Goal: Information Seeking & Learning: Learn about a topic

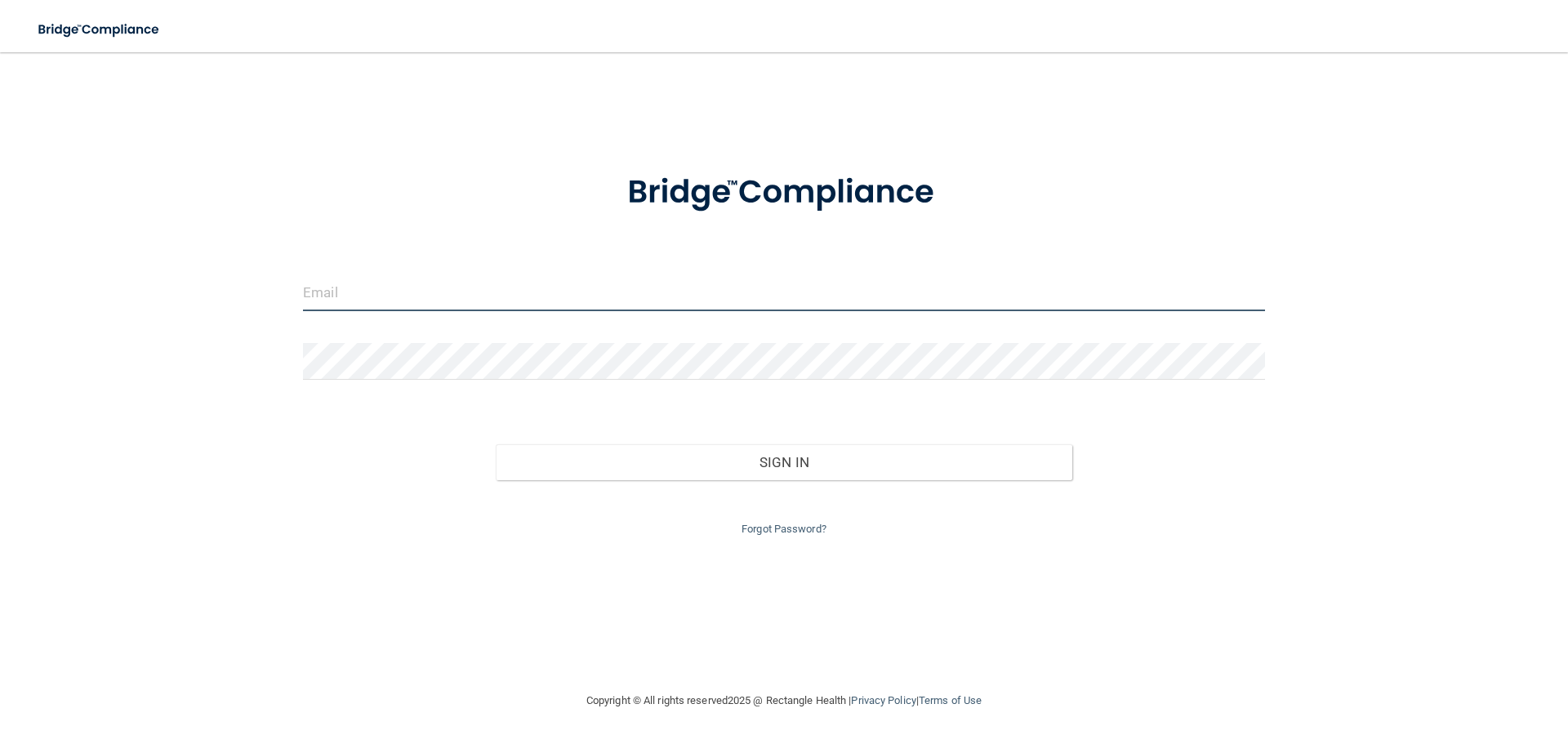
click at [613, 310] on input "email" at bounding box center [783, 292] width 962 height 37
type input "[EMAIL_ADDRESS][DOMAIN_NAME]"
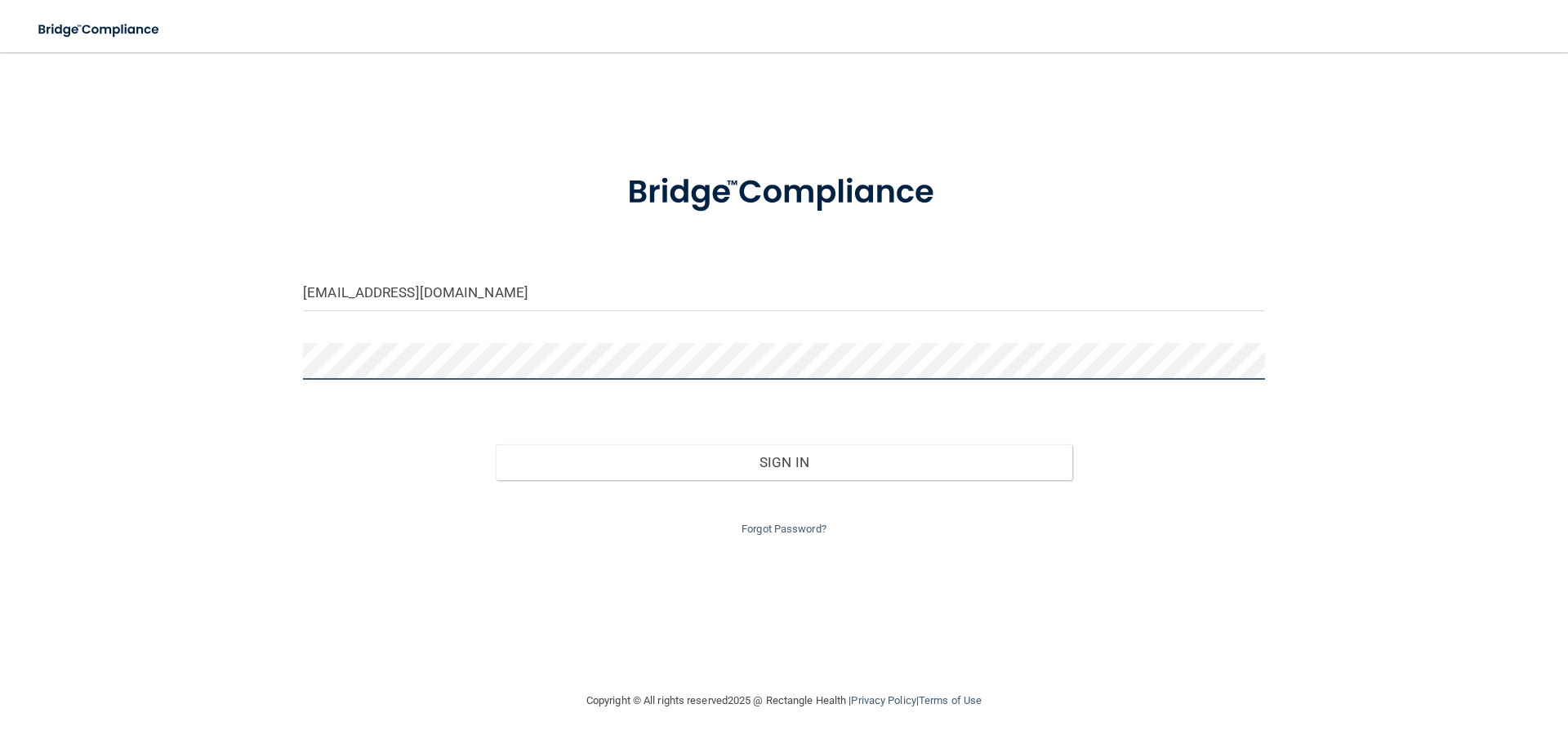
click at [496, 444] on button "Sign In" at bounding box center [784, 462] width 578 height 36
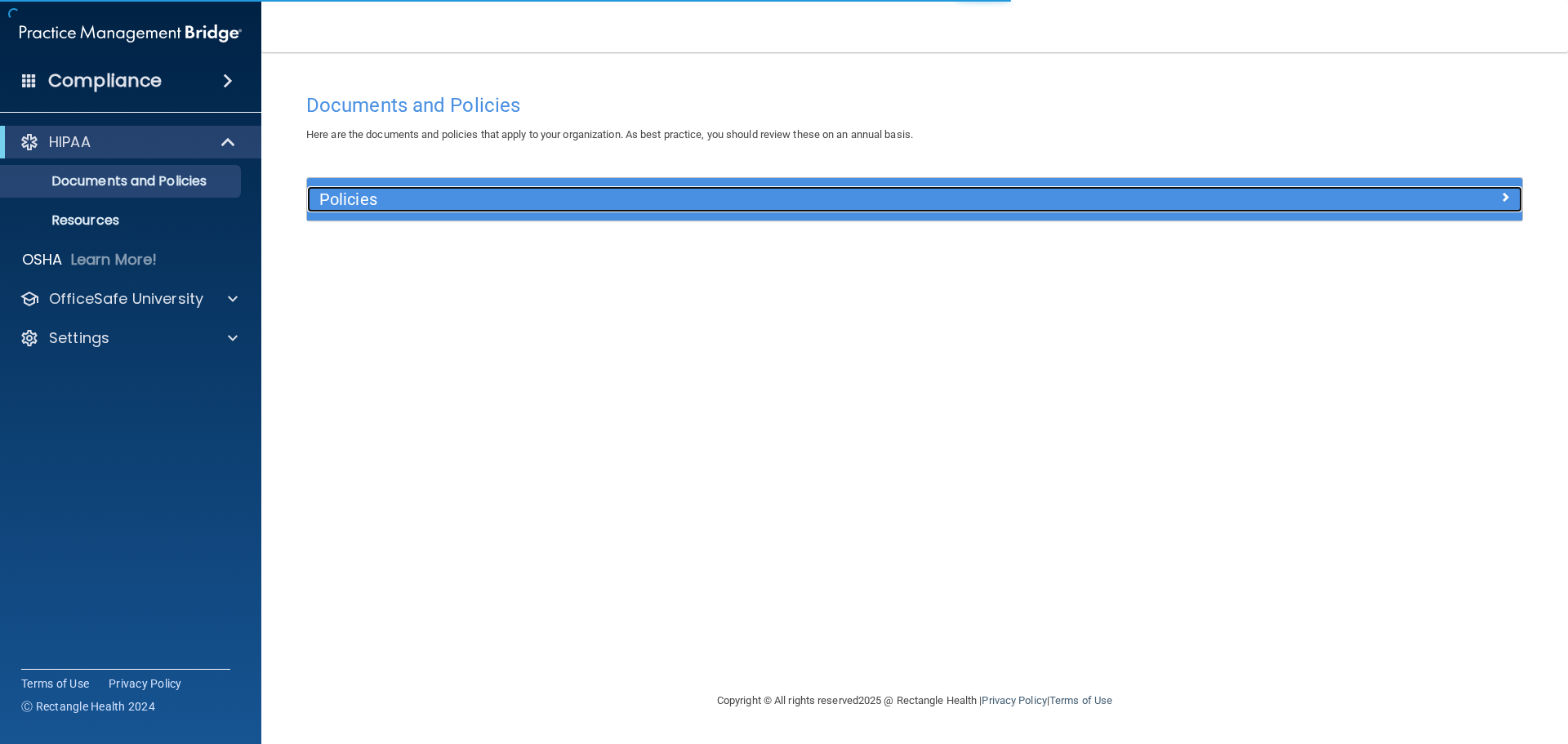
click at [398, 192] on h5 "Policies" at bounding box center [763, 199] width 887 height 18
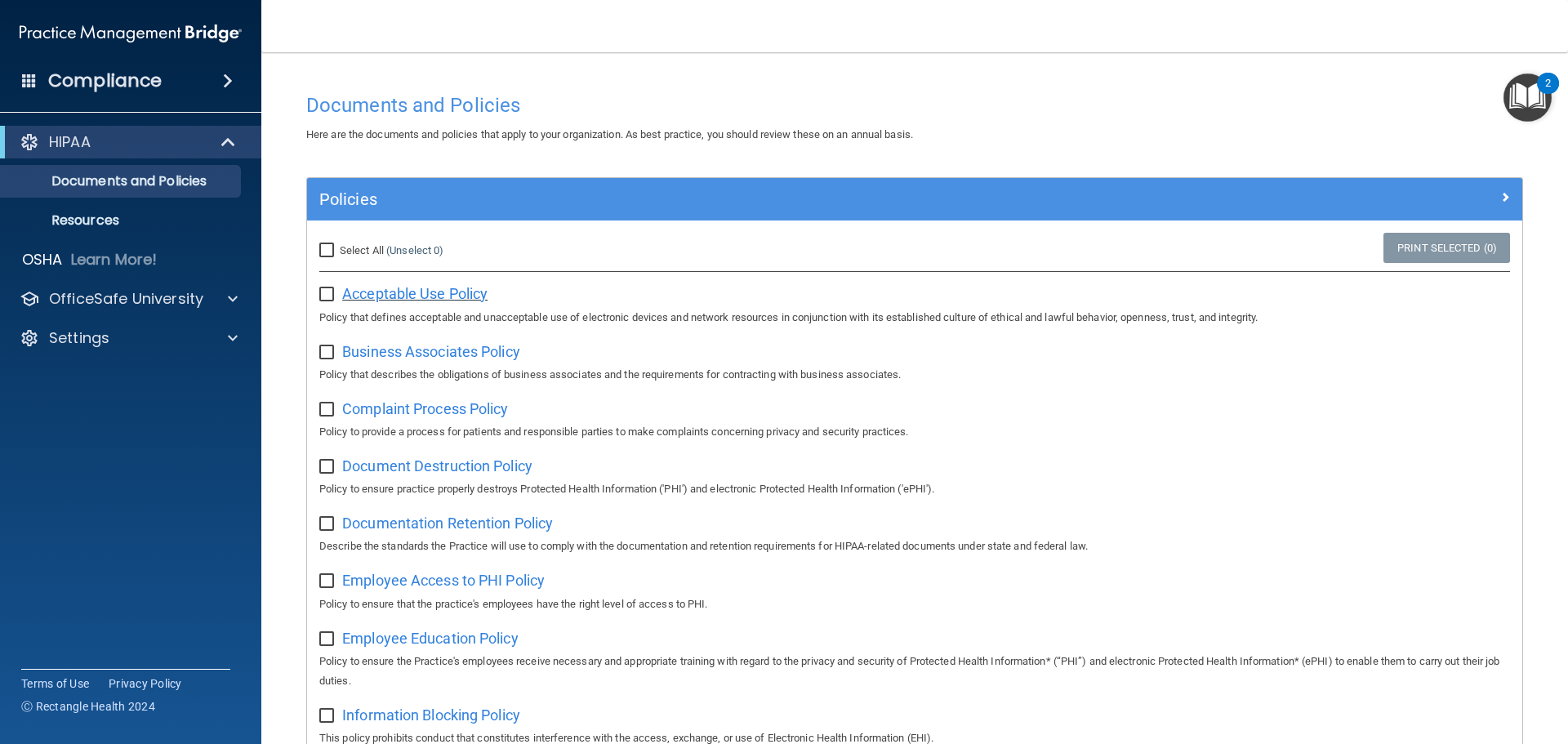
click at [437, 297] on span "Acceptable Use Policy" at bounding box center [415, 293] width 146 height 17
click at [326, 352] on input "checkbox" at bounding box center [329, 353] width 19 height 13
checkbox input "false"
click at [322, 284] on label at bounding box center [329, 289] width 20 height 19
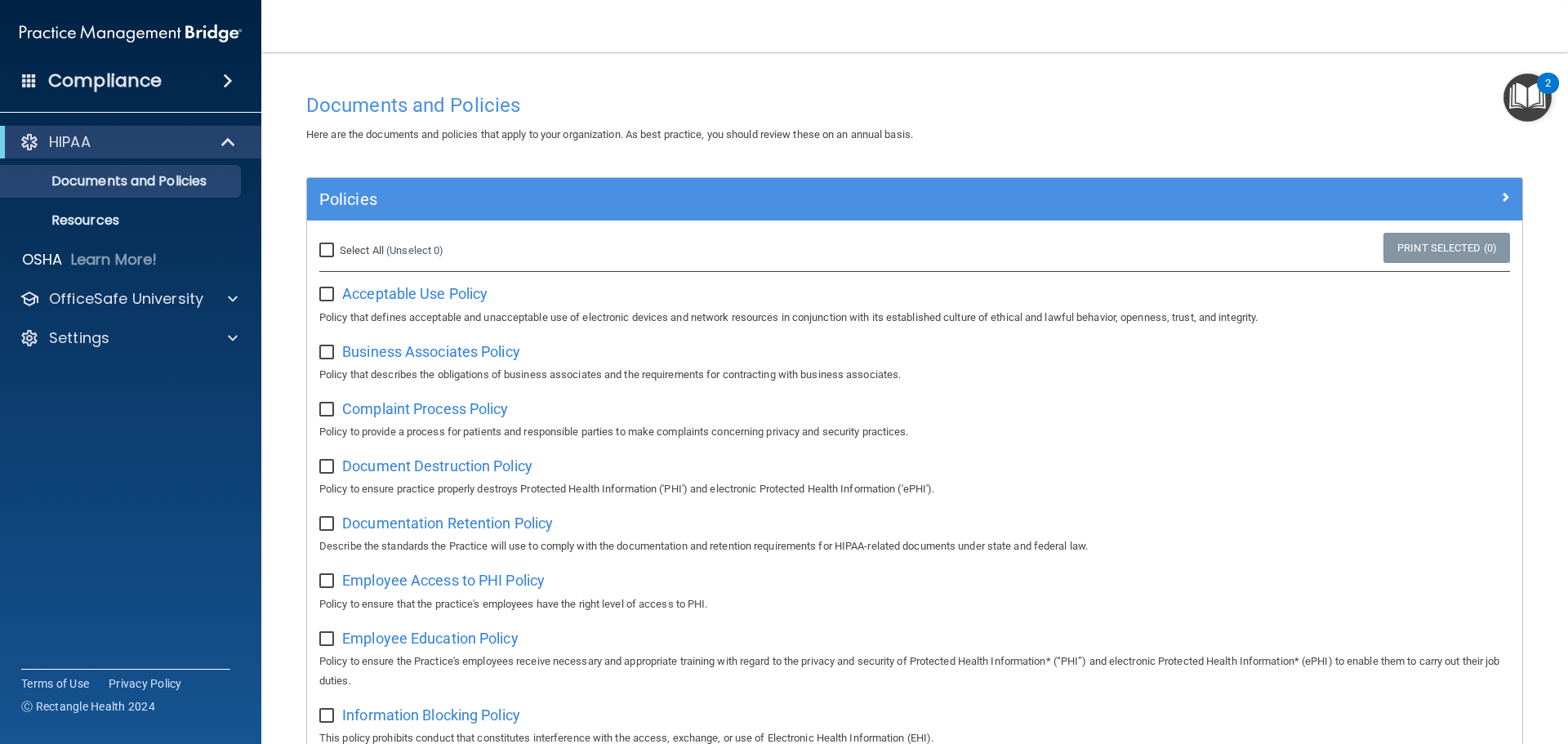
click at [322, 288] on input "checkbox" at bounding box center [329, 295] width 19 height 13
click at [322, 291] on input "checkbox" at bounding box center [329, 295] width 19 height 13
checkbox input "false"
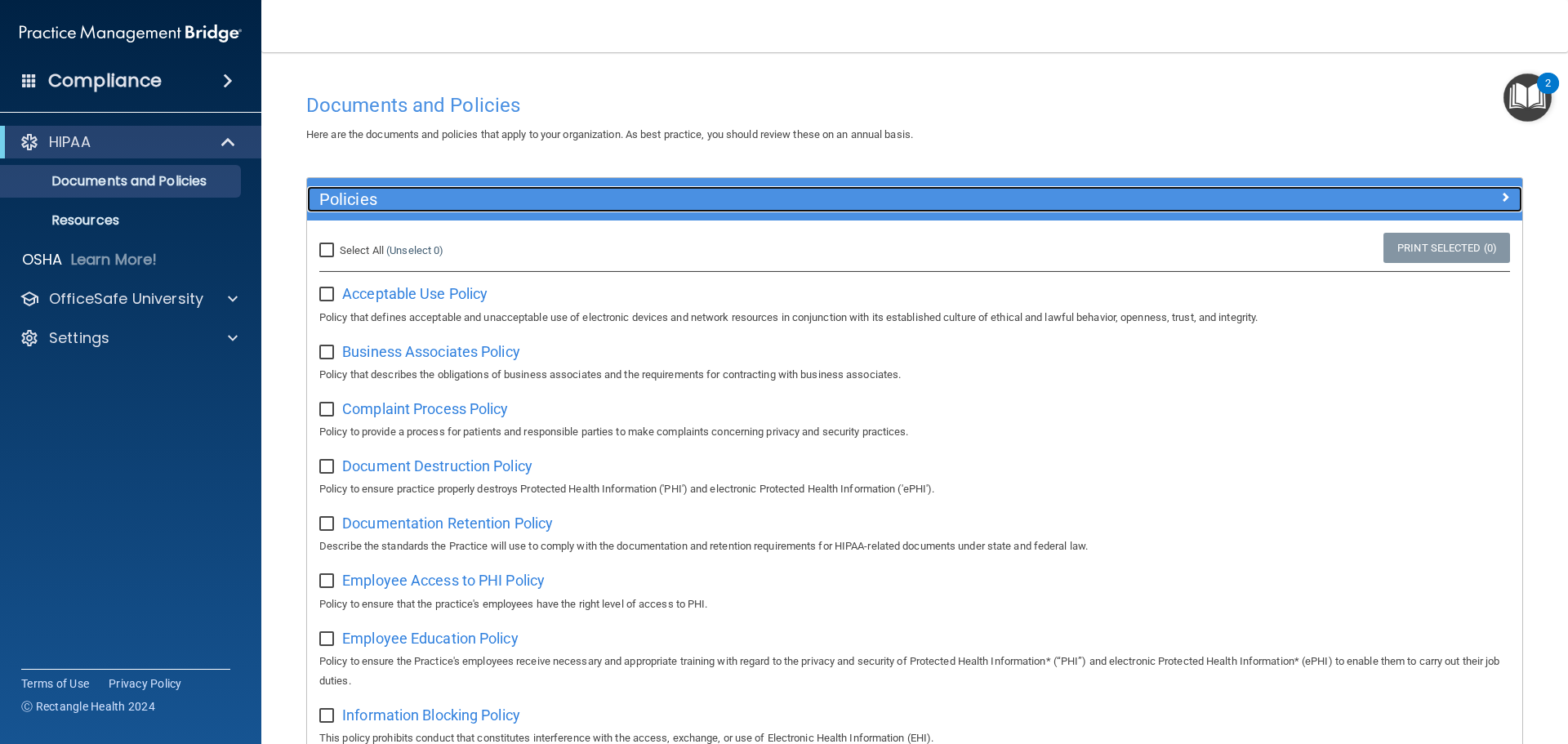
click at [385, 198] on h5 "Policies" at bounding box center [763, 199] width 887 height 18
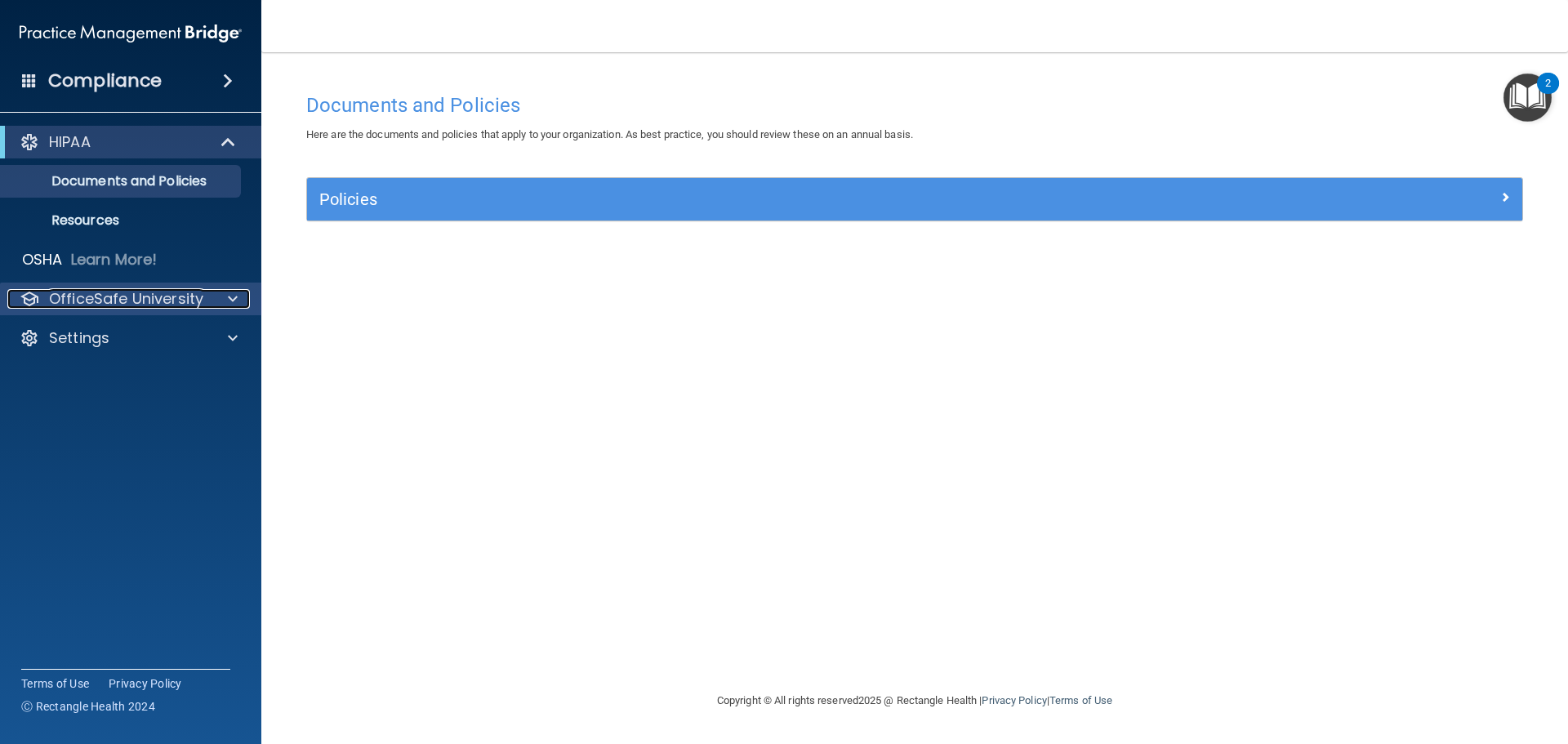
click at [164, 296] on p "OfficeSafe University" at bounding box center [126, 299] width 154 height 20
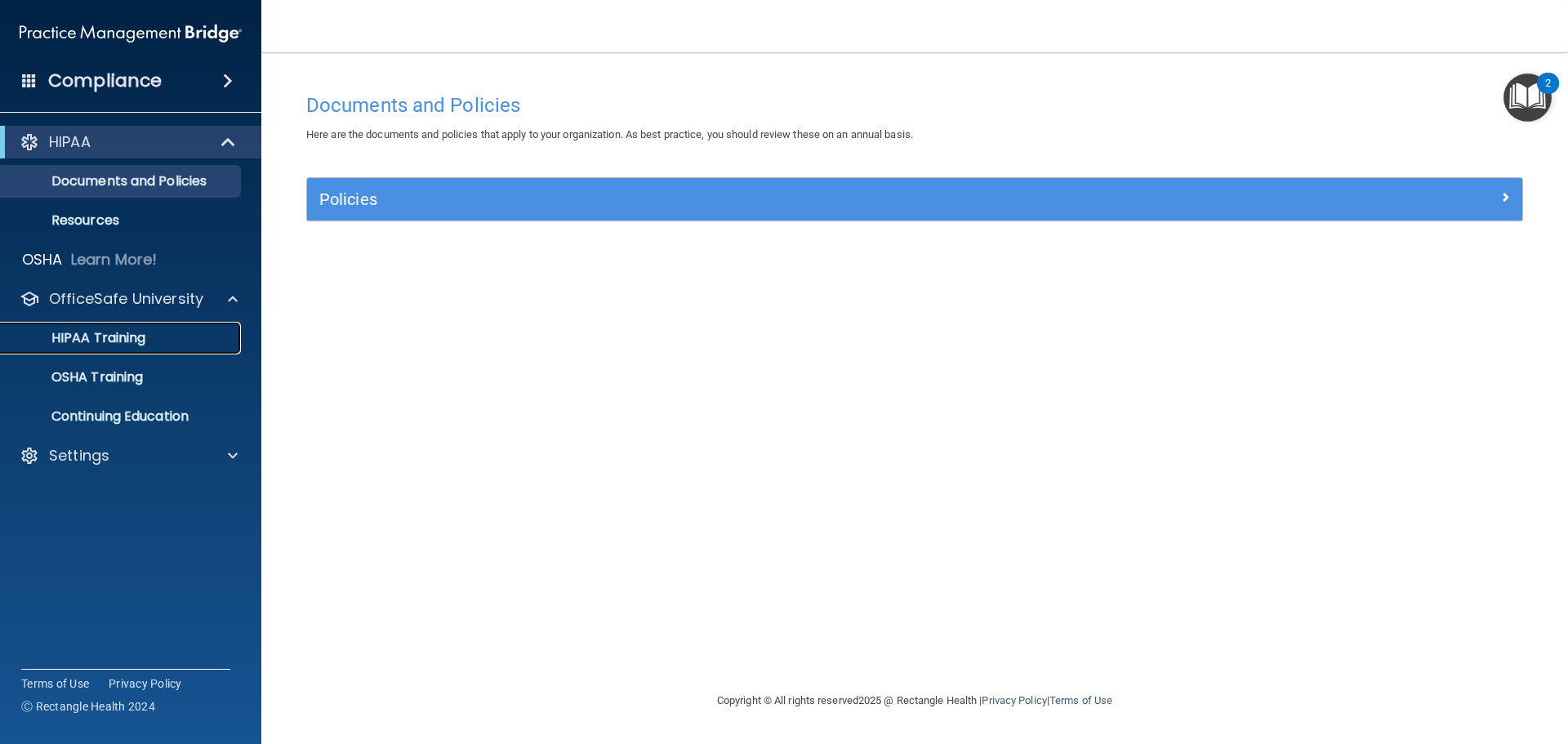
click at [145, 330] on p "HIPAA Training" at bounding box center [78, 338] width 135 height 16
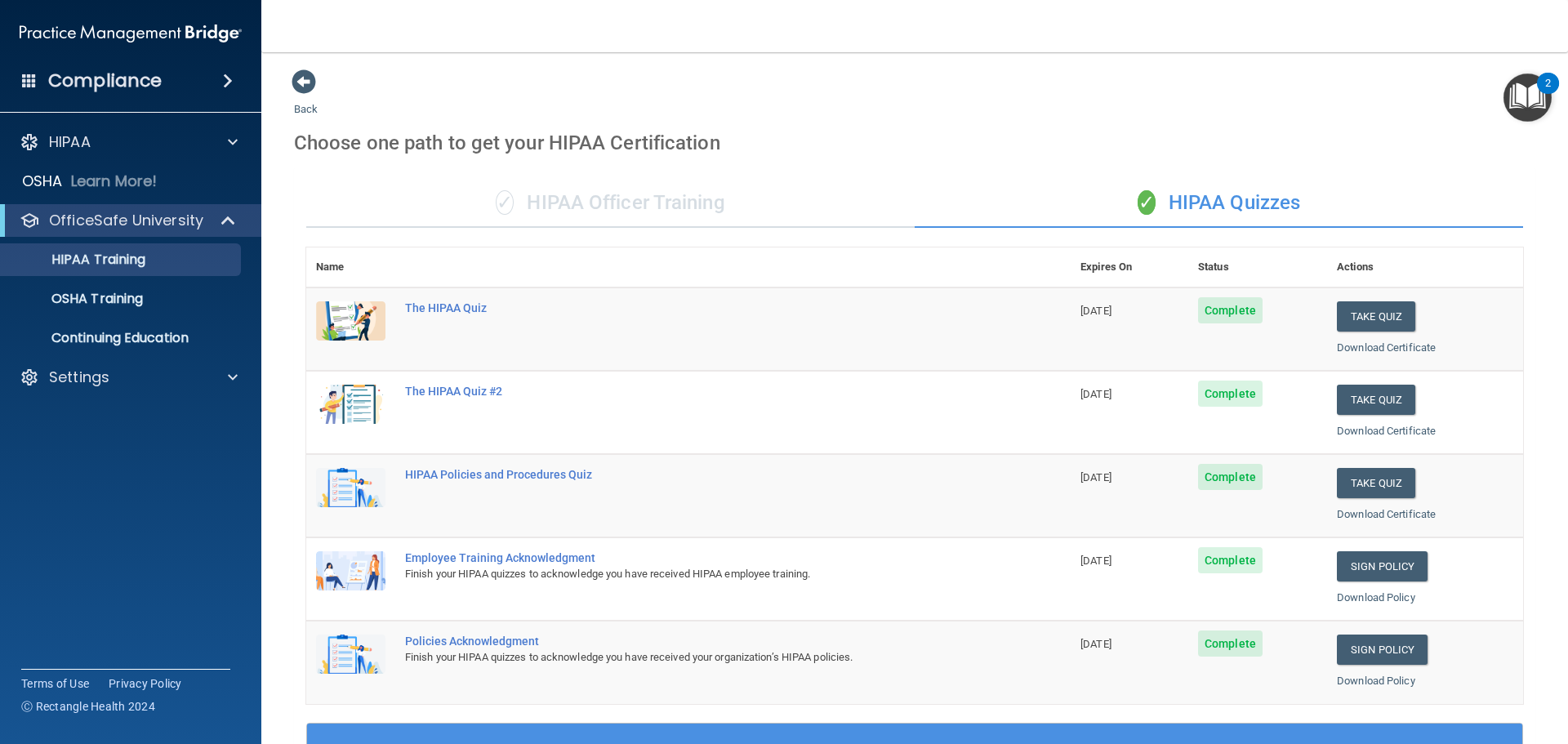
drag, startPoint x: 954, startPoint y: 502, endPoint x: 913, endPoint y: 198, distance: 306.8
click at [1224, 206] on div "✓ HIPAA Quizzes" at bounding box center [1218, 203] width 608 height 49
click at [1537, 89] on img "Open Resource Center, 2 new notifications" at bounding box center [1527, 97] width 49 height 49
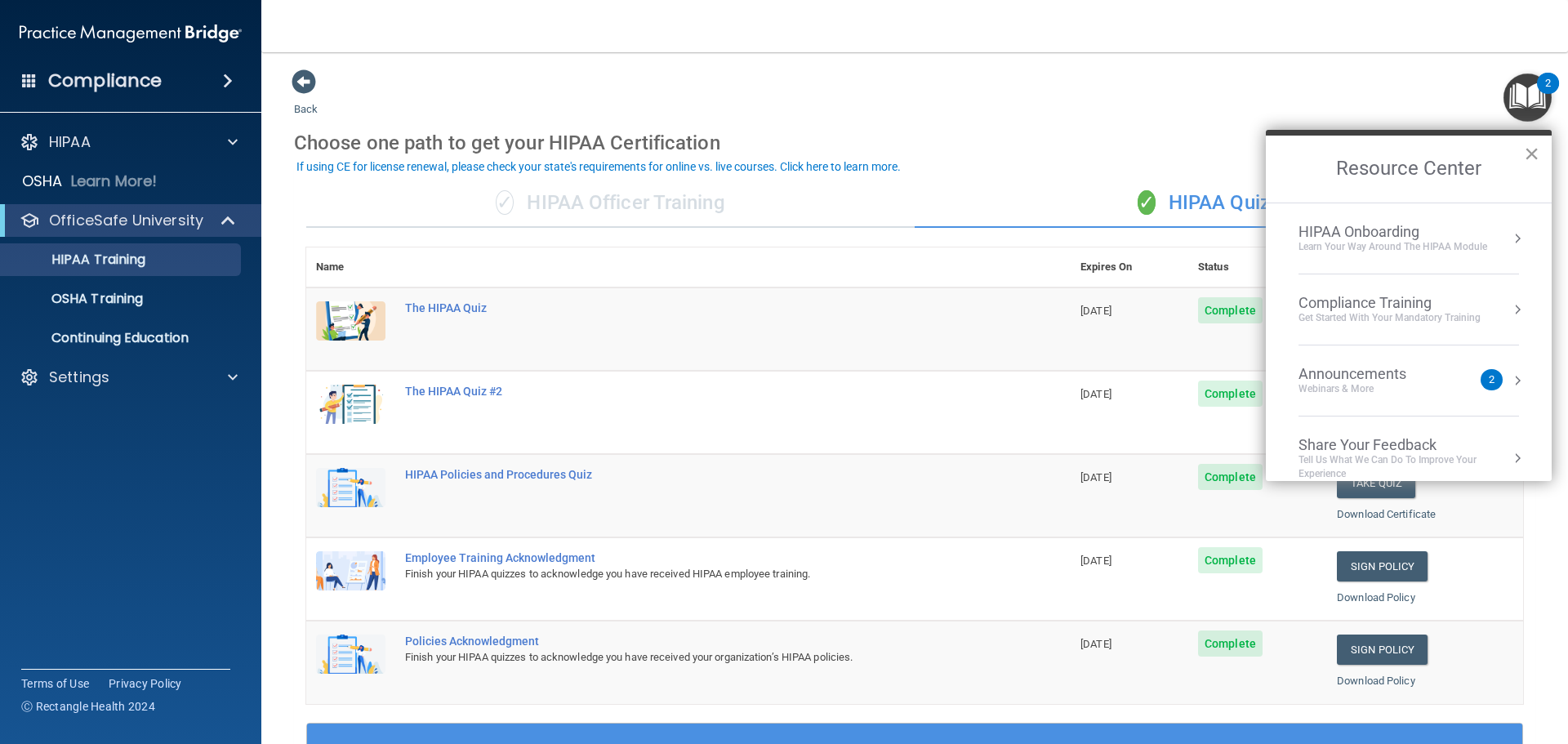
click at [1529, 161] on button "×" at bounding box center [1531, 153] width 15 height 26
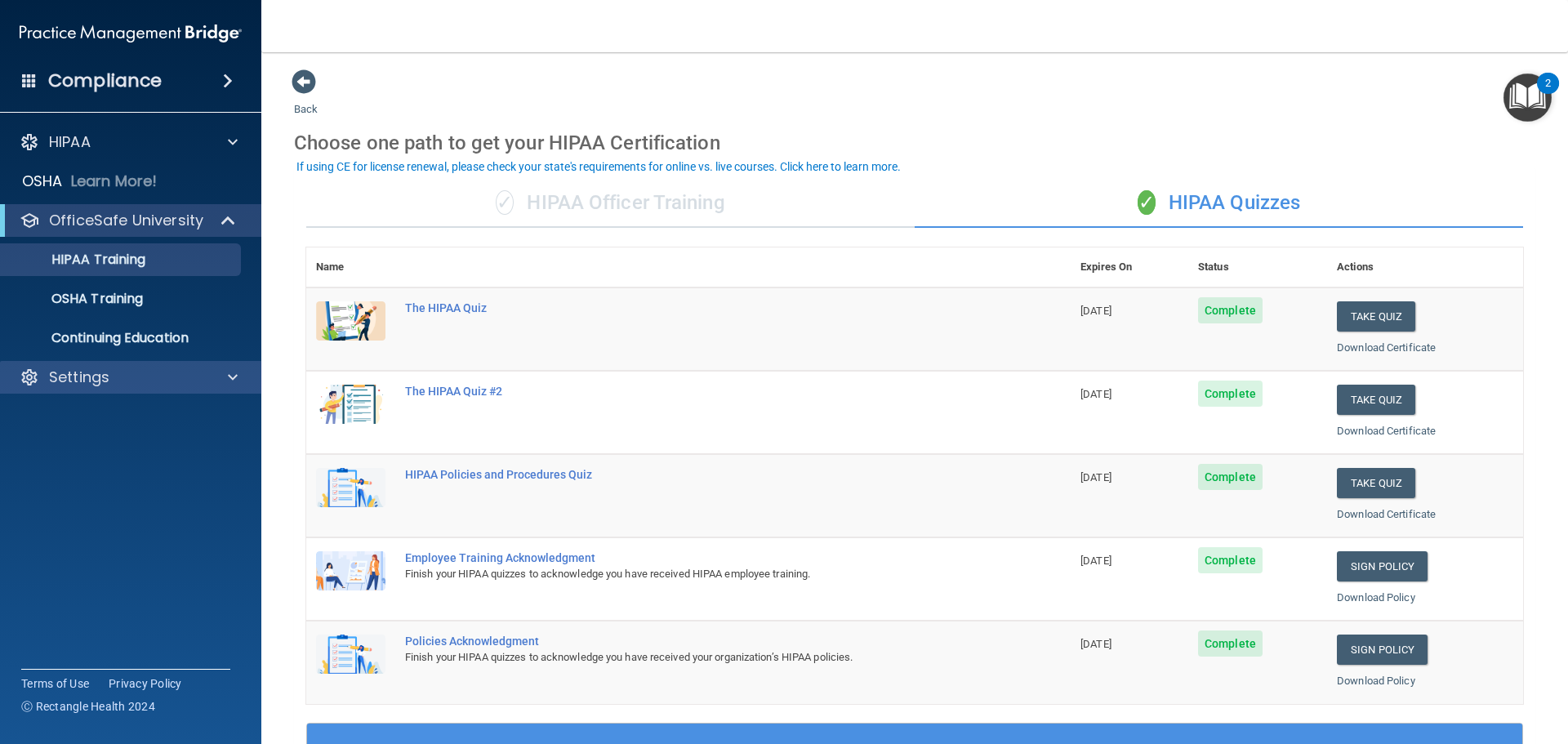
click at [127, 365] on div "Settings" at bounding box center [130, 377] width 262 height 32
click at [236, 375] on span at bounding box center [232, 377] width 10 height 20
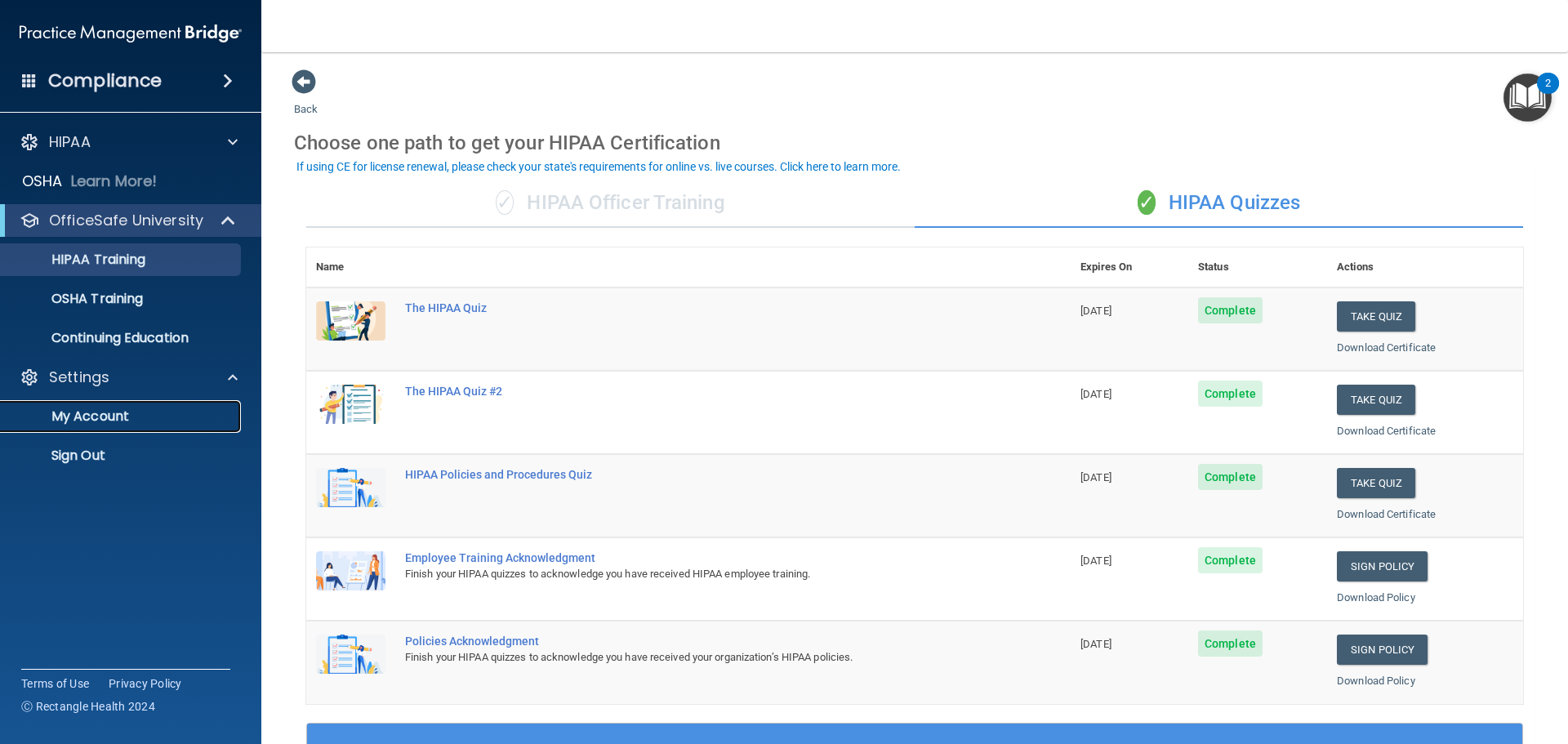
click at [185, 421] on p "My Account" at bounding box center [122, 416] width 223 height 16
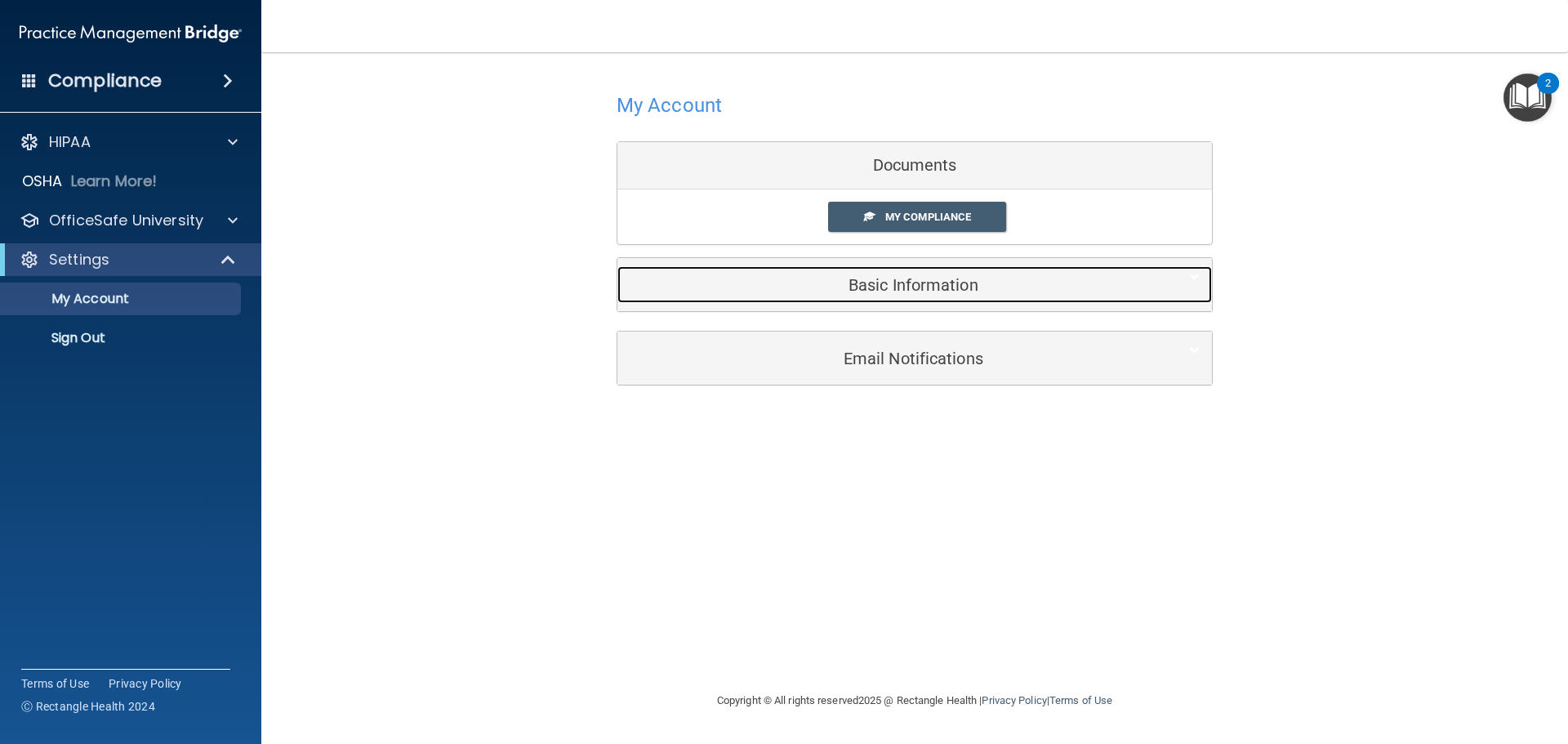
click at [911, 277] on h5 "Basic Information" at bounding box center [890, 284] width 520 height 18
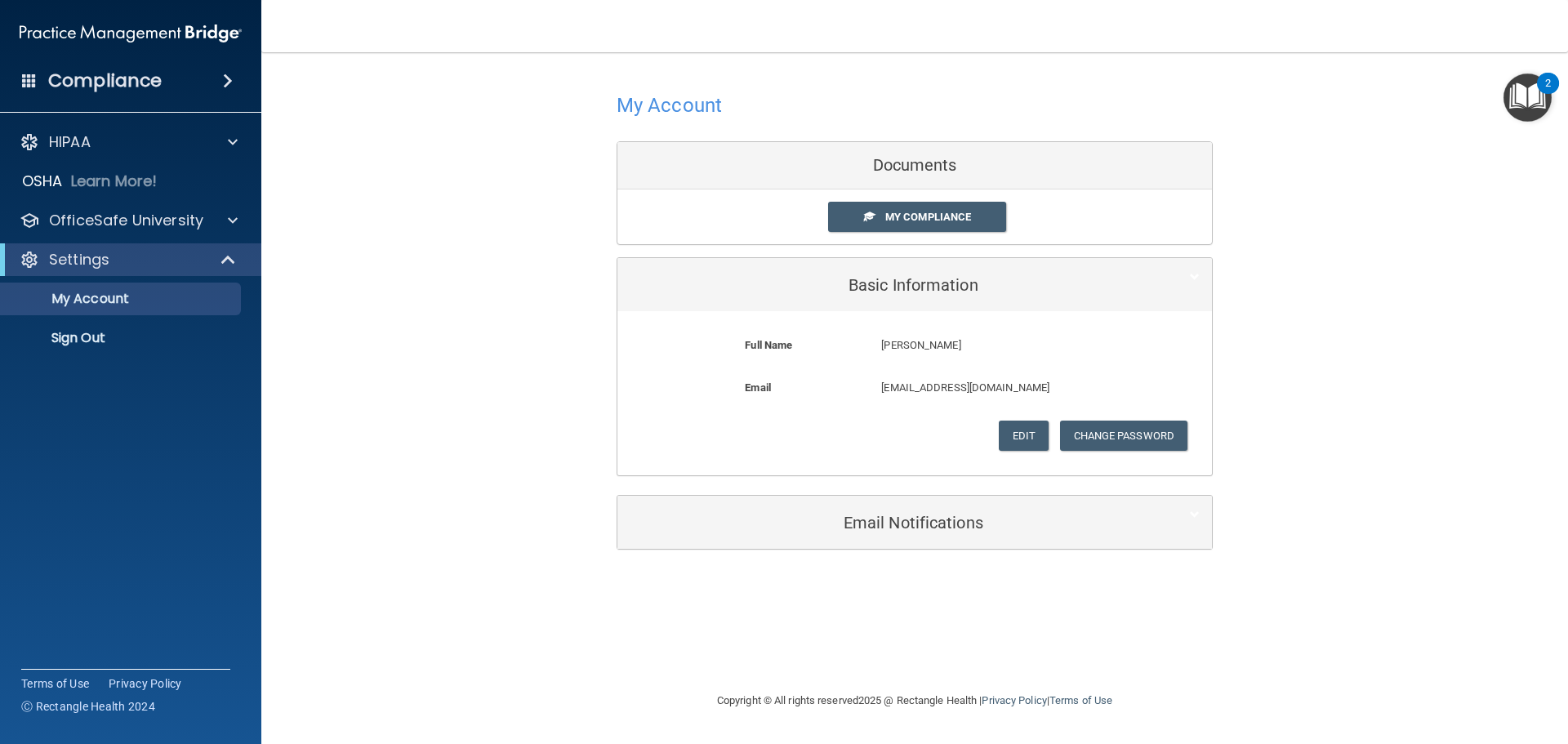
click at [918, 494] on div "My Account Documents My Compliance My Compliance My BAA Basic Information Full …" at bounding box center [914, 282] width 596 height 426
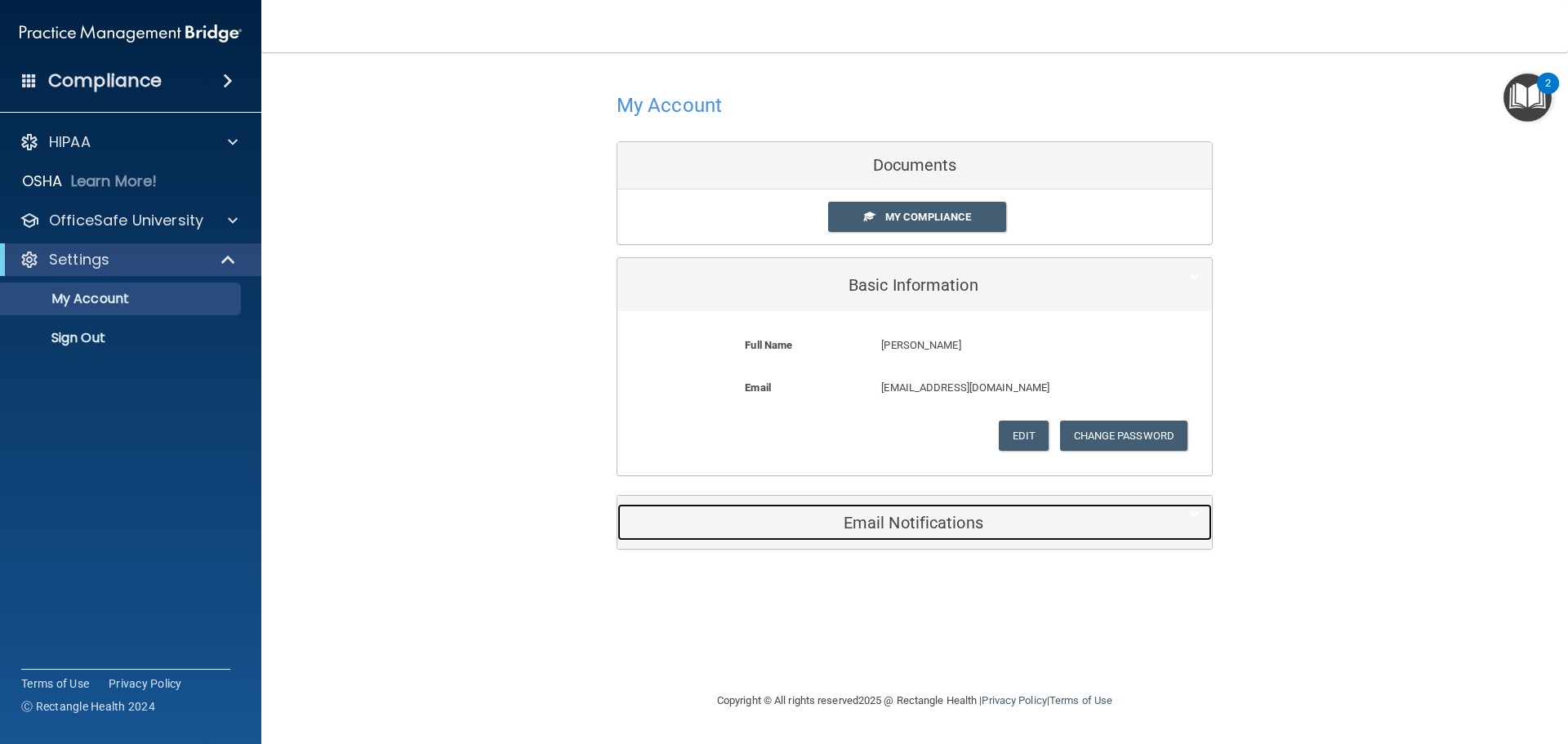
click at [919, 532] on h5 "Email Notifications" at bounding box center [890, 522] width 520 height 18
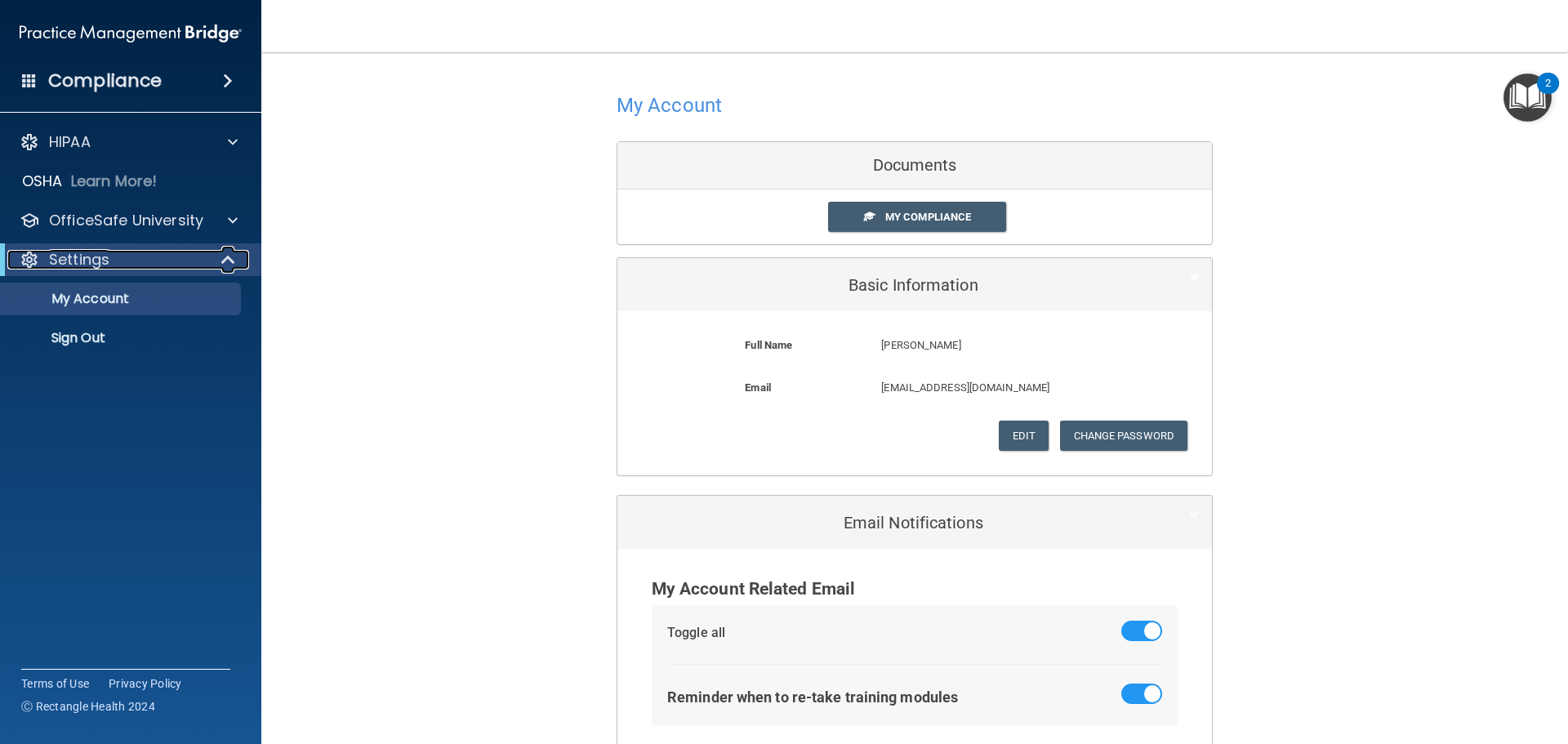
click at [129, 267] on div "Settings" at bounding box center [108, 260] width 202 height 20
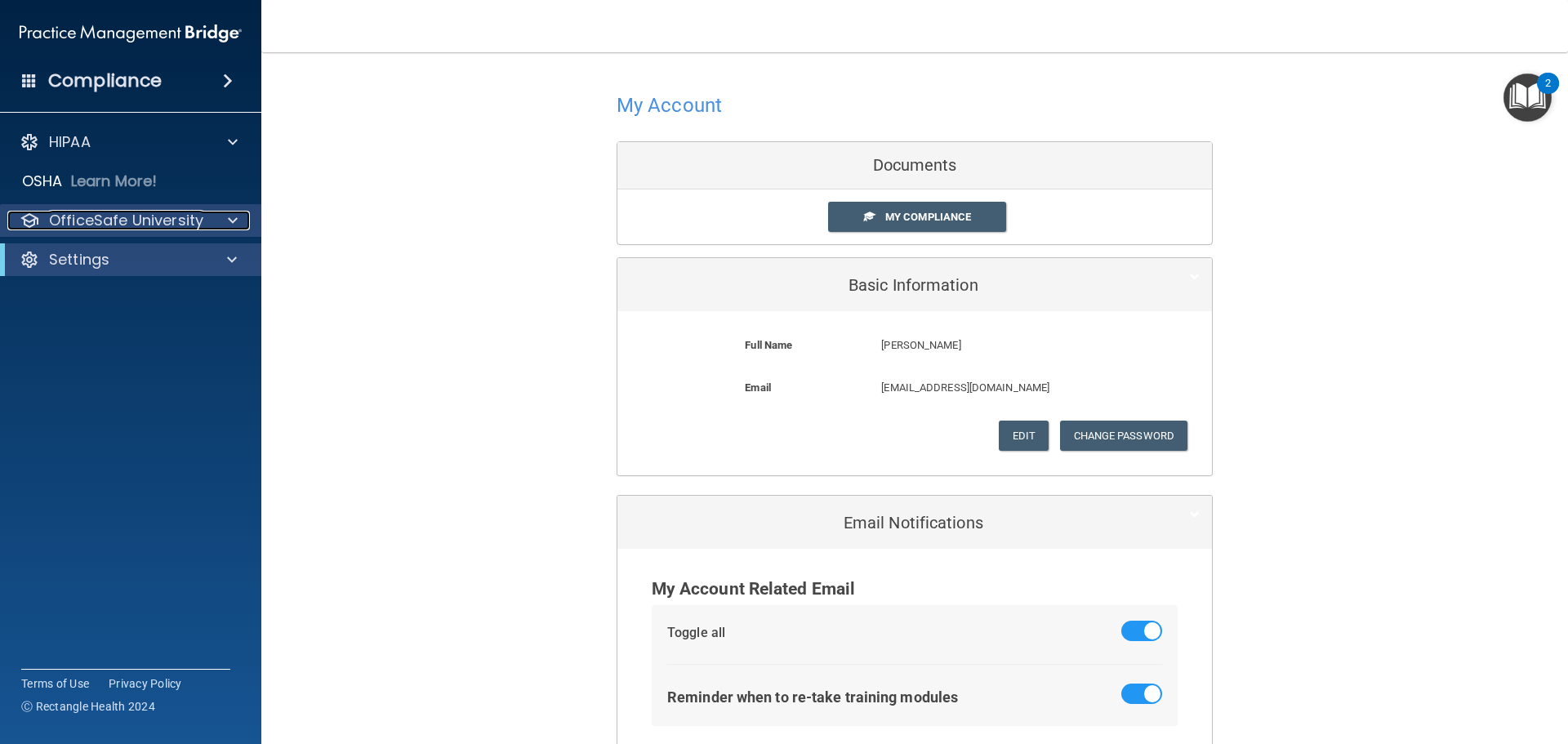
click at [136, 227] on p "OfficeSafe University" at bounding box center [126, 220] width 154 height 20
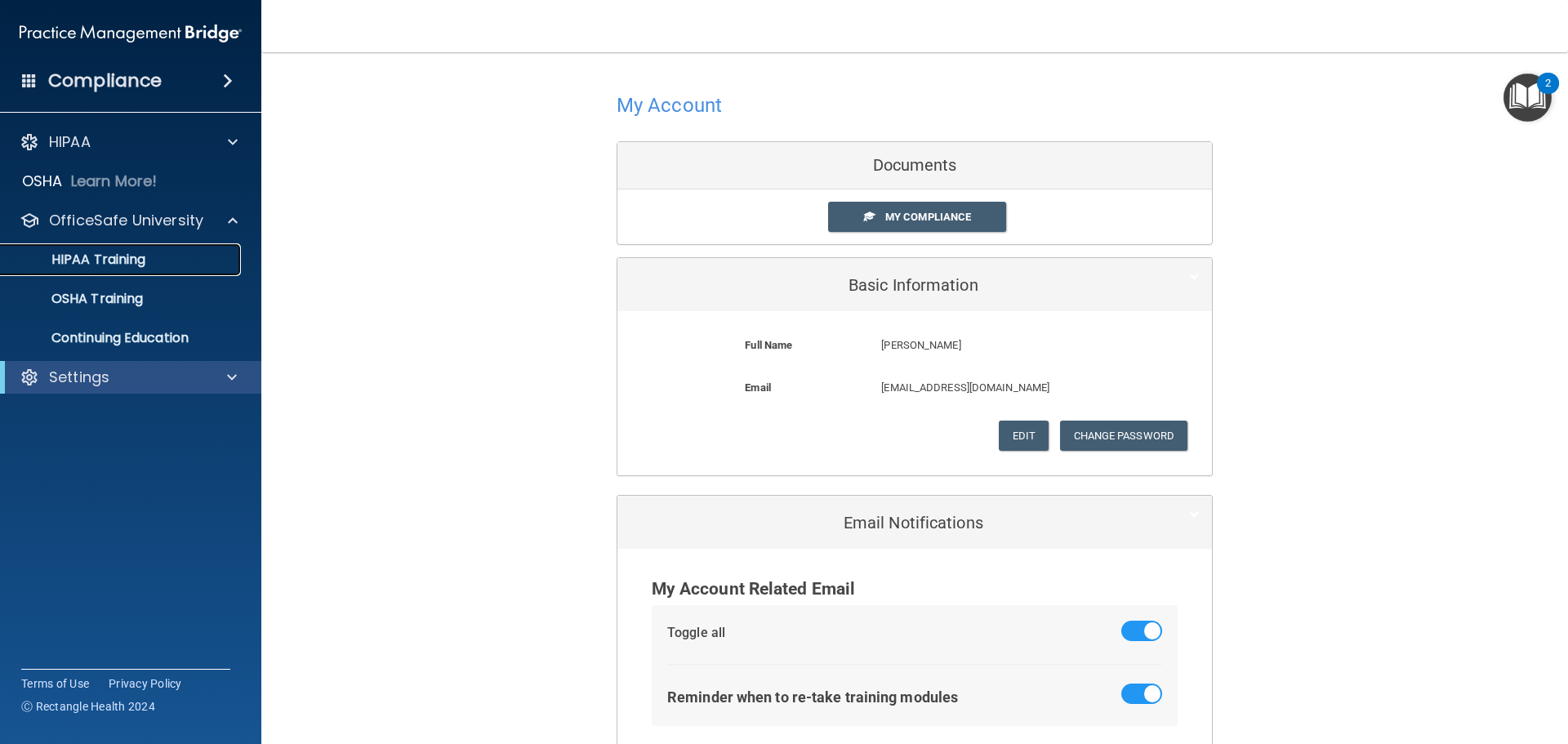
click at [142, 266] on p "HIPAA Training" at bounding box center [78, 259] width 135 height 16
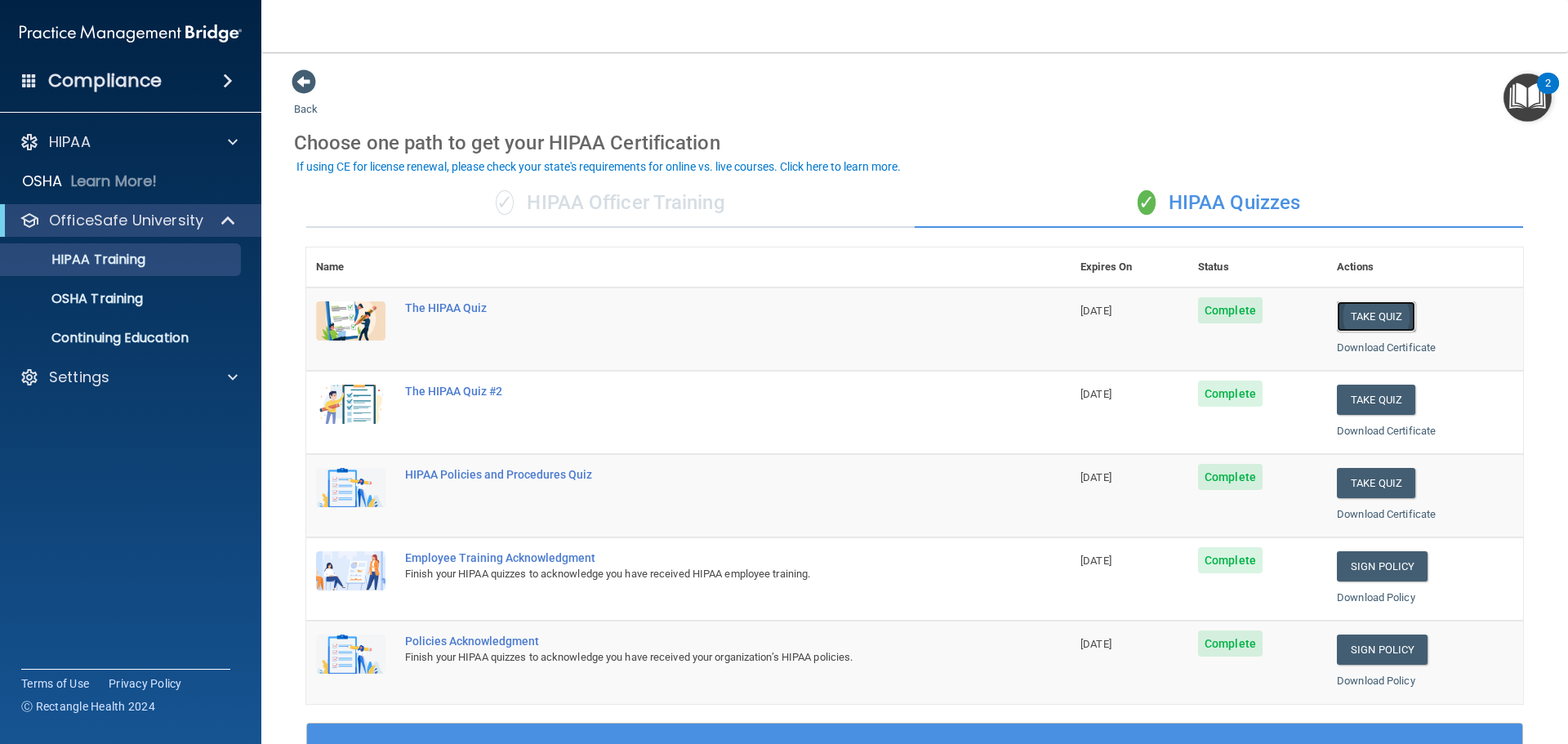
click at [1374, 317] on button "Take Quiz" at bounding box center [1376, 317] width 78 height 30
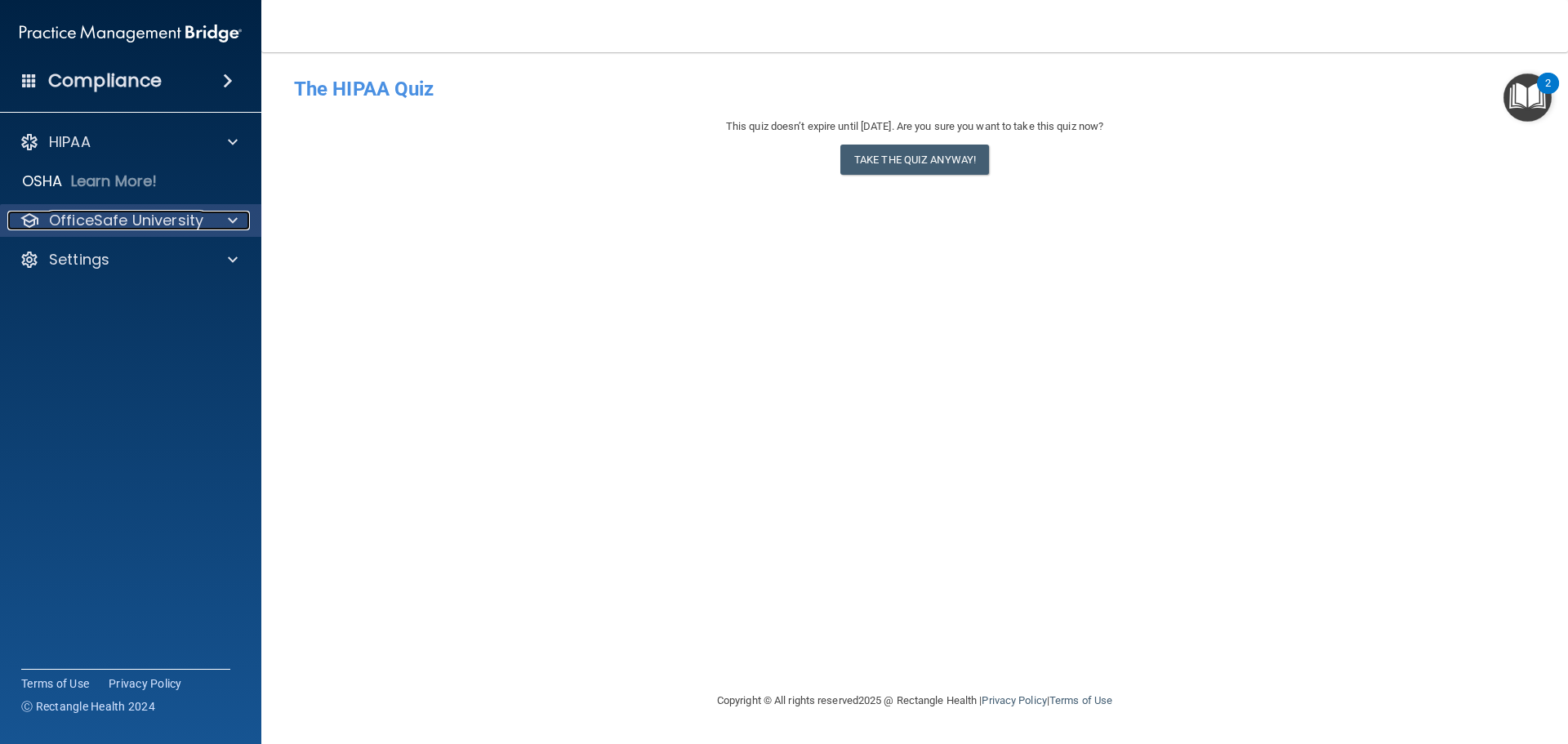
click at [154, 224] on p "OfficeSafe University" at bounding box center [126, 220] width 154 height 20
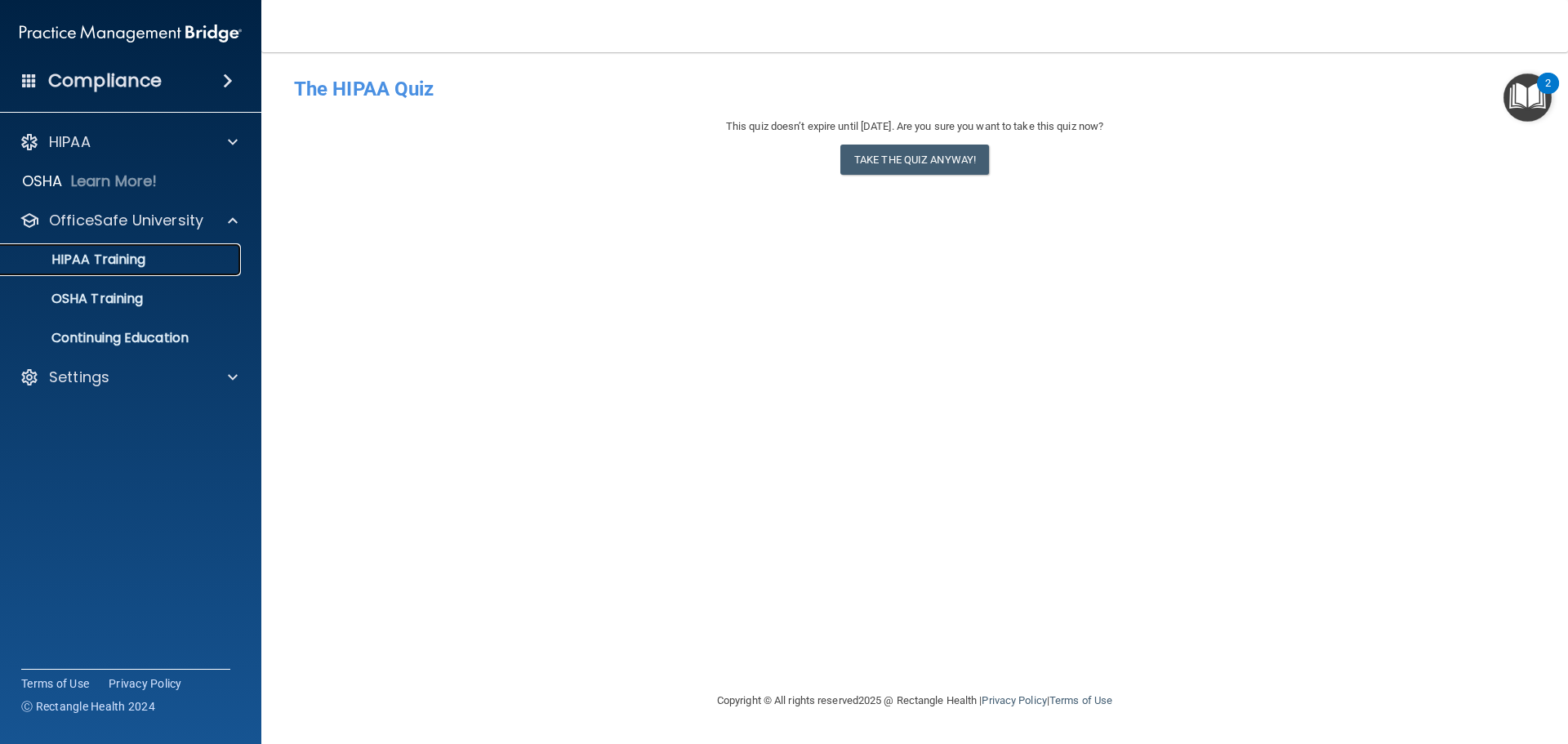
click at [175, 266] on div "HIPAA Training" at bounding box center [122, 259] width 223 height 16
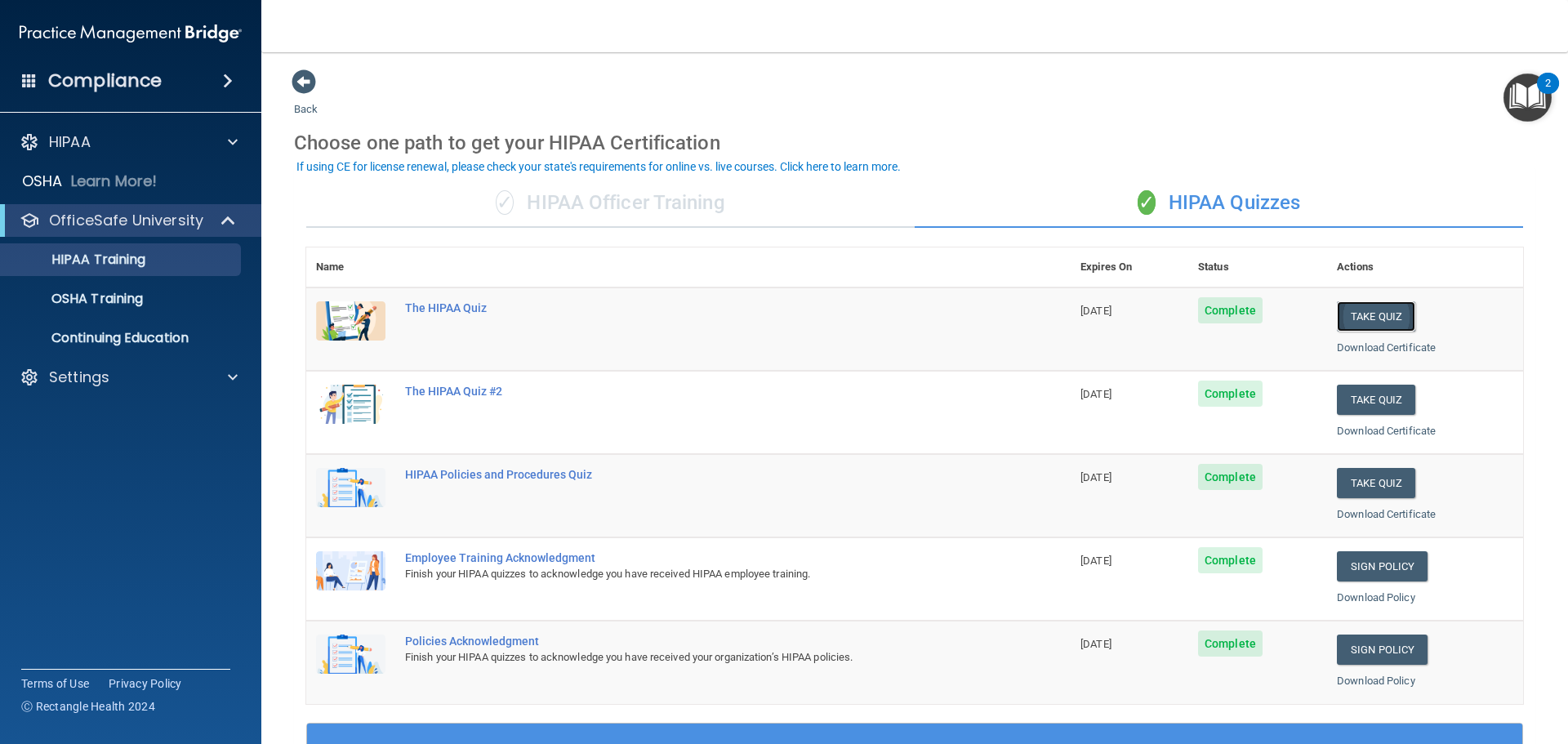
click at [1391, 316] on button "Take Quiz" at bounding box center [1376, 317] width 78 height 30
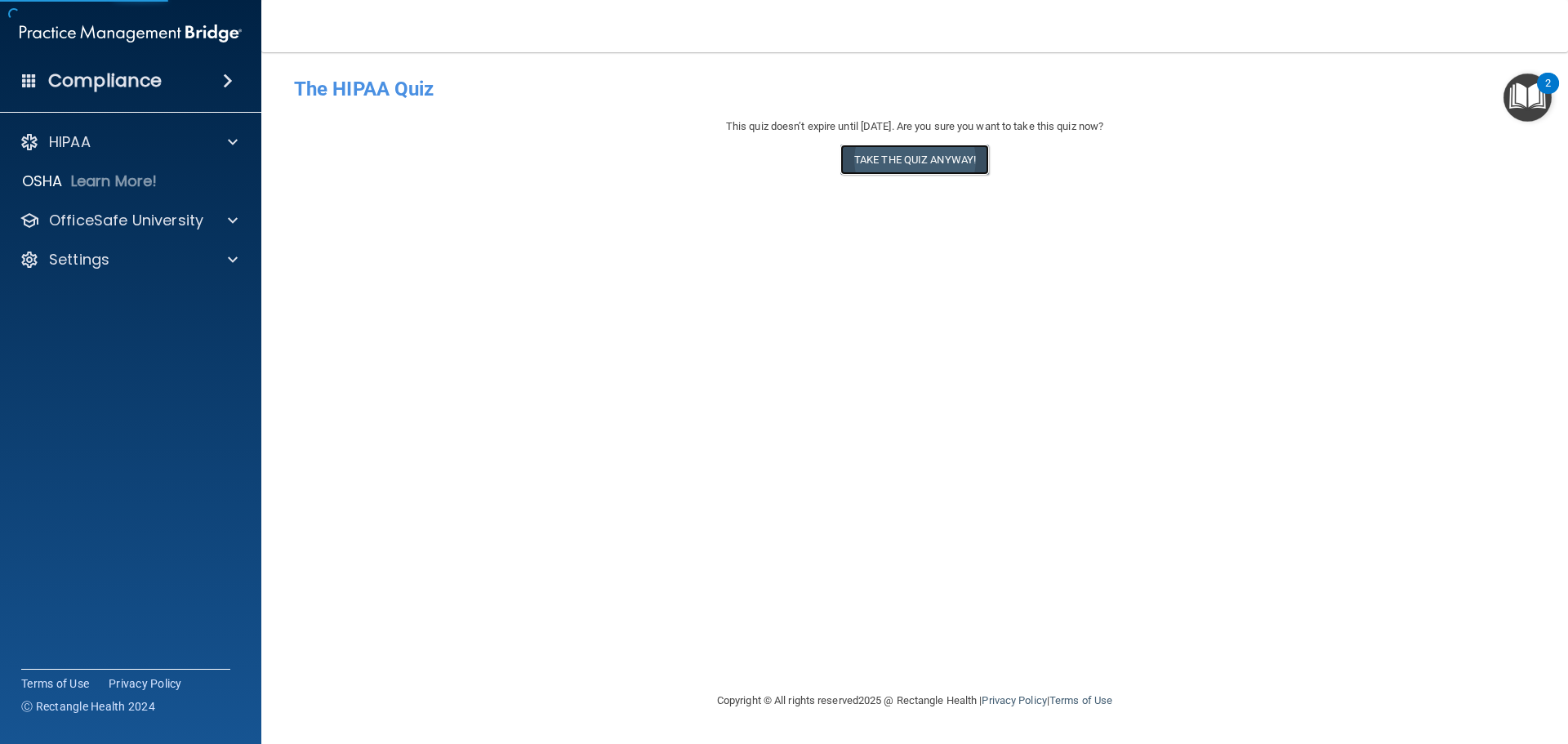
click at [911, 153] on button "Take the quiz anyway!" at bounding box center [914, 160] width 148 height 30
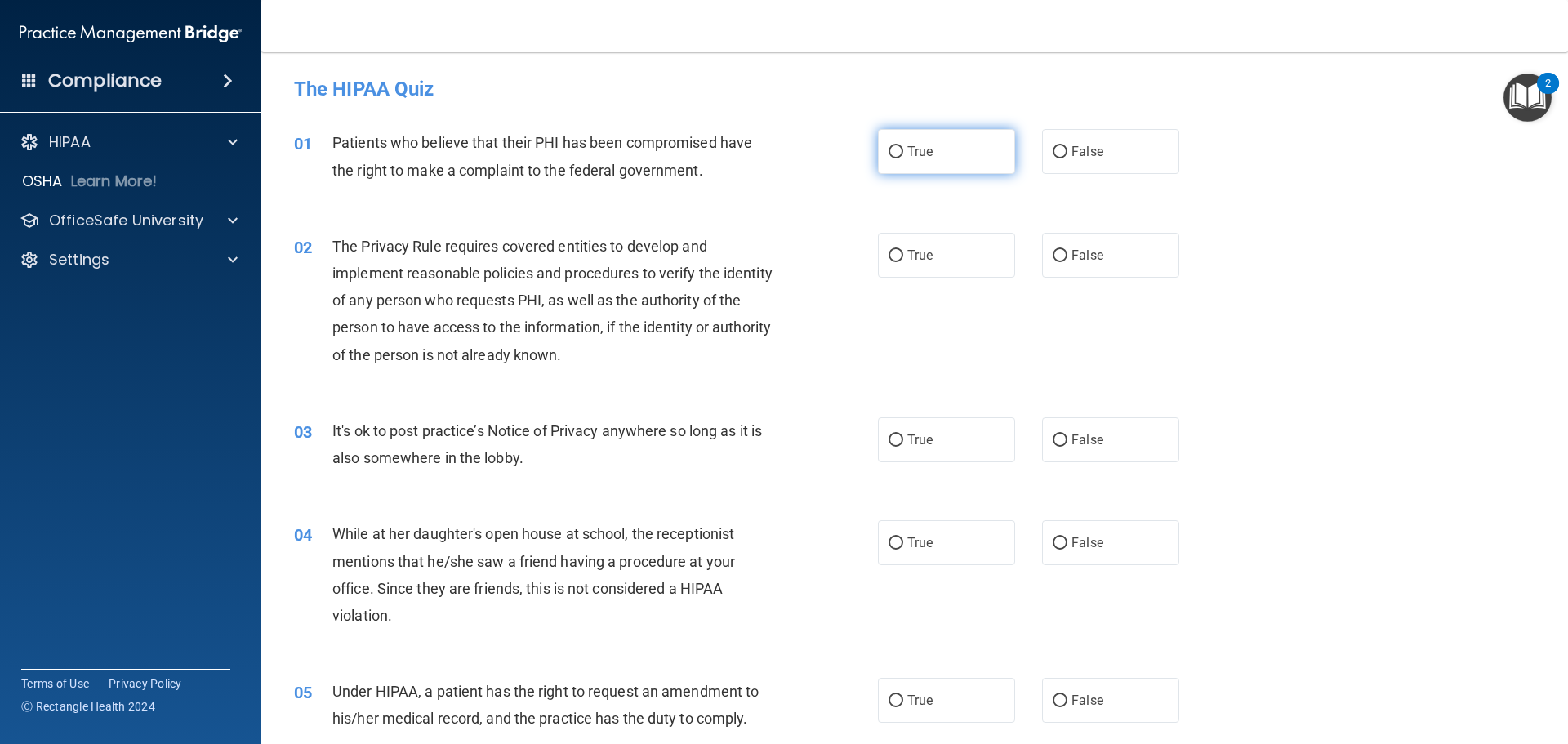
click at [966, 139] on label "True" at bounding box center [946, 151] width 137 height 45
click at [903, 147] on input "True" at bounding box center [895, 152] width 14 height 12
radio input "true"
click at [935, 260] on label "True" at bounding box center [946, 255] width 137 height 45
click at [903, 260] on input "True" at bounding box center [895, 256] width 14 height 12
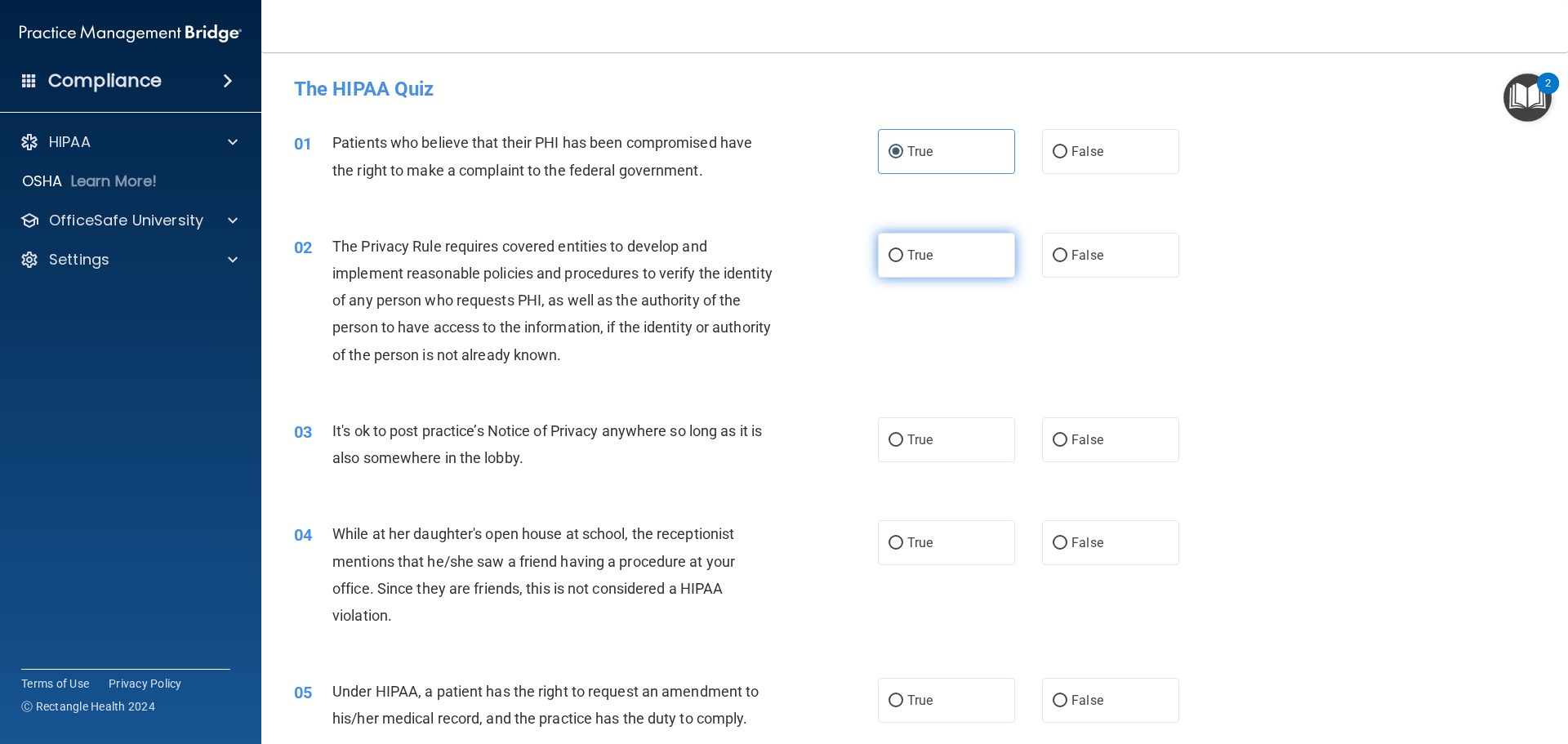
radio input "true"
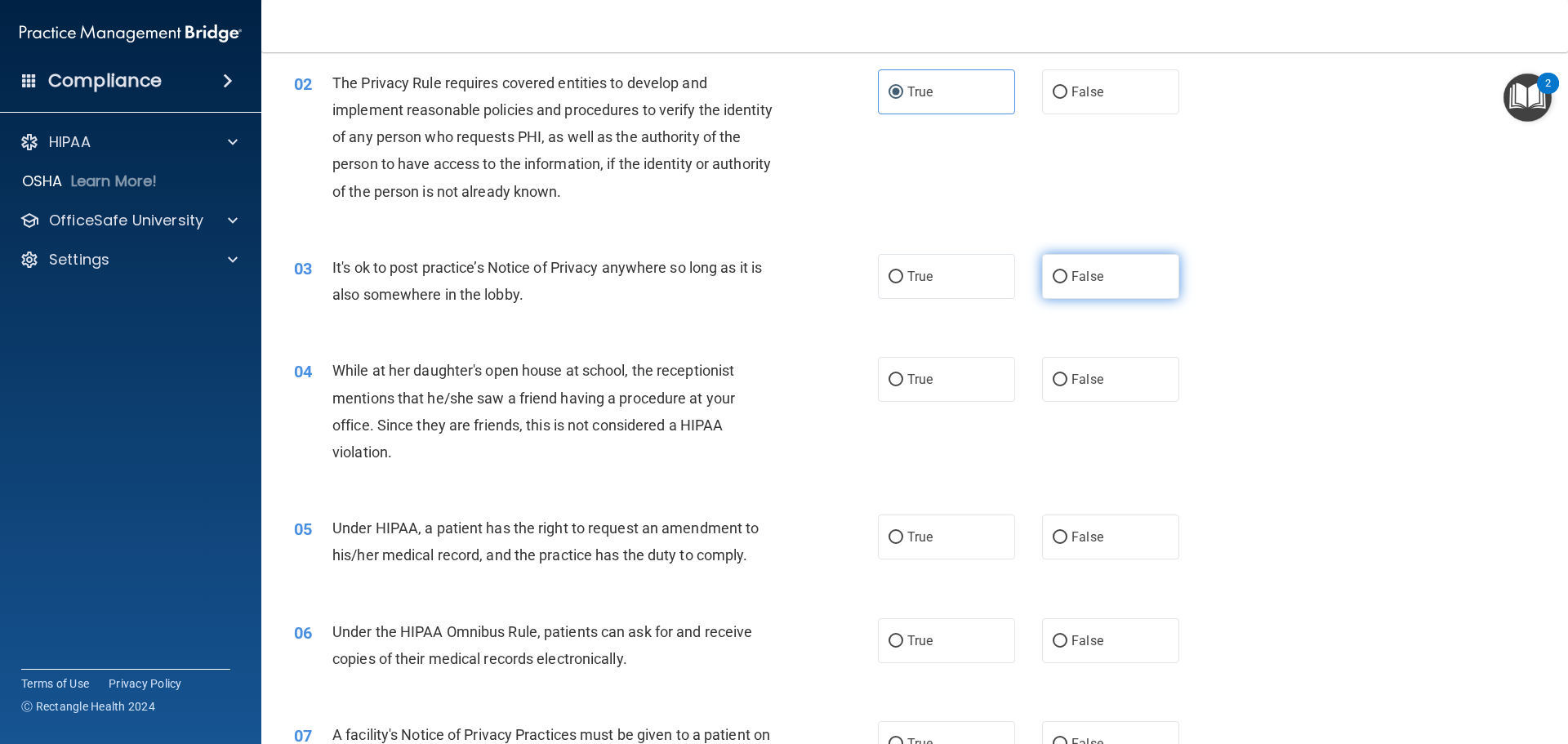
click at [1073, 272] on span "False" at bounding box center [1087, 276] width 31 height 15
click at [1068, 272] on input "False" at bounding box center [1059, 277] width 14 height 12
radio input "true"
click at [889, 281] on input "True" at bounding box center [895, 277] width 14 height 12
radio input "true"
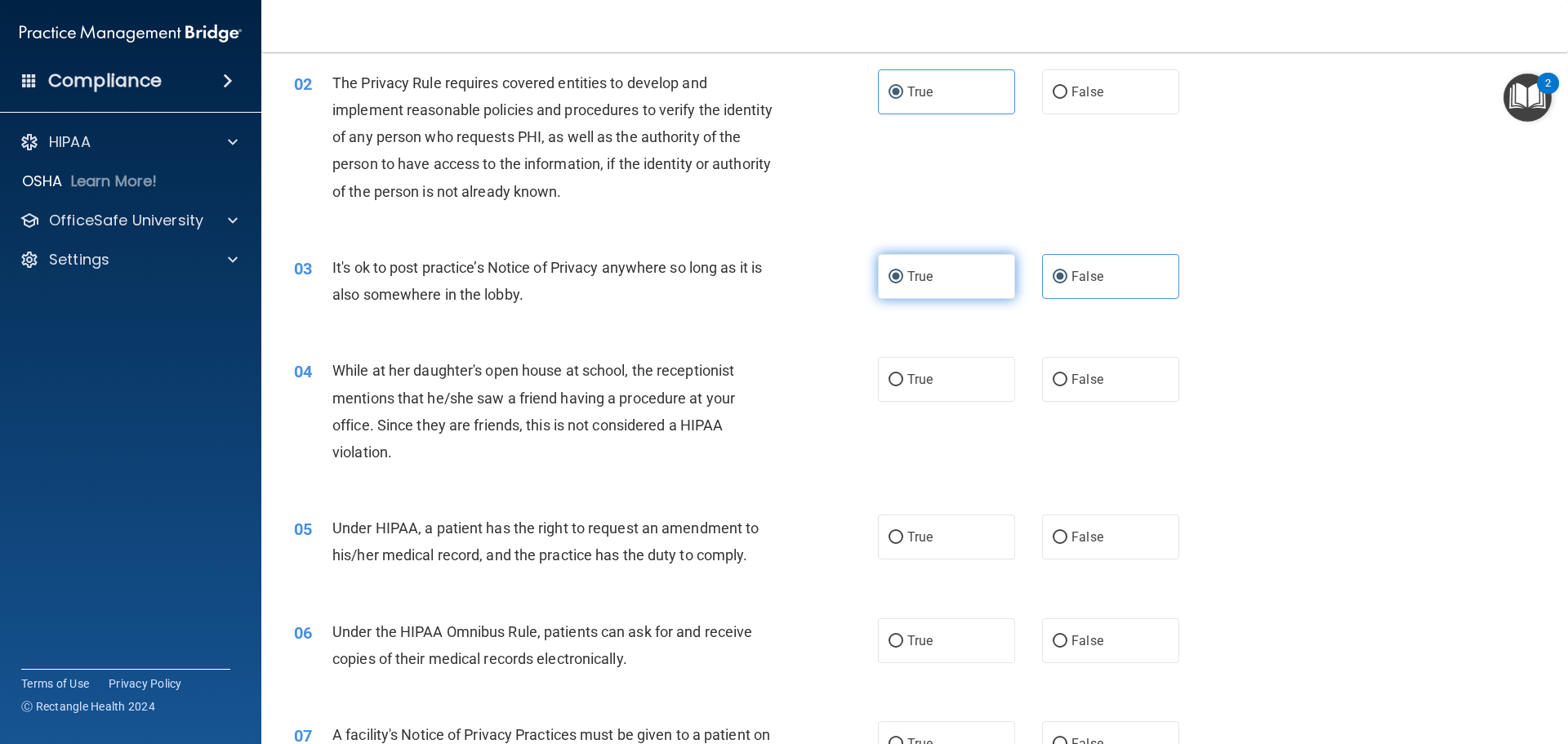
radio input "false"
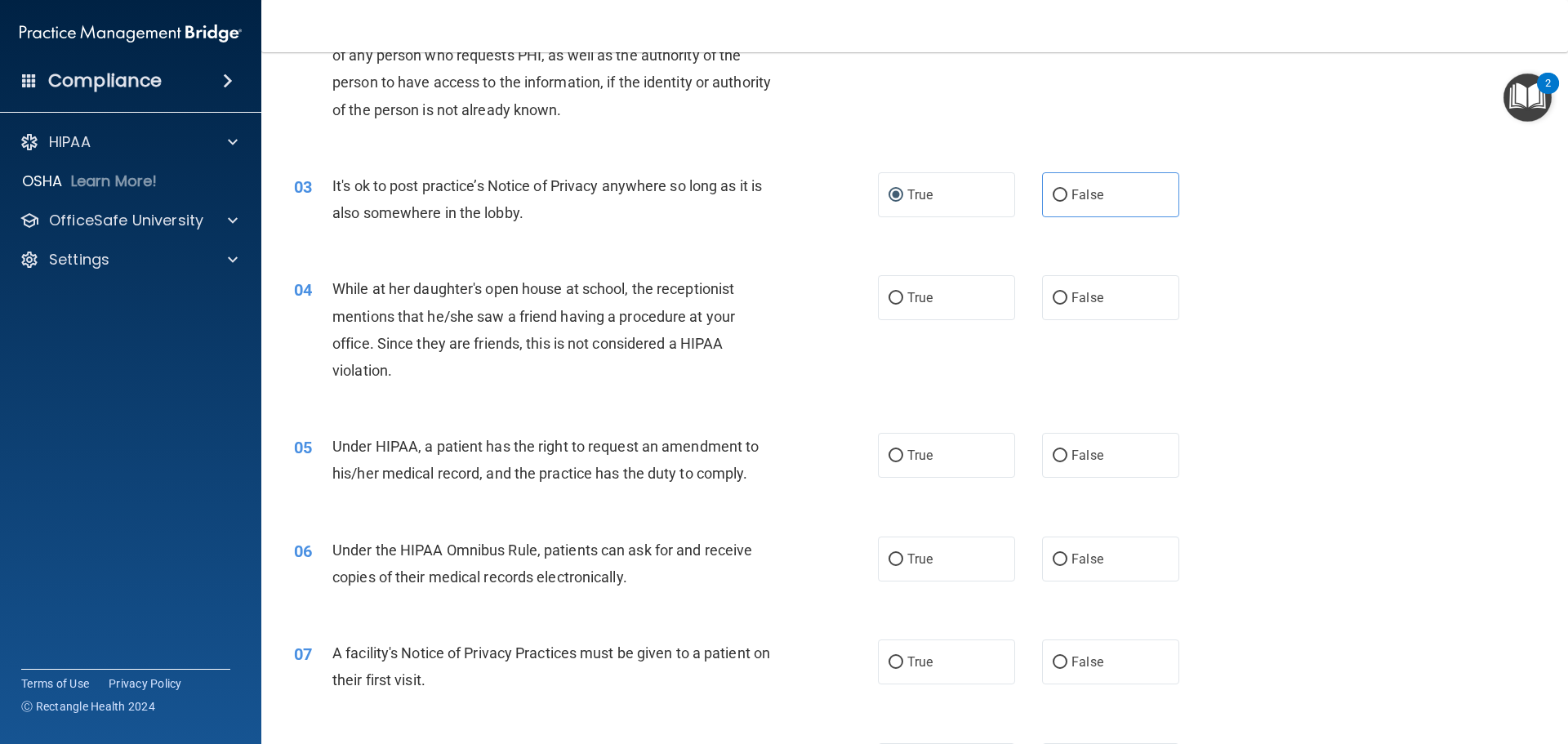
scroll to position [326, 0]
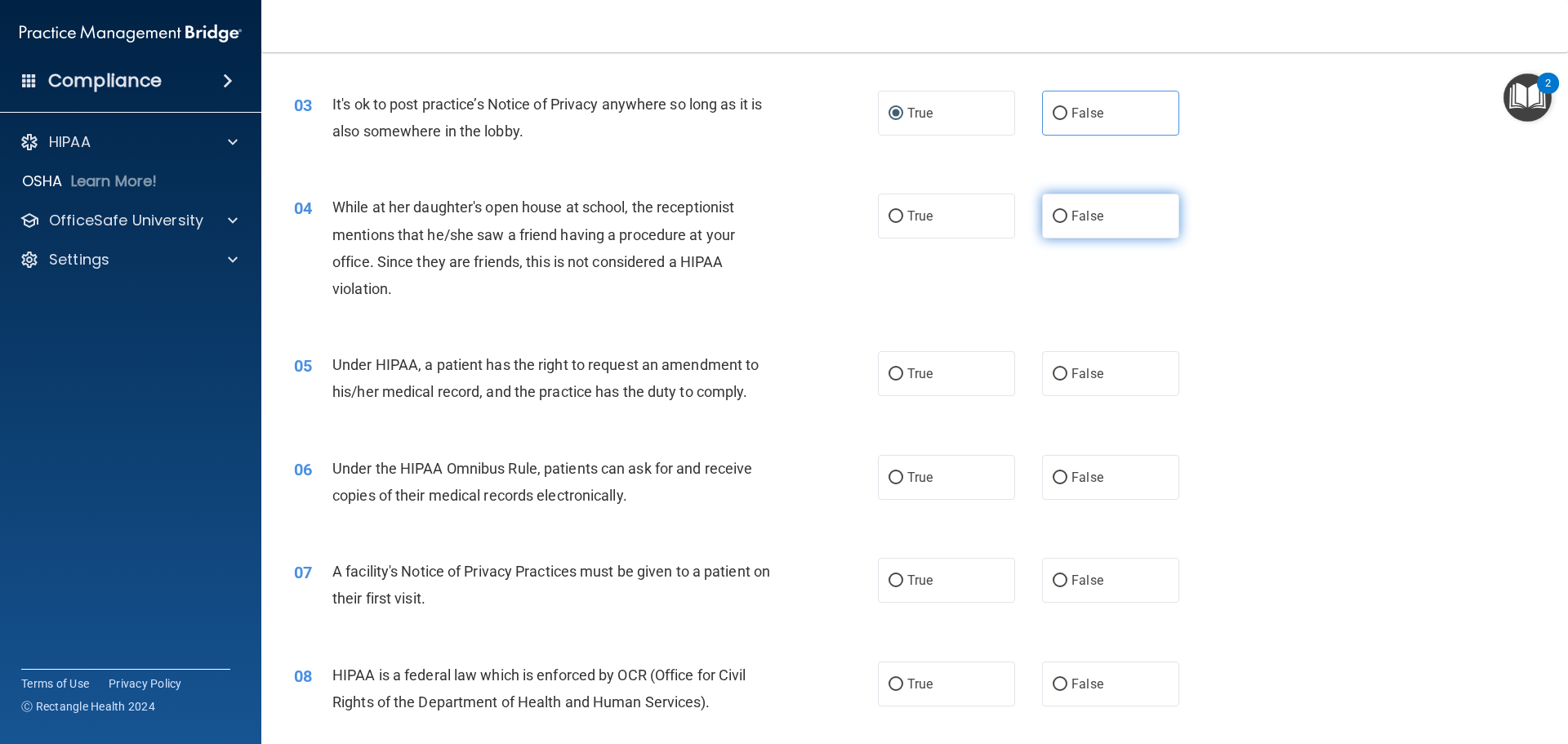
click at [1127, 232] on label "False" at bounding box center [1110, 215] width 137 height 45
click at [1068, 223] on input "False" at bounding box center [1059, 216] width 14 height 12
radio input "true"
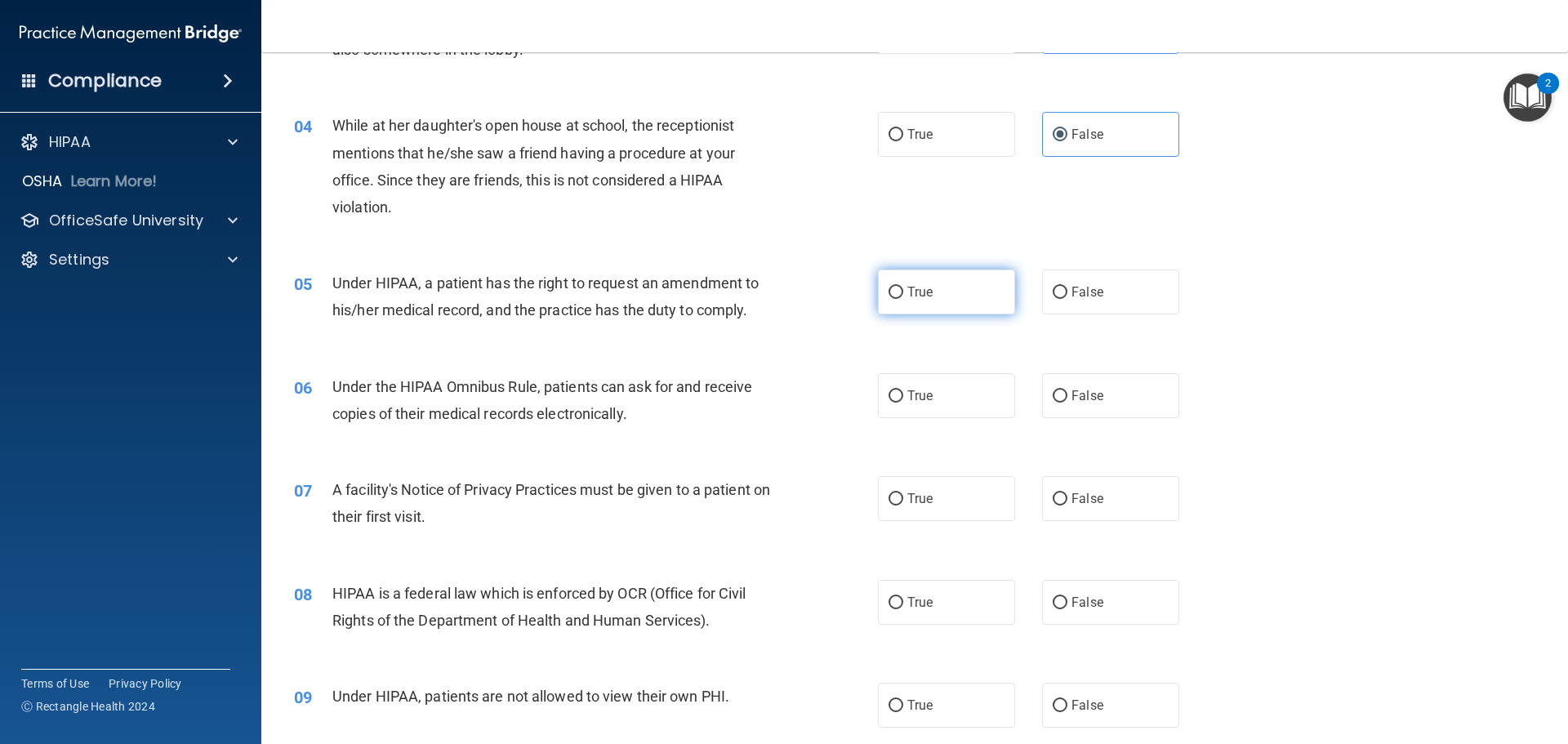
click at [889, 296] on input "True" at bounding box center [895, 292] width 14 height 12
radio input "true"
click at [1030, 302] on div "True False" at bounding box center [1042, 291] width 329 height 45
click at [1090, 309] on label "False" at bounding box center [1110, 291] width 137 height 45
click at [1068, 299] on input "False" at bounding box center [1059, 292] width 14 height 12
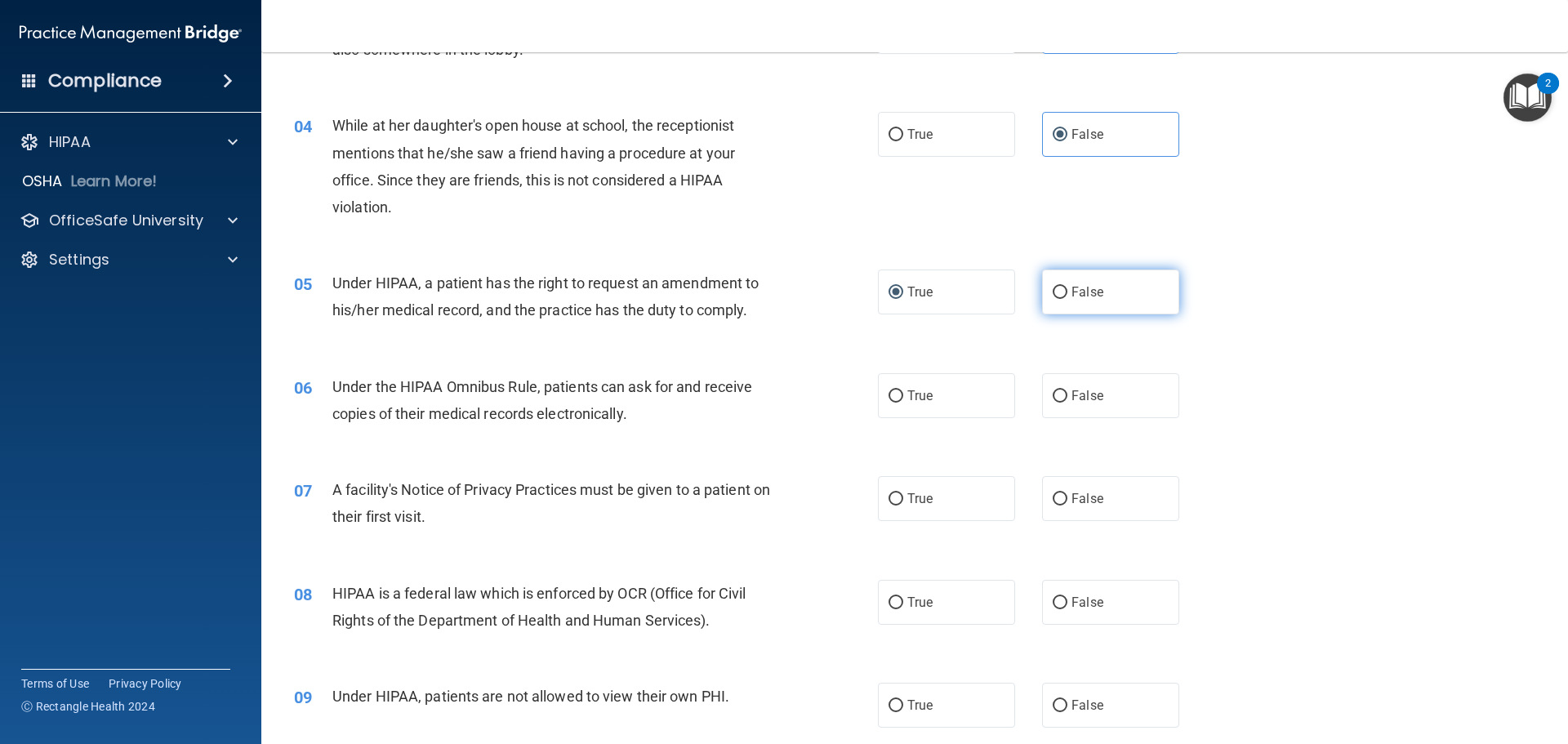
radio input "true"
radio input "false"
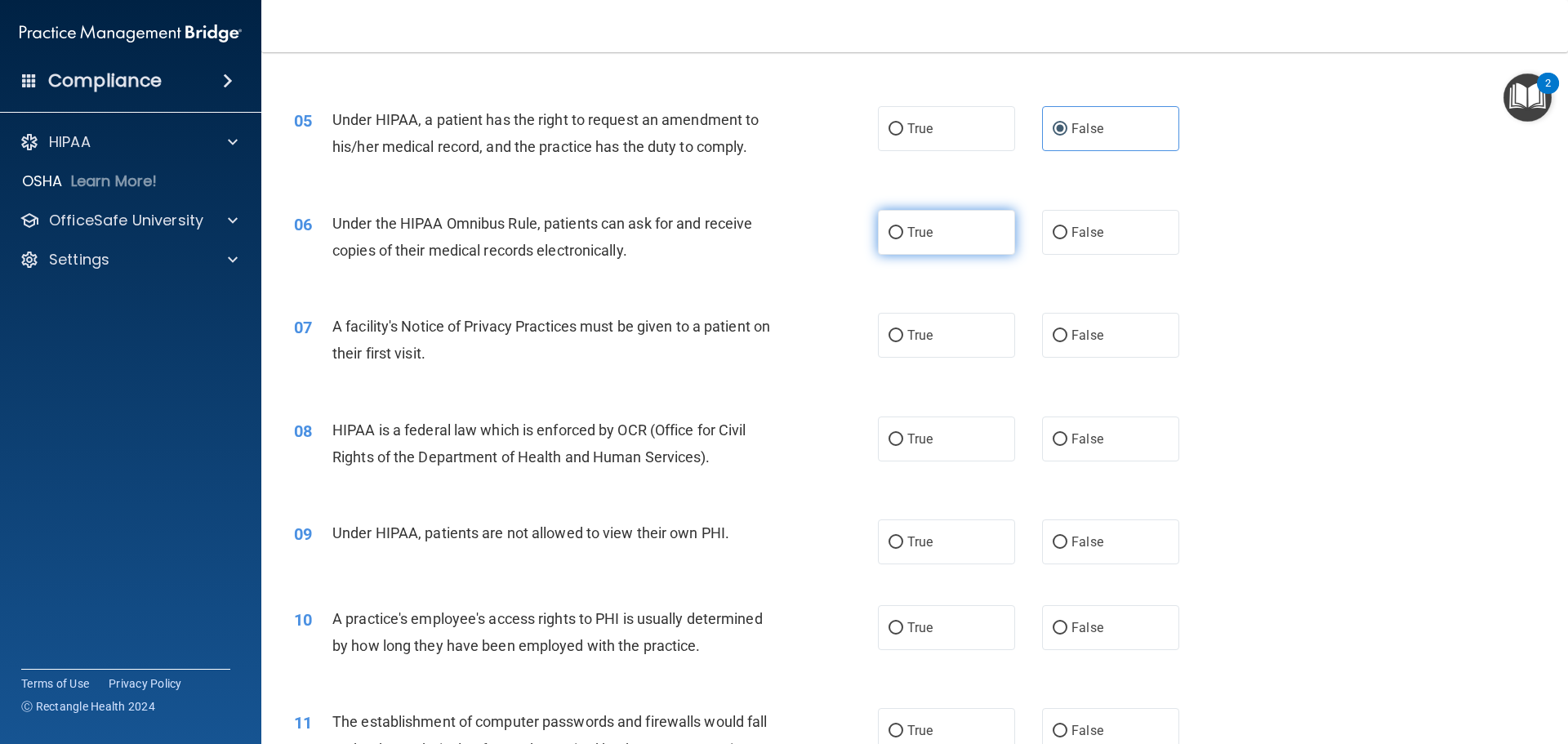
click at [935, 233] on label "True" at bounding box center [946, 232] width 137 height 45
click at [903, 233] on input "True" at bounding box center [895, 233] width 14 height 12
radio input "true"
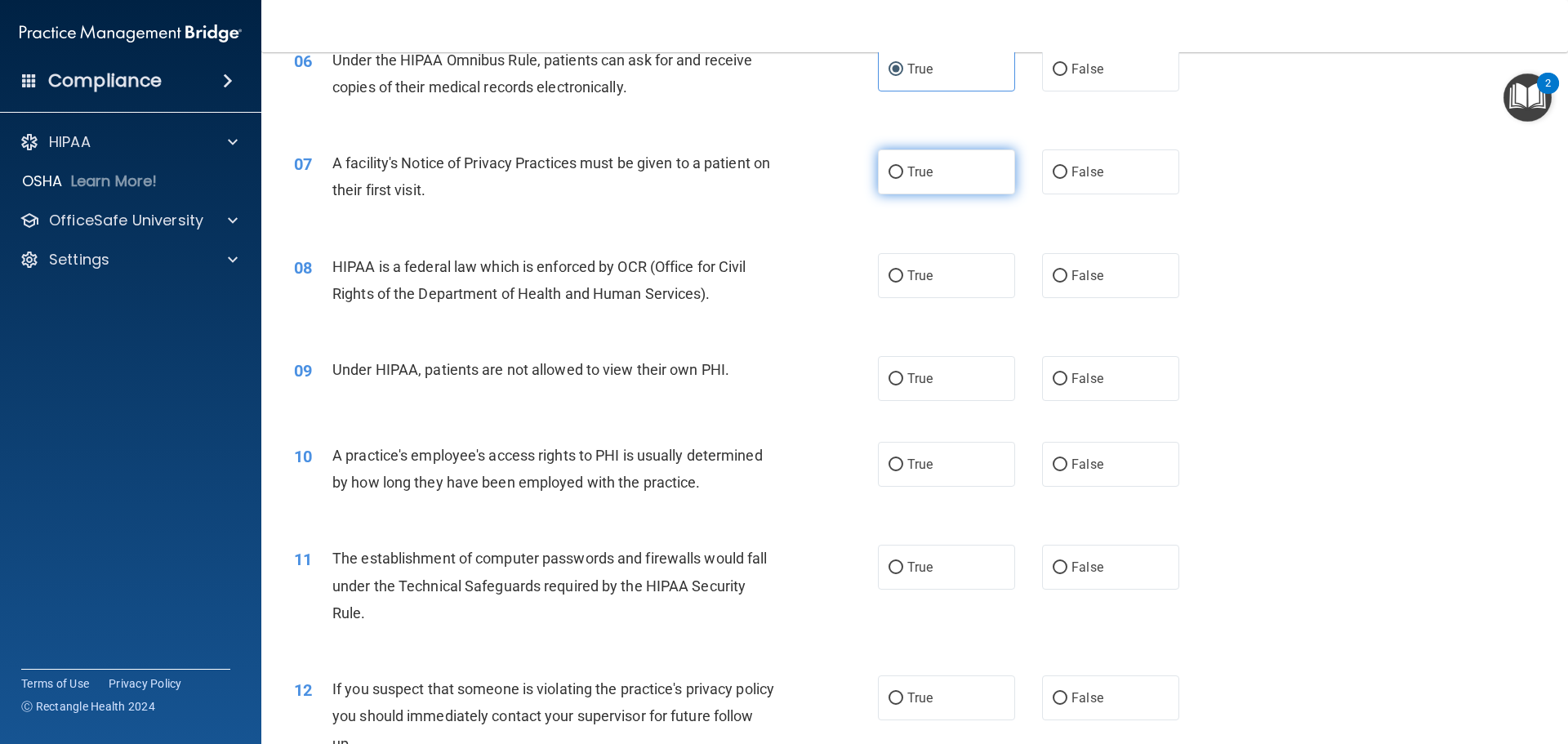
click at [961, 169] on label "True" at bounding box center [946, 171] width 137 height 45
click at [903, 169] on input "True" at bounding box center [895, 172] width 14 height 12
radio input "true"
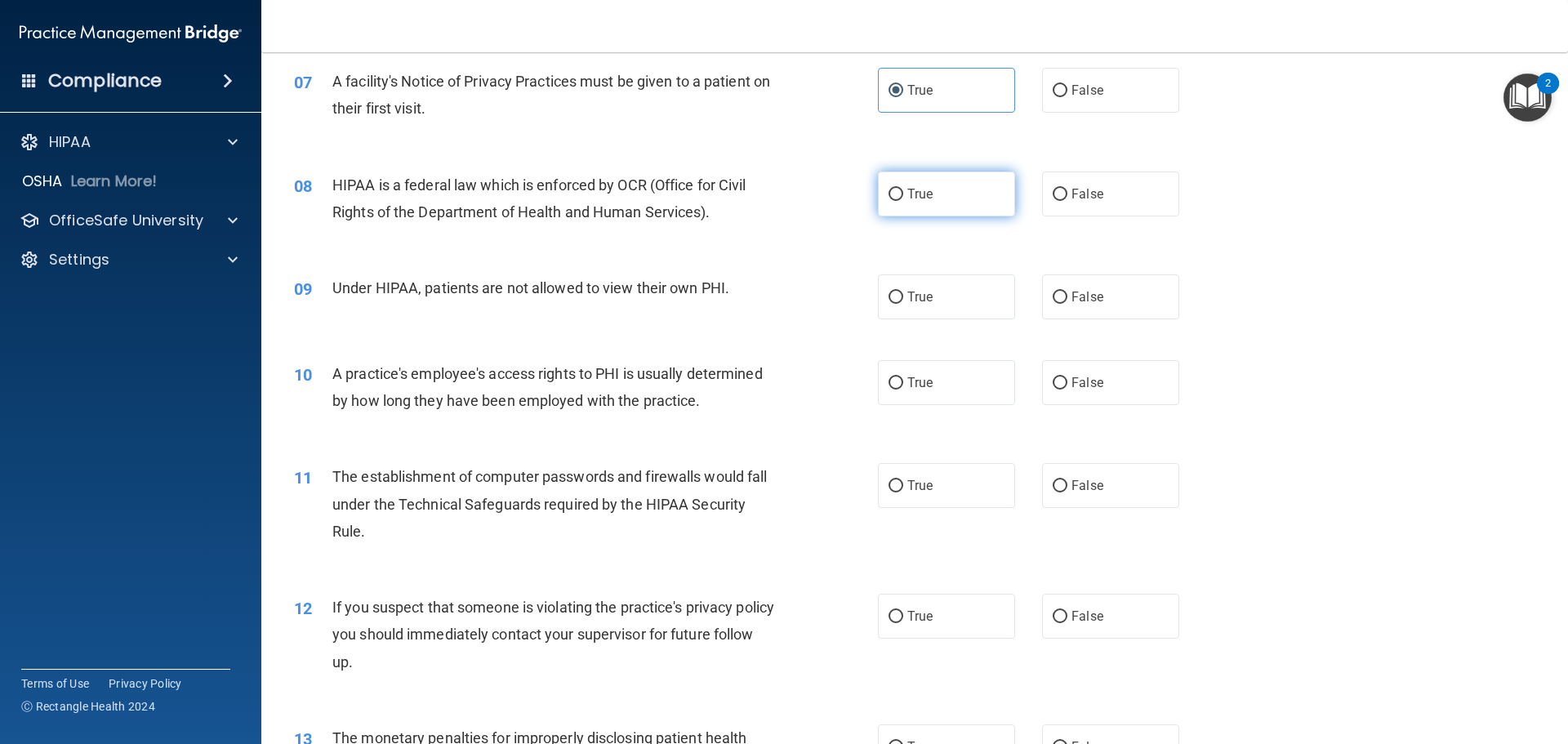
click at [907, 197] on span "True" at bounding box center [919, 194] width 26 height 15
click at [903, 197] on input "True" at bounding box center [895, 194] width 14 height 12
radio input "true"
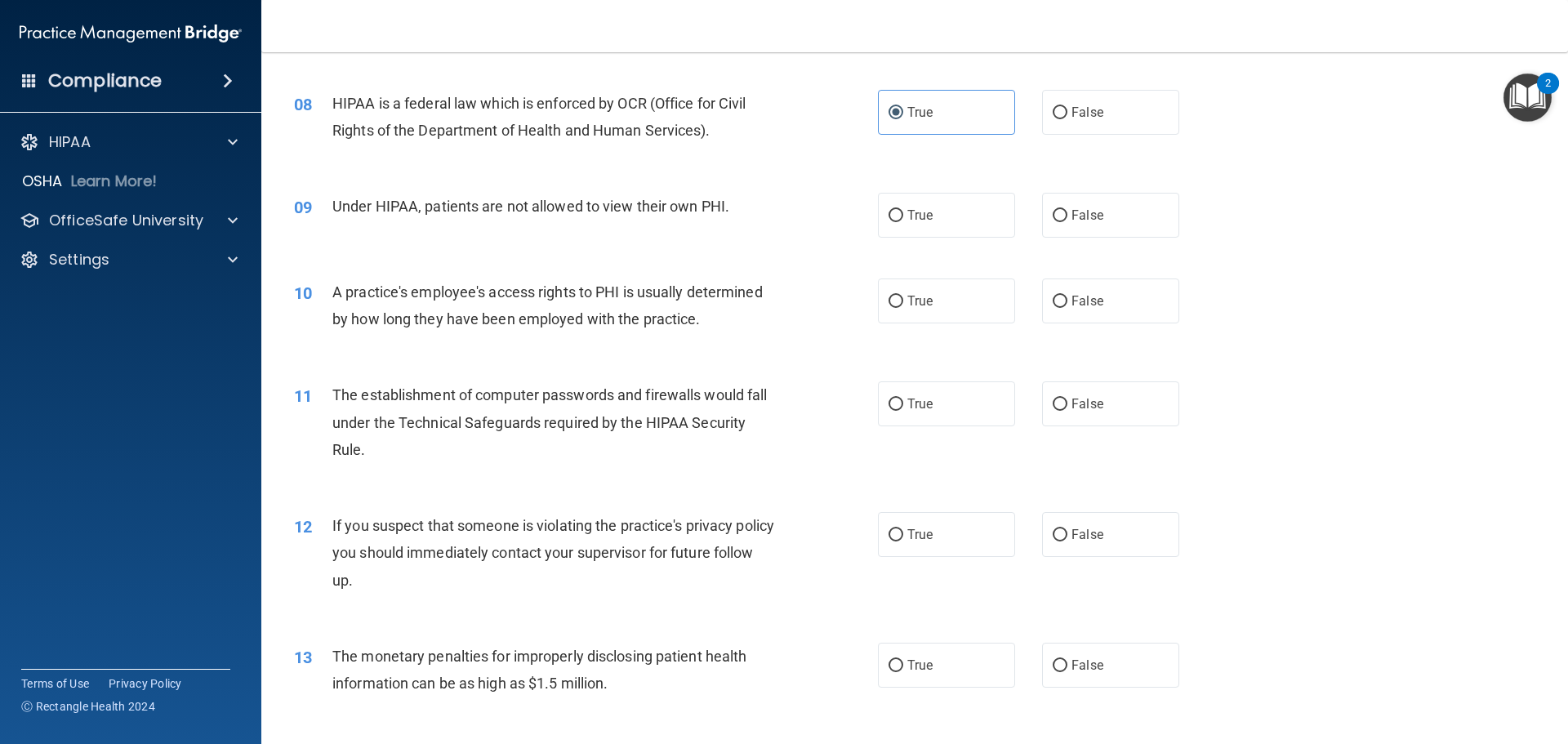
click at [1033, 235] on div "True False" at bounding box center [1042, 215] width 329 height 45
click at [1060, 221] on label "False" at bounding box center [1110, 215] width 137 height 45
click at [1060, 221] on input "False" at bounding box center [1059, 216] width 14 height 12
radio input "true"
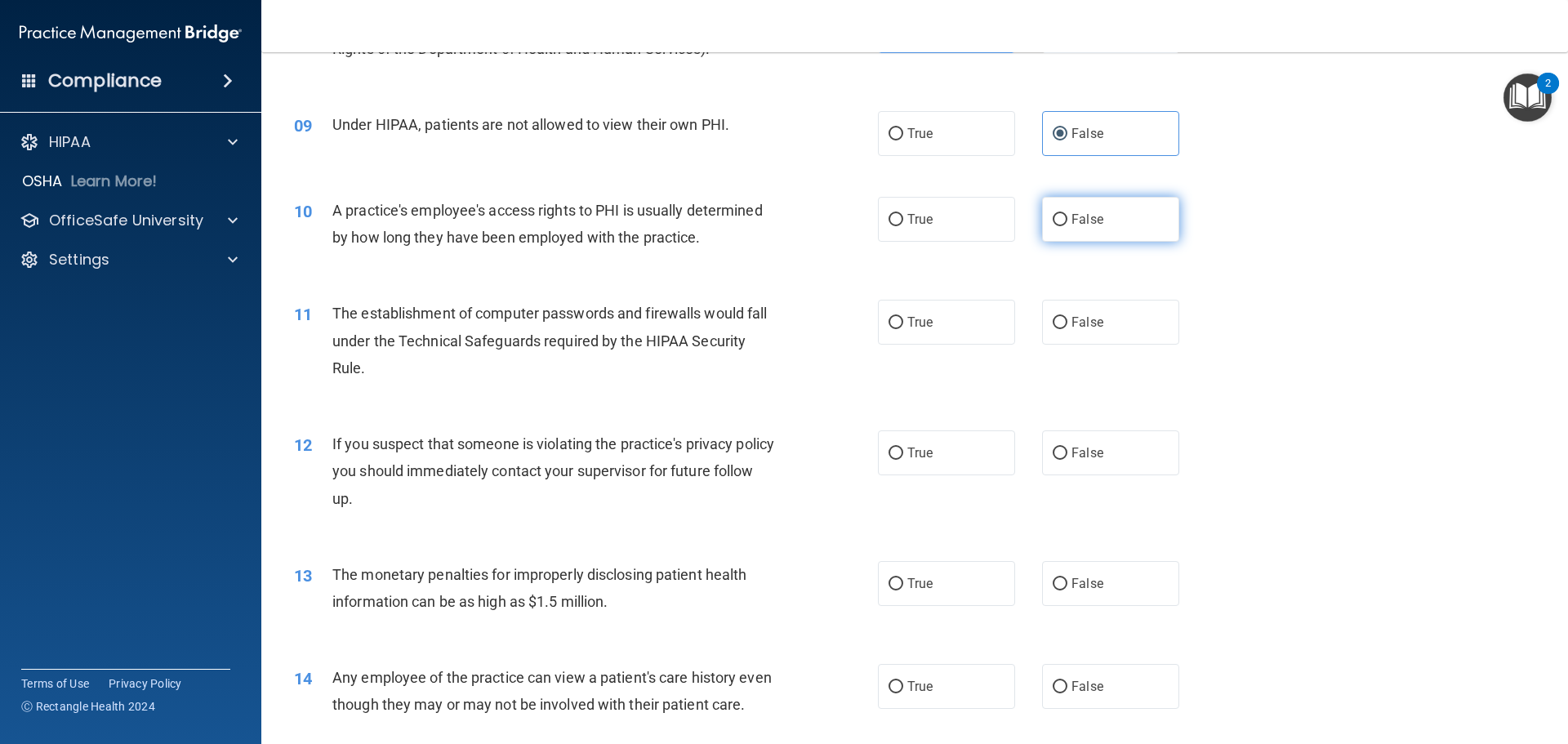
click at [1063, 225] on label "False" at bounding box center [1110, 219] width 137 height 45
click at [1063, 225] on input "False" at bounding box center [1059, 220] width 14 height 12
radio input "true"
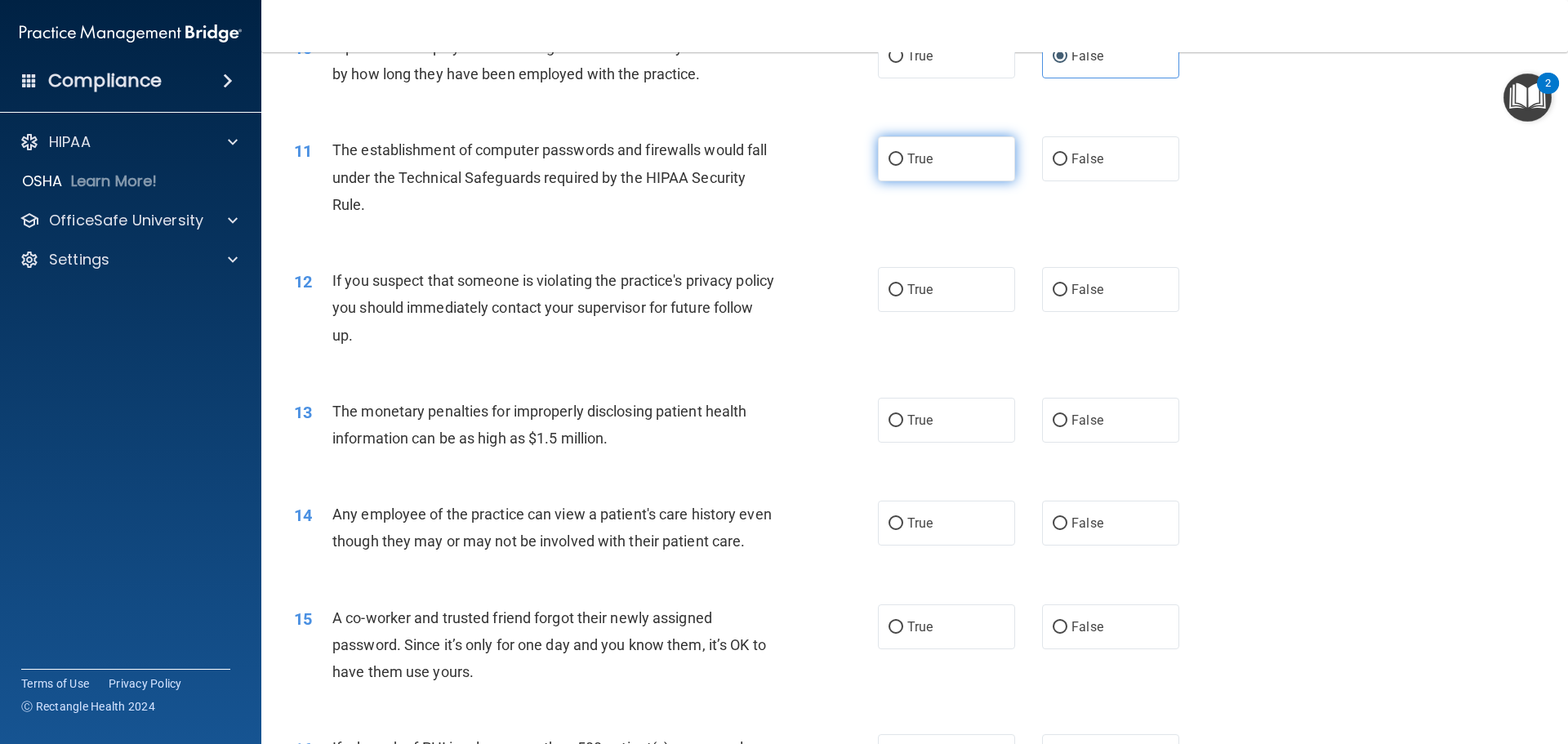
click at [925, 163] on span "True" at bounding box center [919, 159] width 26 height 15
click at [903, 163] on input "True" at bounding box center [895, 159] width 14 height 12
radio input "true"
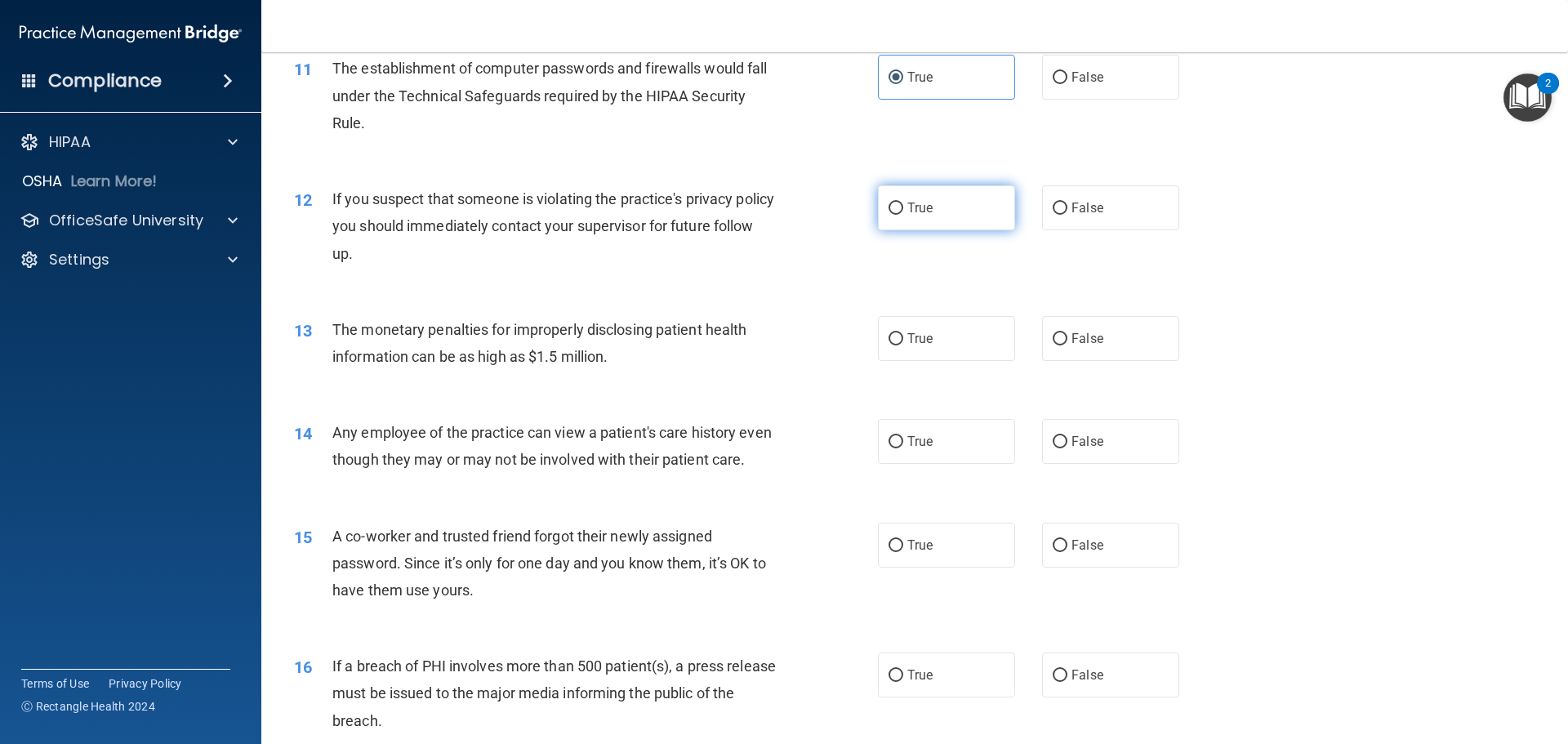
click at [934, 216] on label "True" at bounding box center [946, 207] width 137 height 45
click at [903, 215] on input "True" at bounding box center [895, 208] width 14 height 12
radio input "true"
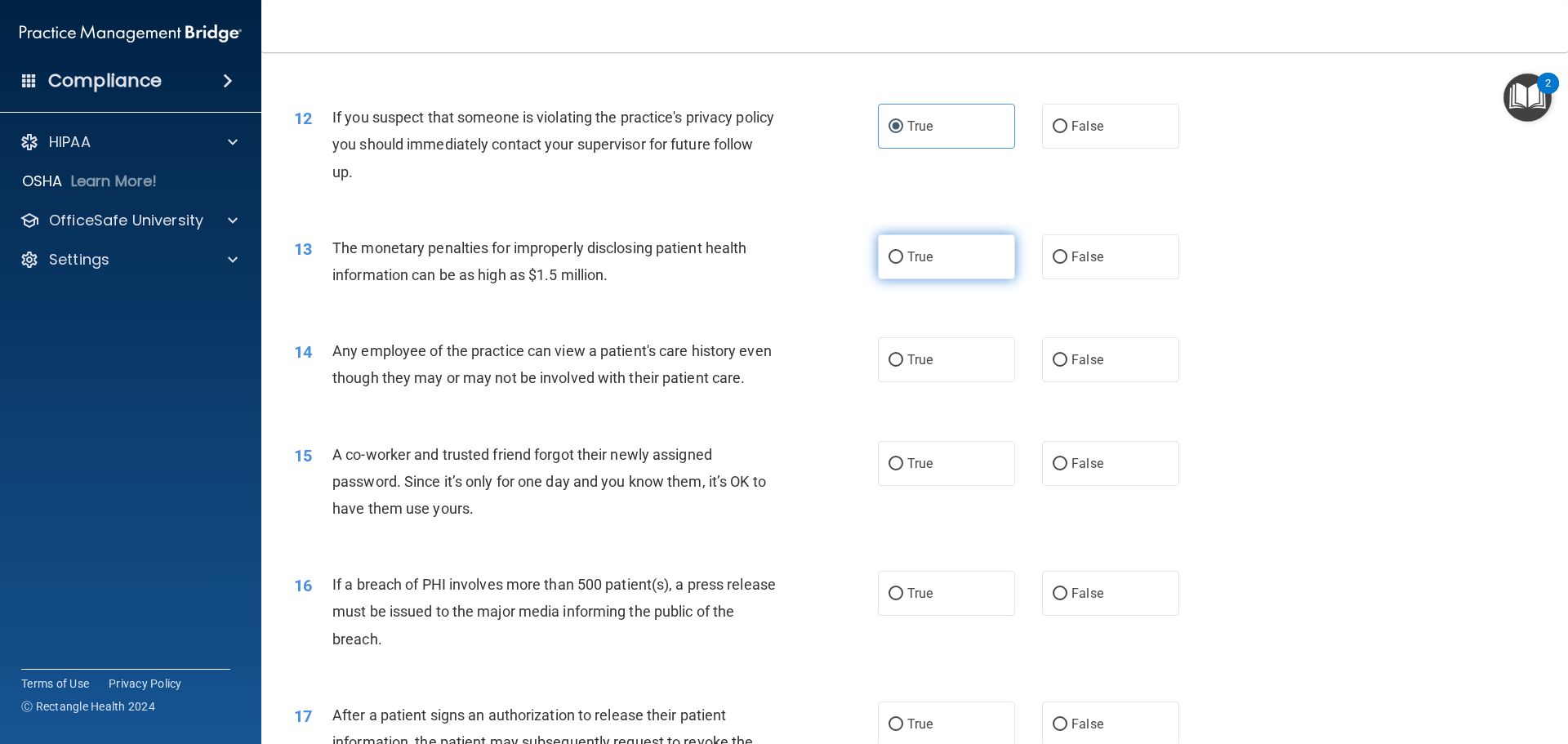
click at [956, 261] on label "True" at bounding box center [946, 256] width 137 height 45
click at [903, 261] on input "True" at bounding box center [895, 257] width 14 height 12
radio input "true"
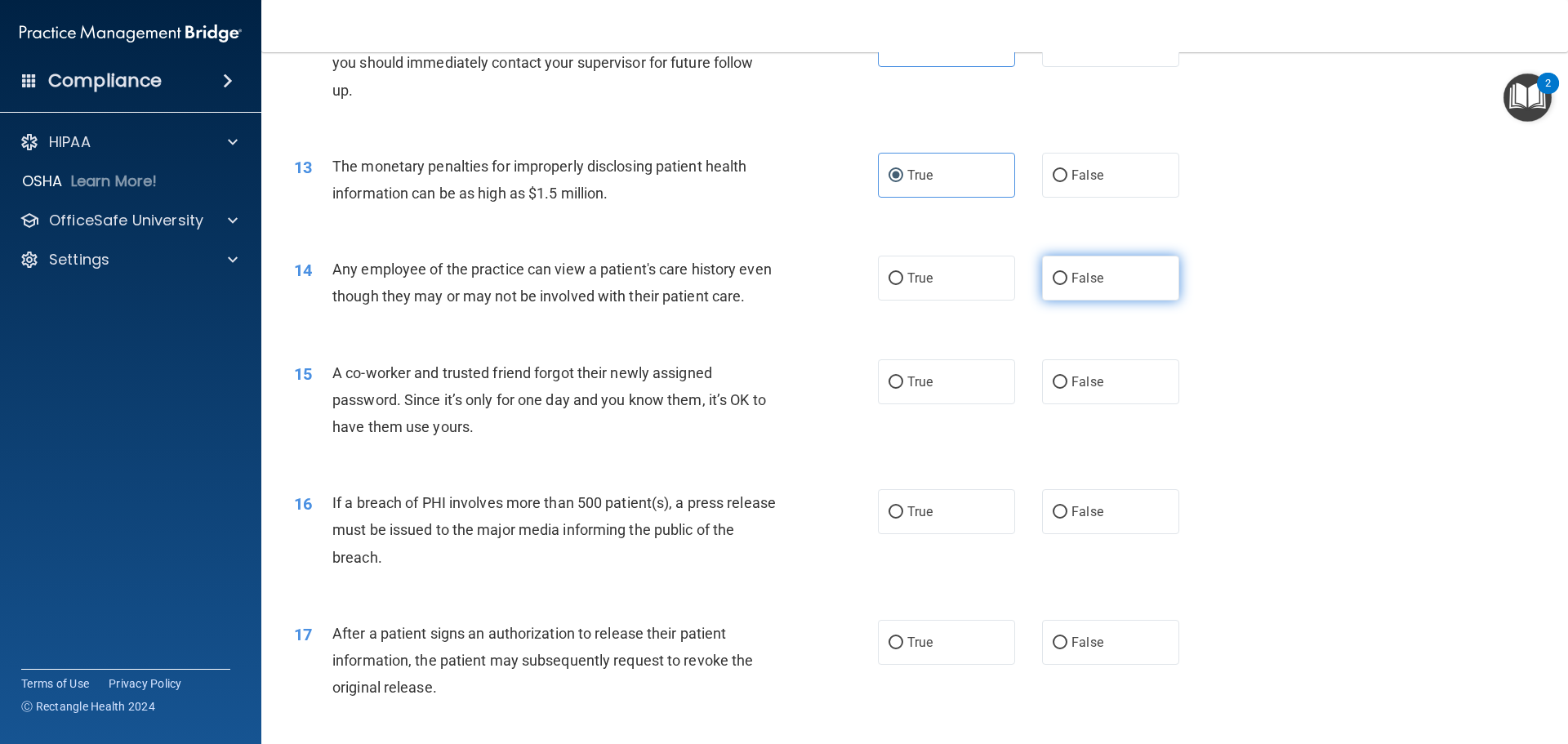
click at [1042, 280] on label "False" at bounding box center [1110, 278] width 137 height 45
click at [1052, 280] on input "False" at bounding box center [1059, 279] width 14 height 12
radio input "true"
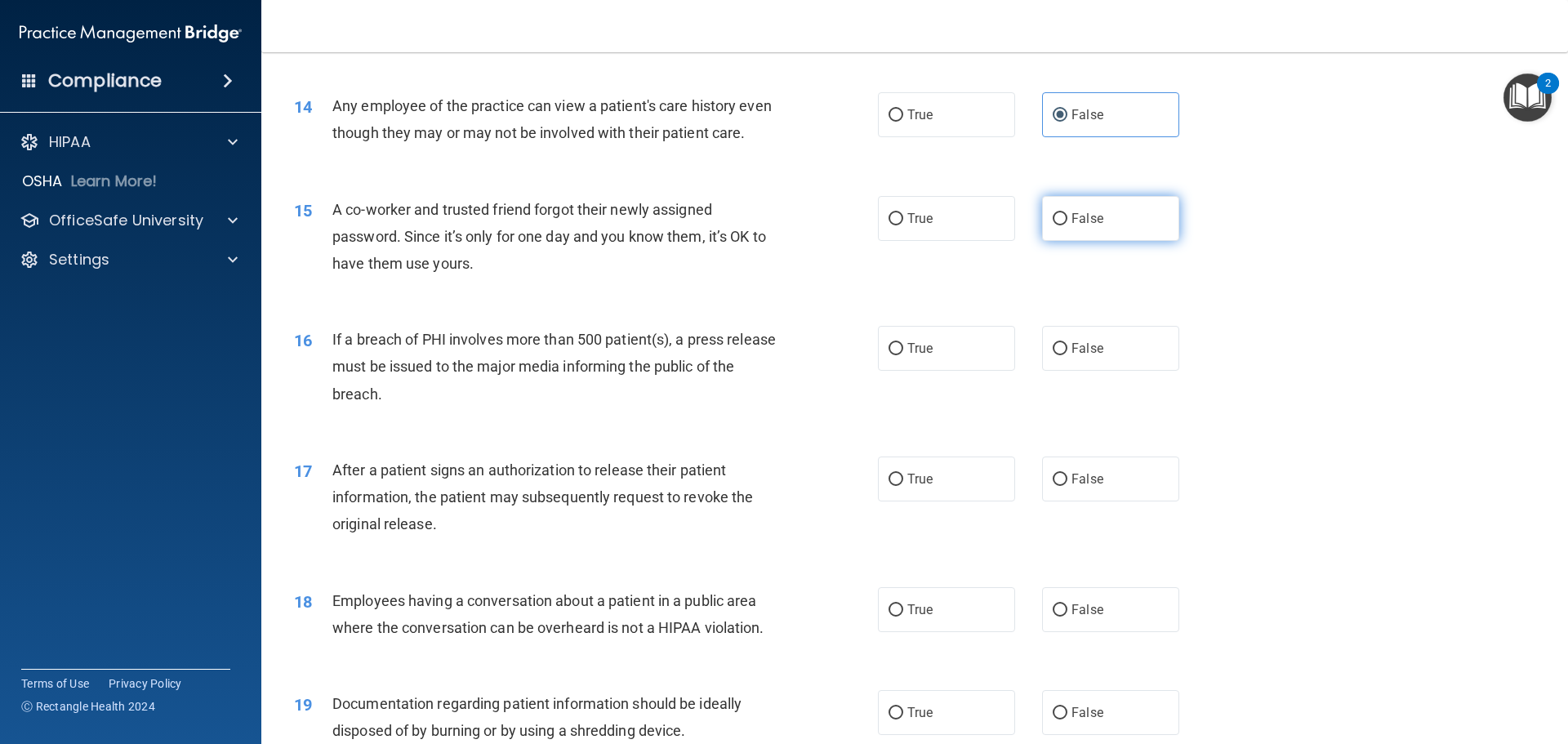
click at [1049, 241] on label "False" at bounding box center [1110, 218] width 137 height 45
click at [1052, 225] on input "False" at bounding box center [1059, 219] width 14 height 12
radio input "true"
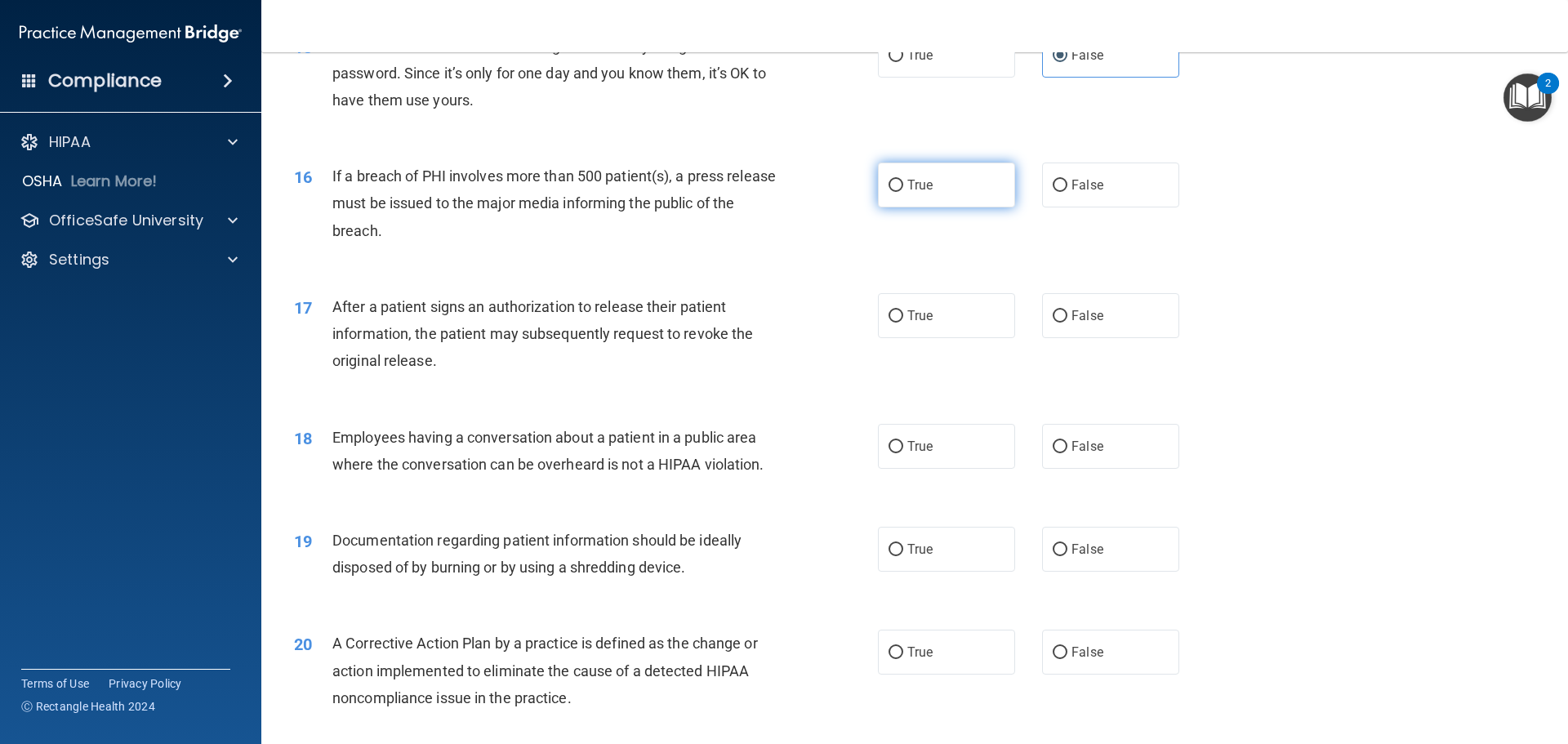
click at [914, 193] on span "True" at bounding box center [919, 185] width 26 height 15
click at [903, 192] on input "True" at bounding box center [895, 186] width 14 height 12
radio input "true"
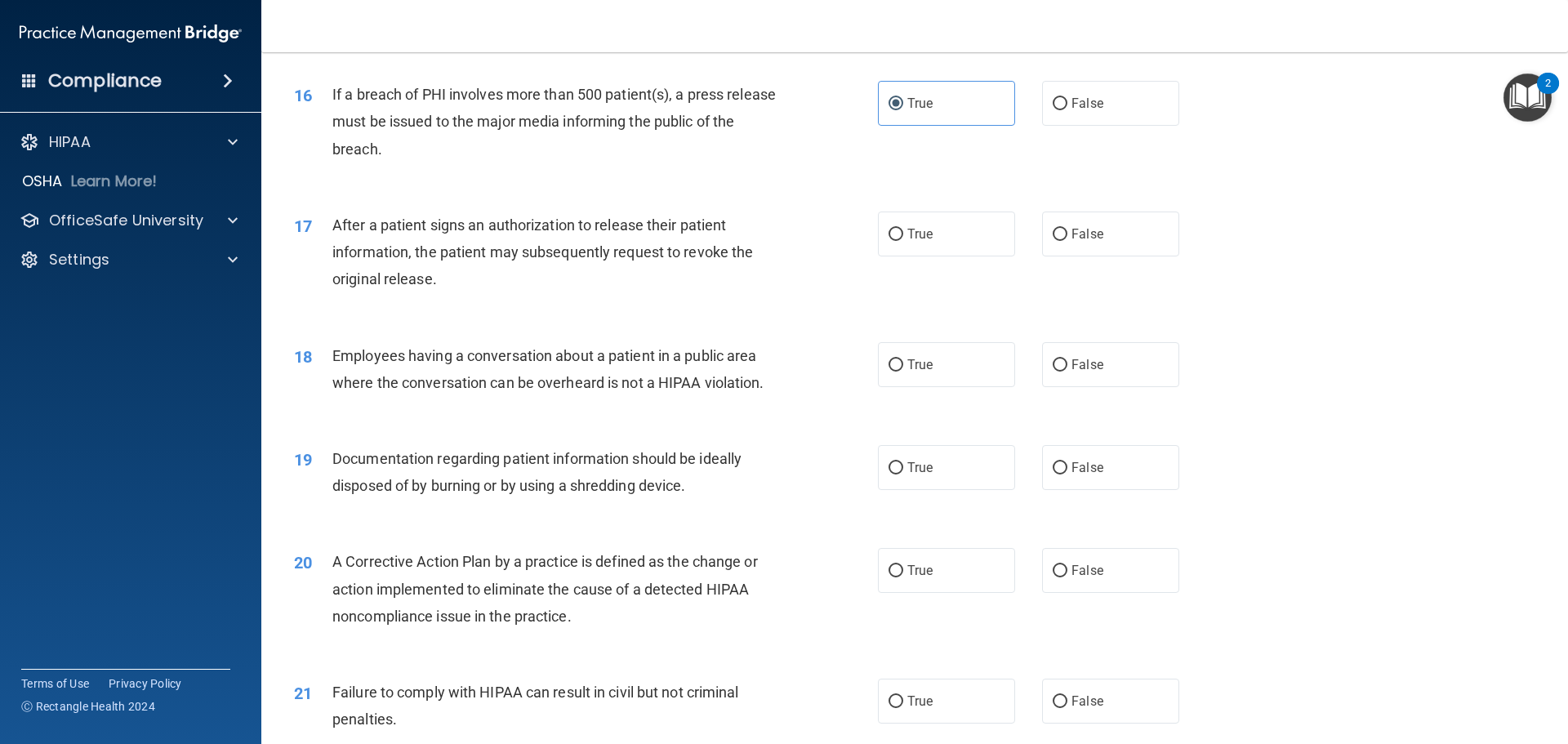
scroll to position [1878, 0]
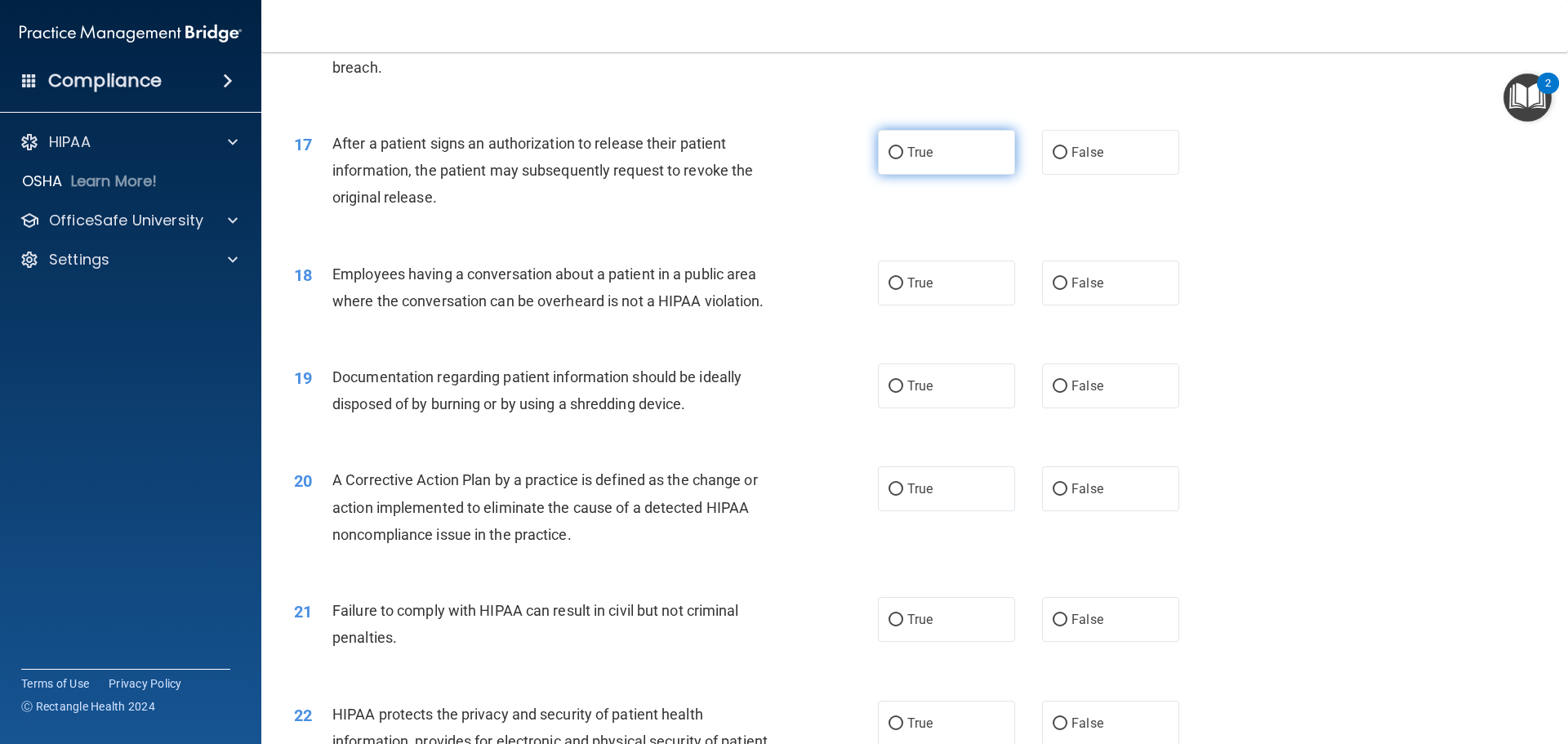
click at [930, 175] on label "True" at bounding box center [946, 151] width 137 height 45
click at [903, 159] on input "True" at bounding box center [895, 152] width 14 height 12
radio input "true"
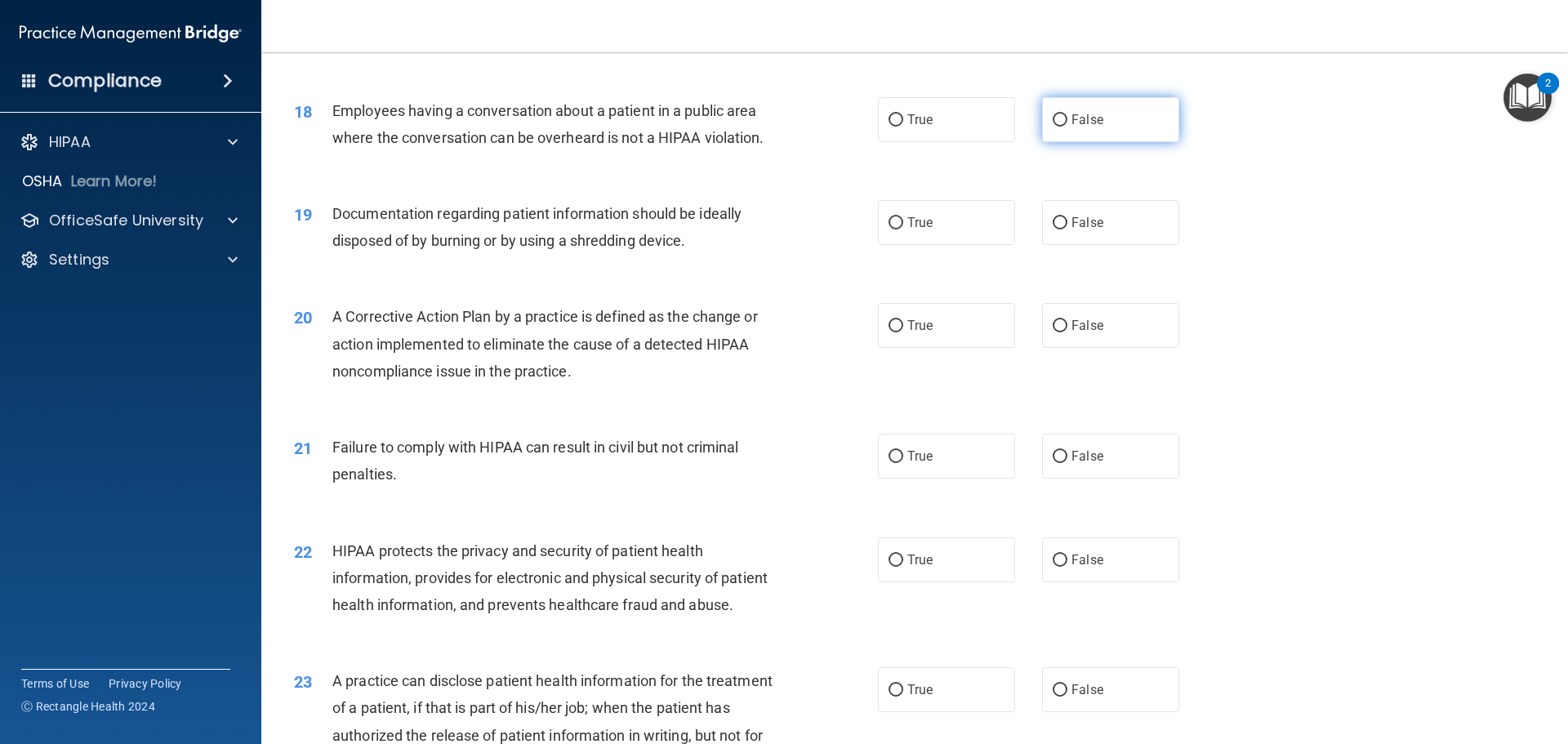
click at [1062, 142] on label "False" at bounding box center [1110, 119] width 137 height 45
click at [1062, 127] on input "False" at bounding box center [1059, 120] width 14 height 12
radio input "true"
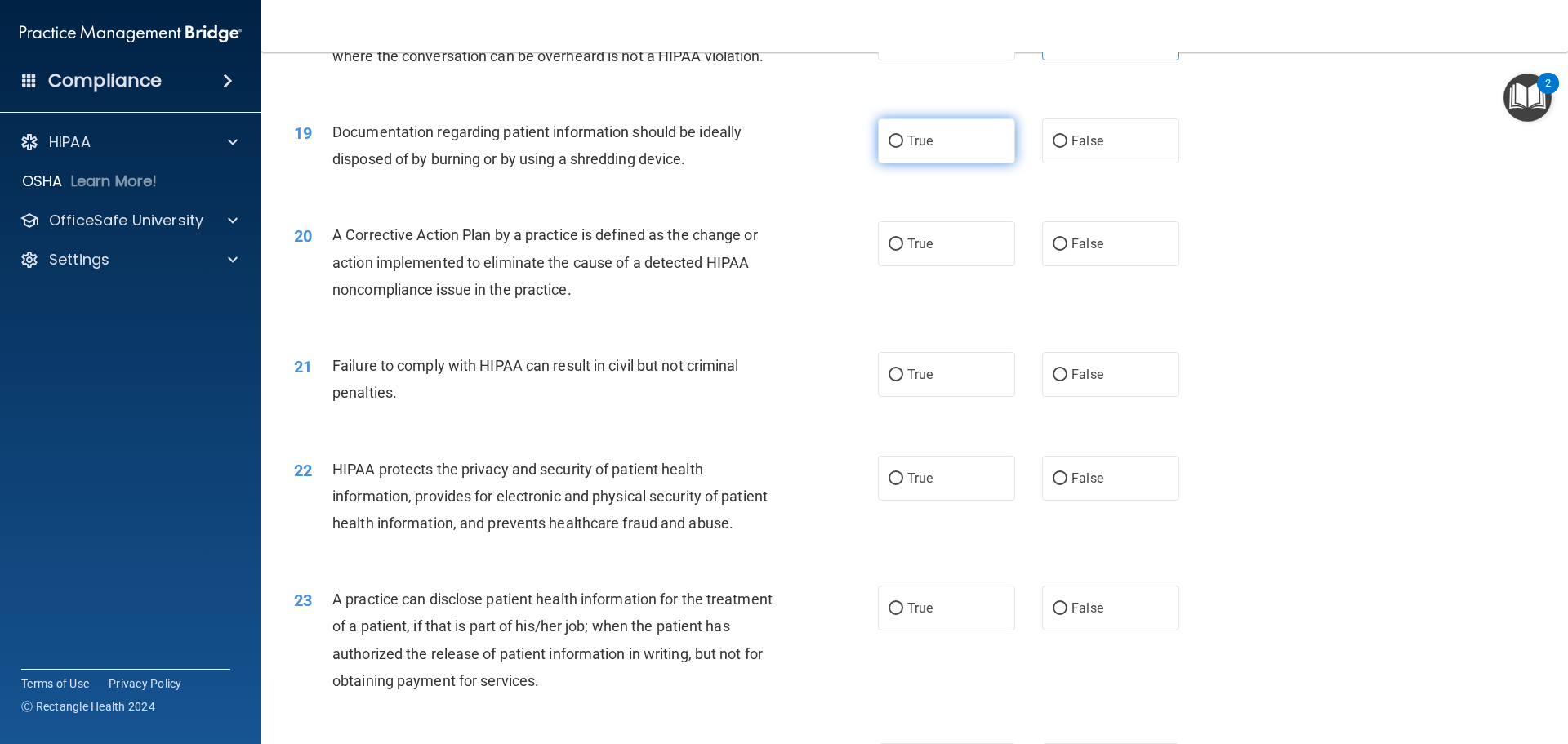
click at [928, 164] on label "True" at bounding box center [946, 140] width 137 height 45
click at [903, 147] on input "True" at bounding box center [895, 141] width 14 height 12
radio input "true"
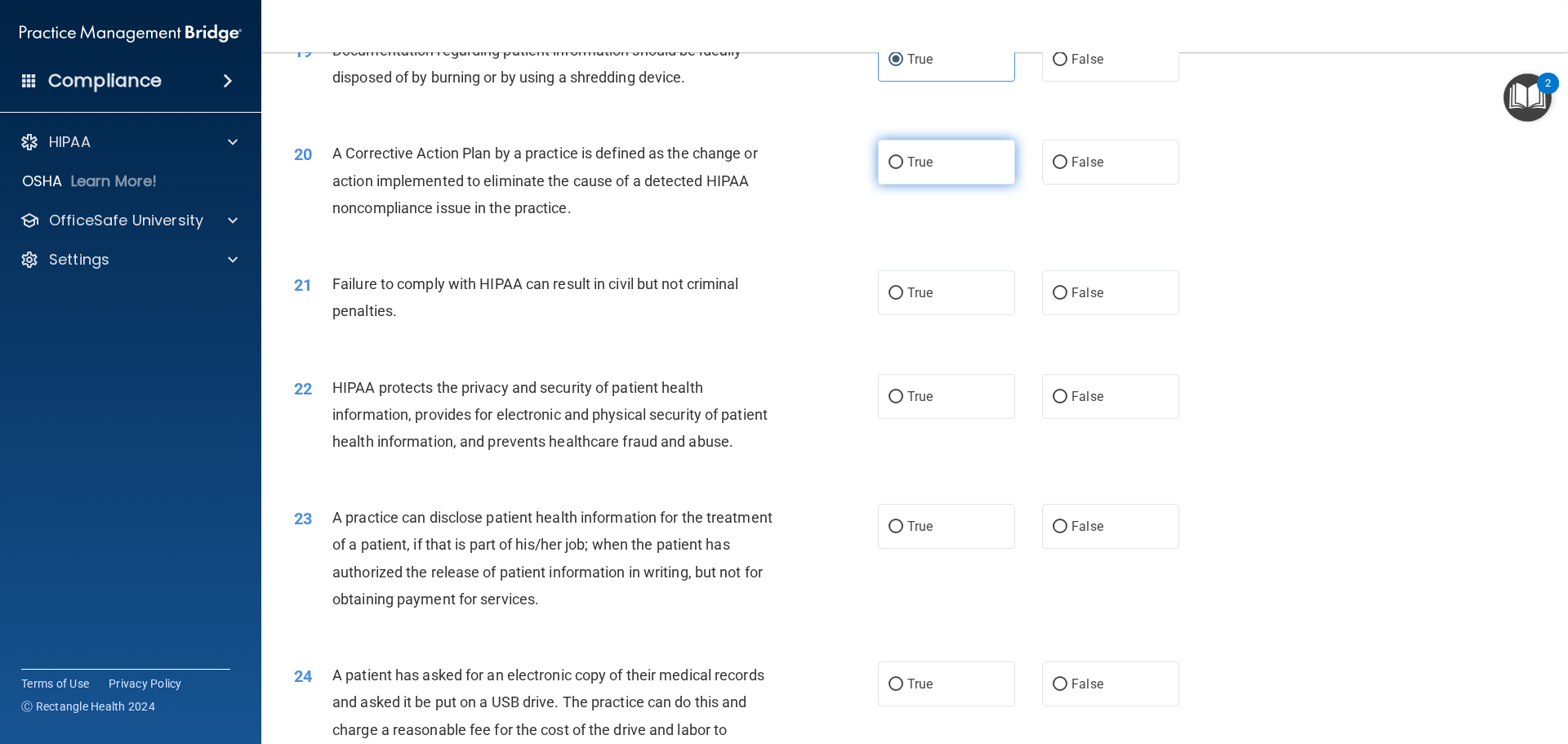
click at [935, 185] on label "True" at bounding box center [946, 162] width 137 height 45
click at [903, 169] on input "True" at bounding box center [895, 163] width 14 height 12
radio input "true"
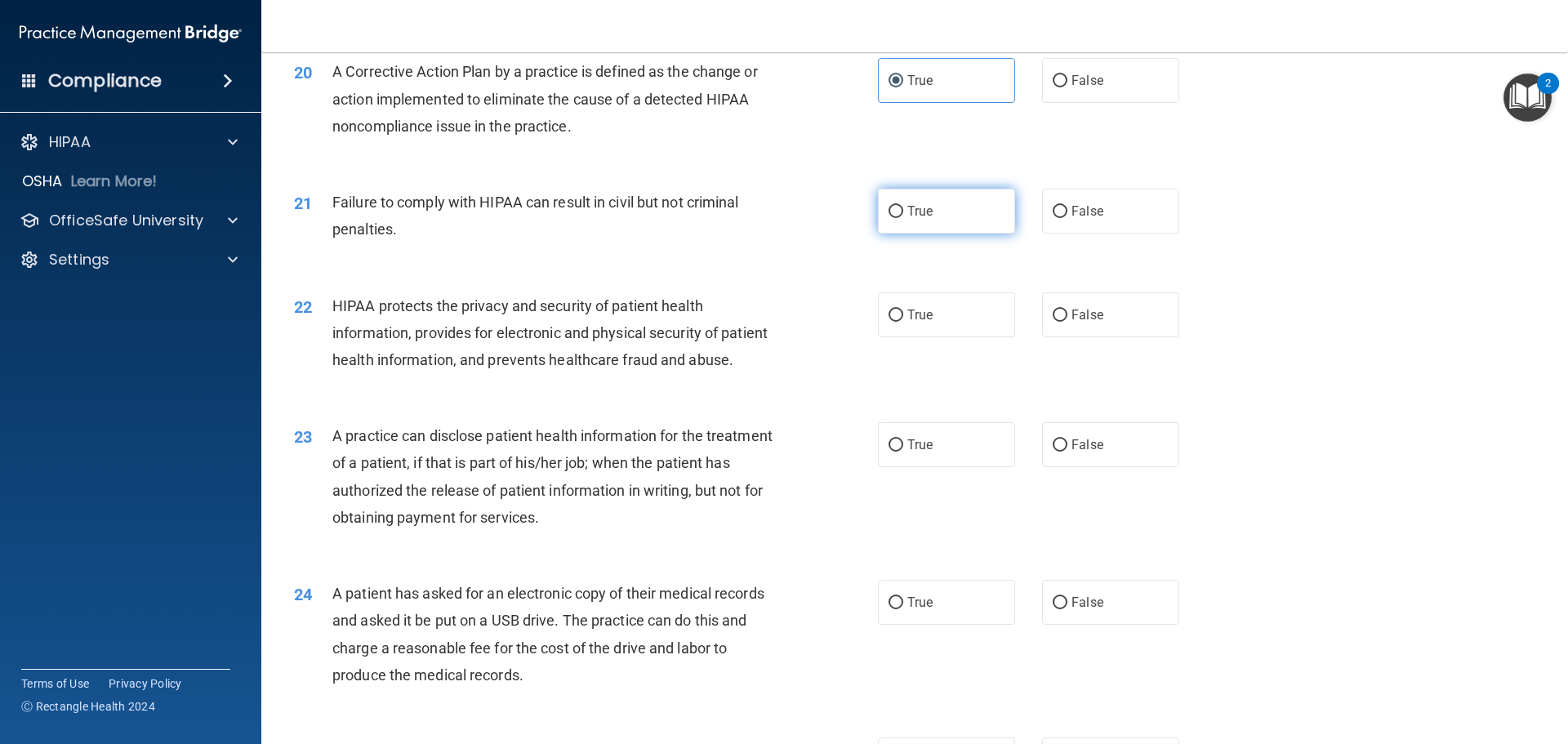
click at [912, 233] on label "True" at bounding box center [946, 210] width 137 height 45
click at [903, 218] on input "True" at bounding box center [895, 211] width 14 height 12
radio input "true"
click at [1076, 219] on span "False" at bounding box center [1087, 211] width 31 height 15
click at [1068, 218] on input "False" at bounding box center [1059, 211] width 14 height 12
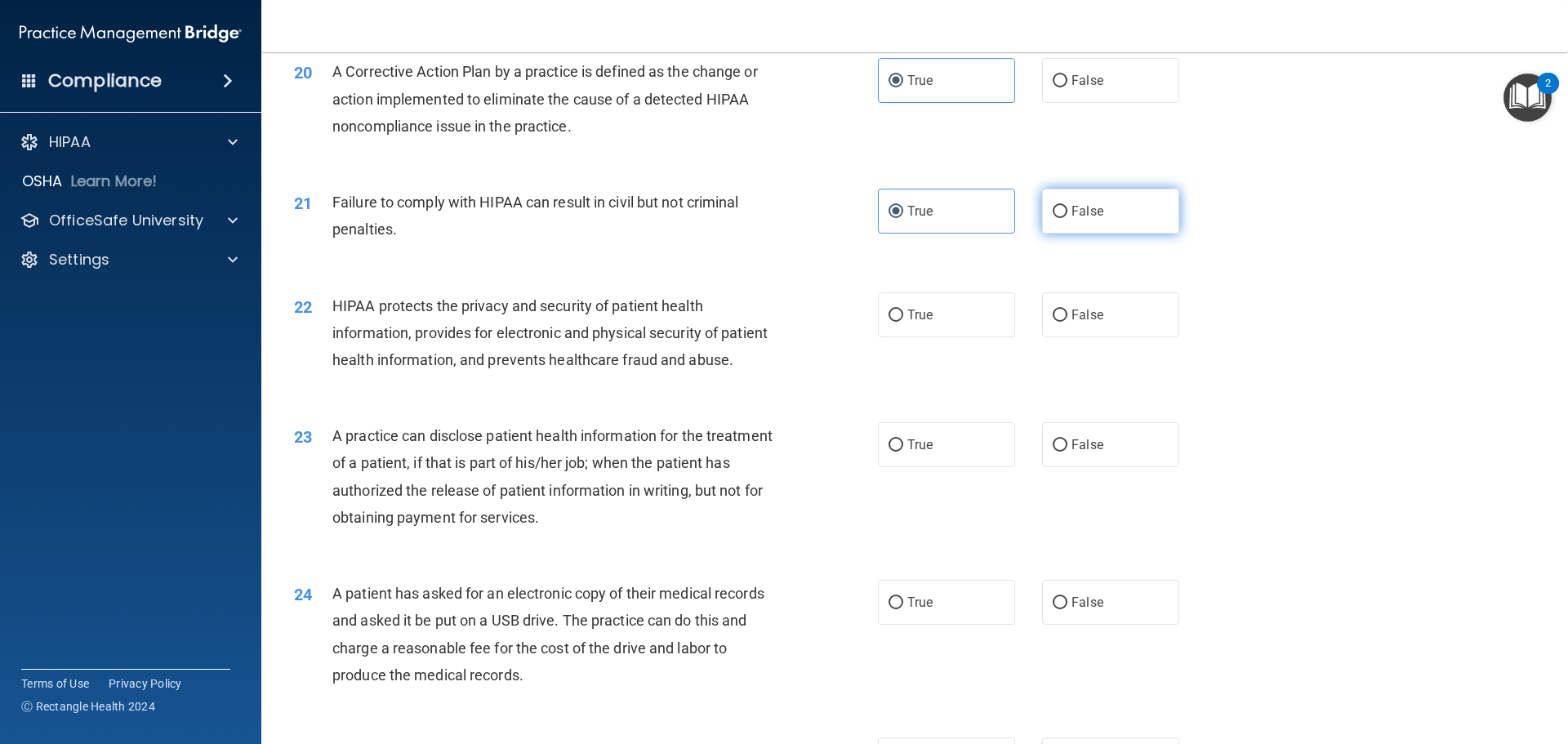
radio input "true"
radio input "false"
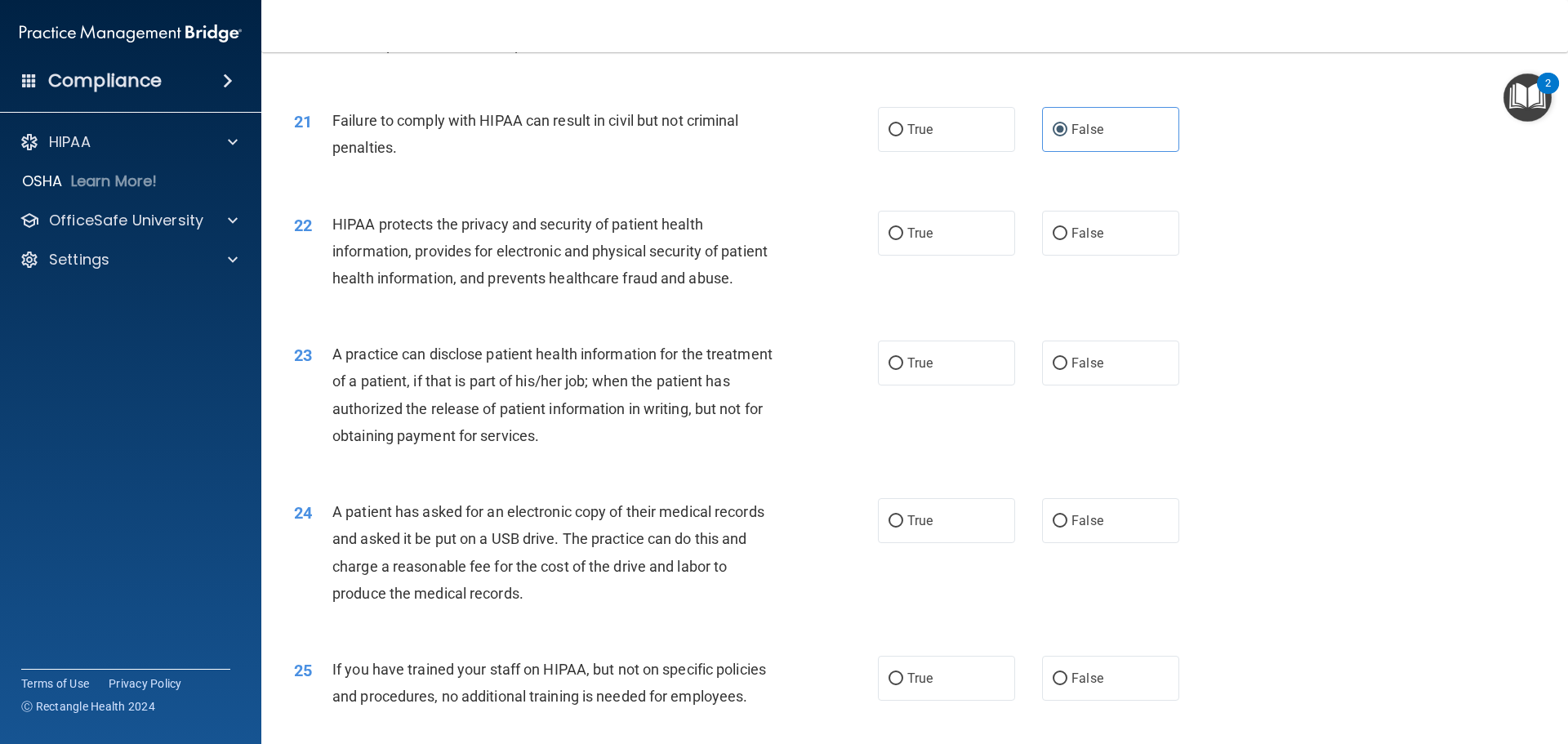
scroll to position [2449, 0]
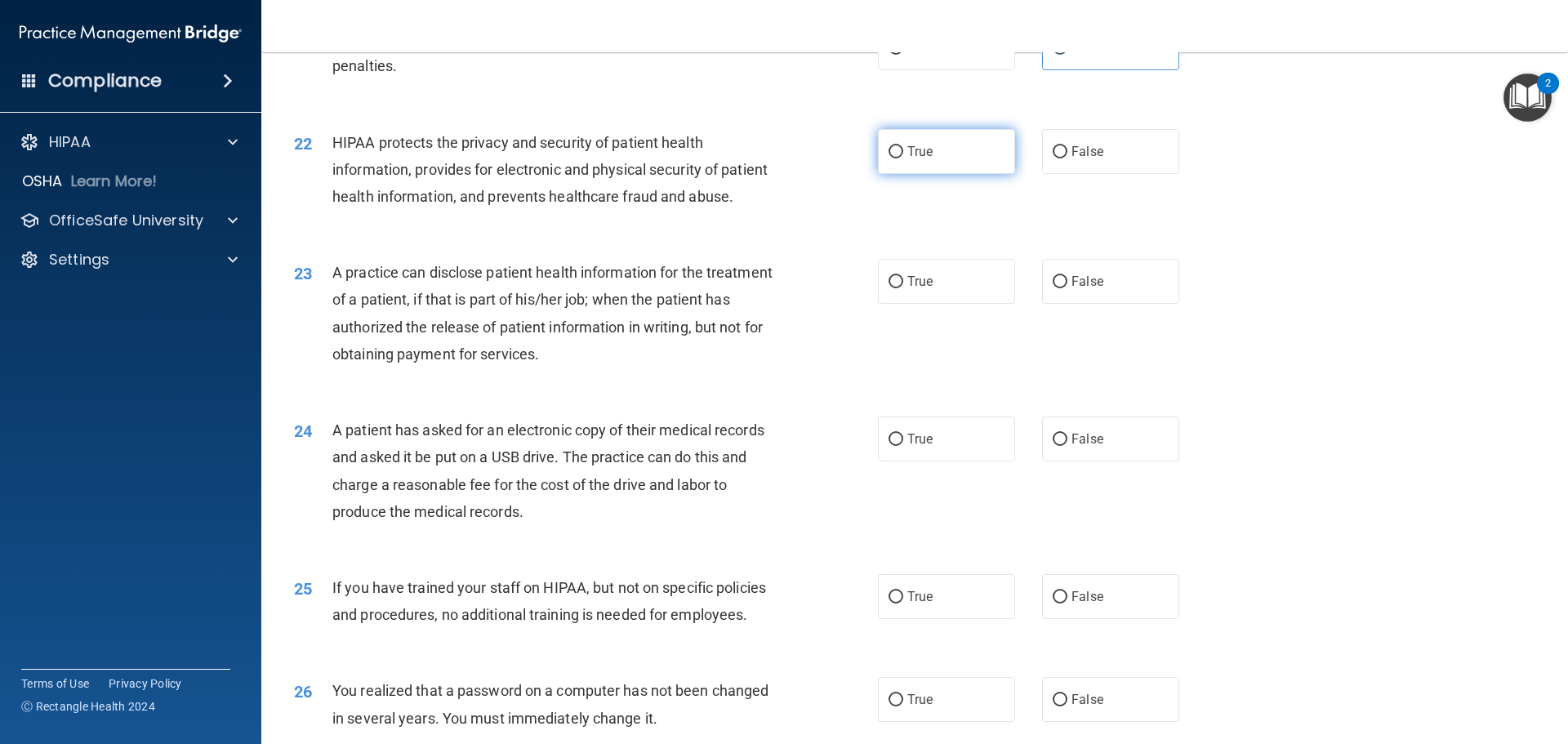
click at [944, 174] on label "True" at bounding box center [946, 151] width 137 height 45
click at [903, 158] on input "True" at bounding box center [895, 152] width 14 height 12
radio input "true"
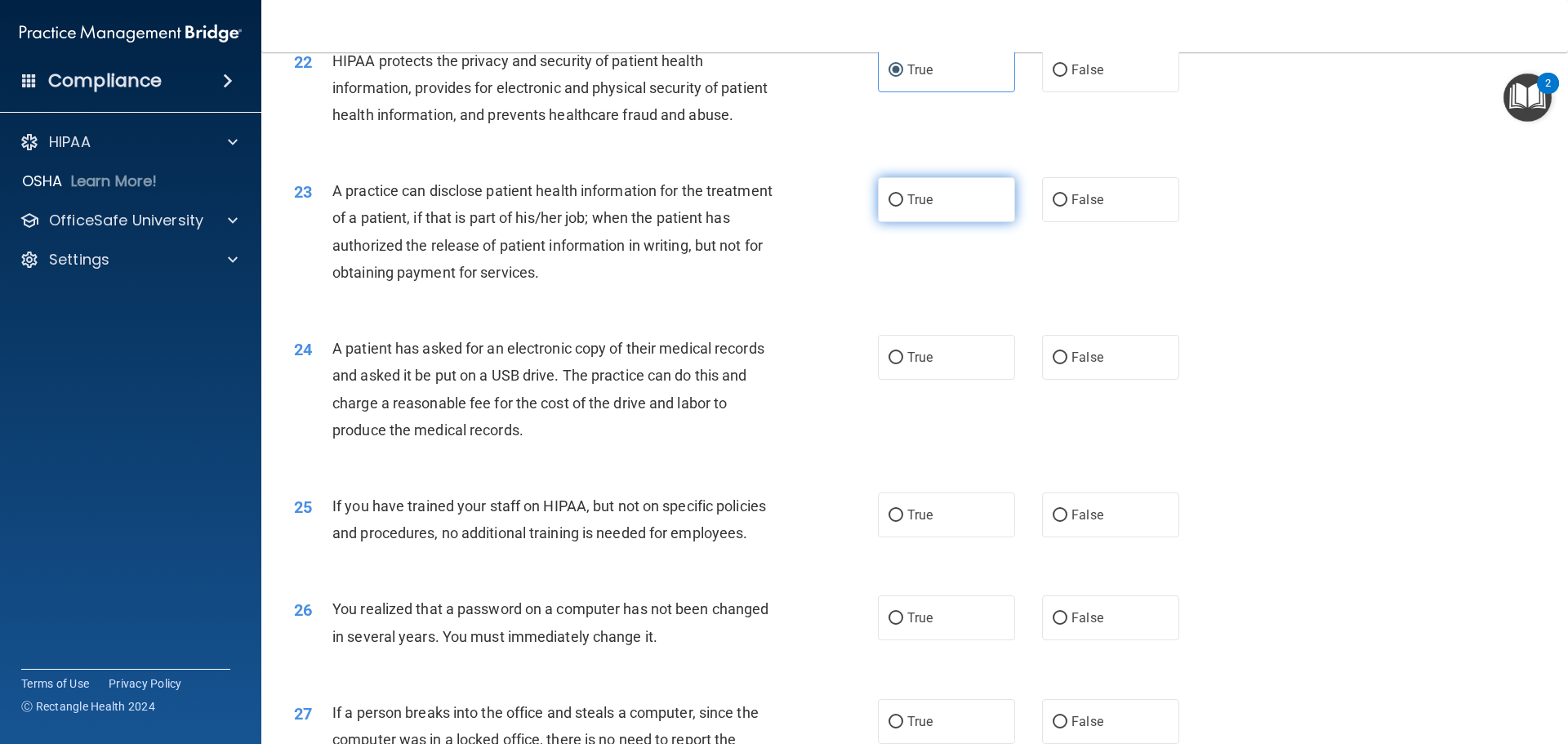
scroll to position [2613, 0]
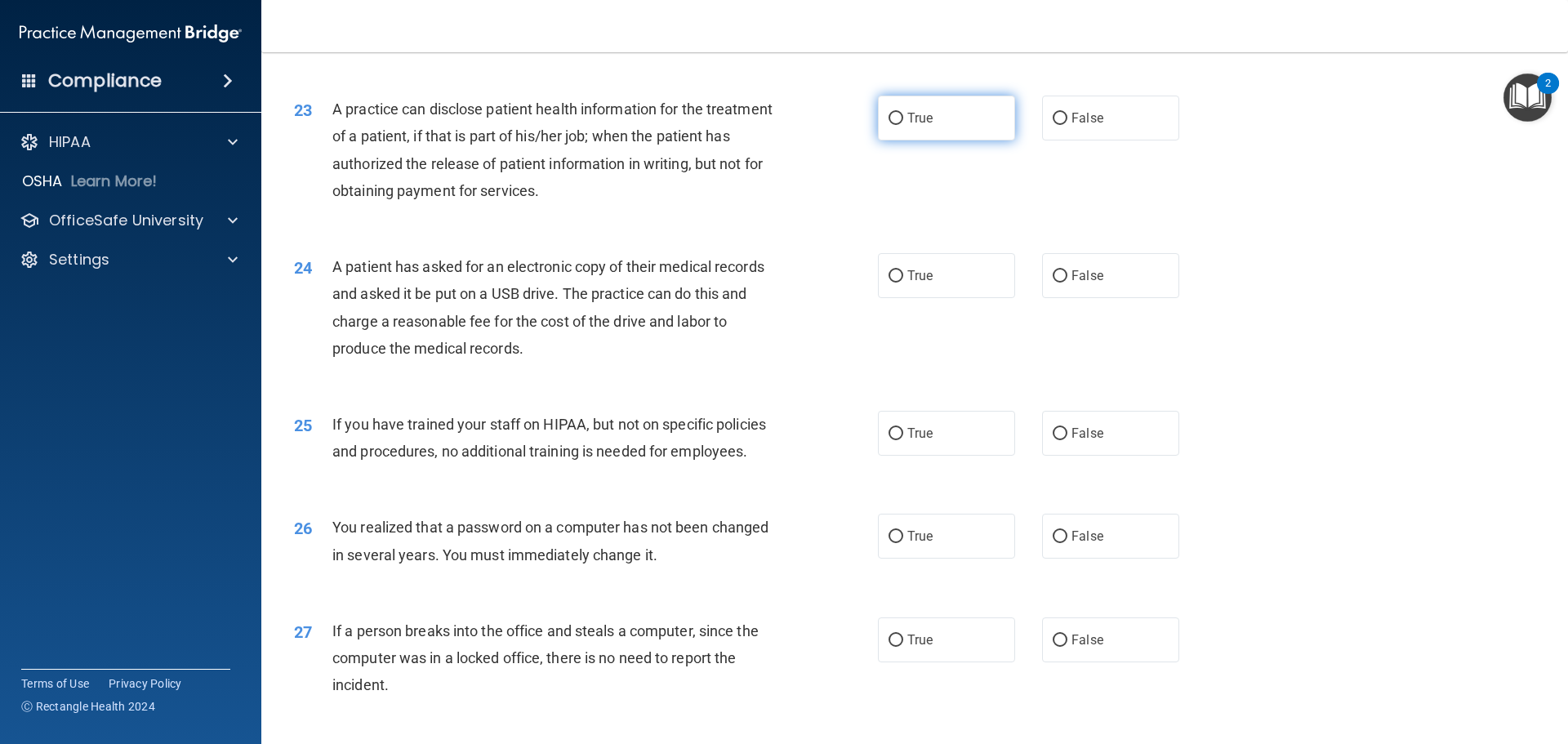
click at [891, 141] on label "True" at bounding box center [946, 117] width 137 height 45
click at [891, 125] on input "True" at bounding box center [895, 118] width 14 height 12
radio input "true"
click at [1021, 141] on div "True False" at bounding box center [1042, 117] width 329 height 45
click at [1029, 141] on div "True False" at bounding box center [1042, 117] width 329 height 45
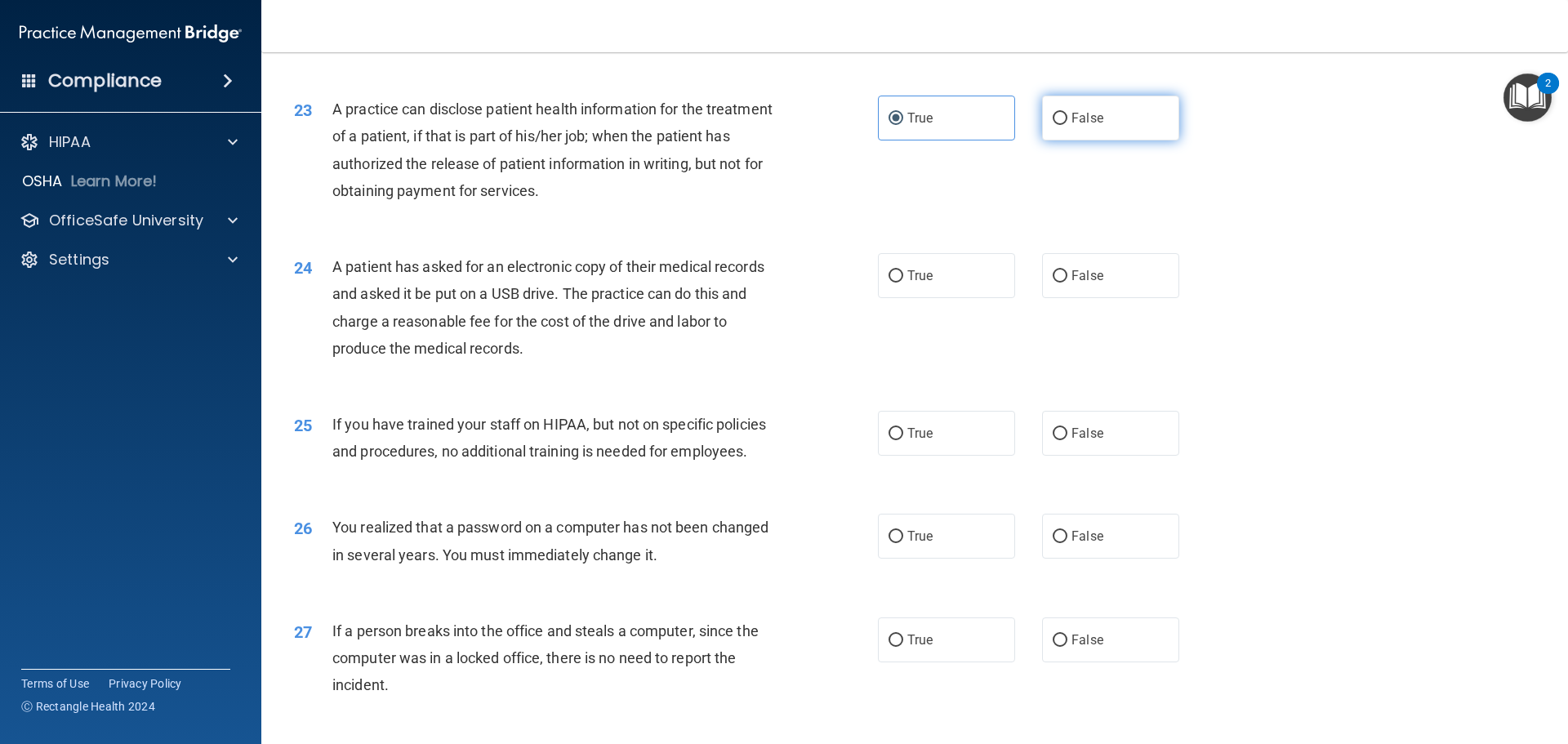
click at [1107, 141] on label "False" at bounding box center [1110, 117] width 137 height 45
click at [1068, 125] on input "False" at bounding box center [1059, 118] width 14 height 12
radio input "true"
radio input "false"
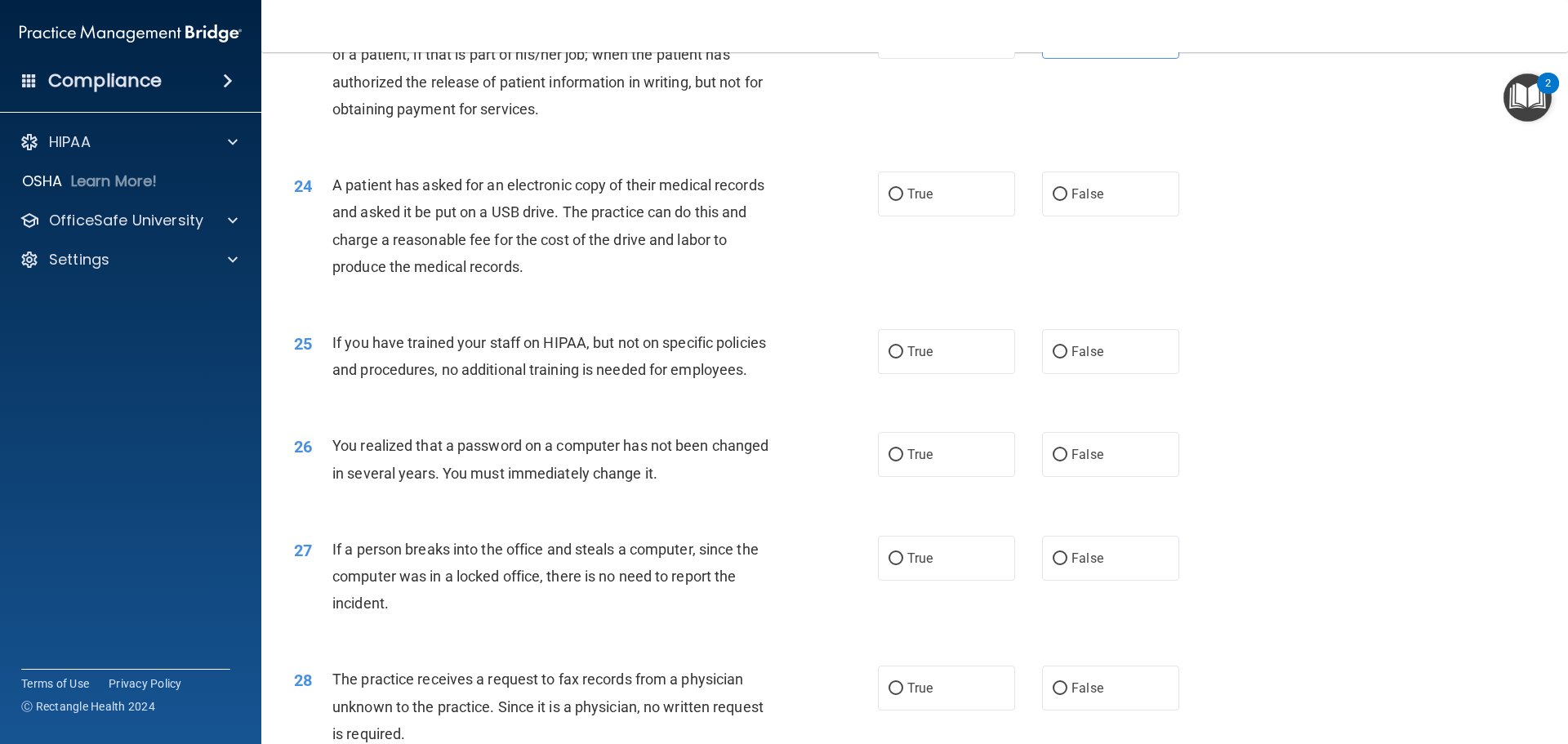
scroll to position [2776, 0]
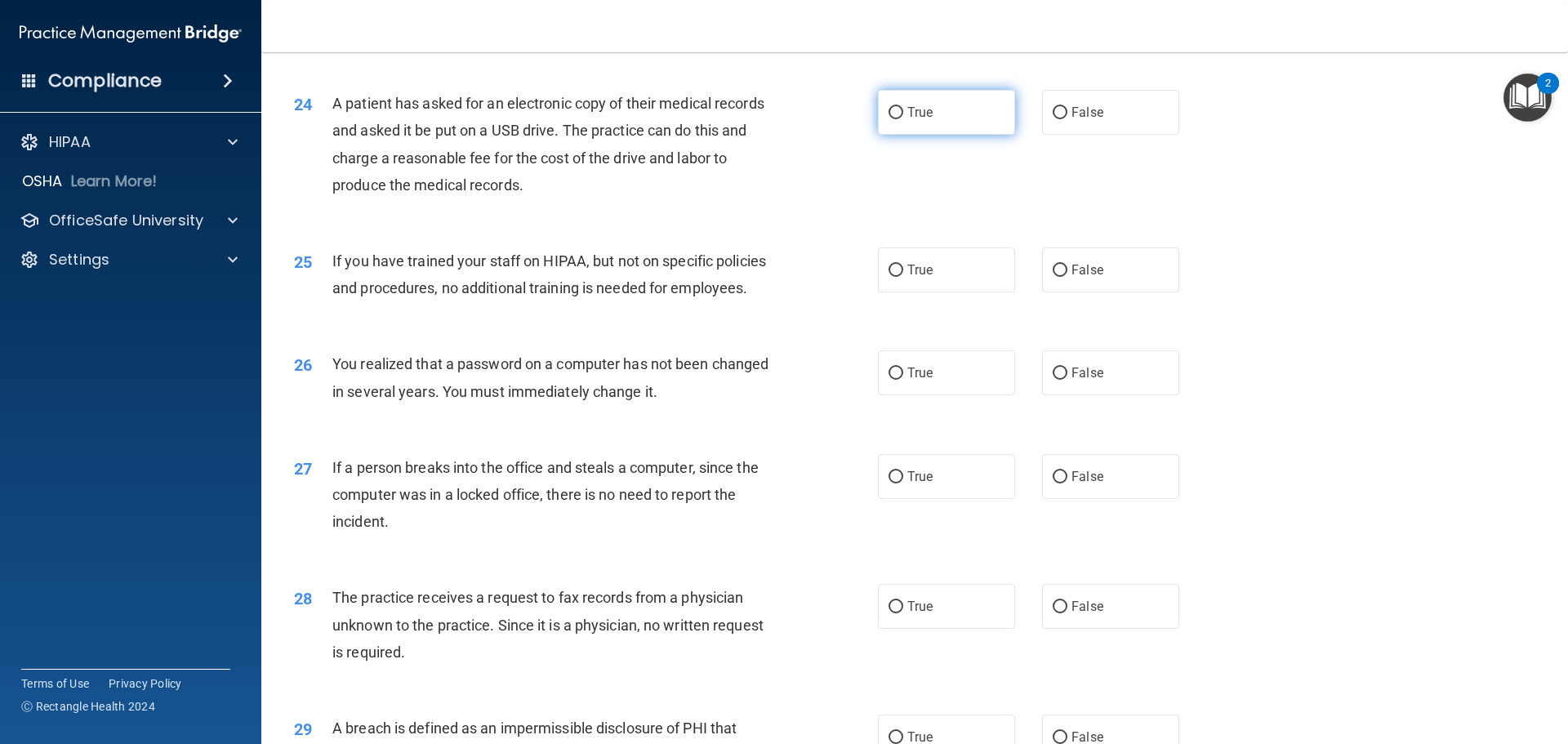
click at [931, 135] on label "True" at bounding box center [946, 111] width 137 height 45
click at [903, 119] on input "True" at bounding box center [895, 112] width 14 height 12
radio input "true"
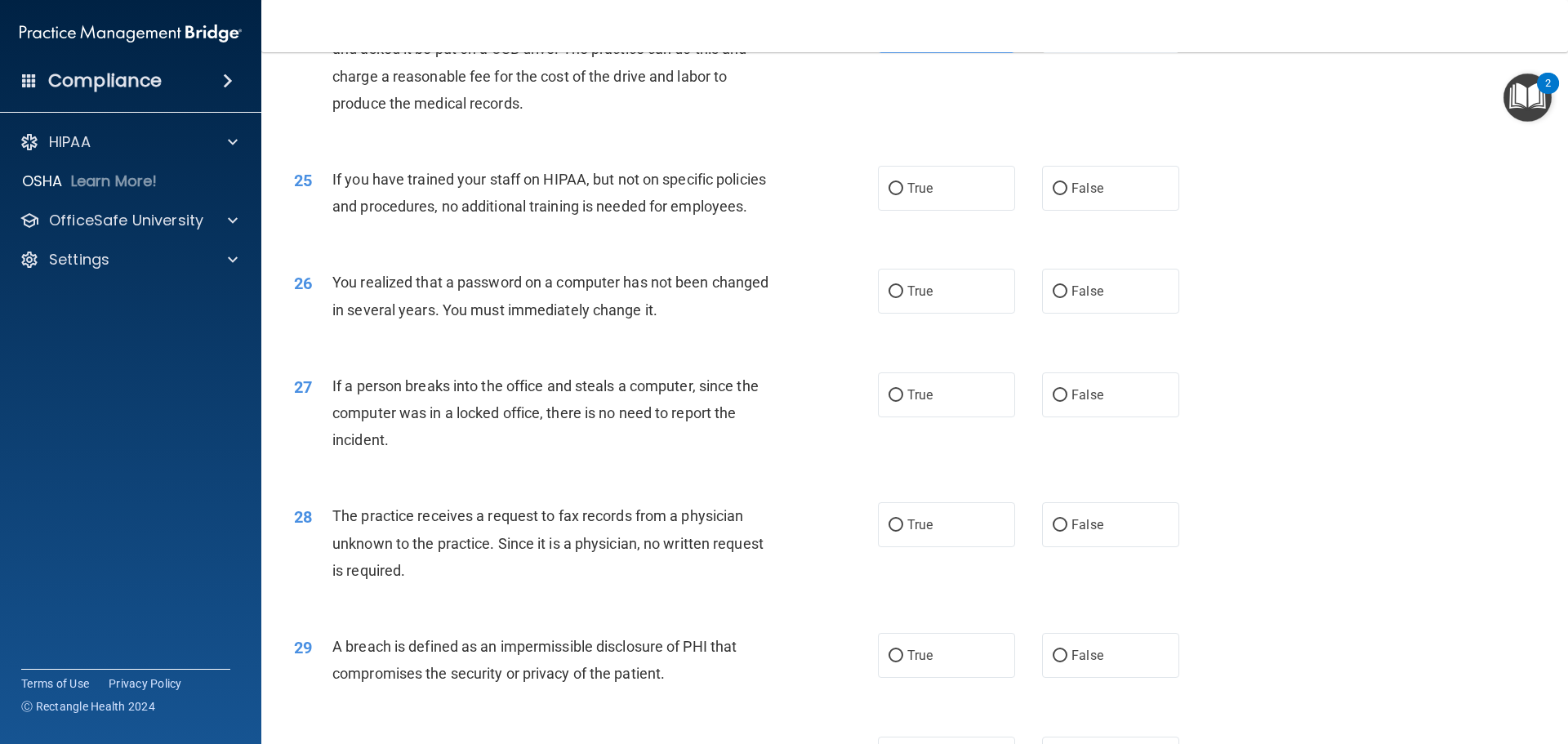
scroll to position [2939, 0]
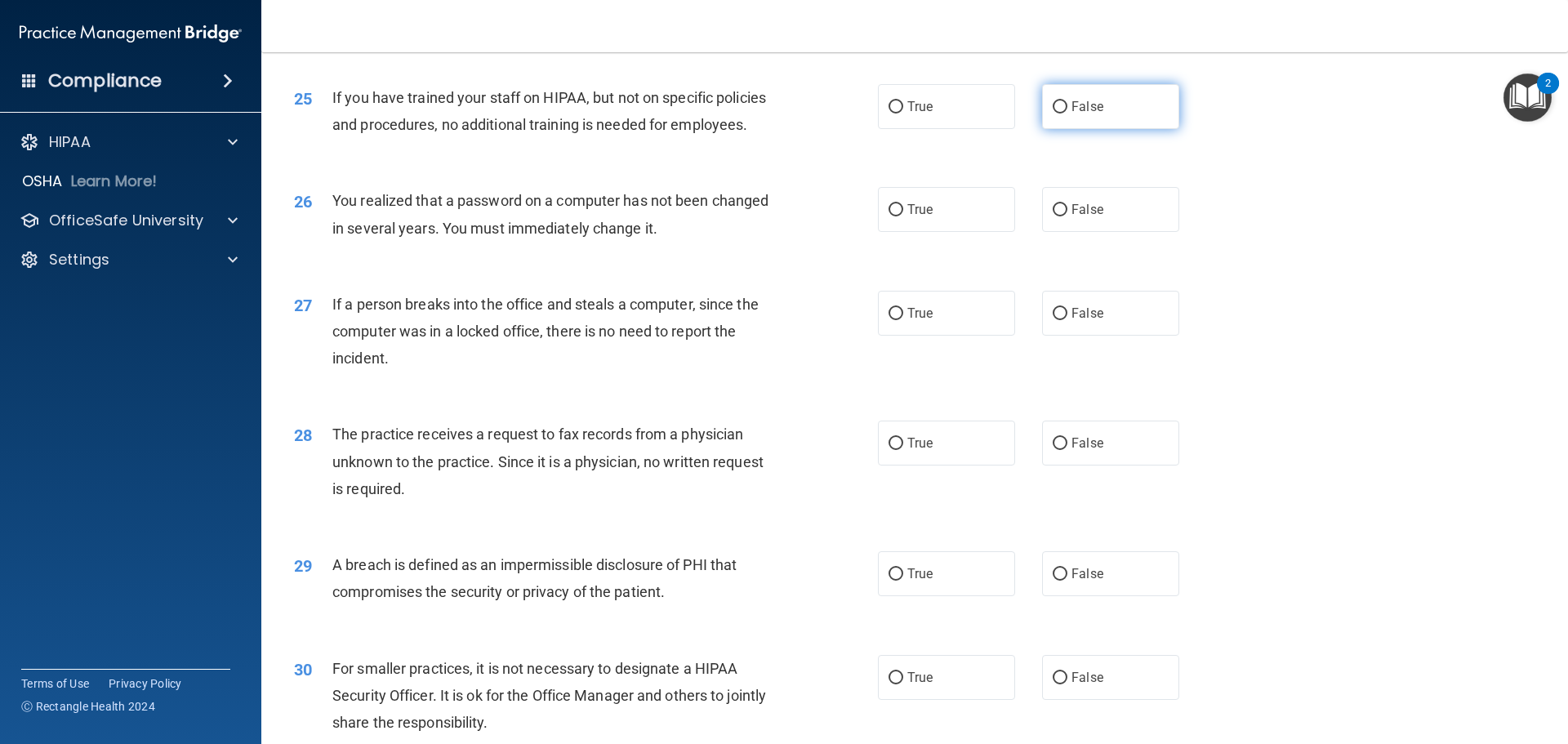
click at [1051, 129] on label "False" at bounding box center [1110, 106] width 137 height 45
click at [1052, 113] on input "False" at bounding box center [1059, 107] width 14 height 12
radio input "true"
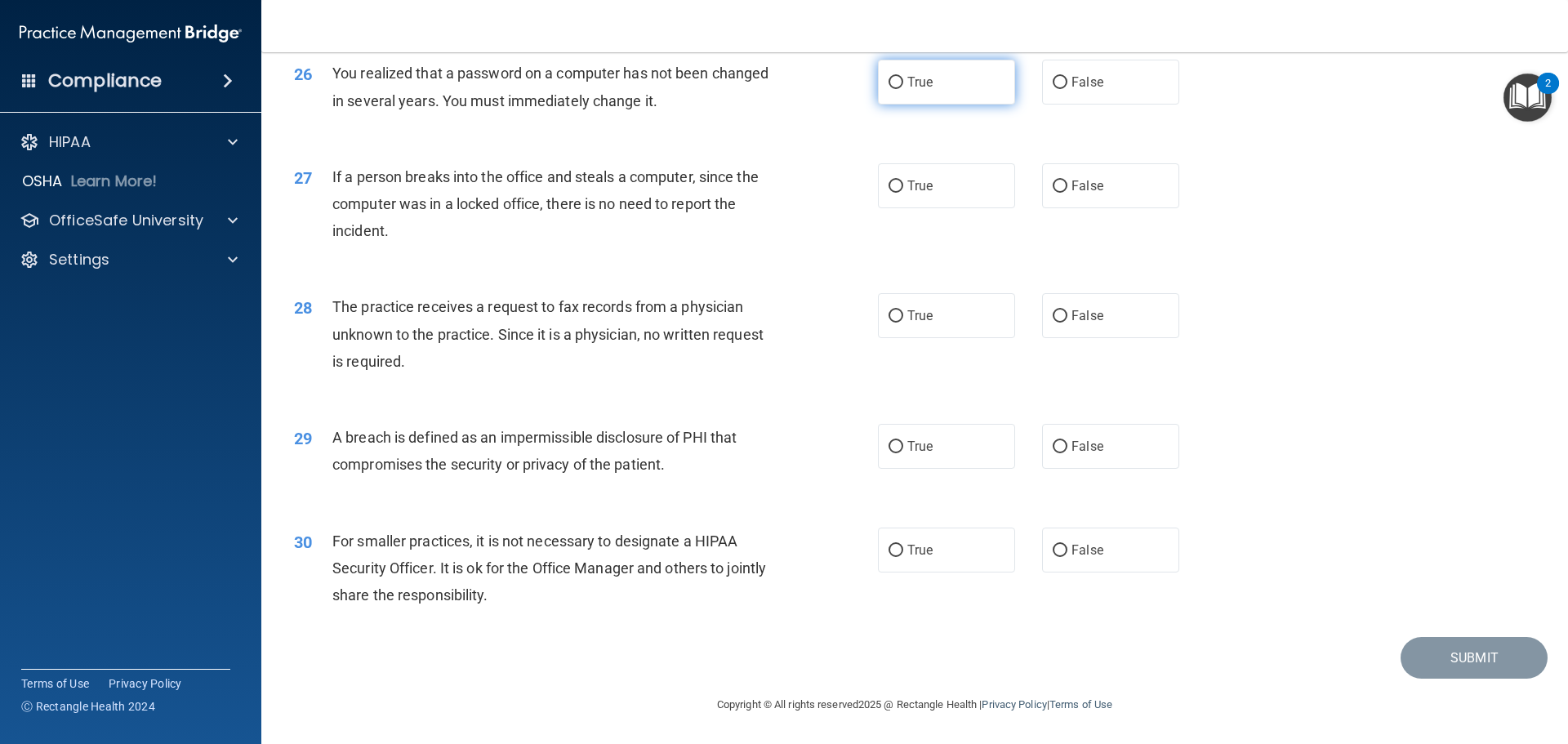
click at [907, 105] on label "True" at bounding box center [946, 82] width 137 height 45
click at [903, 89] on input "True" at bounding box center [895, 83] width 14 height 12
radio input "true"
click at [1052, 193] on input "False" at bounding box center [1059, 186] width 14 height 12
radio input "true"
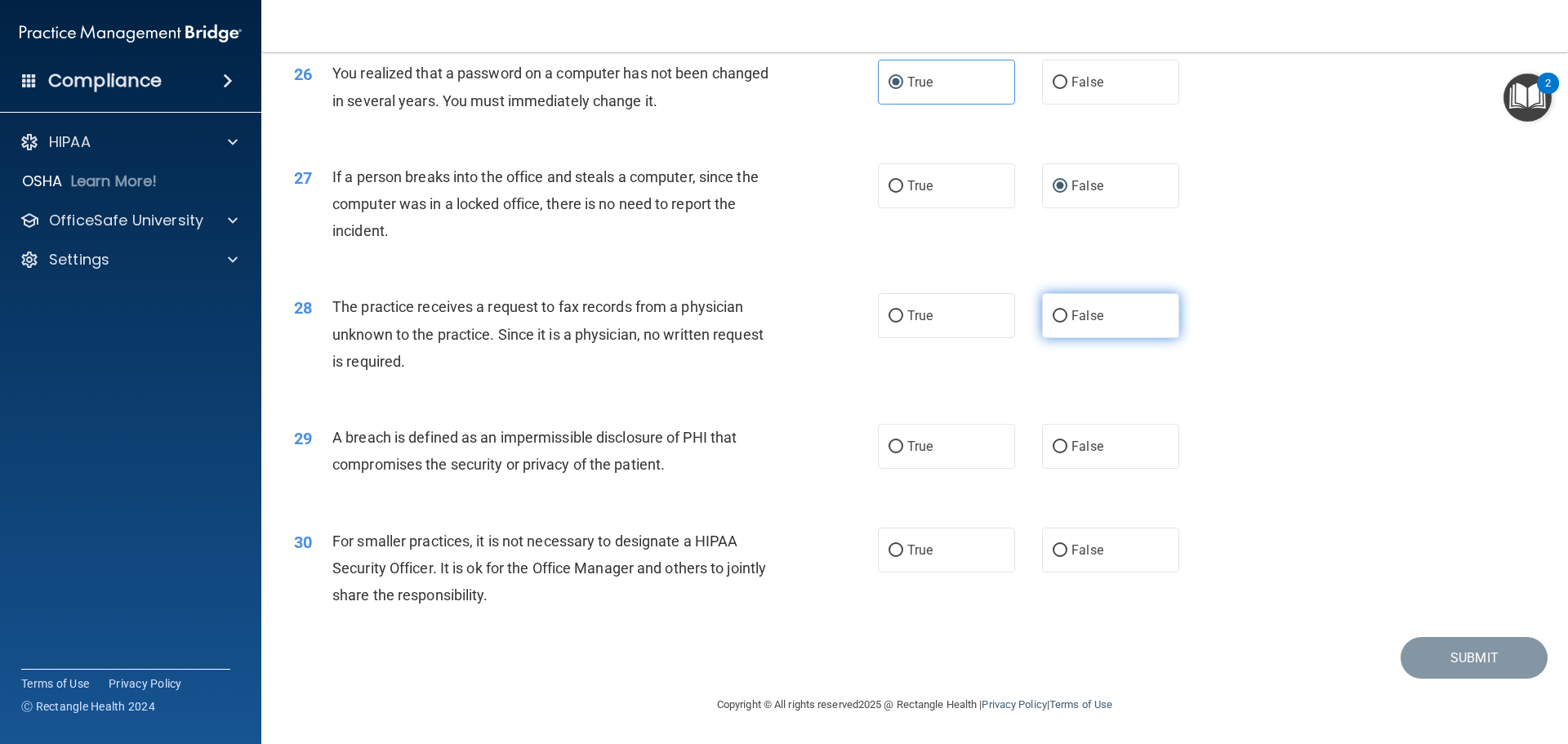
click at [1063, 338] on label "False" at bounding box center [1110, 315] width 137 height 45
click at [1063, 323] on input "False" at bounding box center [1059, 316] width 14 height 12
radio input "true"
click at [938, 452] on label "True" at bounding box center [946, 445] width 137 height 45
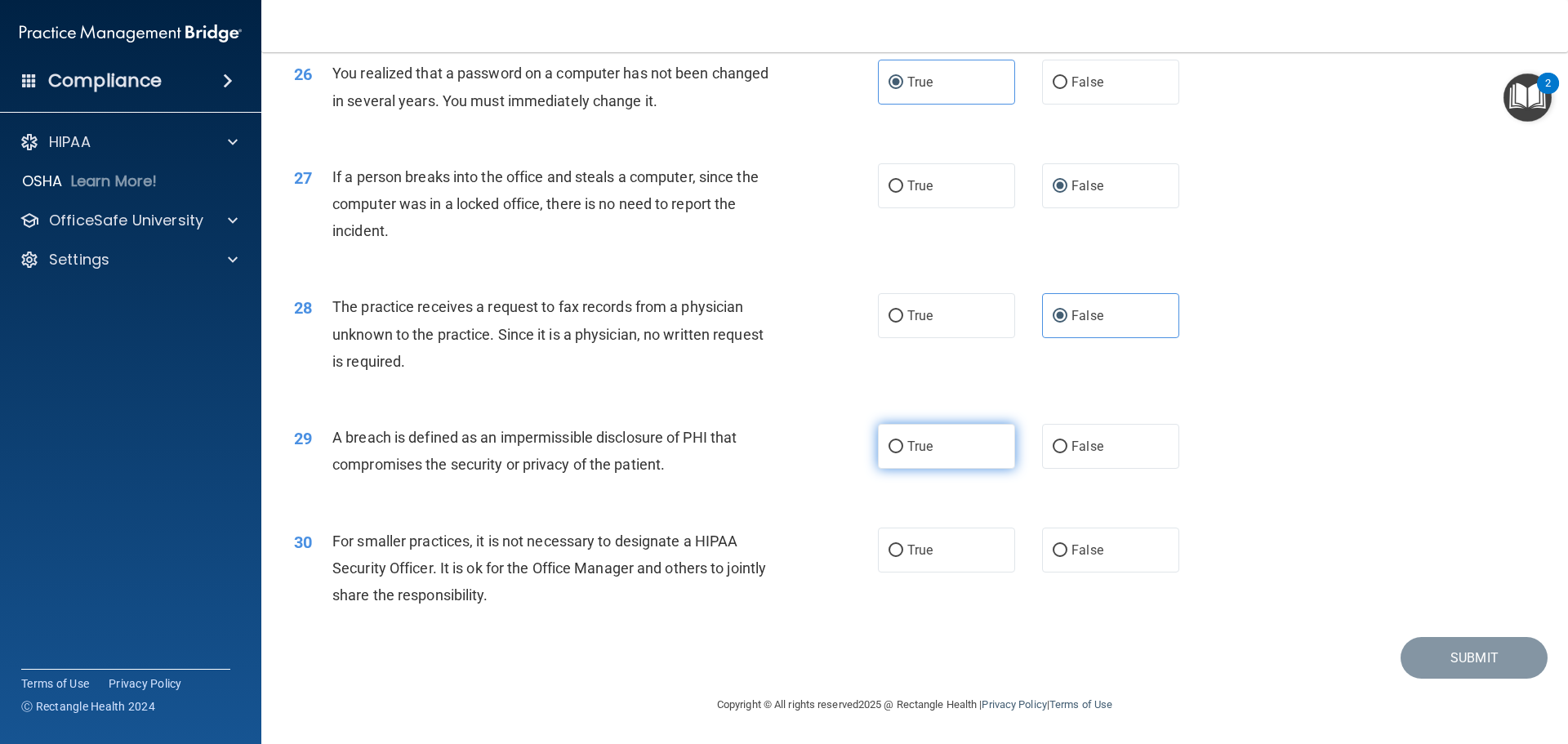
click at [903, 452] on input "True" at bounding box center [895, 446] width 14 height 12
radio input "true"
click at [1086, 551] on span "False" at bounding box center [1087, 550] width 31 height 15
click at [1068, 551] on input "False" at bounding box center [1059, 550] width 14 height 12
radio input "true"
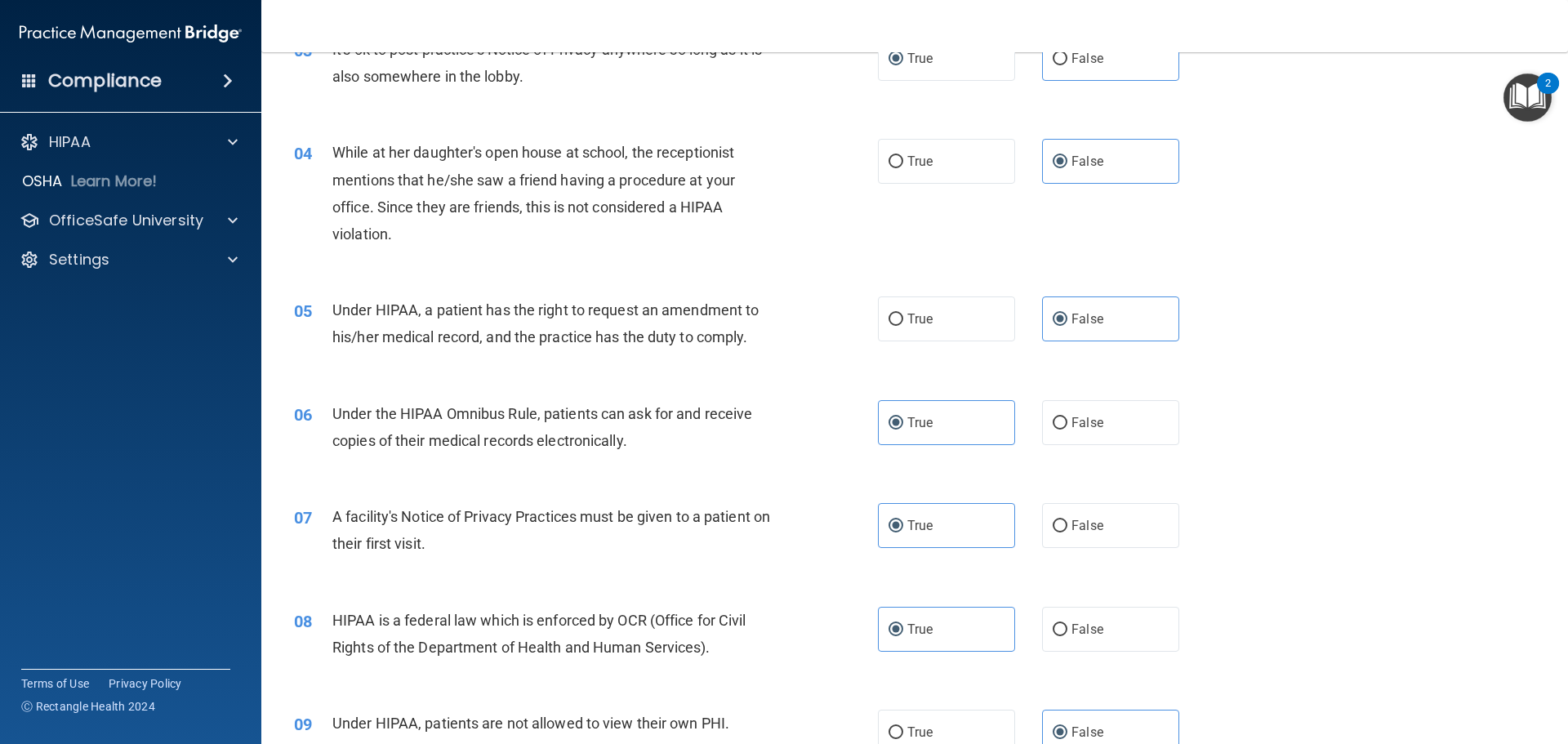
scroll to position [0, 0]
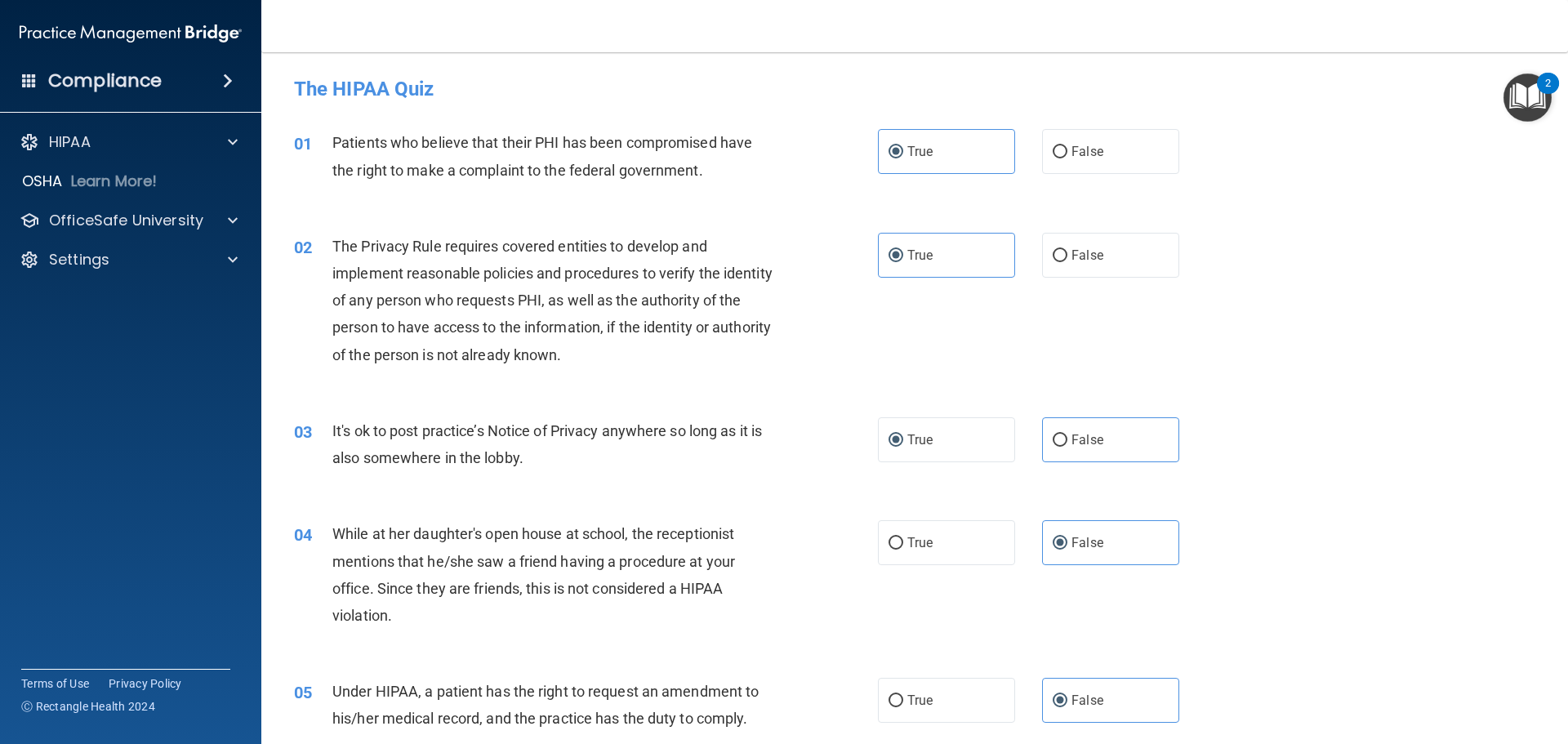
drag, startPoint x: 1385, startPoint y: 480, endPoint x: 1276, endPoint y: 129, distance: 367.5
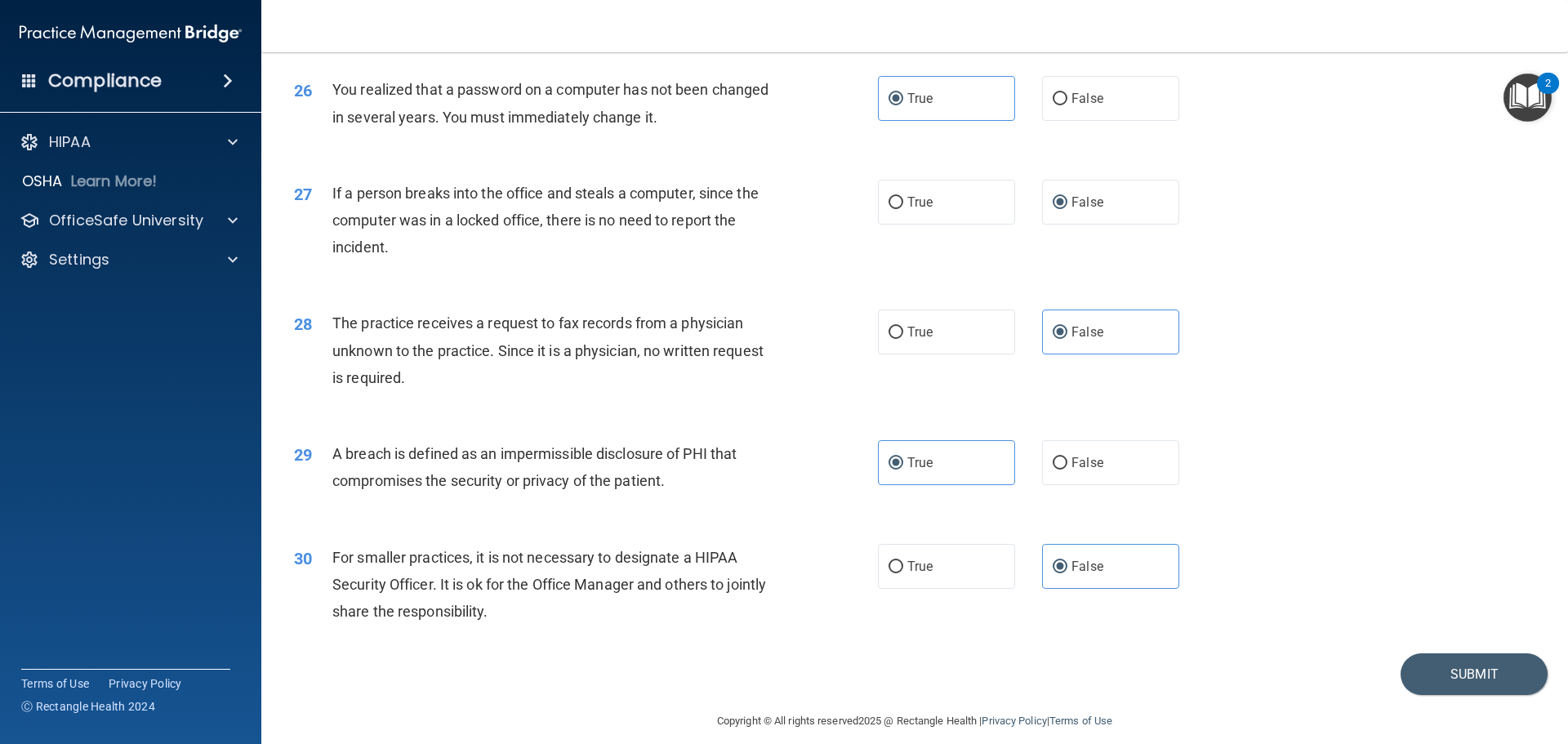
scroll to position [3121, 0]
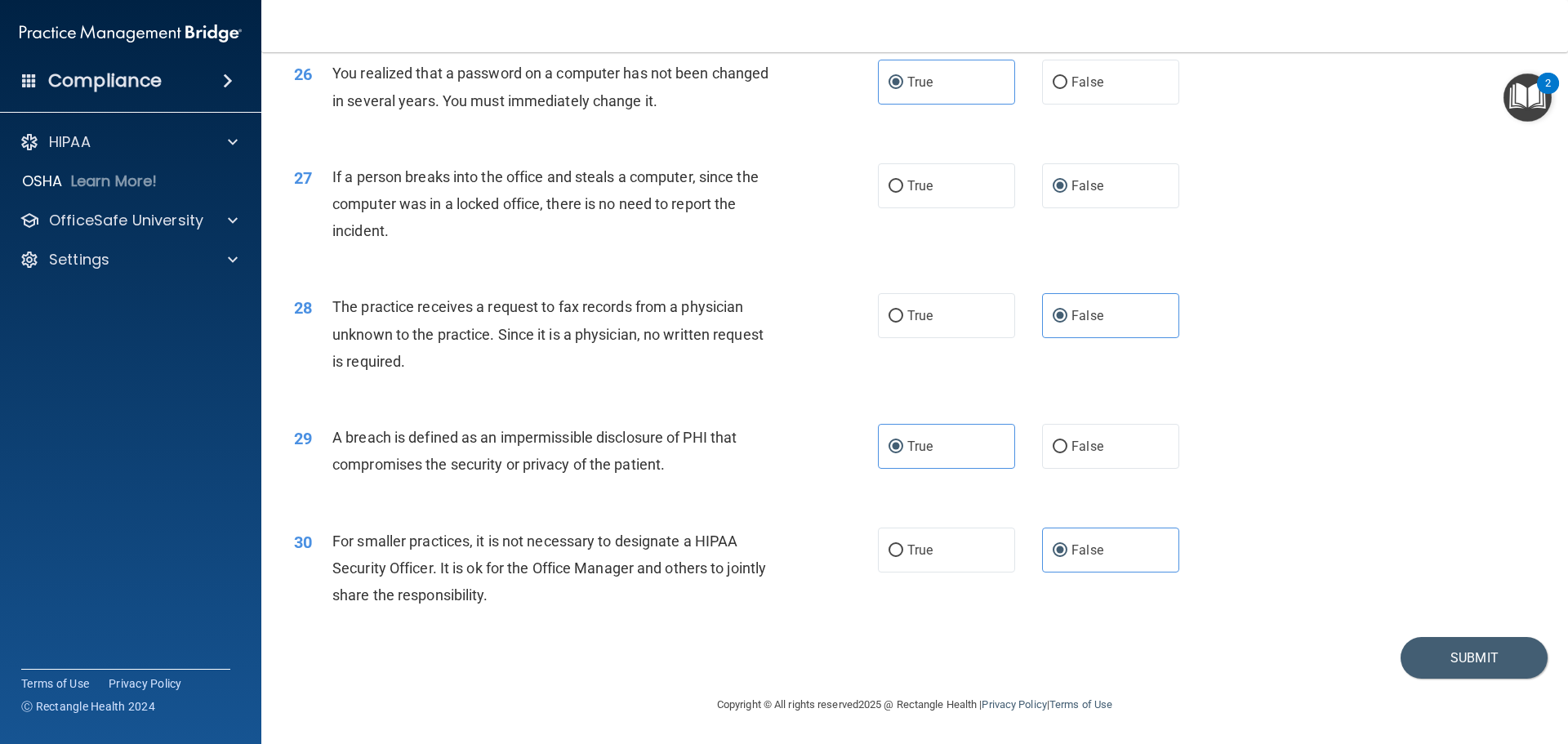
drag, startPoint x: 1281, startPoint y: 183, endPoint x: 1281, endPoint y: 484, distance: 301.0
click at [1421, 665] on button "Submit" at bounding box center [1474, 657] width 147 height 42
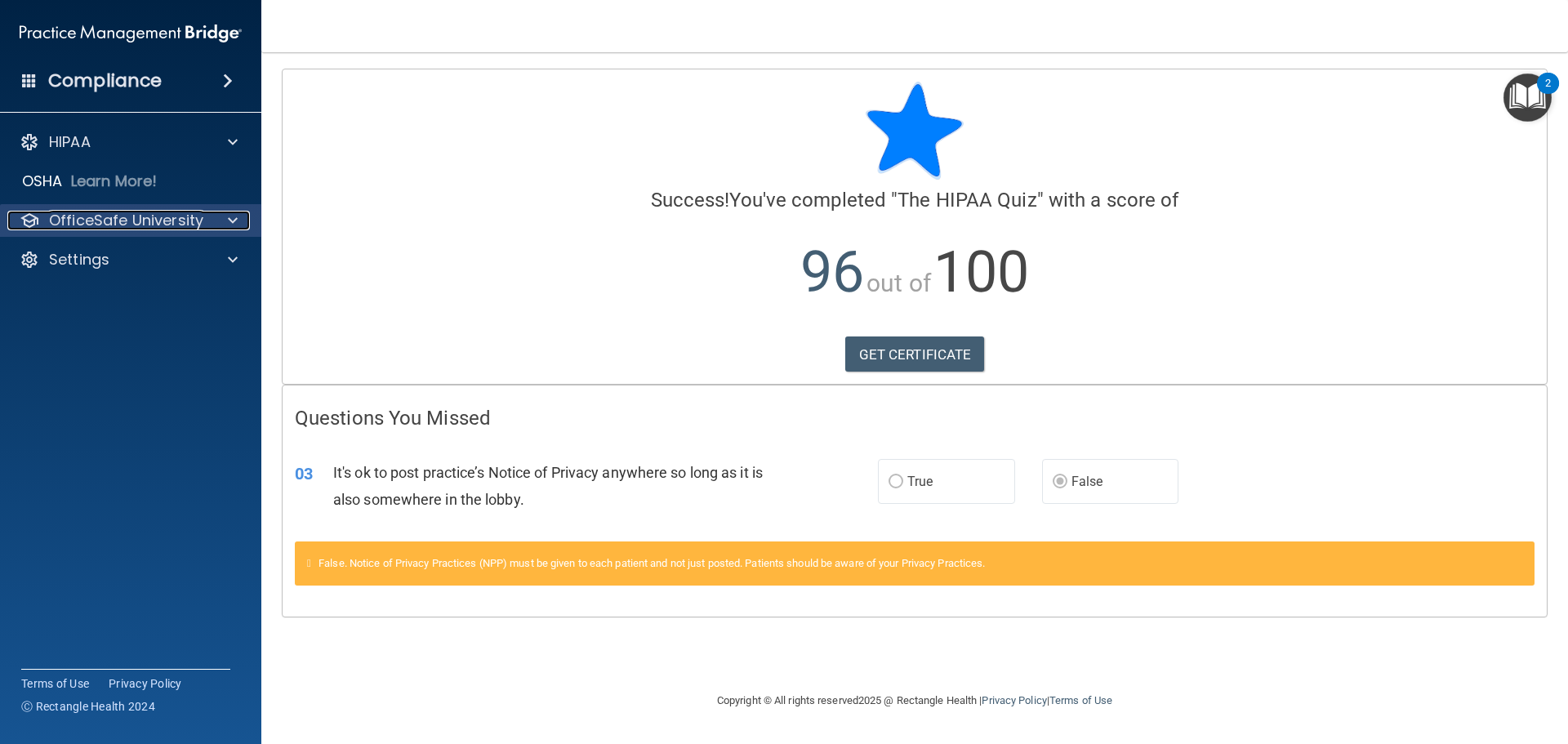
click at [192, 214] on p "OfficeSafe University" at bounding box center [126, 220] width 154 height 20
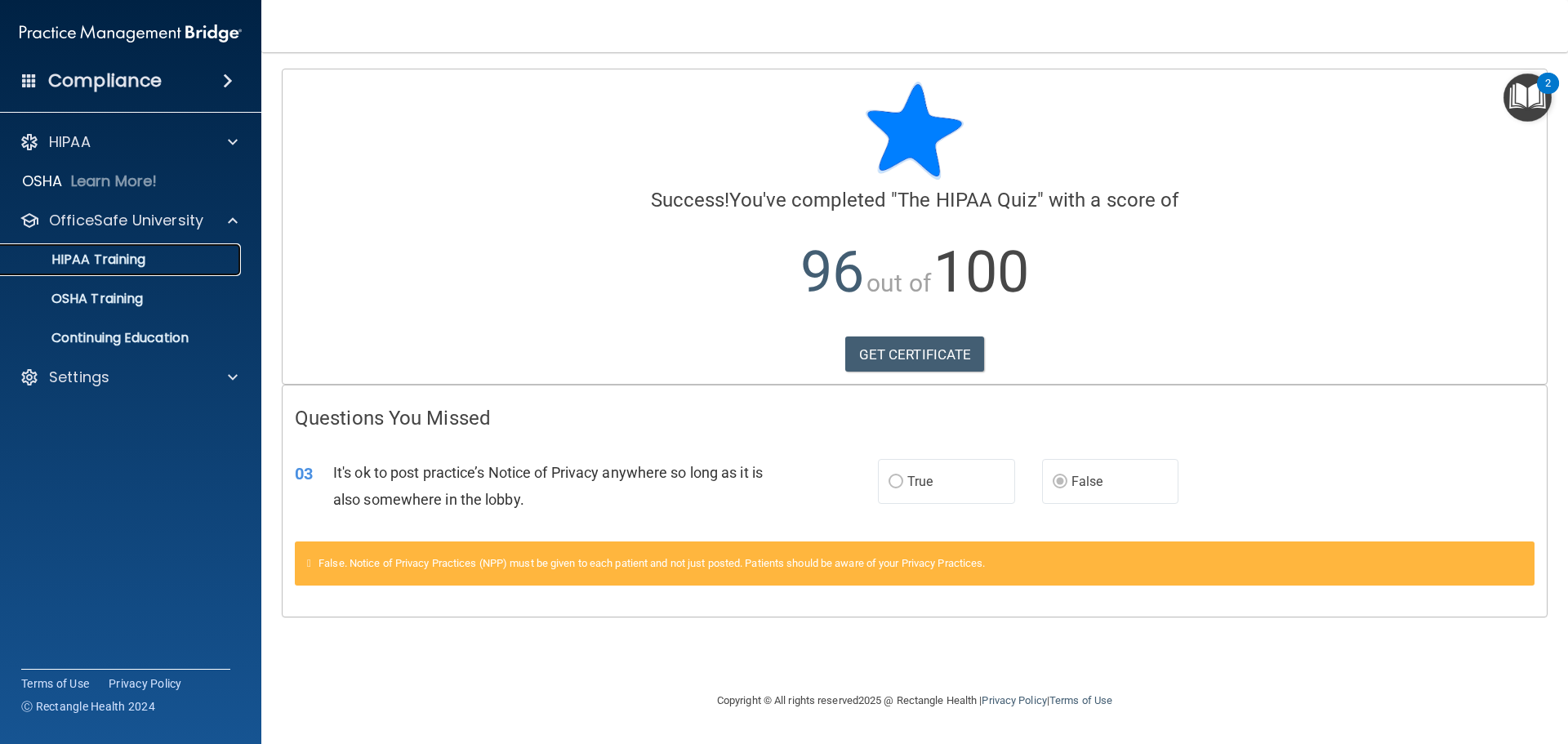
click at [179, 261] on div "HIPAA Training" at bounding box center [122, 259] width 223 height 16
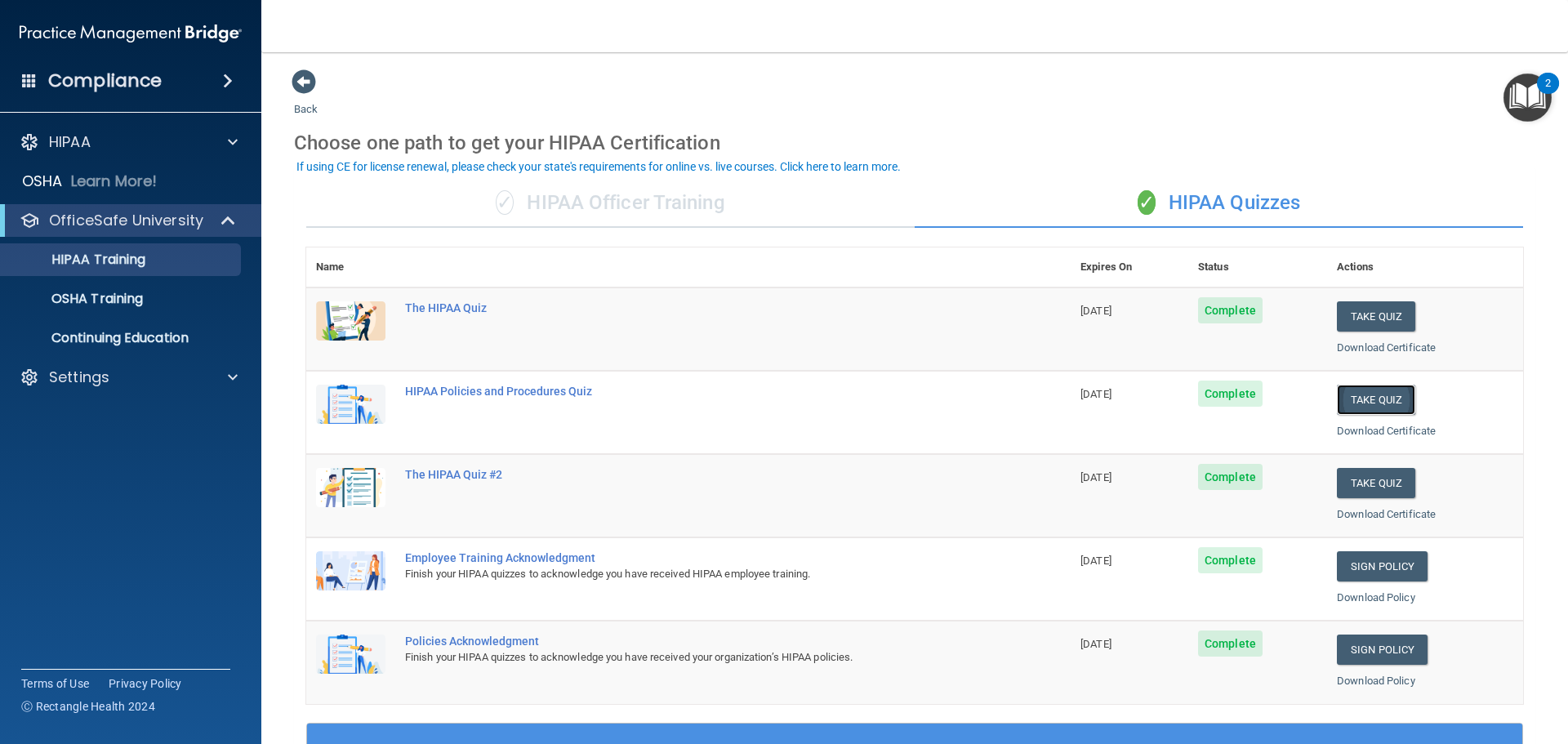
click at [1363, 396] on button "Take Quiz" at bounding box center [1376, 400] width 78 height 30
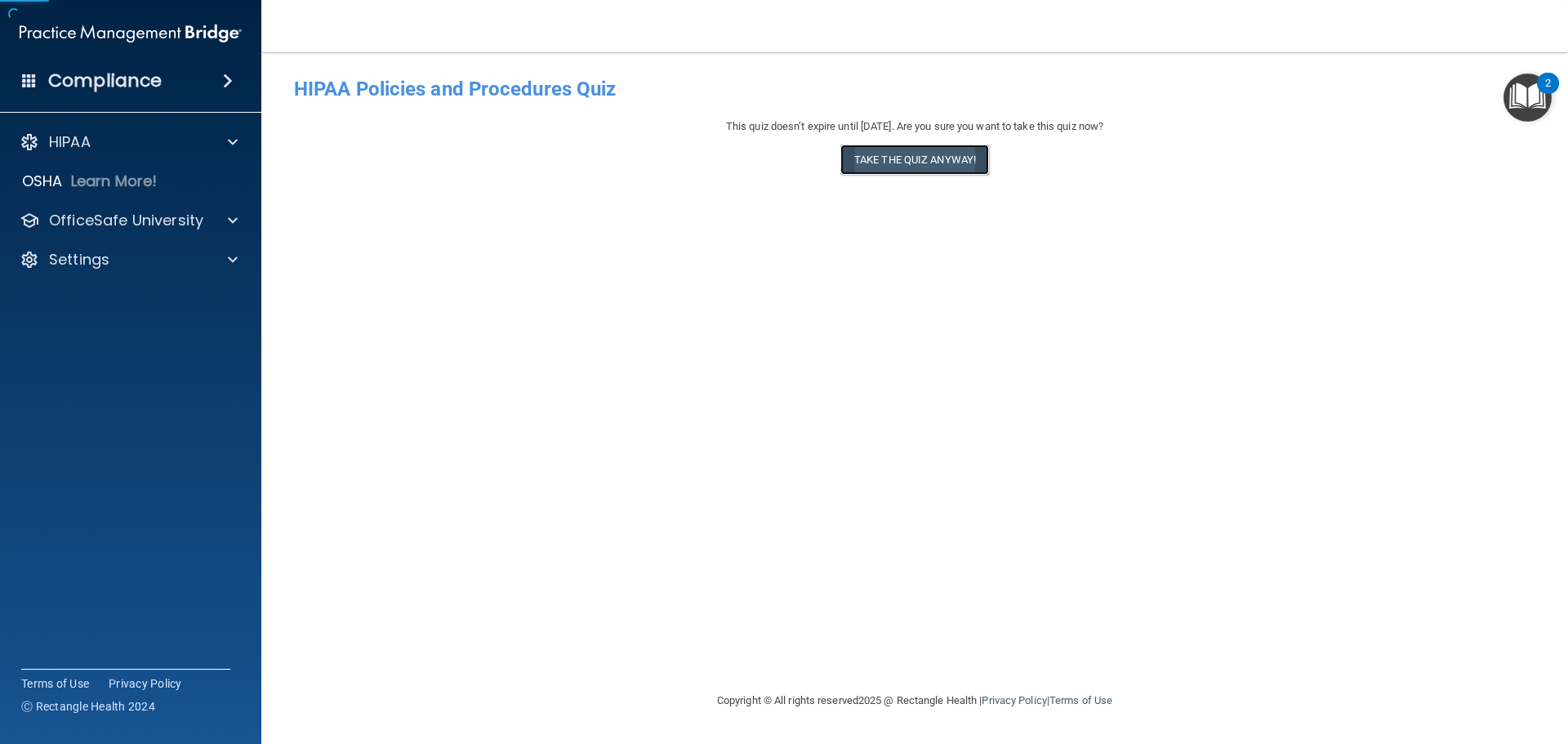
click at [894, 164] on button "Take the quiz anyway!" at bounding box center [914, 160] width 148 height 30
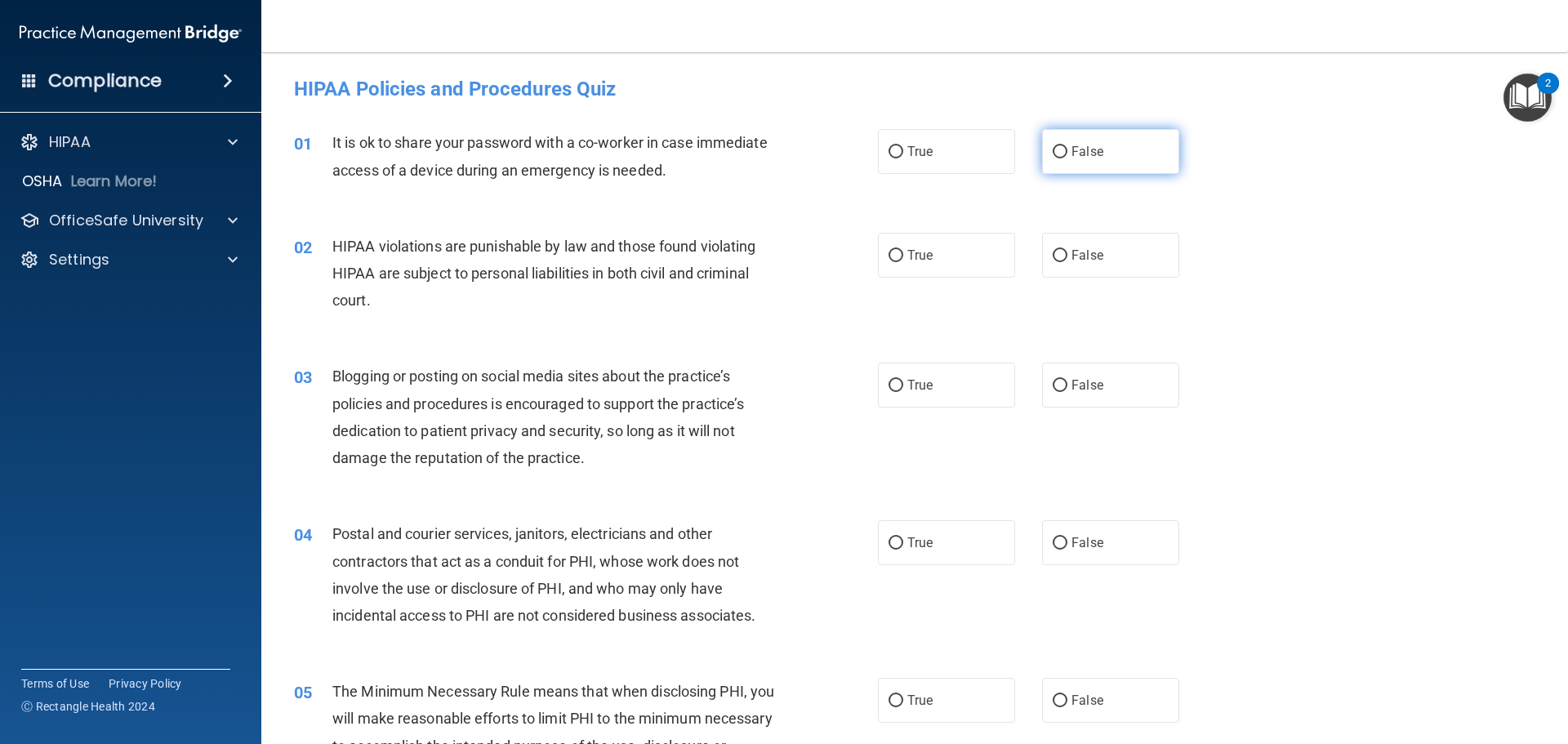
click at [1081, 150] on span "False" at bounding box center [1087, 151] width 31 height 15
click at [1068, 150] on input "False" at bounding box center [1059, 152] width 14 height 12
radio input "true"
click at [968, 252] on label "True" at bounding box center [946, 255] width 137 height 45
click at [903, 252] on input "True" at bounding box center [895, 256] width 14 height 12
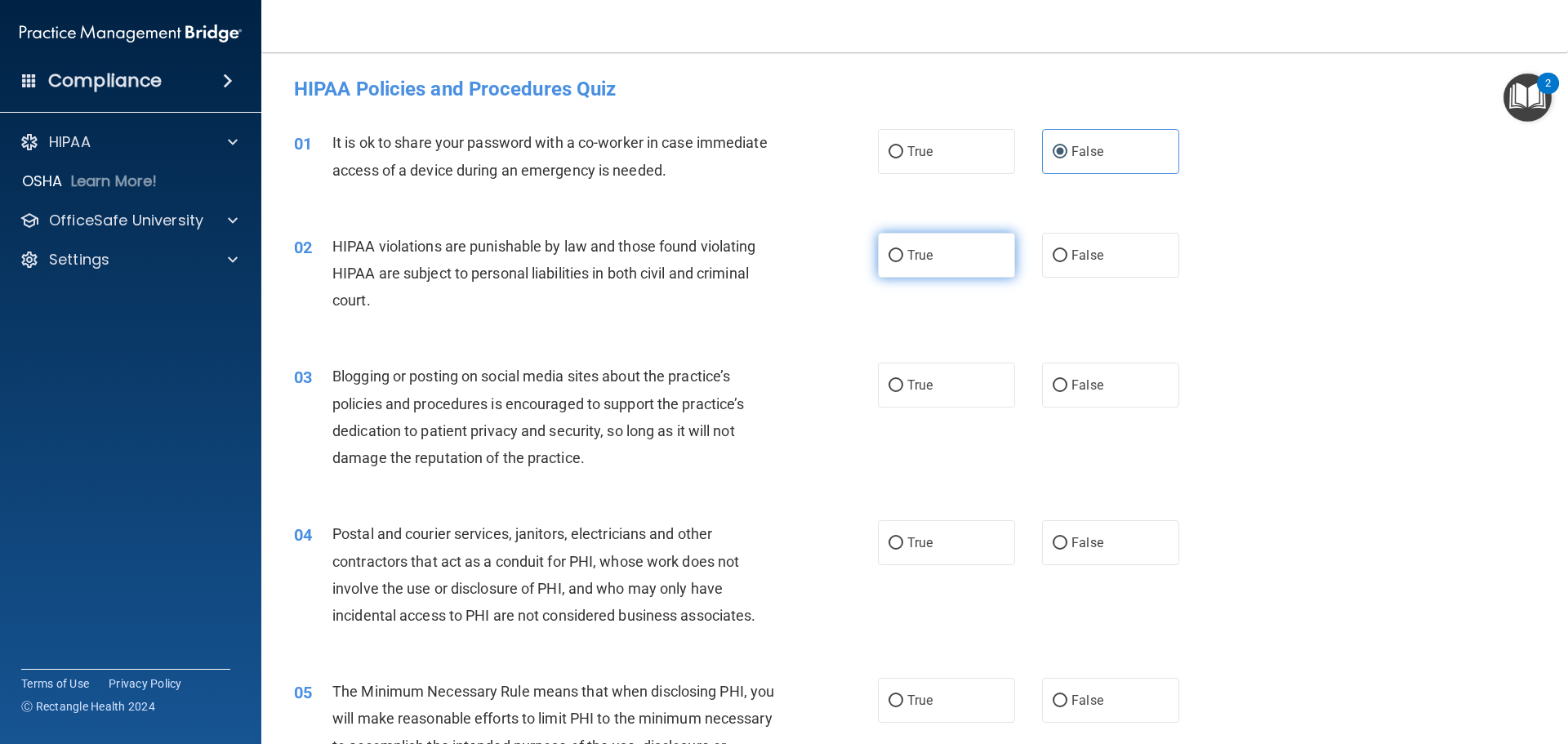
radio input "true"
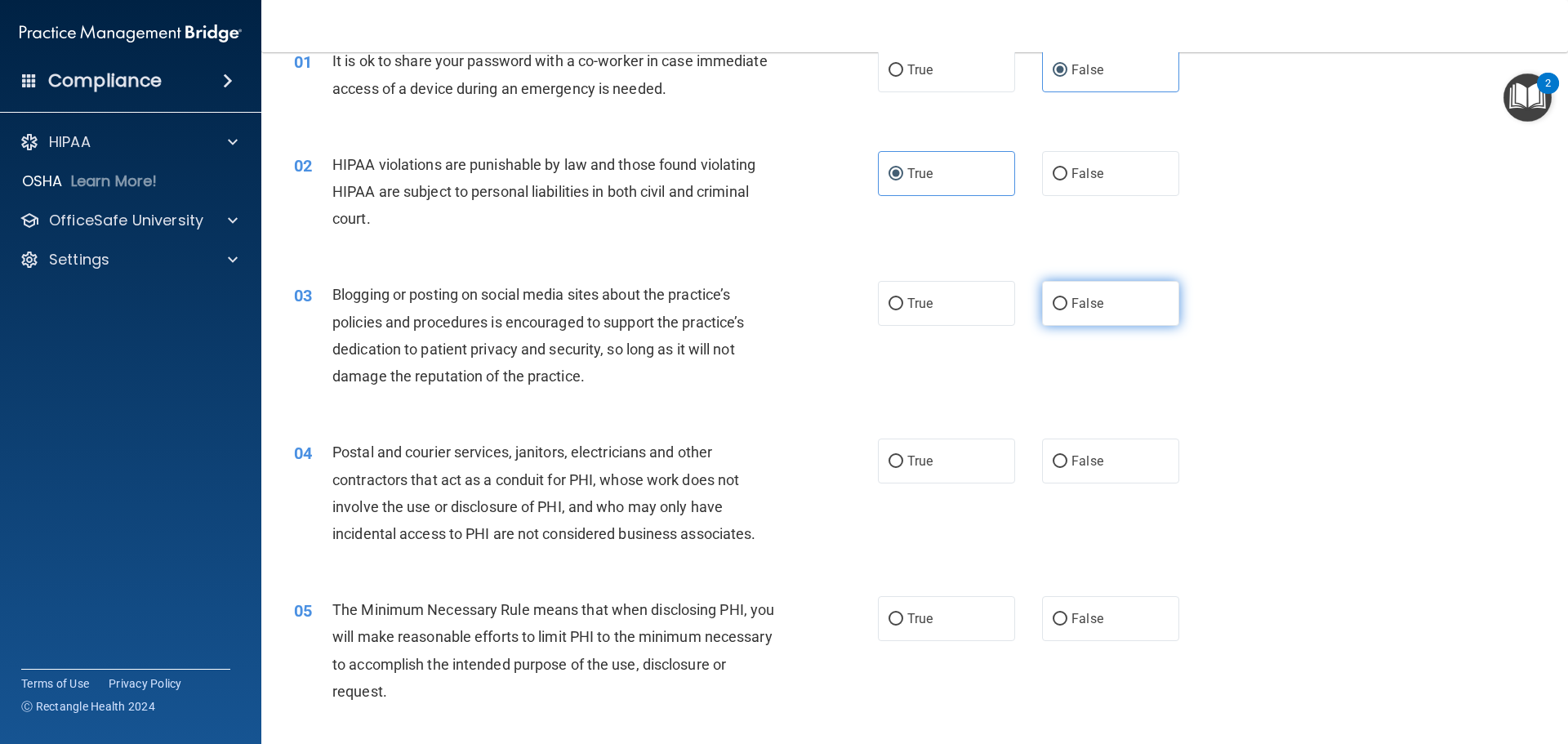
click at [1106, 311] on label "False" at bounding box center [1110, 303] width 137 height 45
click at [1068, 310] on input "False" at bounding box center [1059, 303] width 14 height 12
radio input "true"
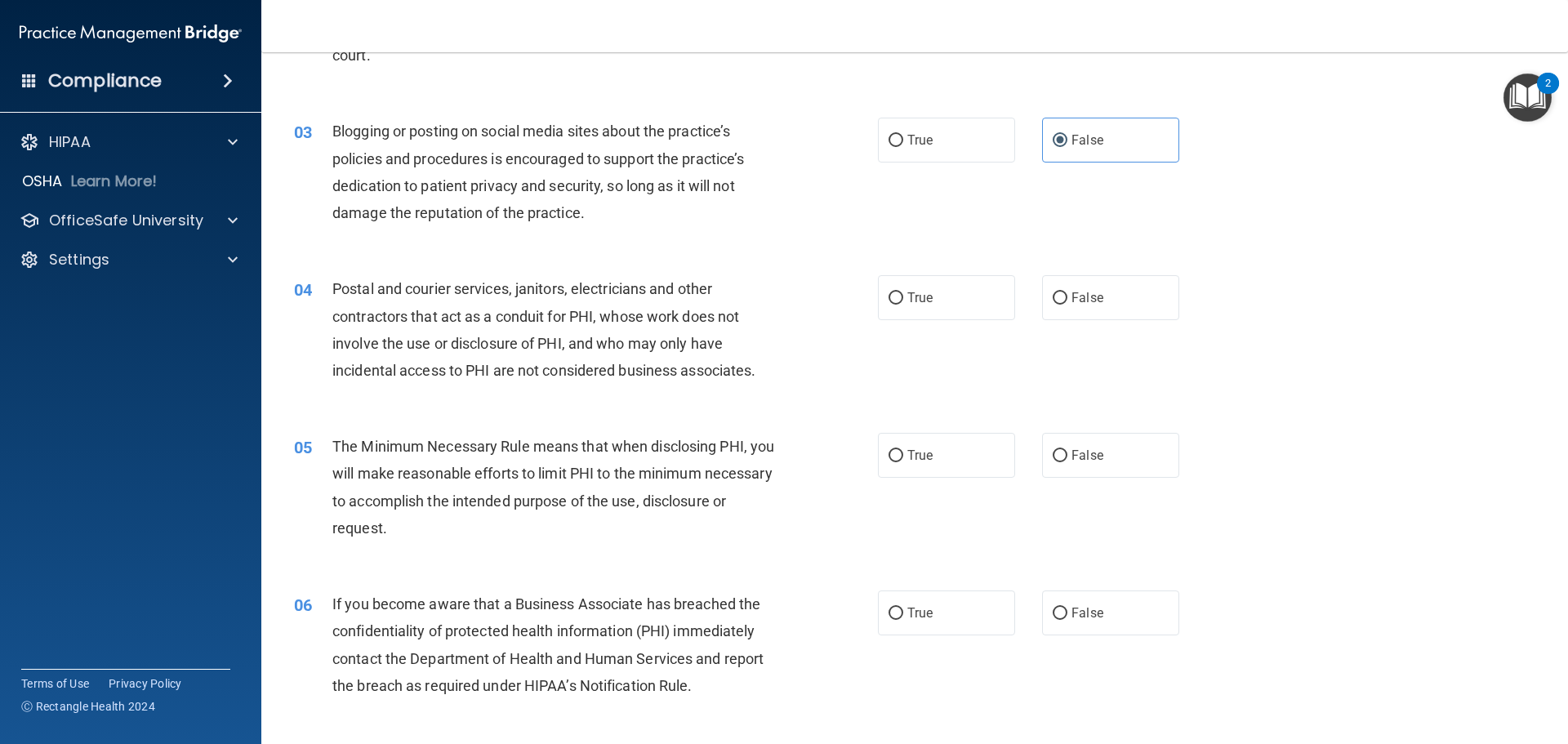
scroll to position [326, 0]
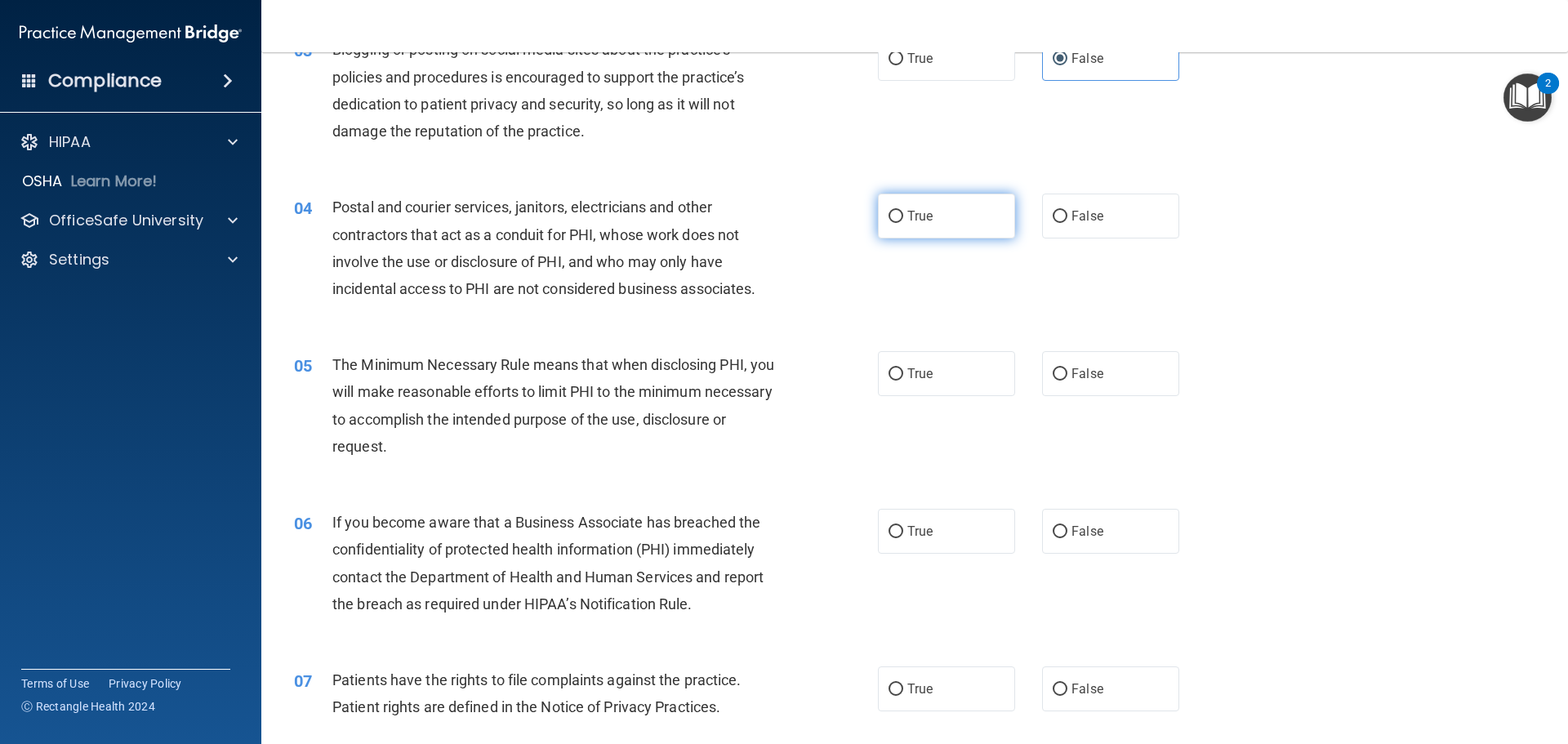
click at [924, 206] on label "True" at bounding box center [946, 215] width 137 height 45
click at [903, 210] on input "True" at bounding box center [895, 216] width 14 height 12
radio input "true"
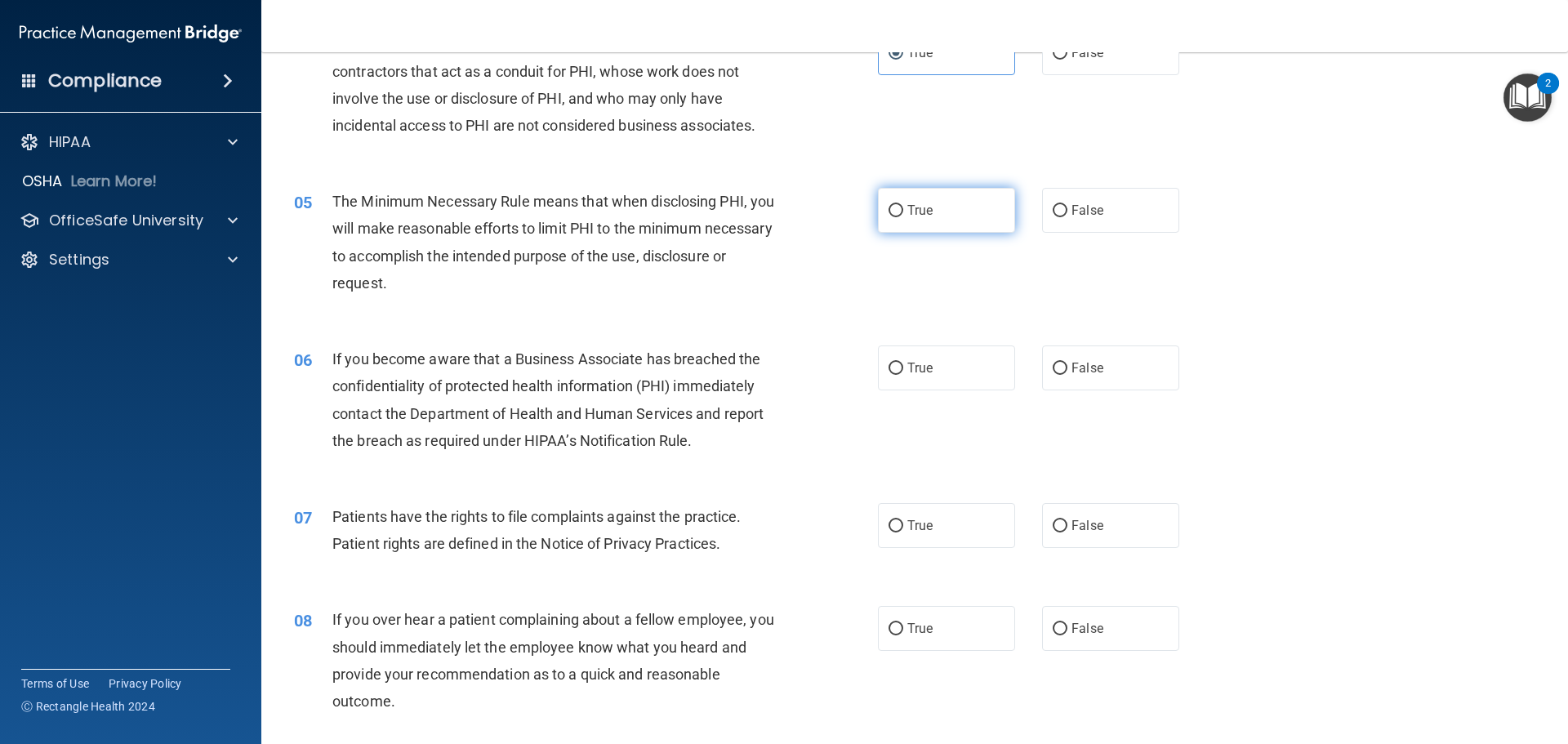
click at [877, 211] on label "True" at bounding box center [946, 209] width 137 height 45
click at [889, 211] on input "True" at bounding box center [895, 210] width 14 height 12
radio input "true"
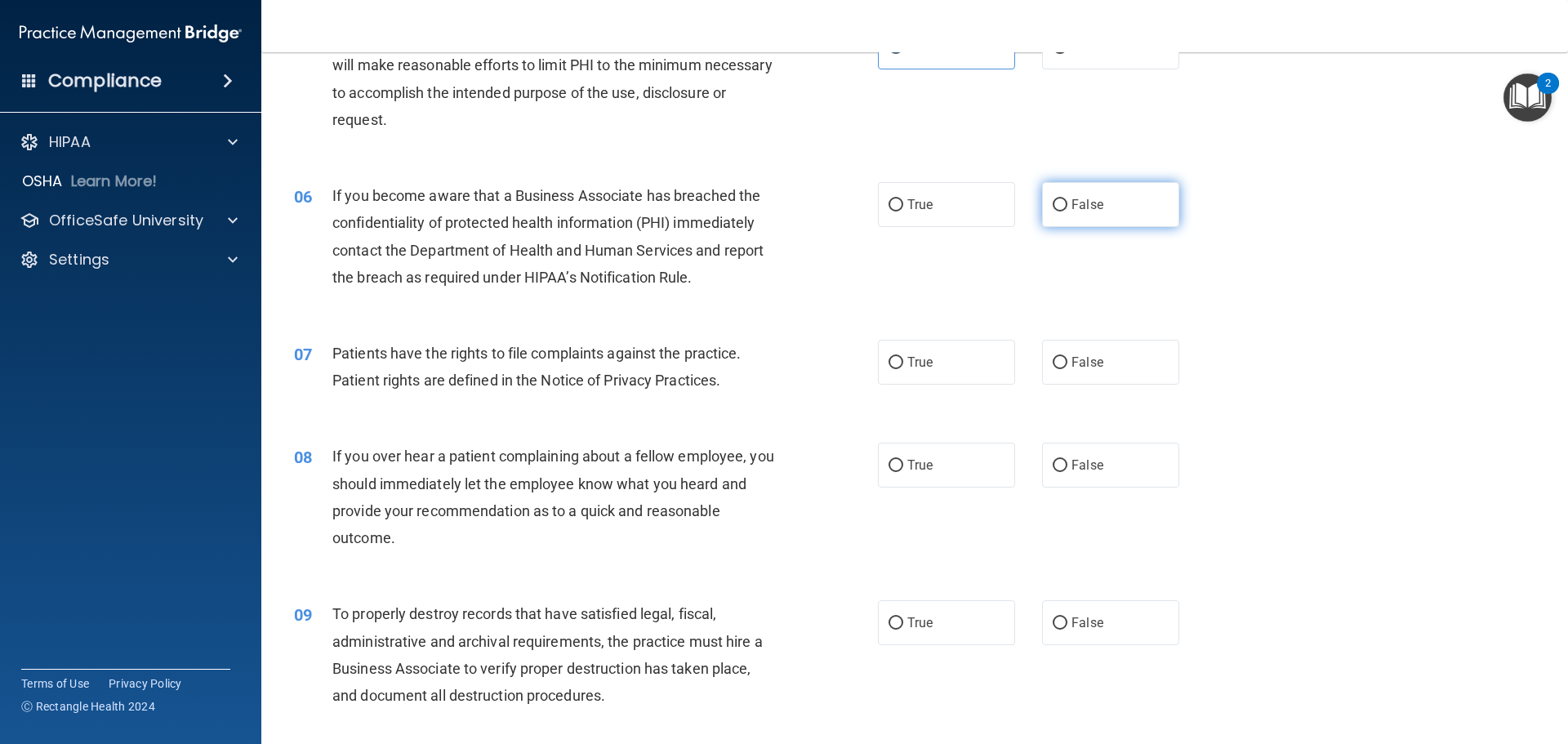
click at [1056, 210] on input "False" at bounding box center [1059, 205] width 14 height 12
radio input "true"
click at [958, 206] on label "True" at bounding box center [946, 204] width 137 height 45
click at [903, 206] on input "True" at bounding box center [895, 205] width 14 height 12
radio input "true"
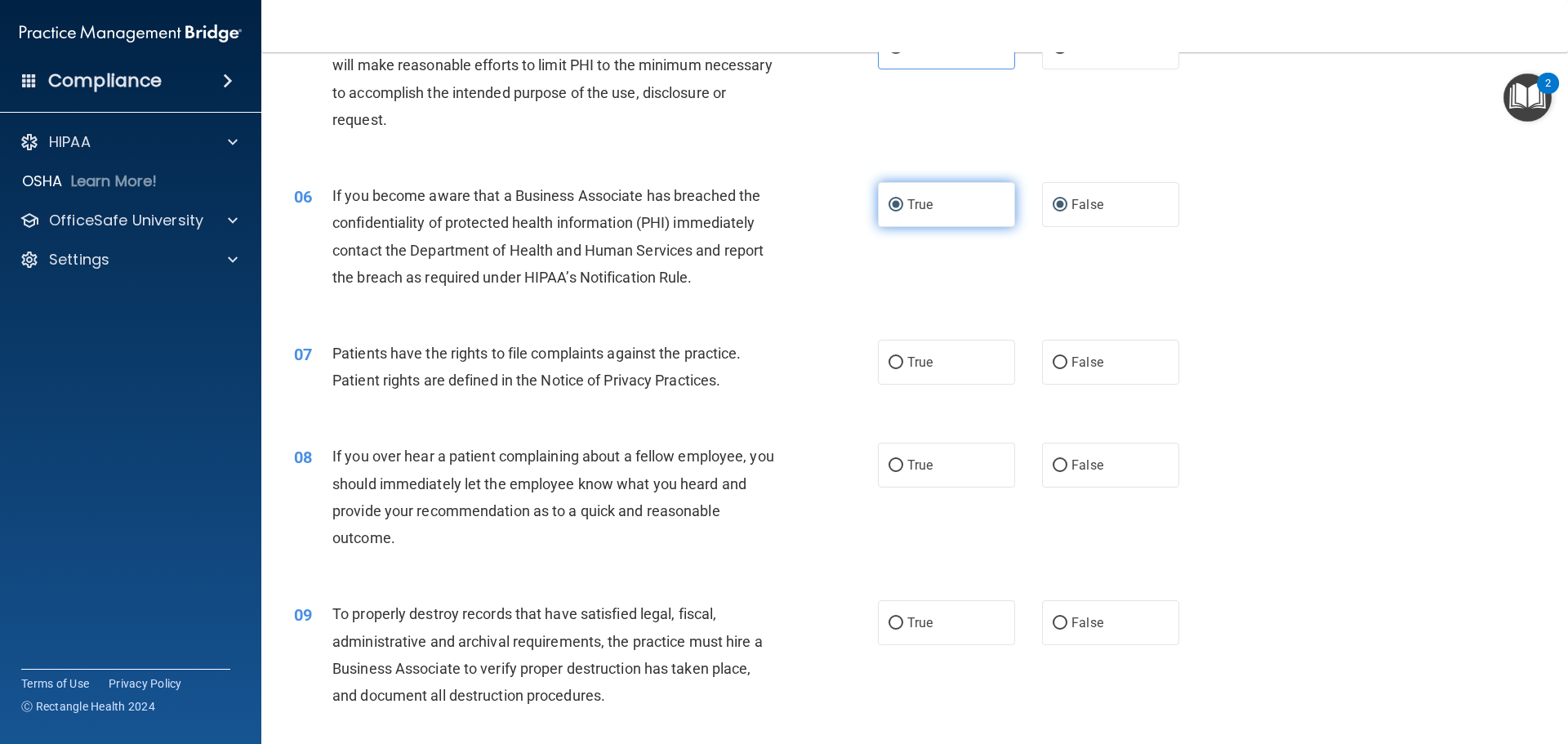
radio input "false"
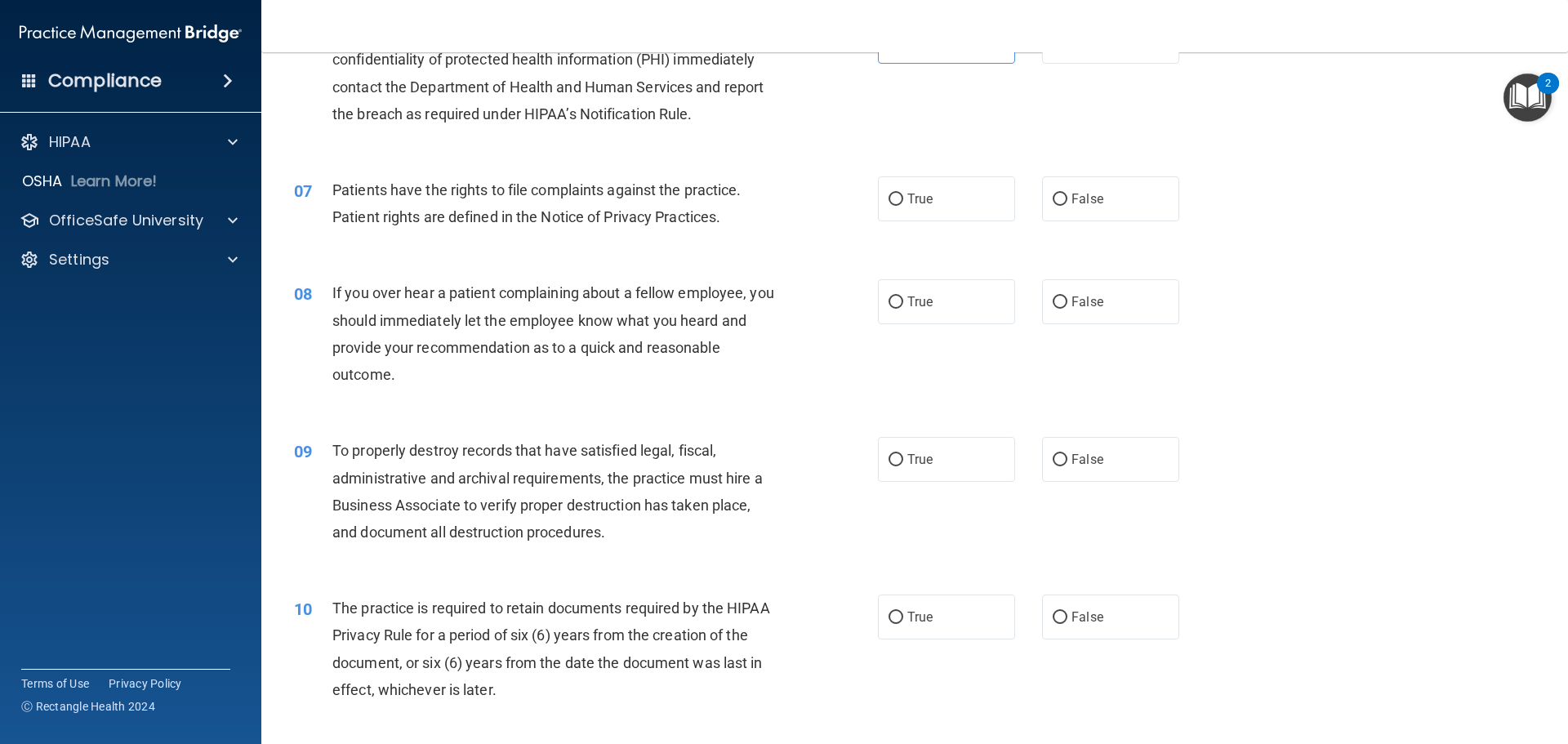
scroll to position [734, 0]
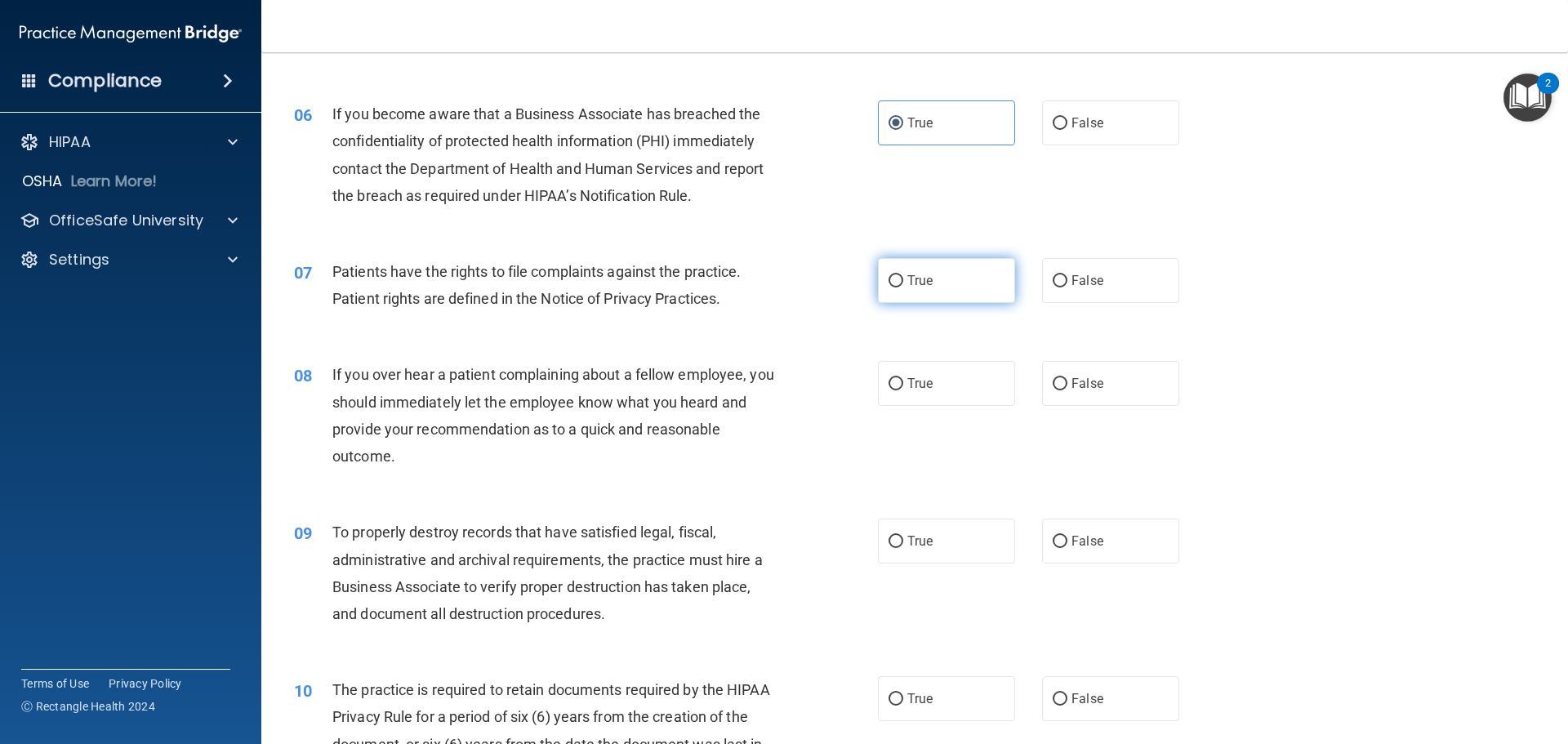
click at [964, 291] on label "True" at bounding box center [946, 280] width 137 height 45
click at [903, 287] on input "True" at bounding box center [895, 281] width 14 height 12
radio input "true"
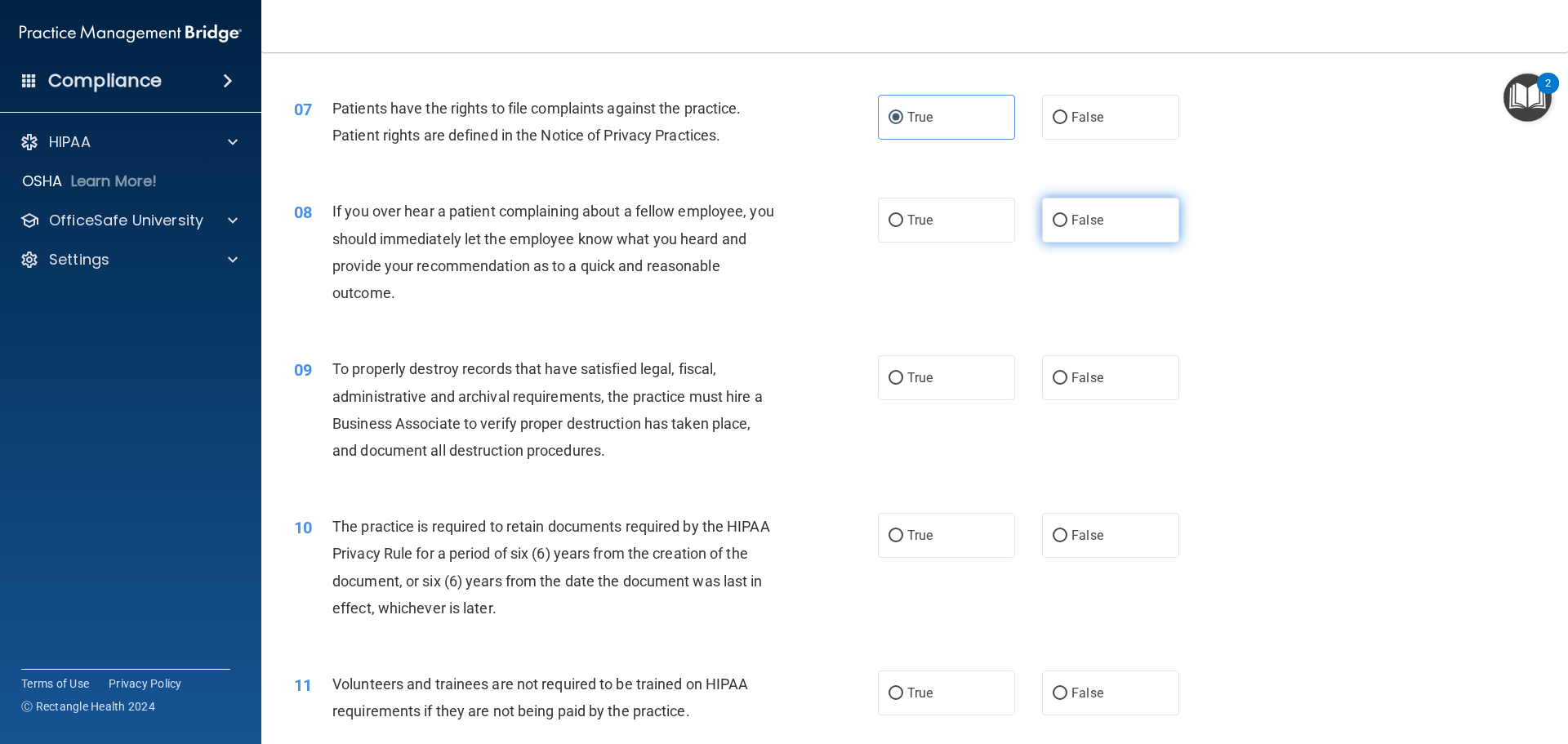
click at [1052, 225] on input "False" at bounding box center [1059, 221] width 14 height 12
radio input "true"
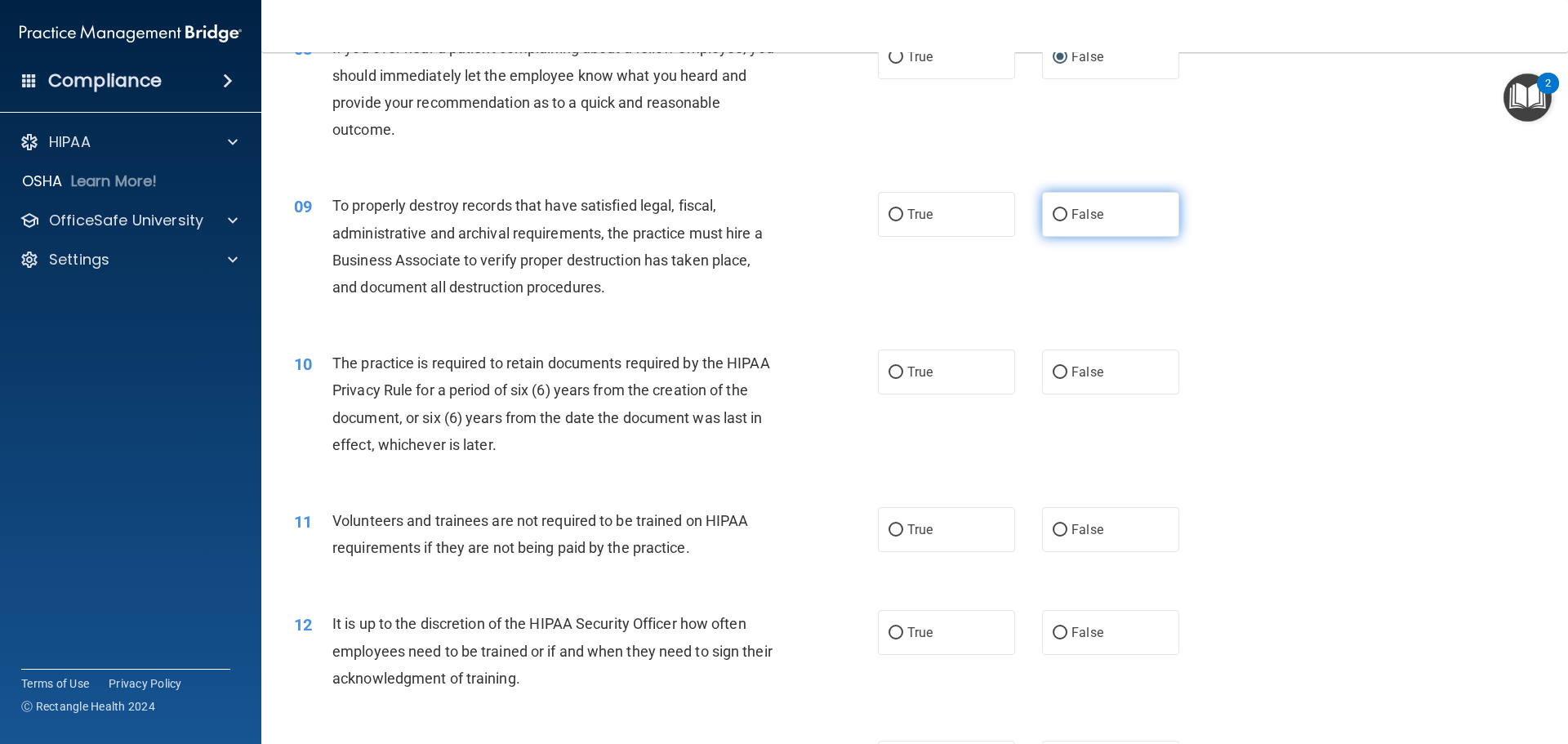
click at [1062, 217] on label "False" at bounding box center [1110, 214] width 137 height 45
click at [1062, 217] on input "False" at bounding box center [1059, 215] width 14 height 12
radio input "true"
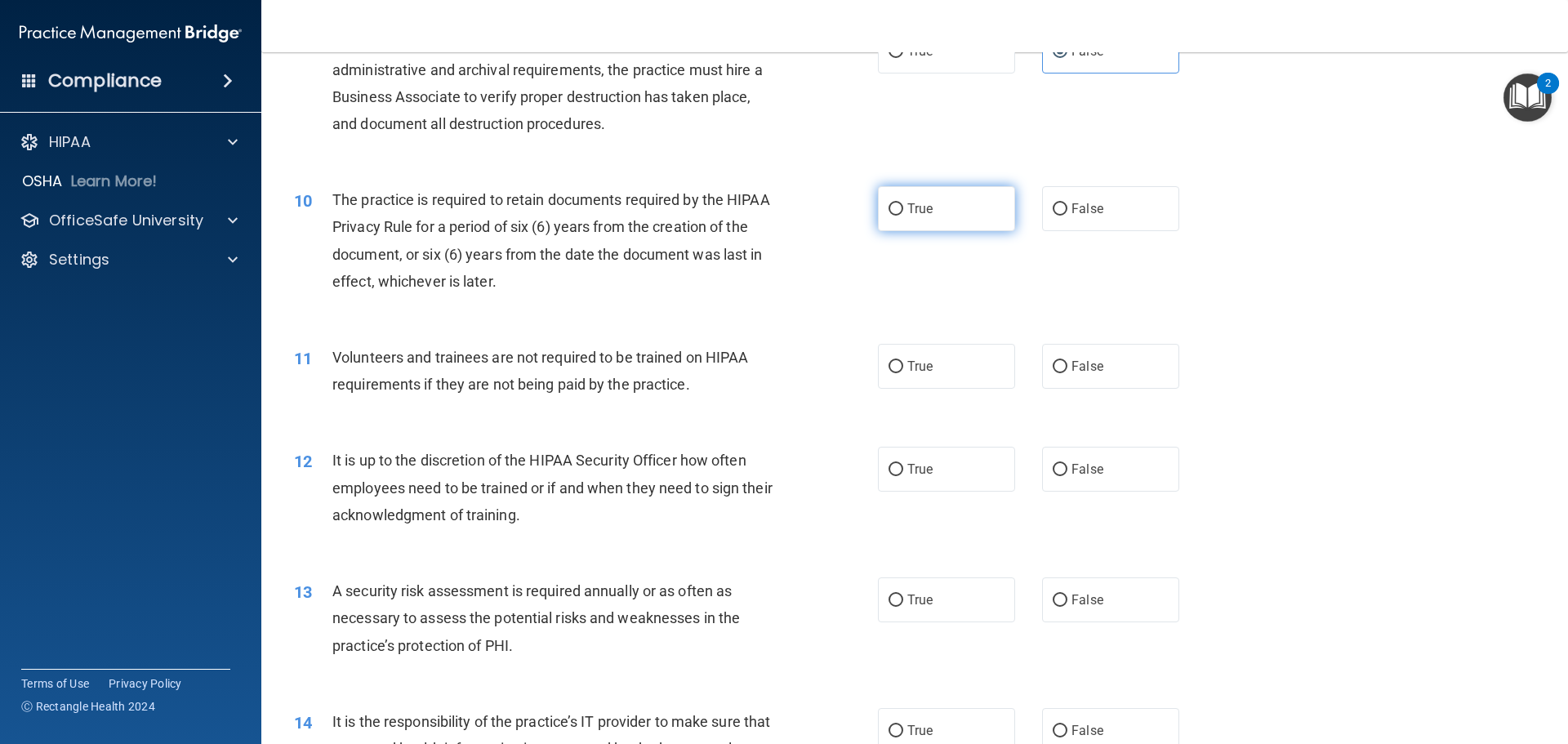
click at [935, 209] on label "True" at bounding box center [946, 208] width 137 height 45
click at [903, 209] on input "True" at bounding box center [895, 209] width 14 height 12
radio input "true"
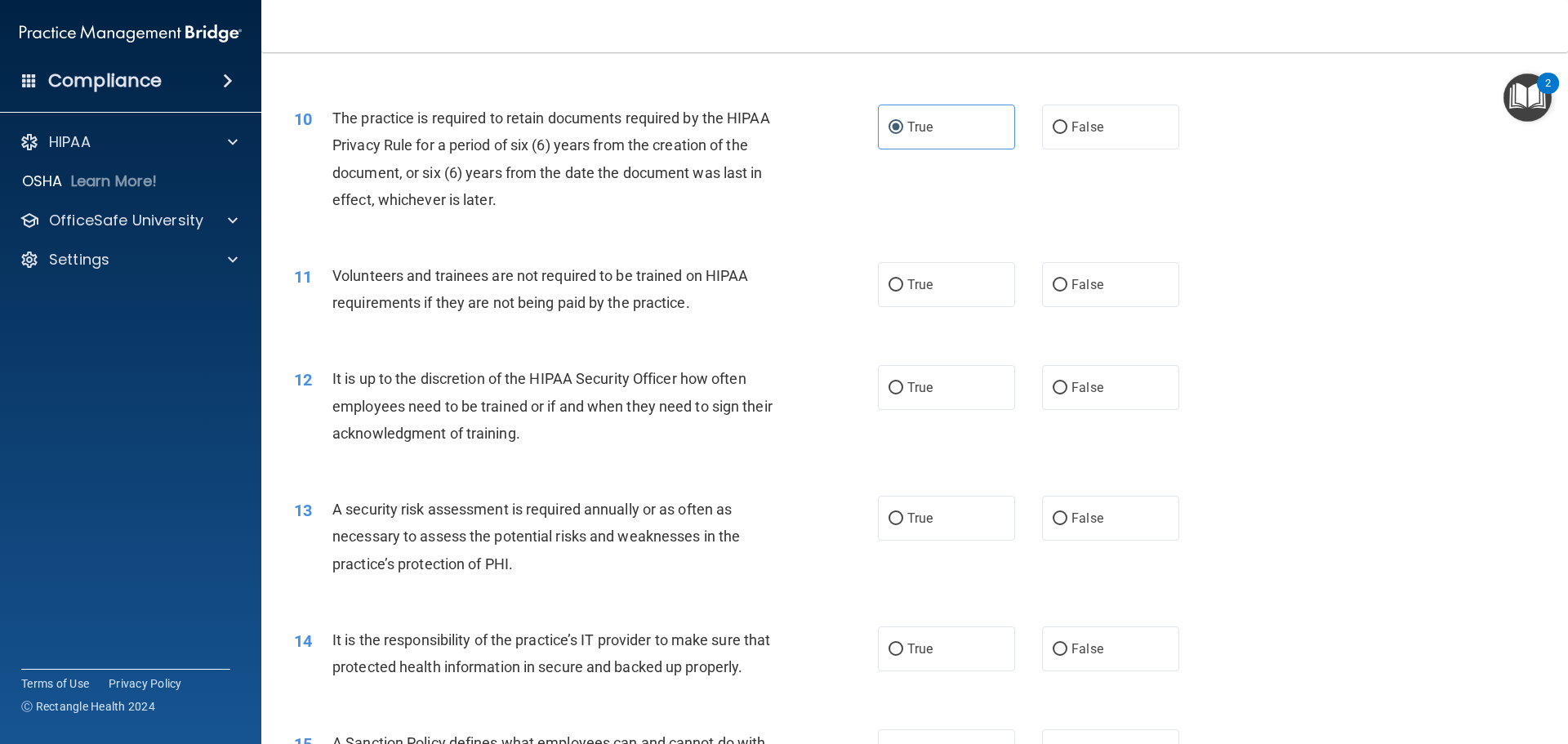
scroll to position [1388, 0]
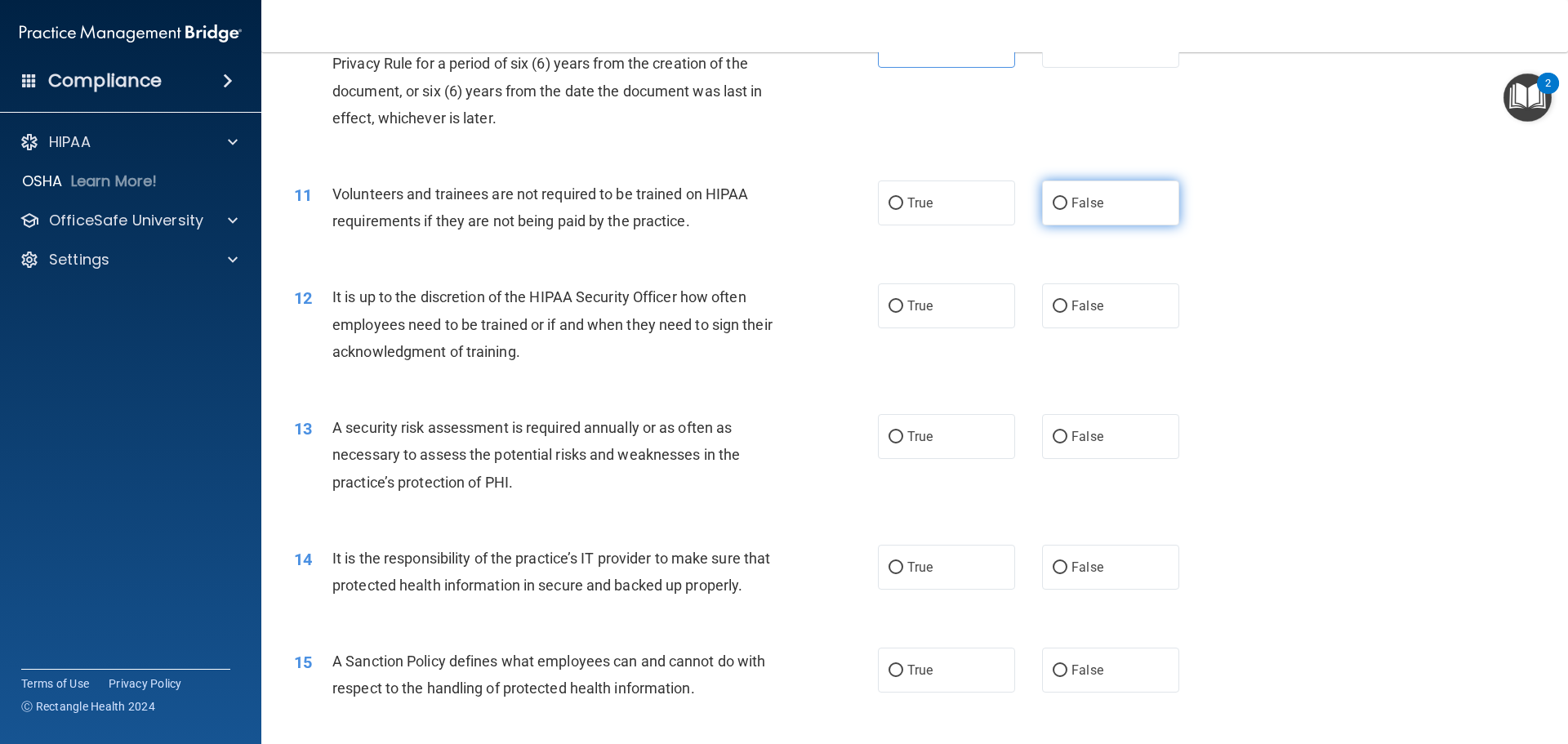
click at [1071, 198] on span "False" at bounding box center [1087, 203] width 31 height 15
click at [1067, 198] on input "False" at bounding box center [1059, 204] width 14 height 12
radio input "true"
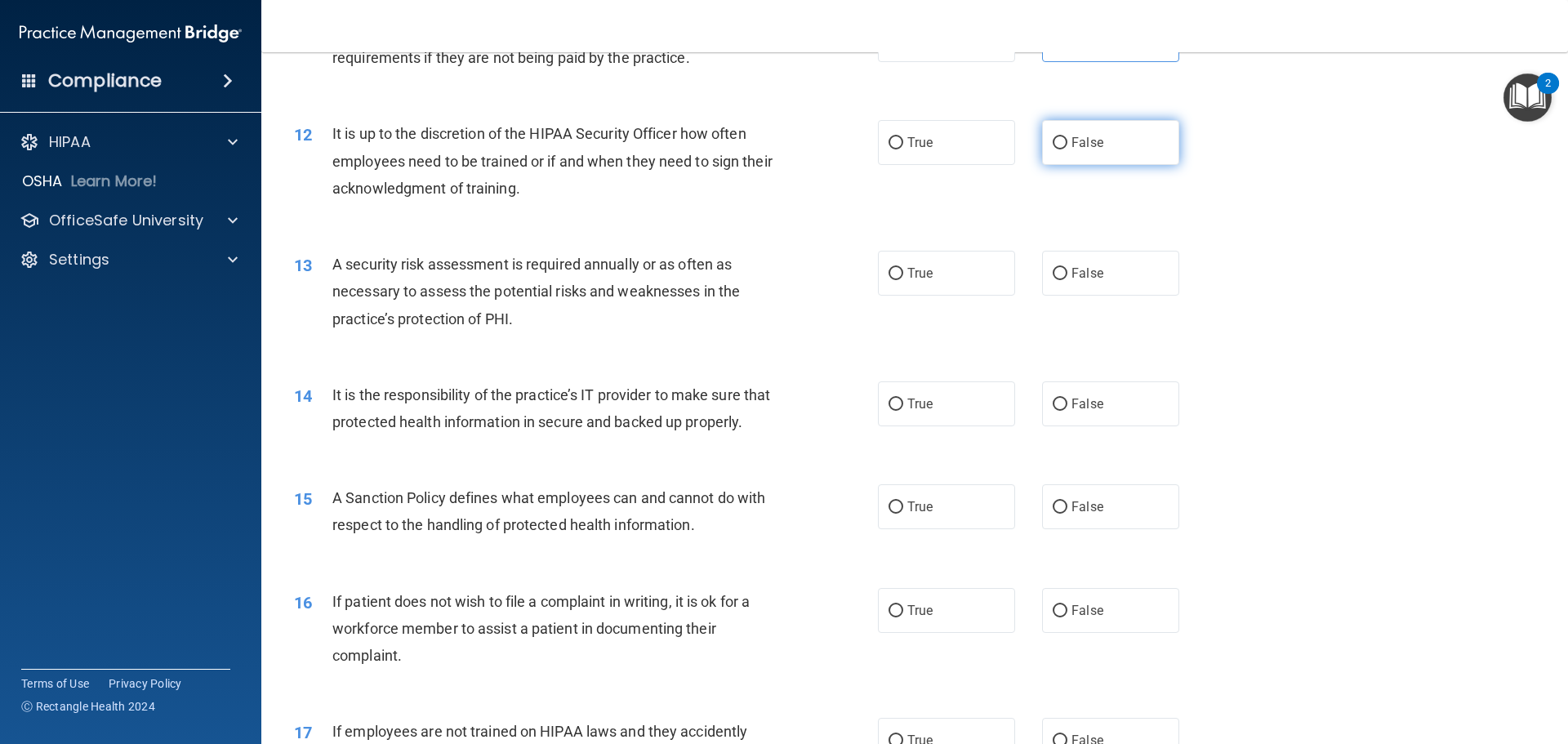
click at [1090, 154] on label "False" at bounding box center [1110, 142] width 137 height 45
click at [1068, 149] on input "False" at bounding box center [1059, 143] width 14 height 12
radio input "true"
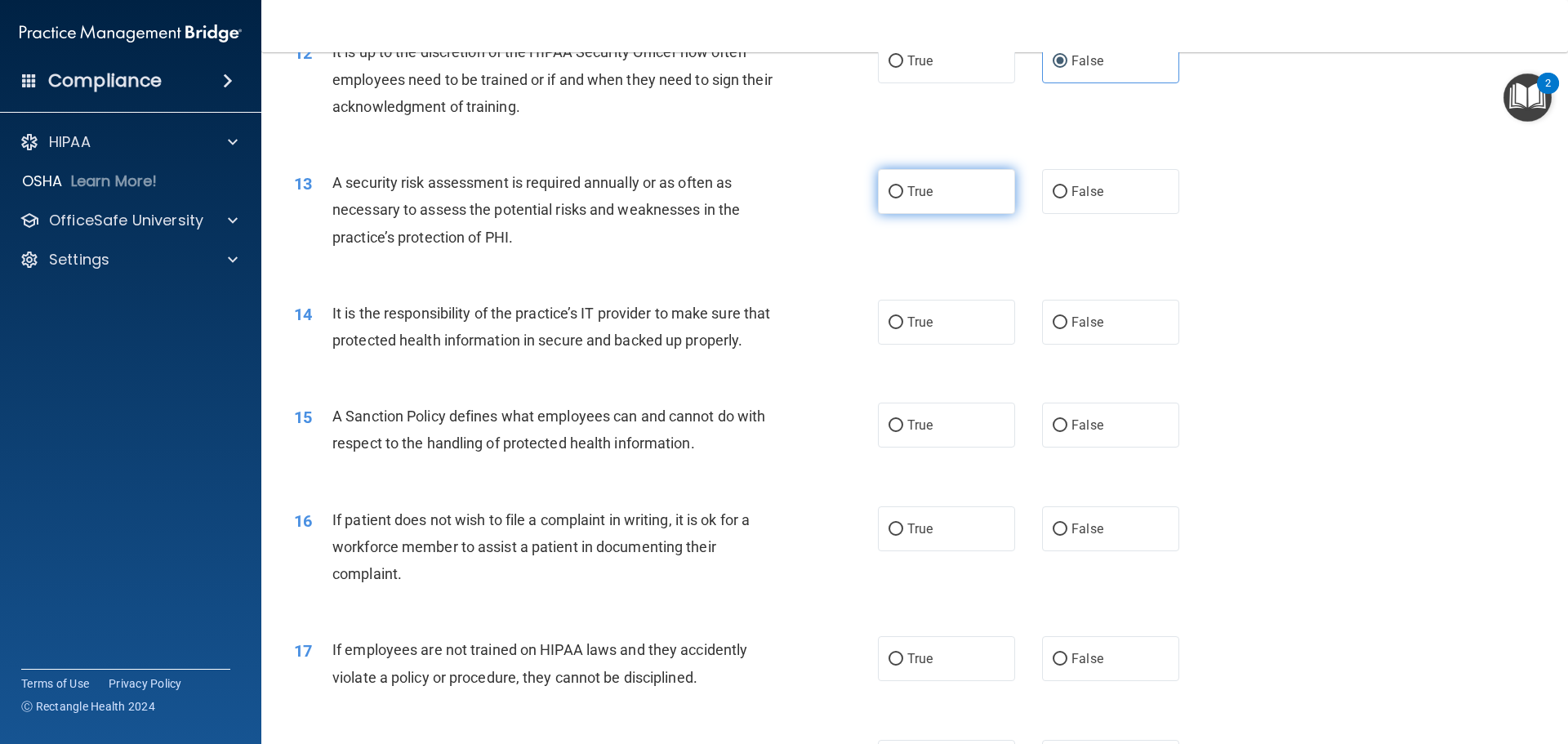
click at [937, 189] on label "True" at bounding box center [946, 191] width 137 height 45
click at [903, 189] on input "True" at bounding box center [895, 192] width 14 height 12
radio input "true"
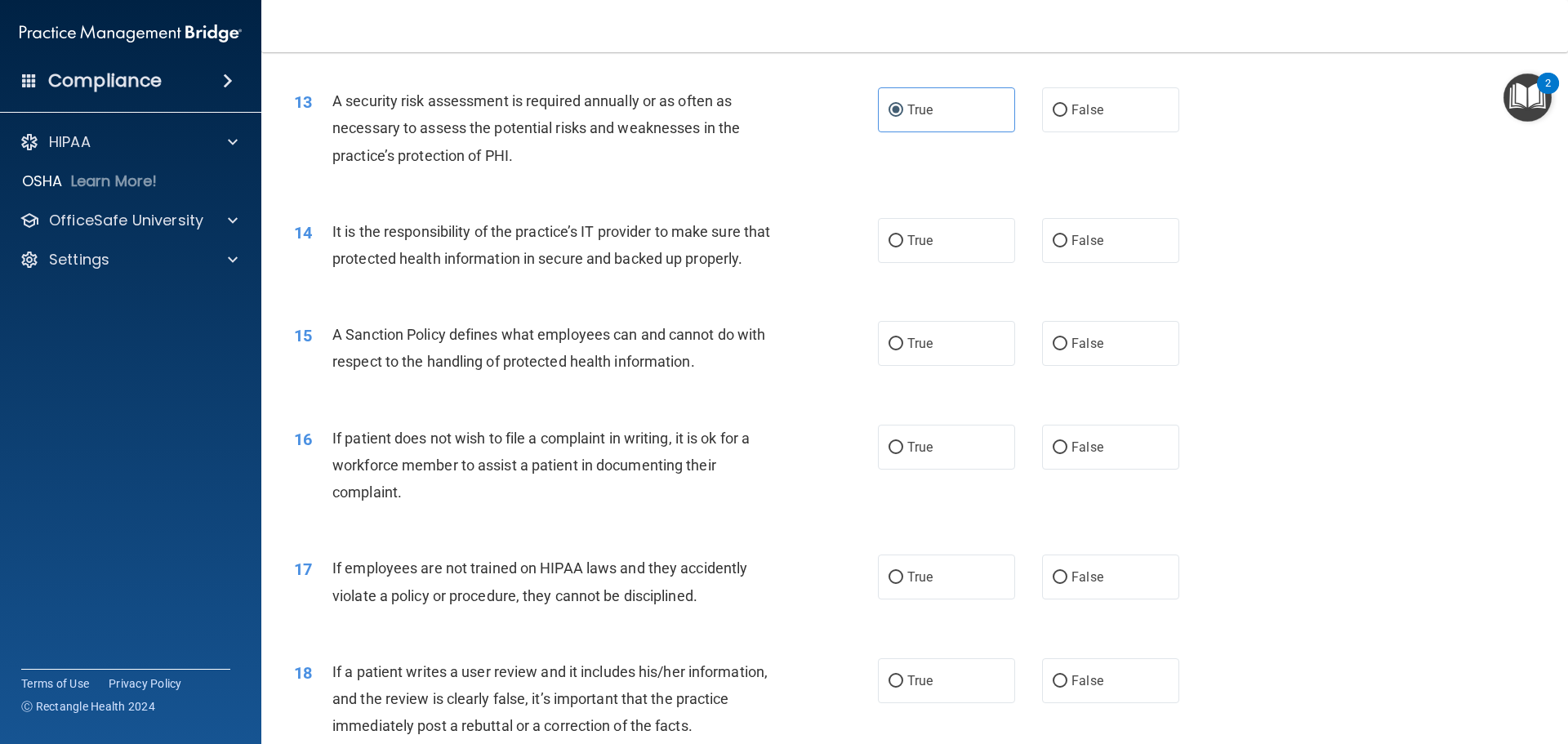
scroll to position [1796, 0]
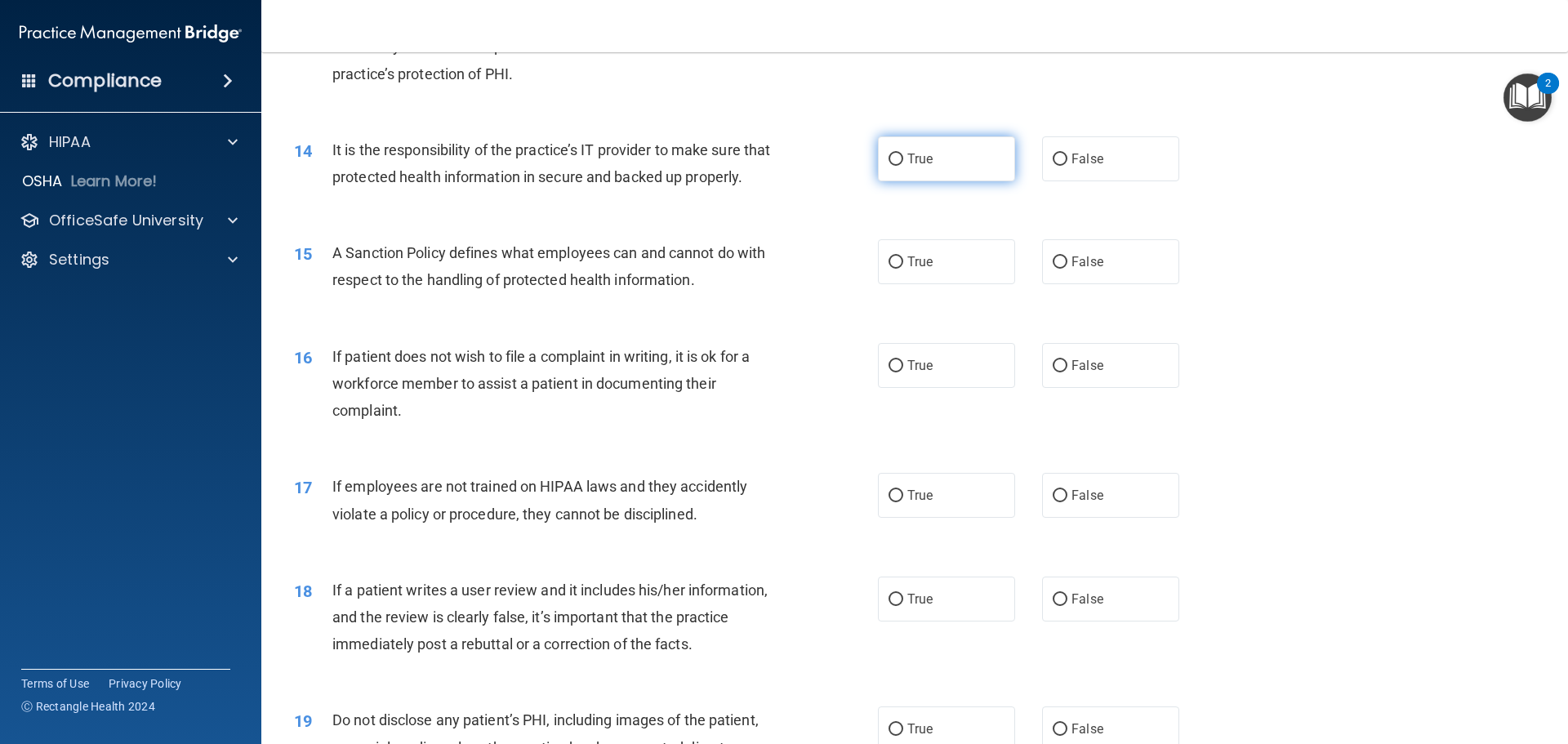
click at [907, 160] on span "True" at bounding box center [919, 159] width 26 height 15
click at [903, 160] on input "True" at bounding box center [895, 159] width 14 height 12
radio input "true"
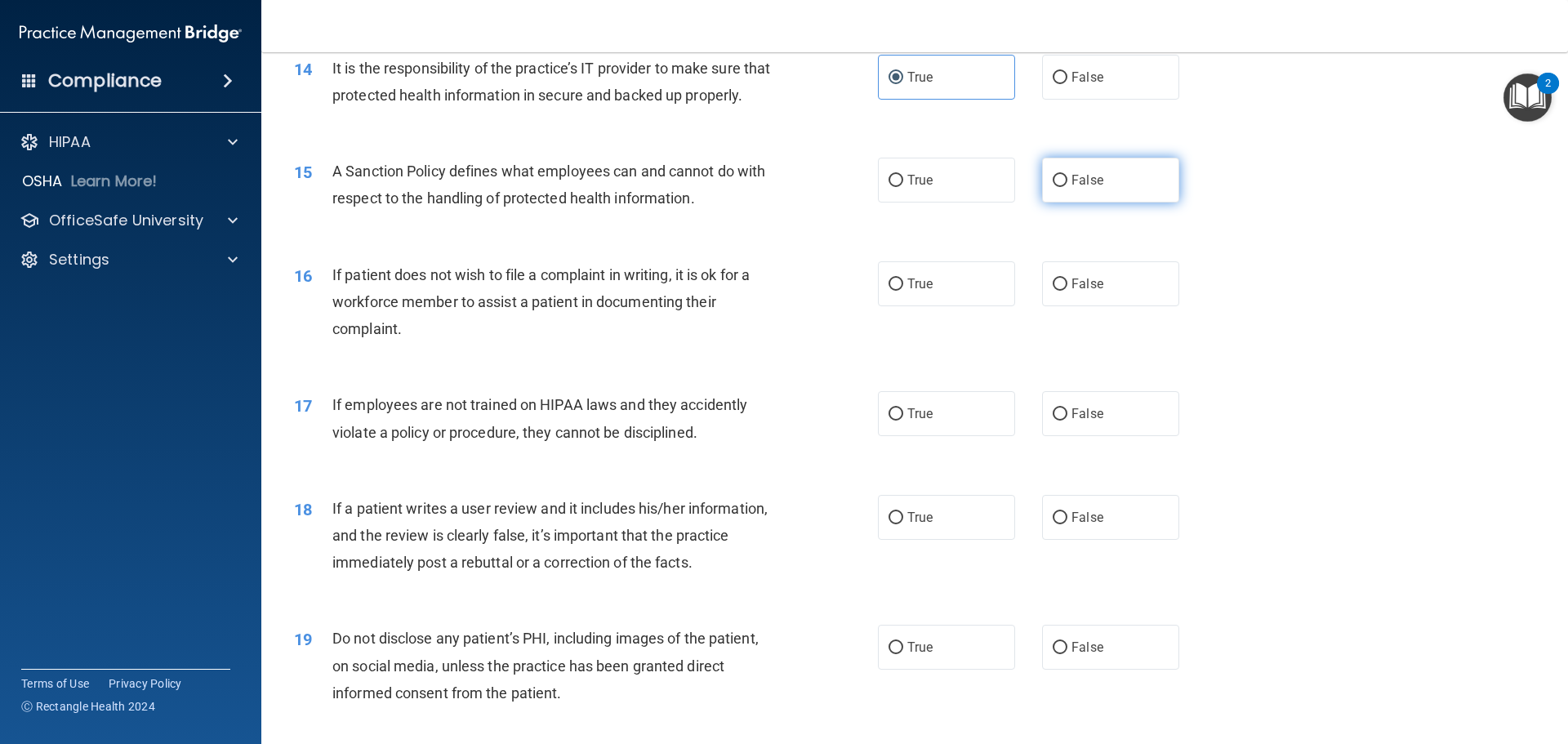
click at [1076, 203] on label "False" at bounding box center [1110, 180] width 137 height 45
click at [1068, 187] on input "False" at bounding box center [1059, 181] width 14 height 12
radio input "true"
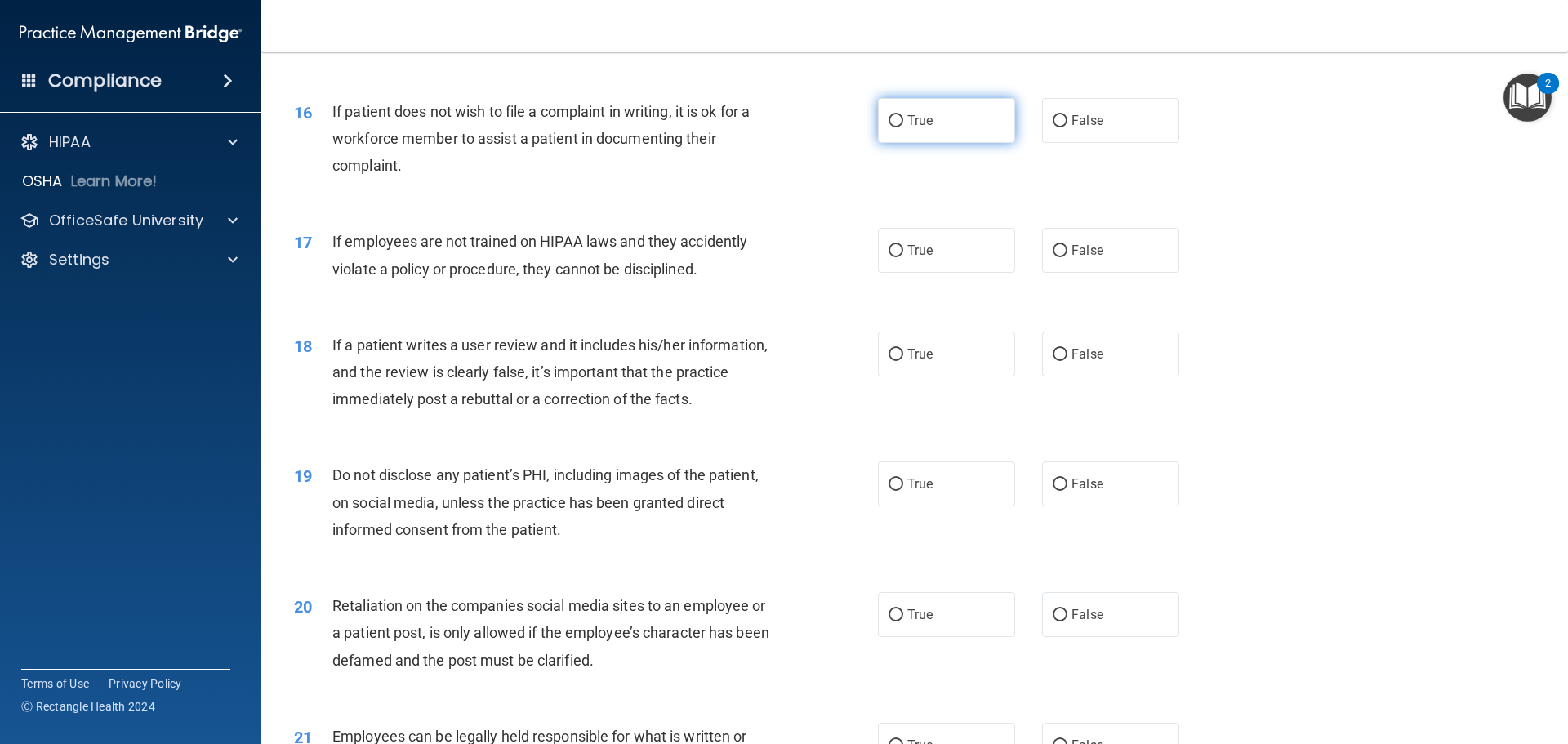
click at [992, 143] on label "True" at bounding box center [946, 120] width 137 height 45
click at [903, 127] on input "True" at bounding box center [895, 121] width 14 height 12
radio input "true"
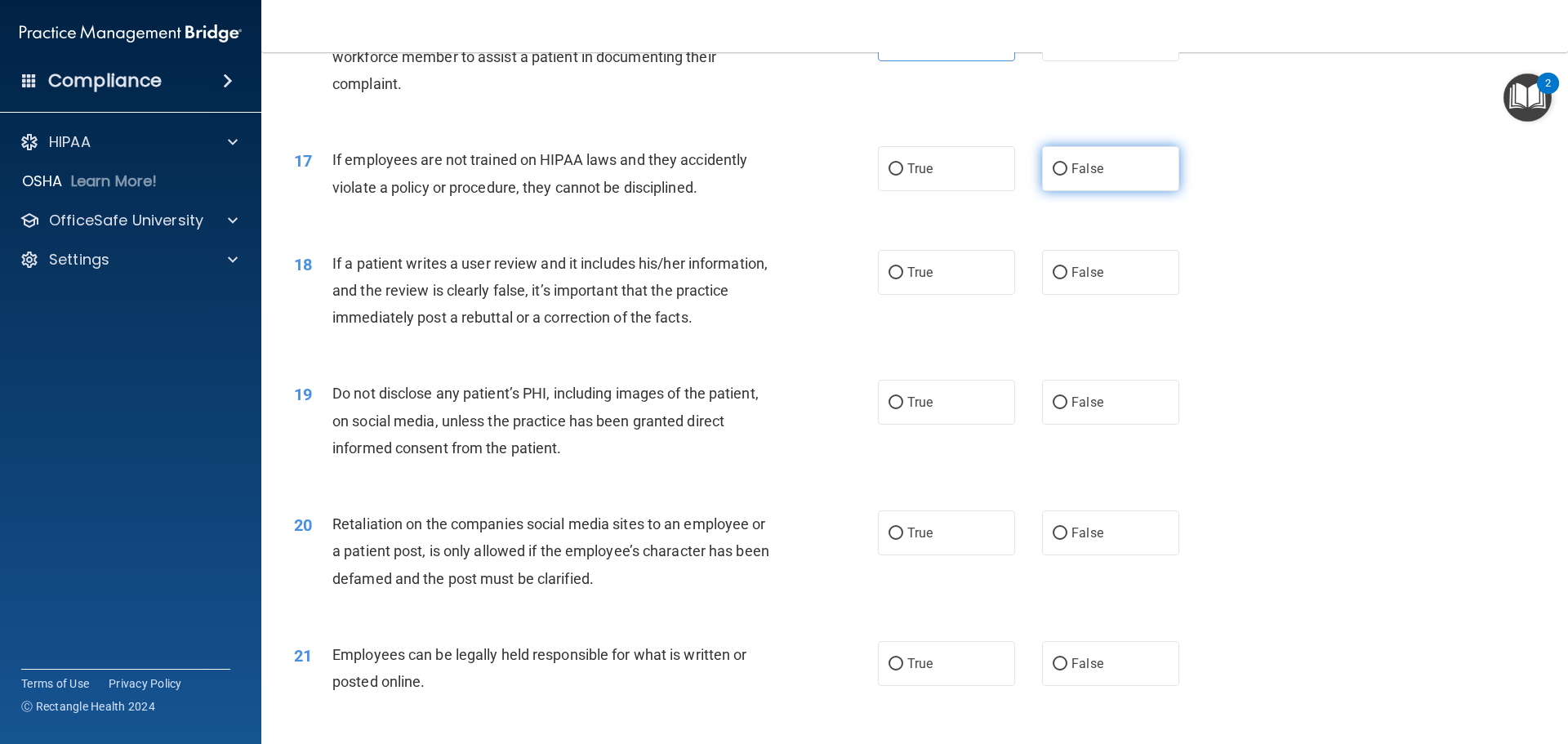
click at [1053, 191] on label "False" at bounding box center [1110, 168] width 137 height 45
click at [1053, 175] on input "False" at bounding box center [1059, 169] width 14 height 12
radio input "true"
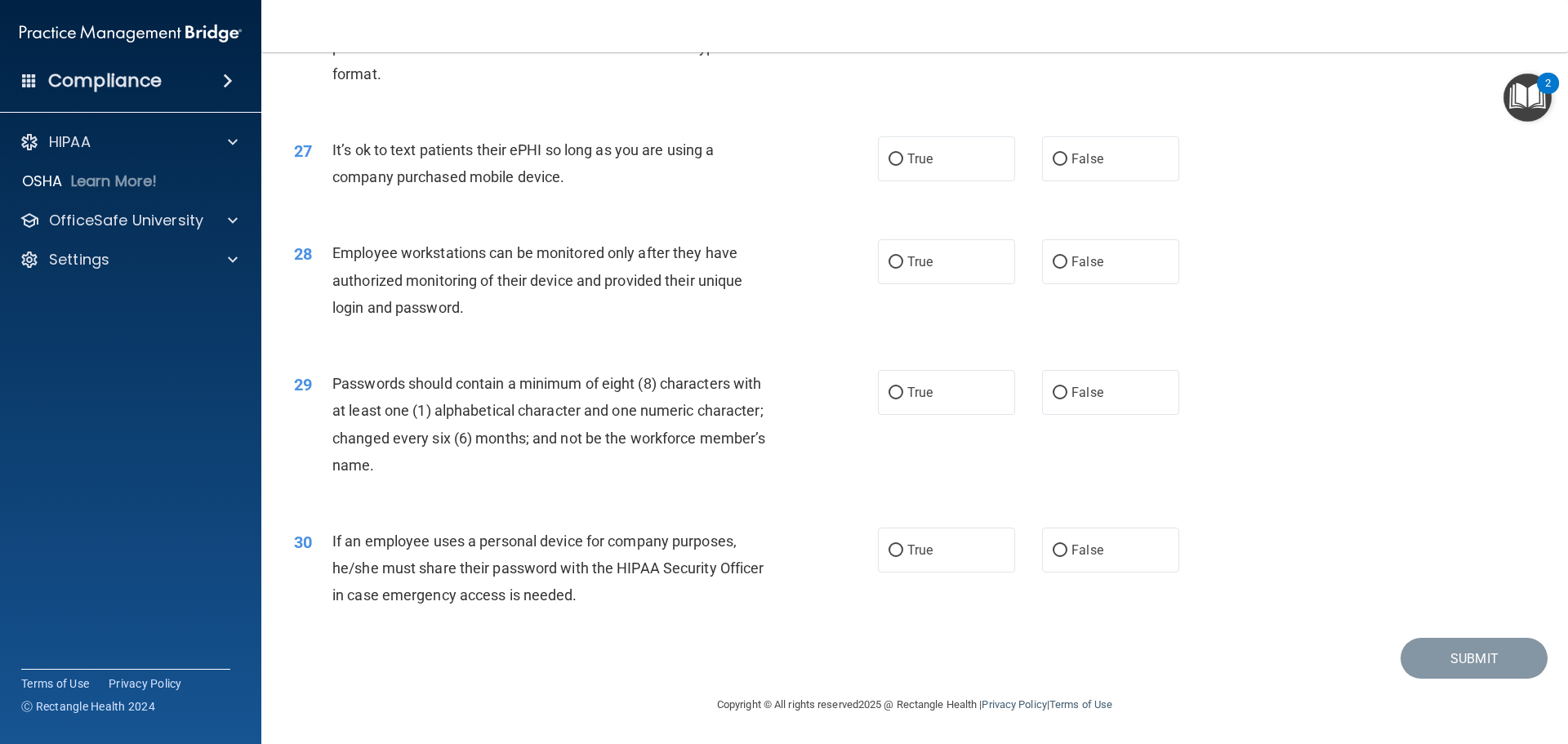
scroll to position [3355, 0]
click at [1056, 552] on input "False" at bounding box center [1059, 550] width 14 height 12
radio input "true"
click at [937, 401] on label "True" at bounding box center [946, 392] width 137 height 45
click at [903, 400] on input "True" at bounding box center [895, 393] width 14 height 12
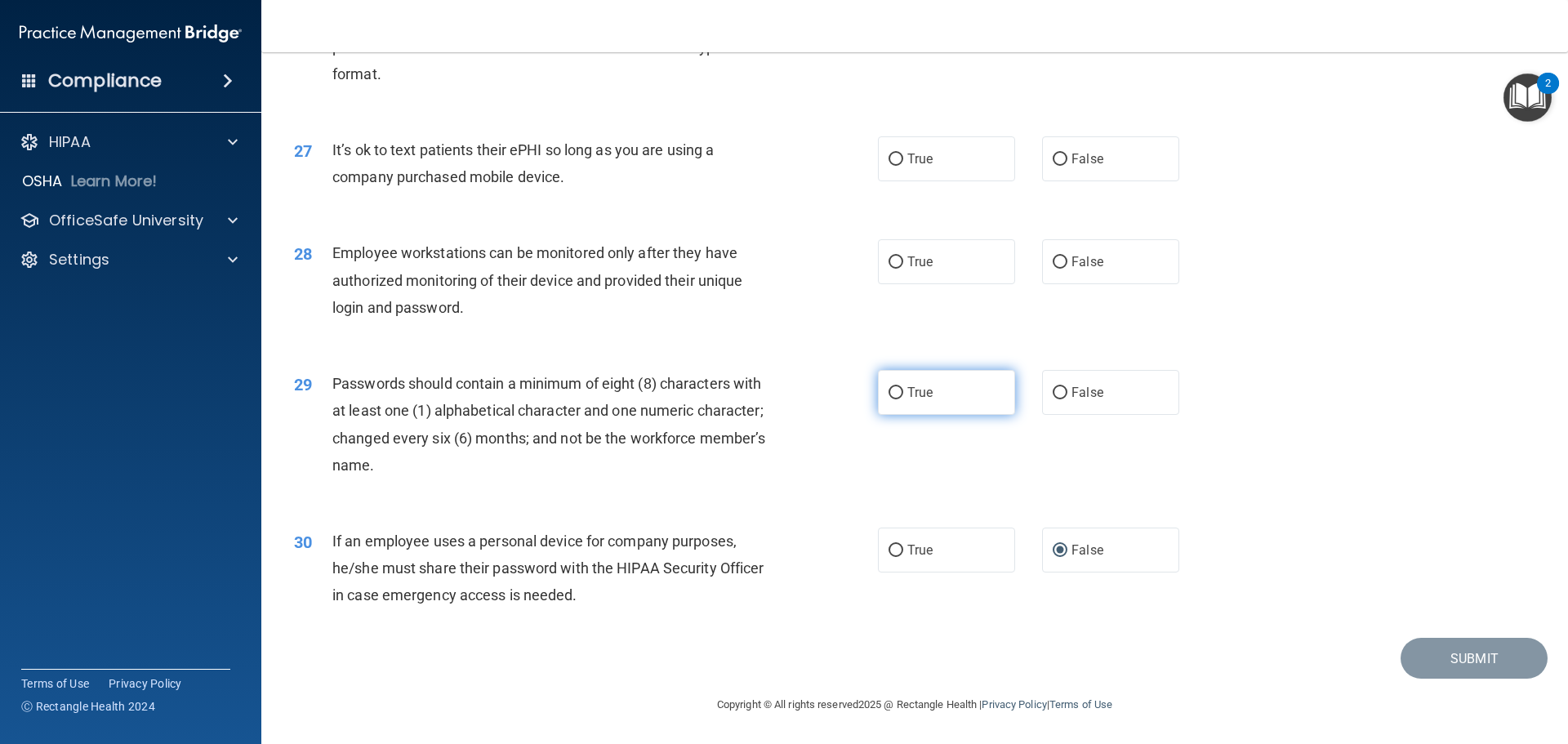
radio input "true"
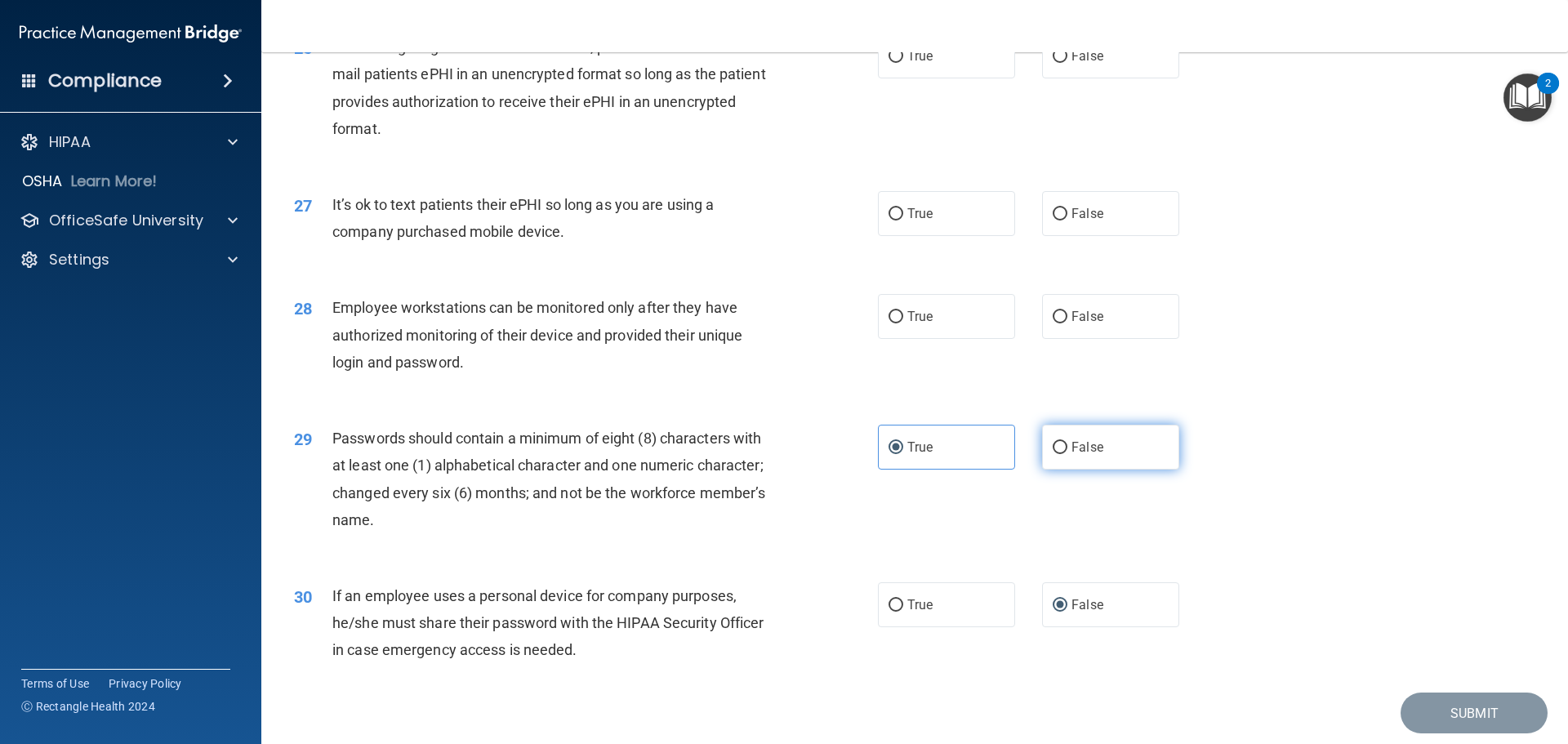
scroll to position [3191, 0]
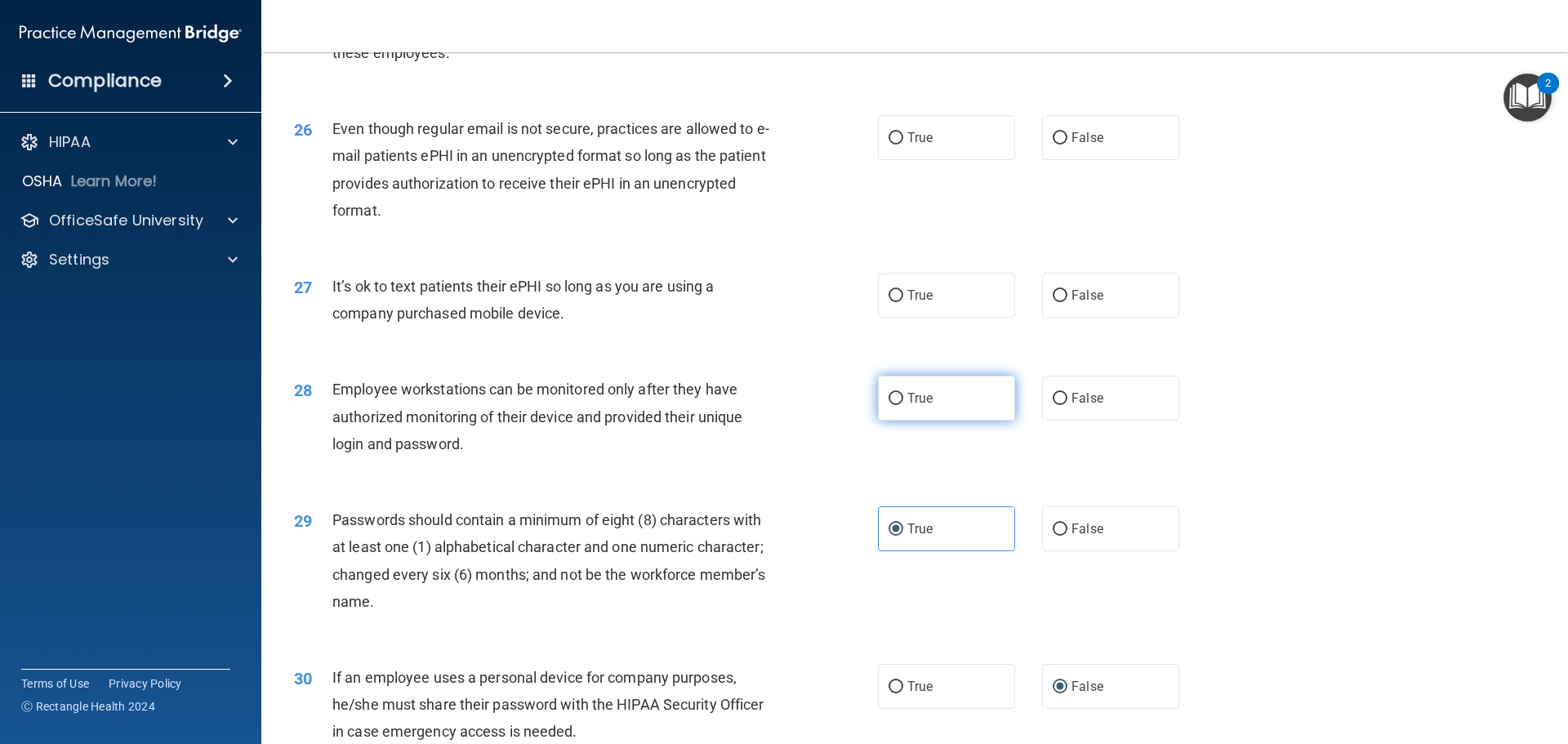
click at [969, 421] on label "True" at bounding box center [946, 398] width 137 height 45
click at [903, 405] on input "True" at bounding box center [895, 399] width 14 height 12
radio input "true"
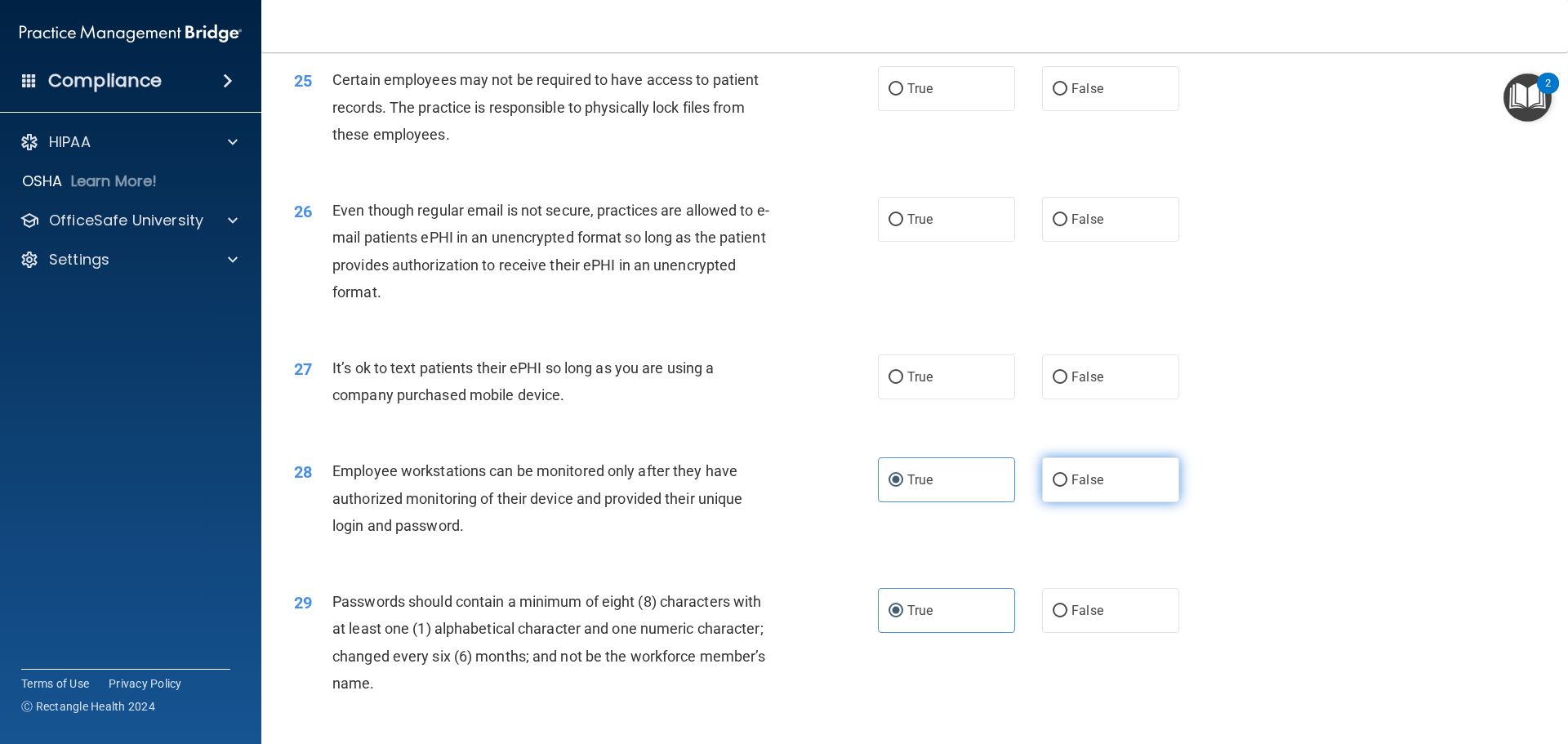
click at [1049, 495] on label "False" at bounding box center [1110, 480] width 137 height 45
click at [1052, 486] on input "False" at bounding box center [1059, 480] width 14 height 12
radio input "true"
radio input "false"
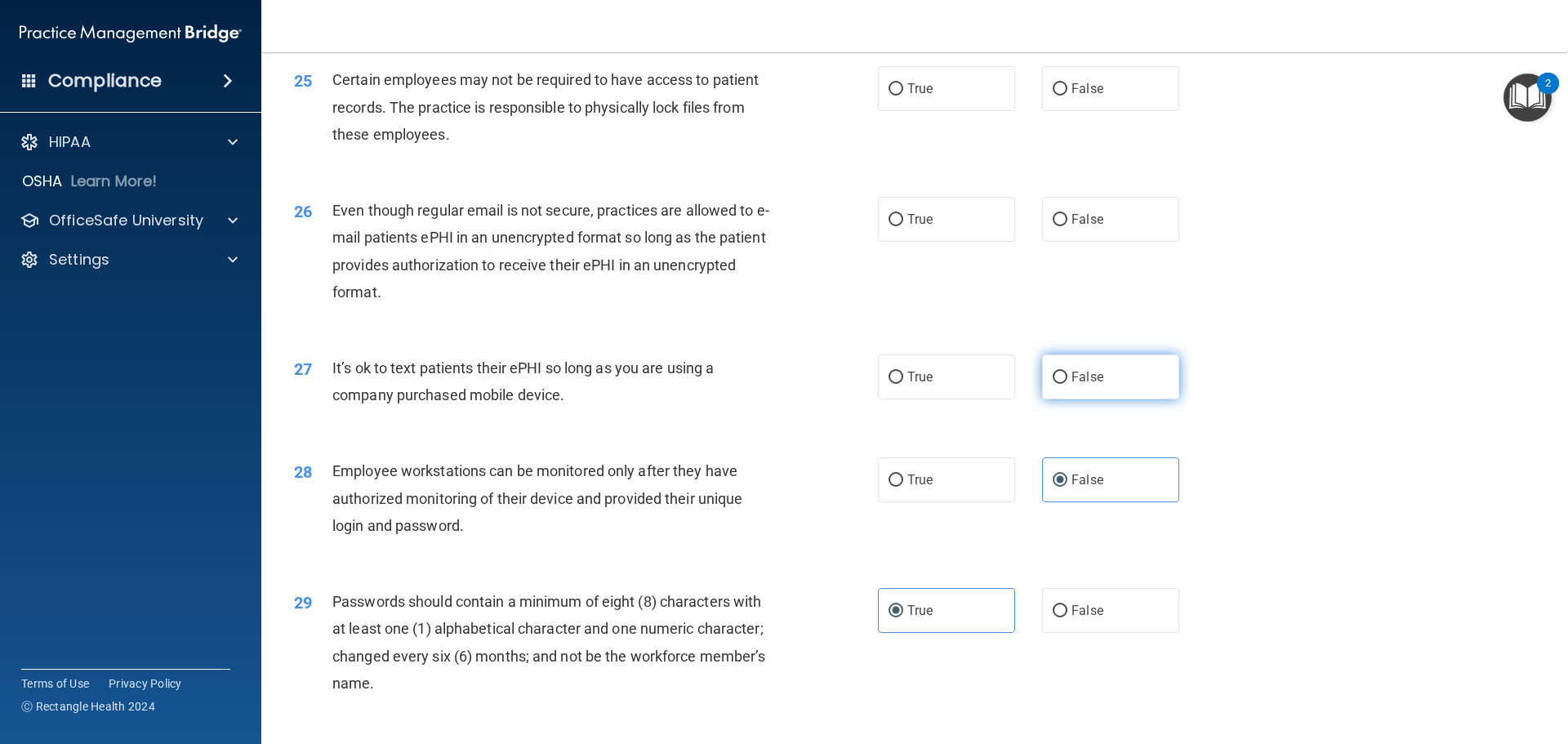
click at [1042, 400] on label "False" at bounding box center [1110, 376] width 137 height 45
click at [1052, 383] on input "False" at bounding box center [1059, 377] width 14 height 12
radio input "true"
click at [970, 400] on label "True" at bounding box center [946, 376] width 137 height 45
click at [903, 383] on input "True" at bounding box center [895, 377] width 14 height 12
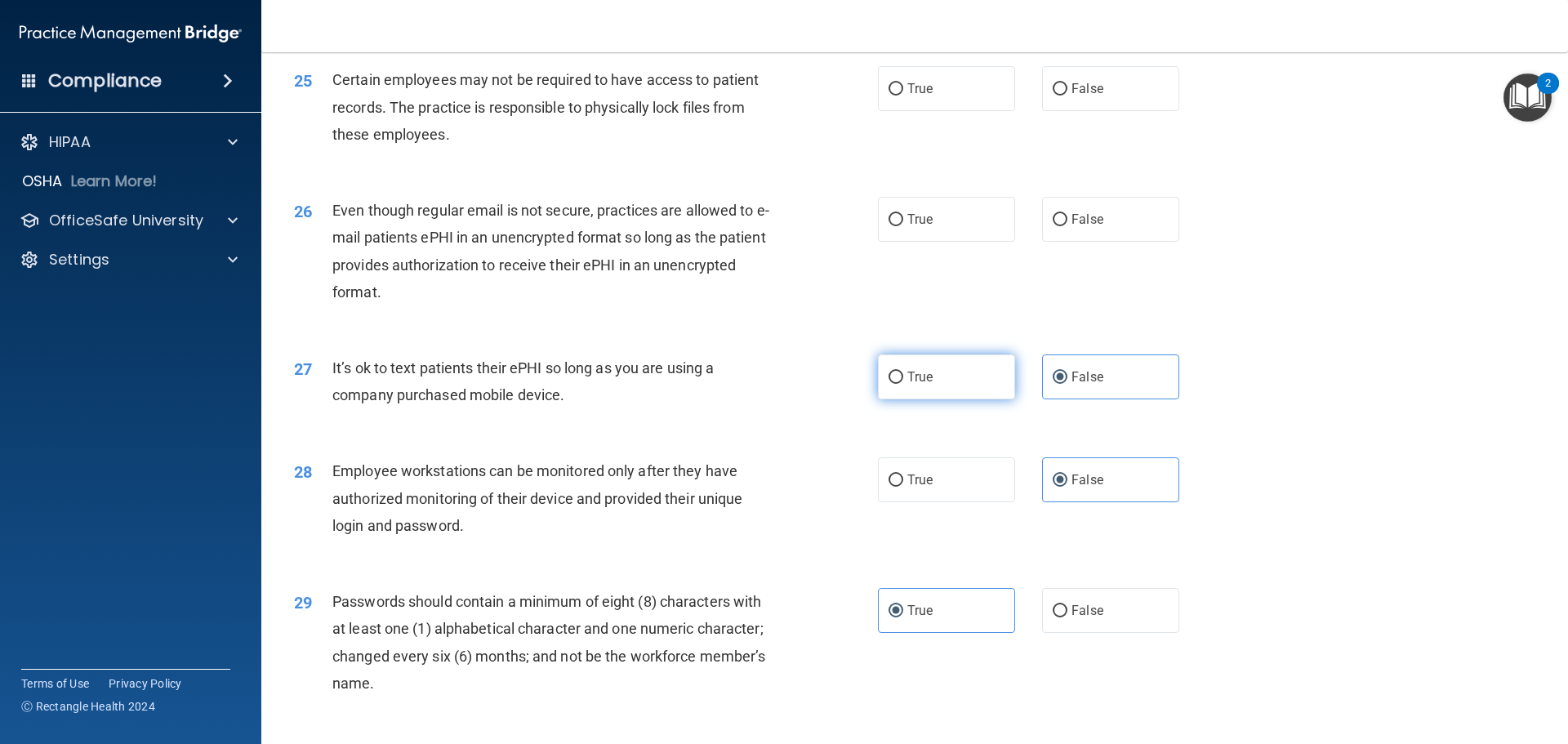
radio input "true"
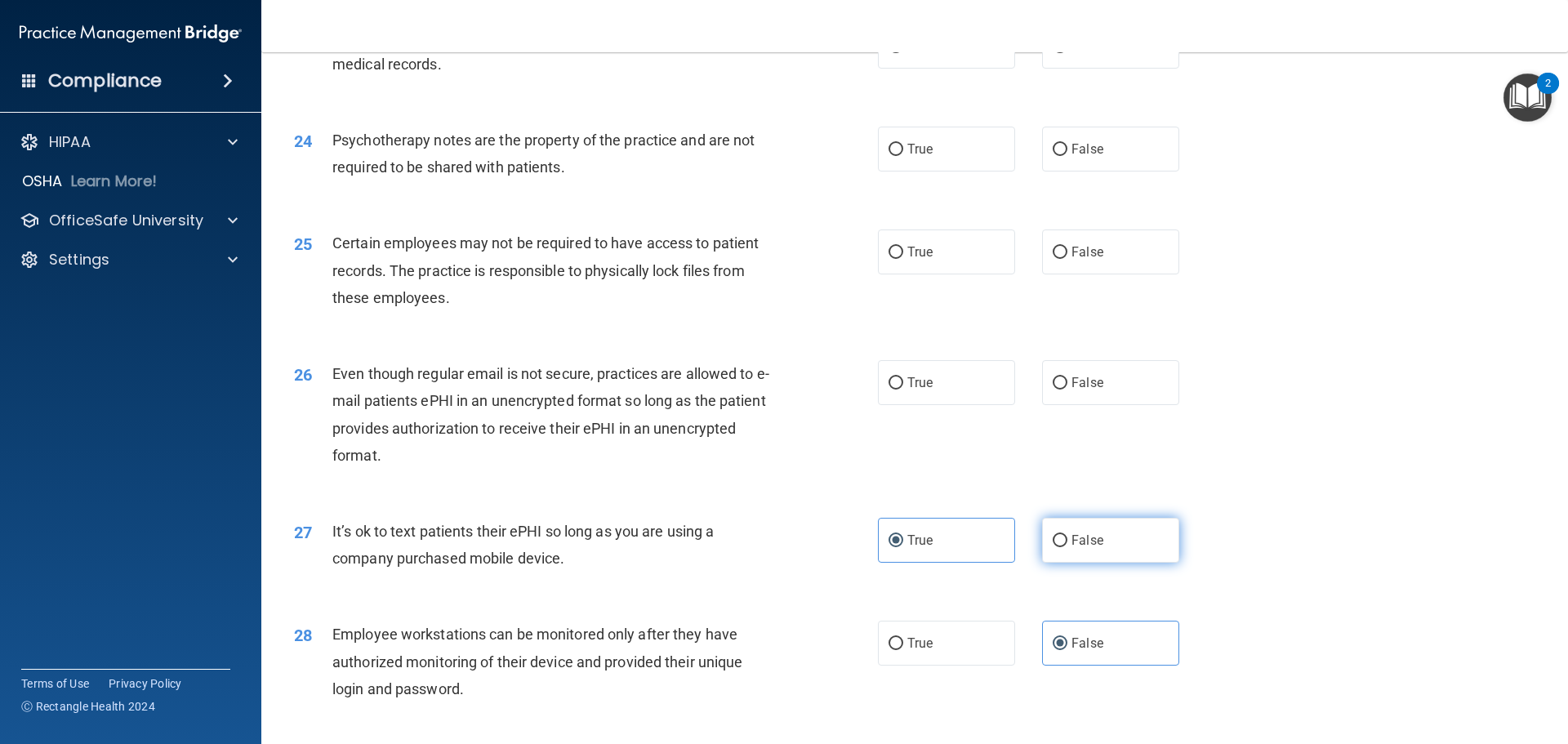
click at [1088, 548] on span "False" at bounding box center [1087, 539] width 31 height 15
click at [1068, 547] on input "False" at bounding box center [1059, 540] width 14 height 12
radio input "true"
radio input "false"
click at [896, 389] on input "True" at bounding box center [895, 382] width 14 height 12
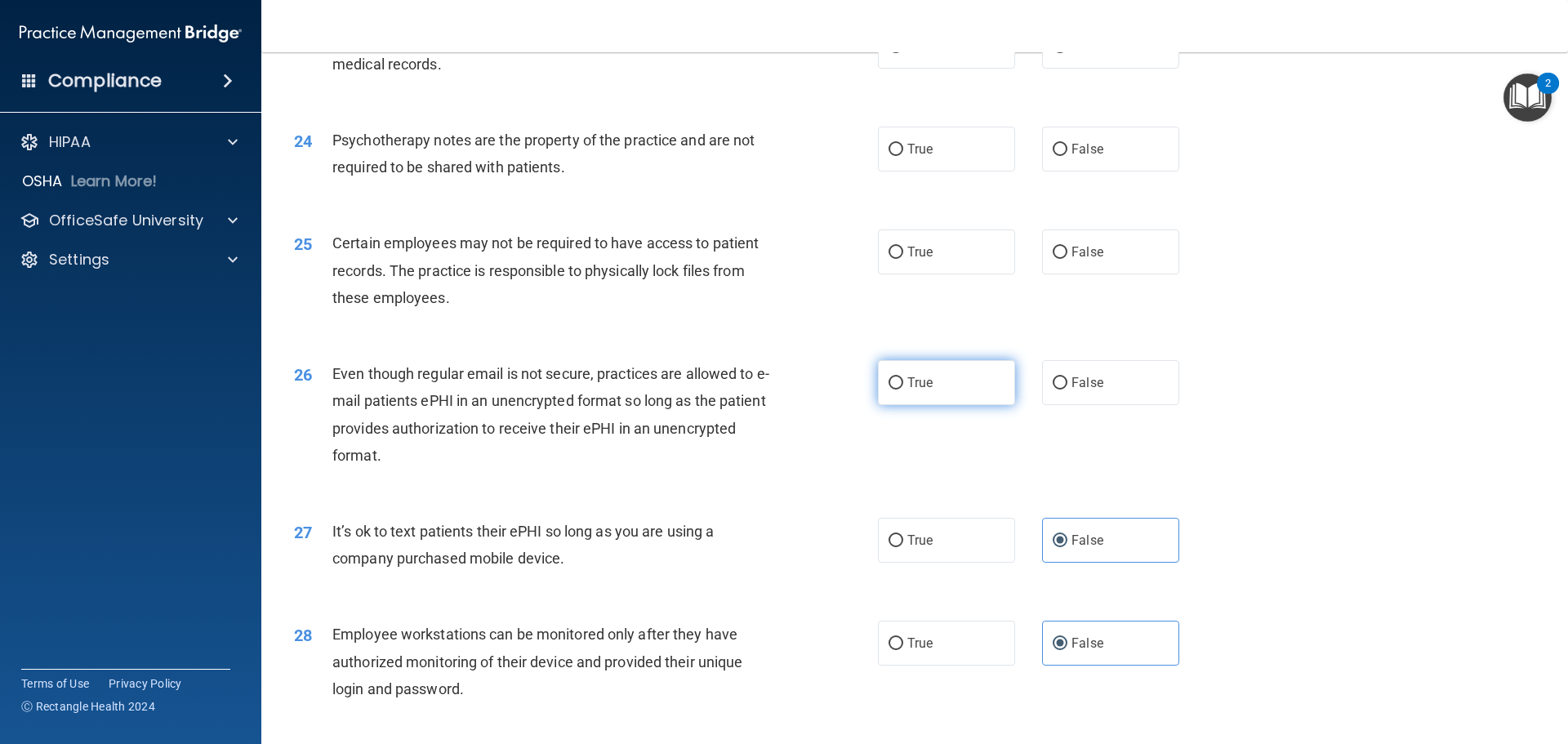
radio input "true"
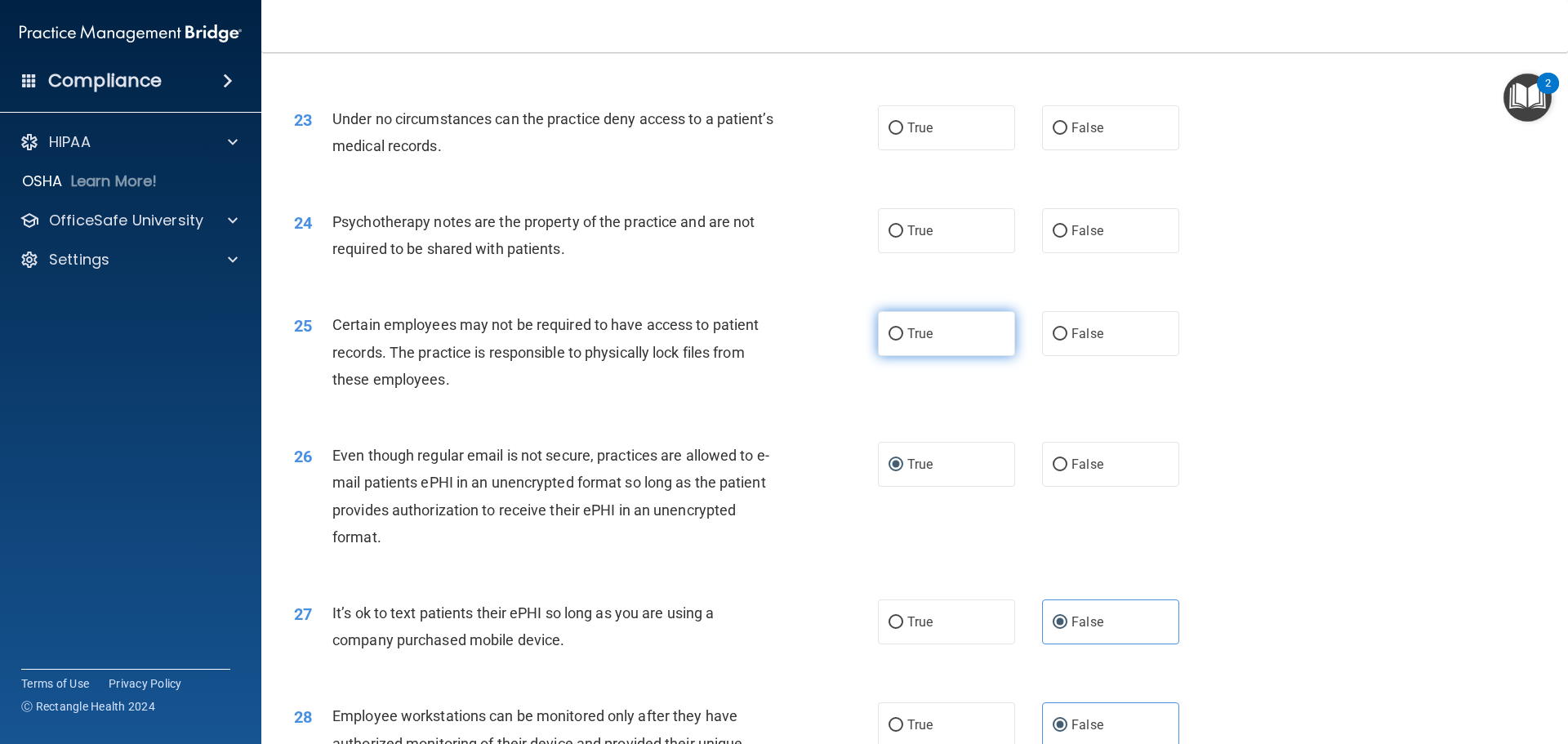
click at [912, 356] on label "True" at bounding box center [946, 333] width 137 height 45
click at [903, 341] on input "True" at bounding box center [895, 334] width 14 height 12
radio input "true"
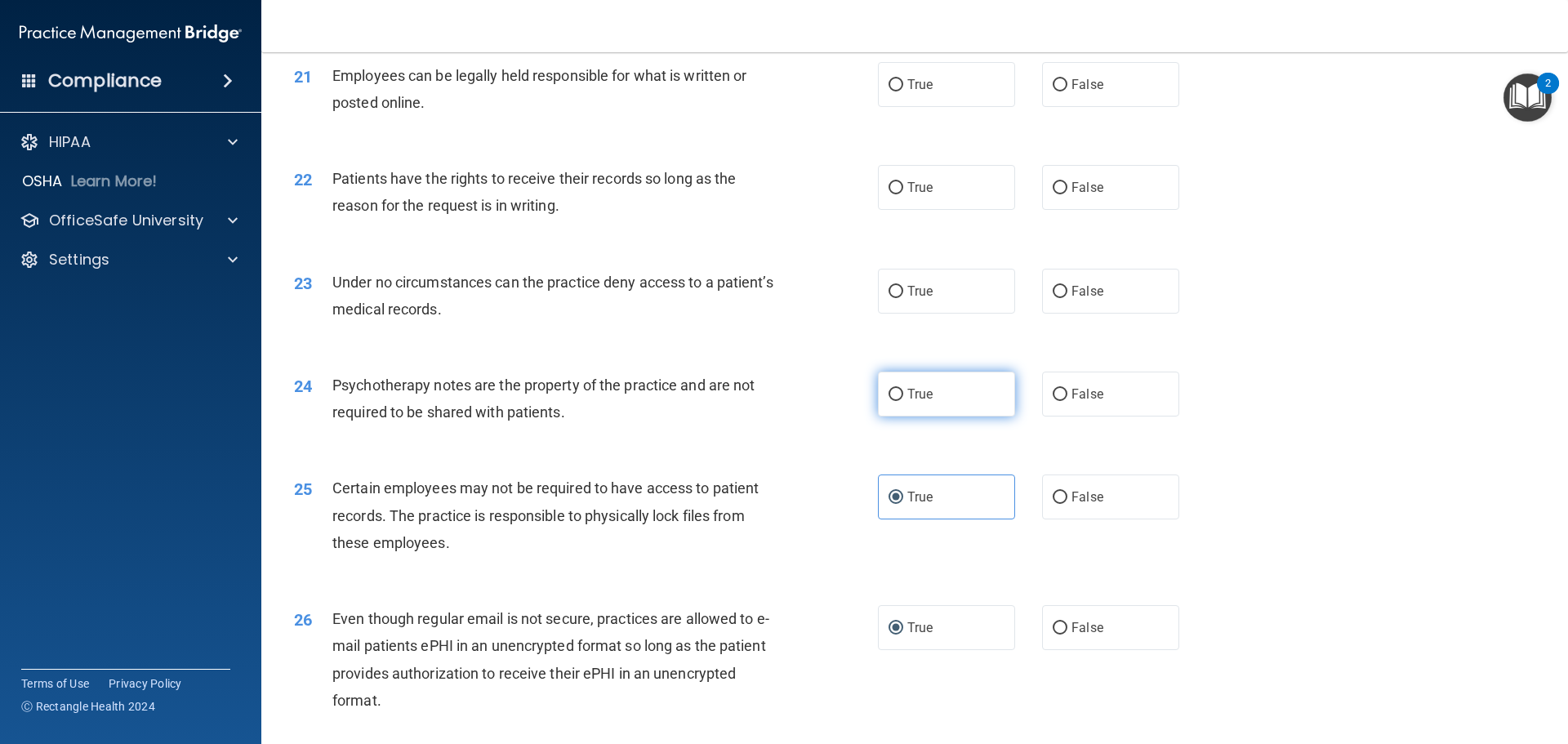
click at [918, 401] on span "True" at bounding box center [919, 394] width 26 height 15
click at [903, 401] on input "True" at bounding box center [895, 394] width 14 height 12
radio input "true"
click at [1063, 411] on label "False" at bounding box center [1110, 393] width 137 height 45
click at [1063, 401] on input "False" at bounding box center [1059, 394] width 14 height 12
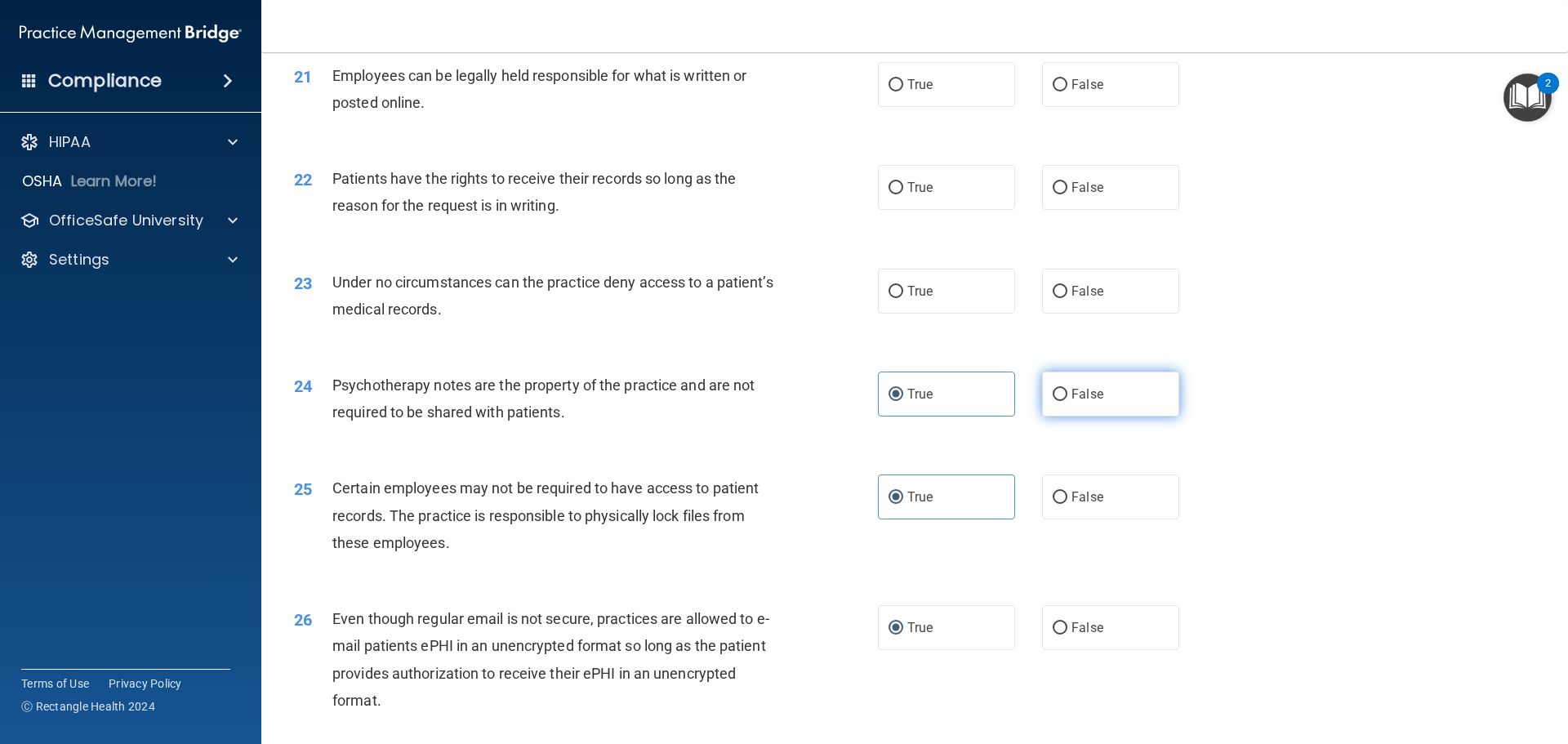
radio input "true"
radio input "false"
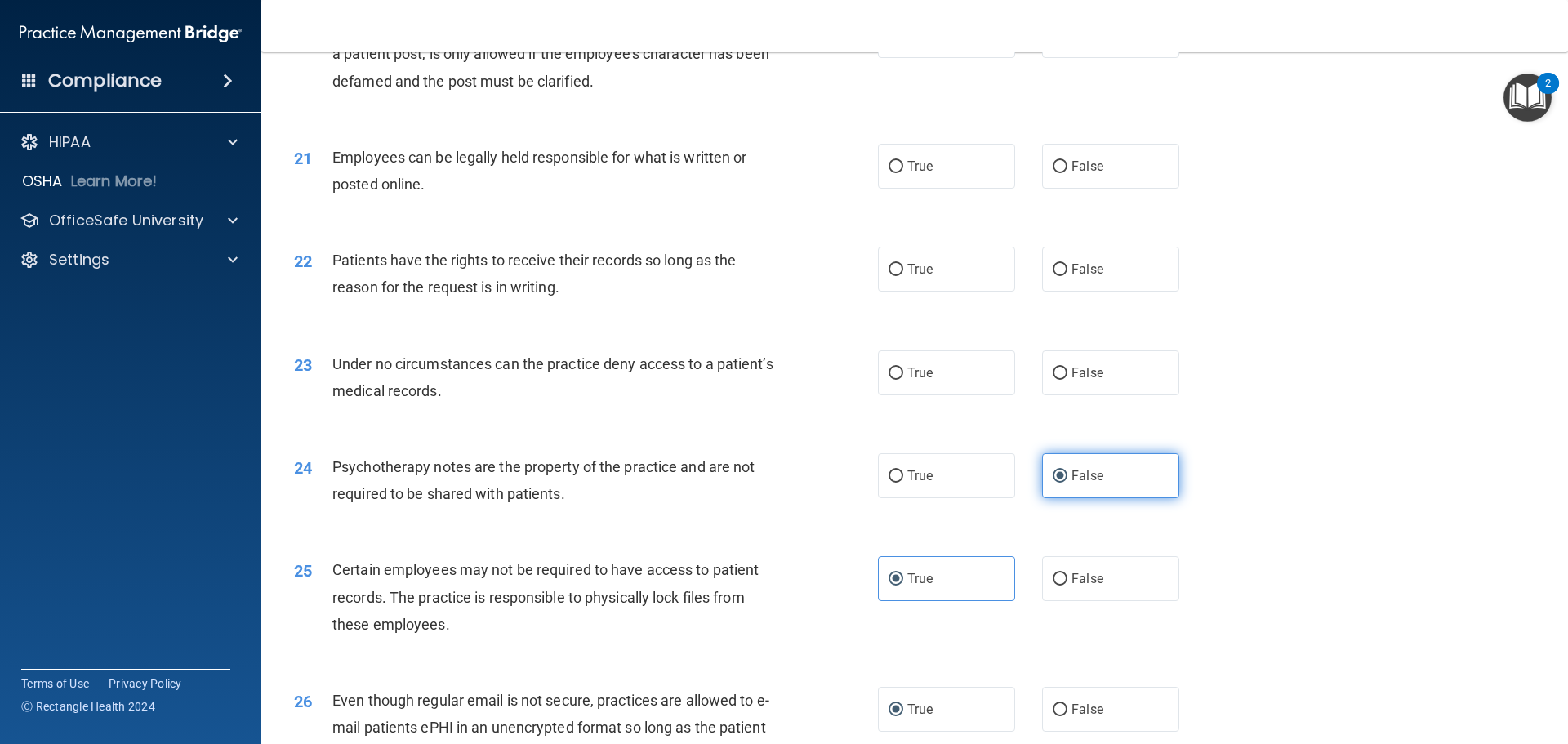
scroll to position [2538, 0]
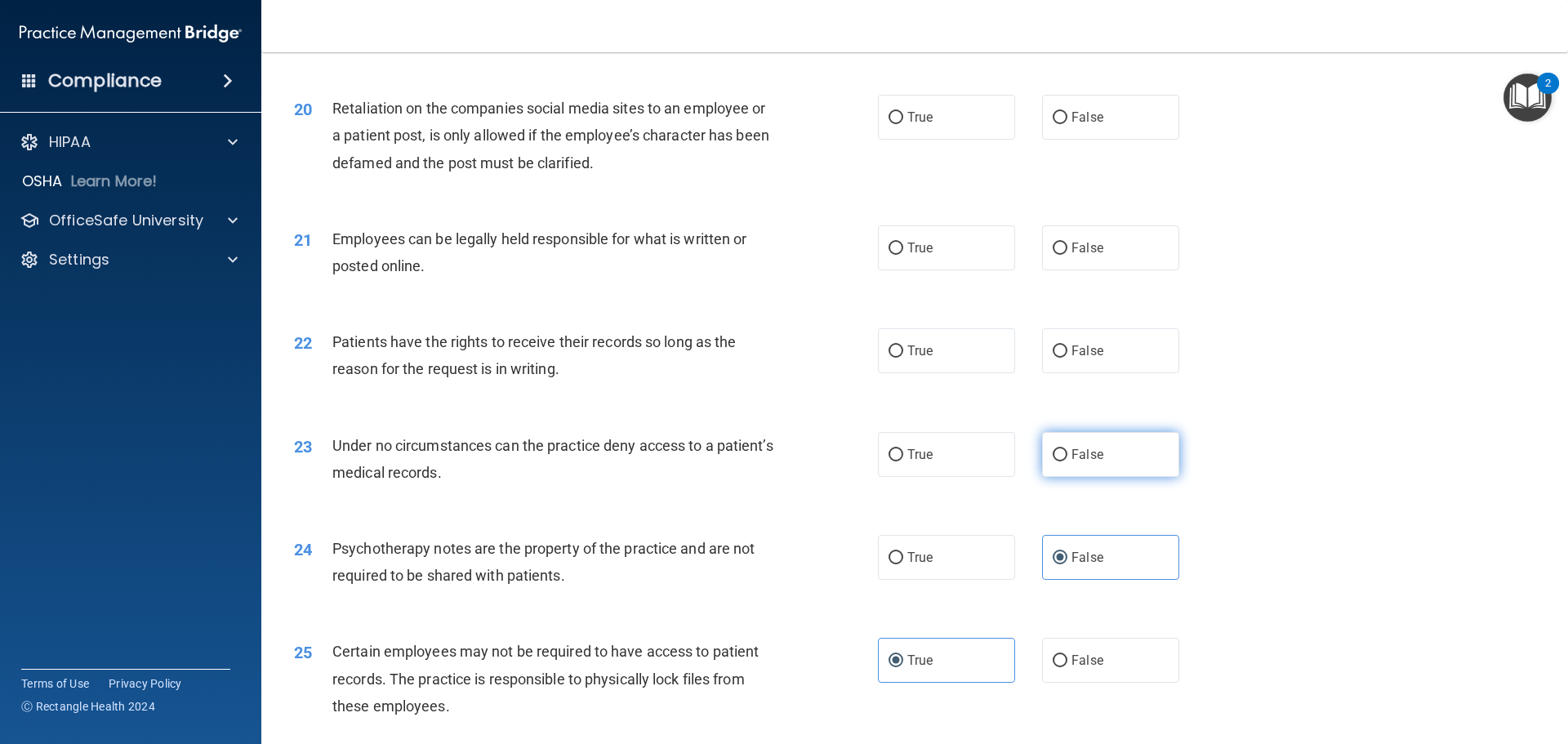
click at [1052, 461] on input "False" at bounding box center [1059, 455] width 14 height 12
radio input "true"
click at [972, 373] on label "True" at bounding box center [946, 350] width 137 height 45
click at [903, 358] on input "True" at bounding box center [895, 351] width 14 height 12
radio input "true"
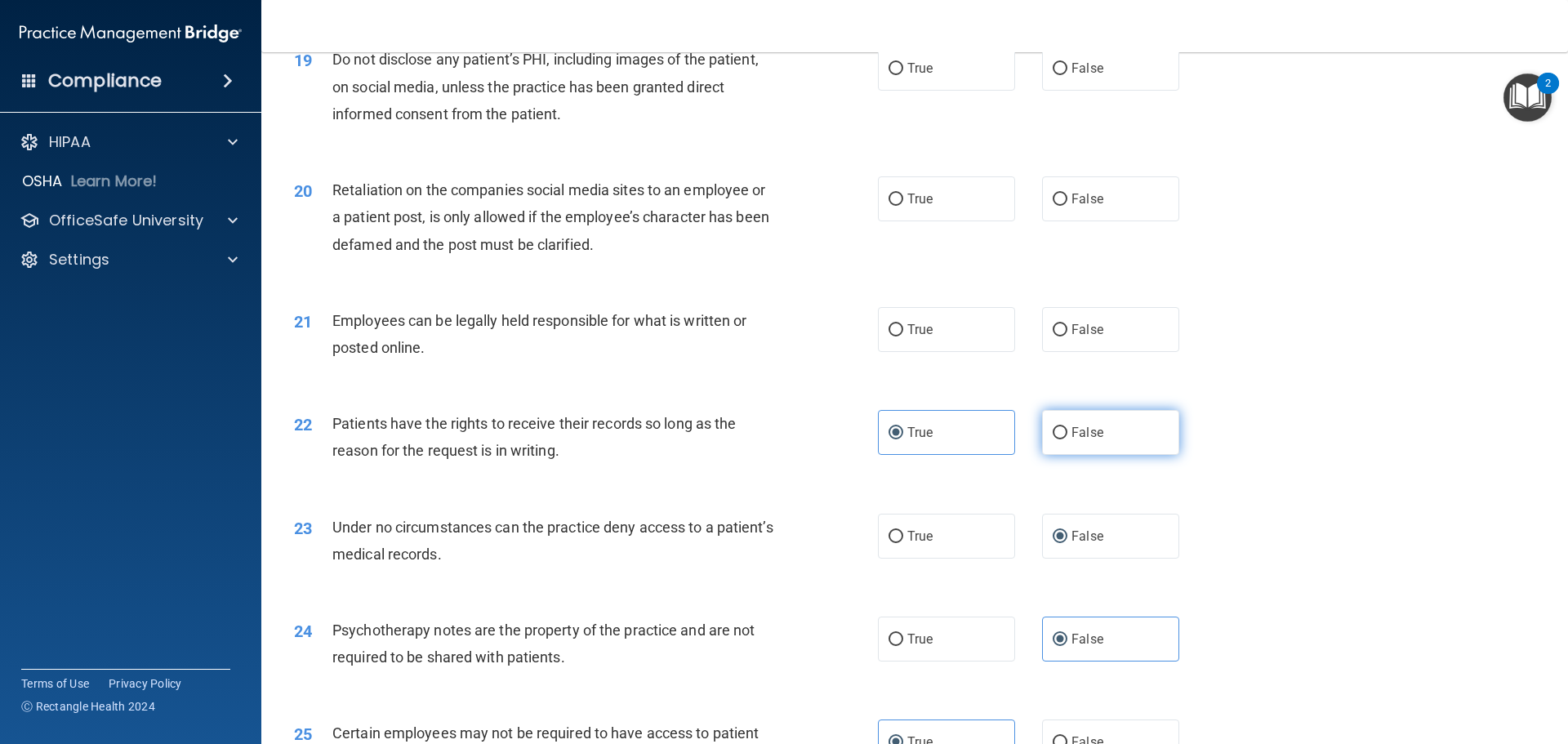
scroll to position [2293, 0]
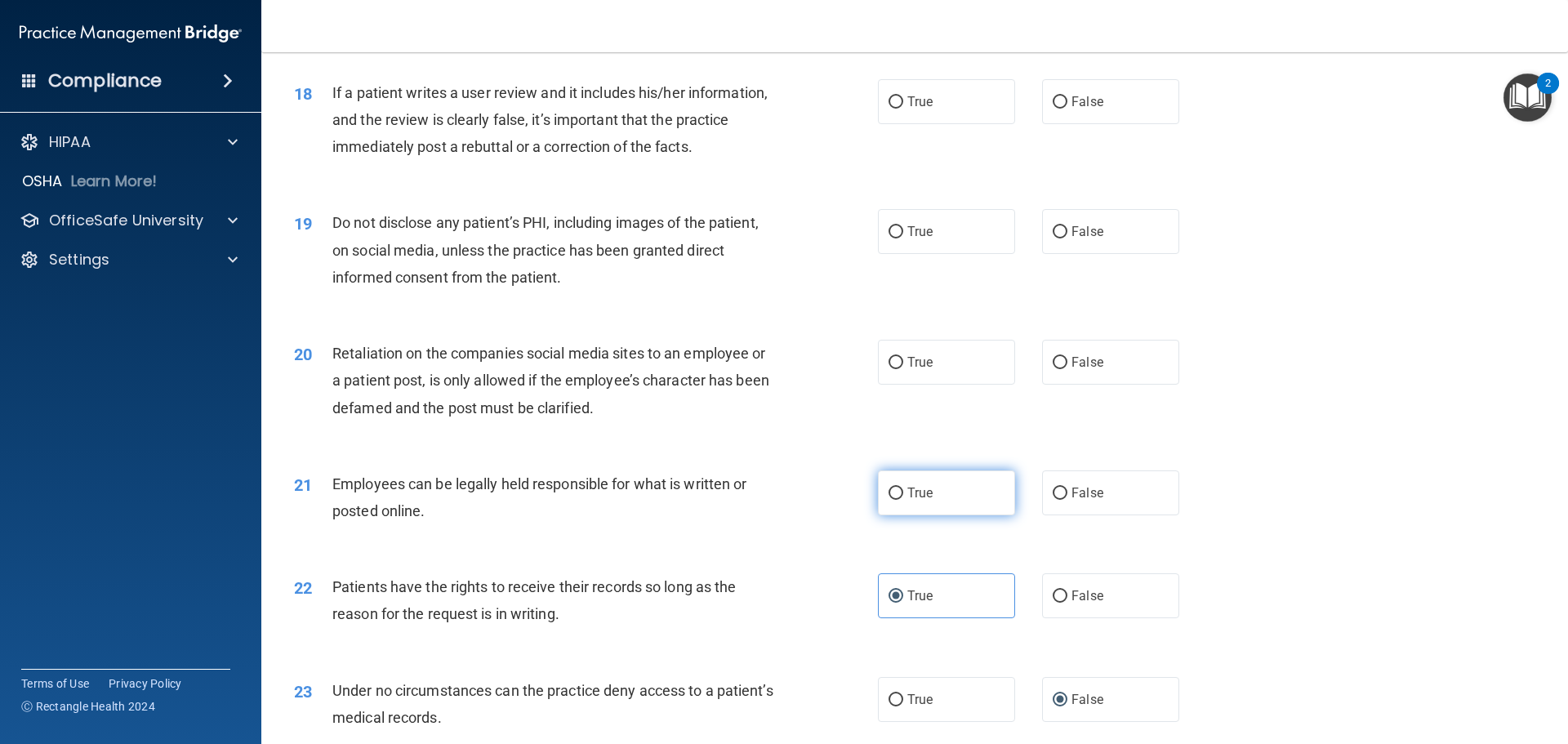
click at [913, 500] on span "True" at bounding box center [919, 493] width 26 height 15
click at [903, 499] on input "True" at bounding box center [895, 493] width 14 height 12
radio input "true"
click at [1052, 369] on input "False" at bounding box center [1059, 362] width 14 height 12
radio input "true"
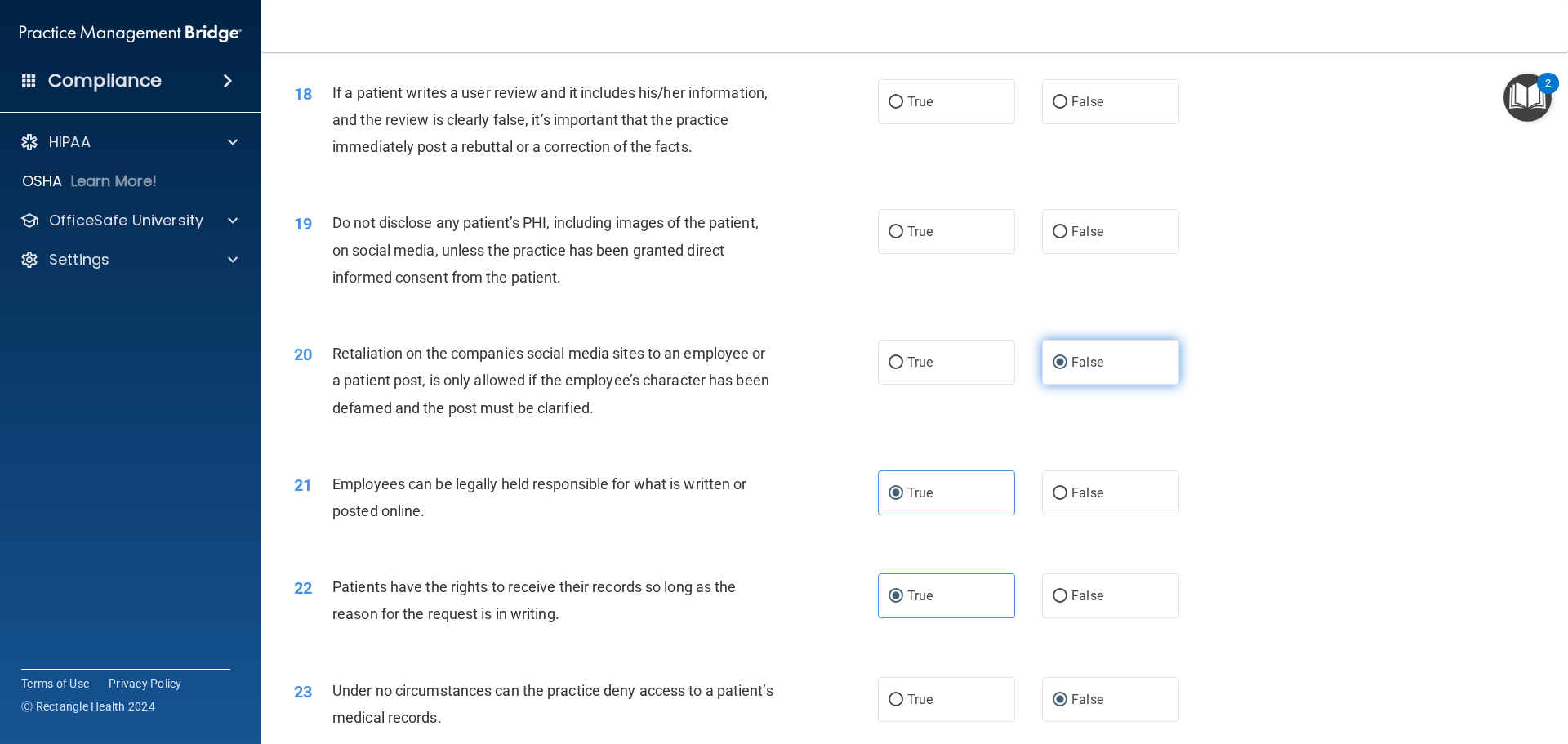
scroll to position [2130, 0]
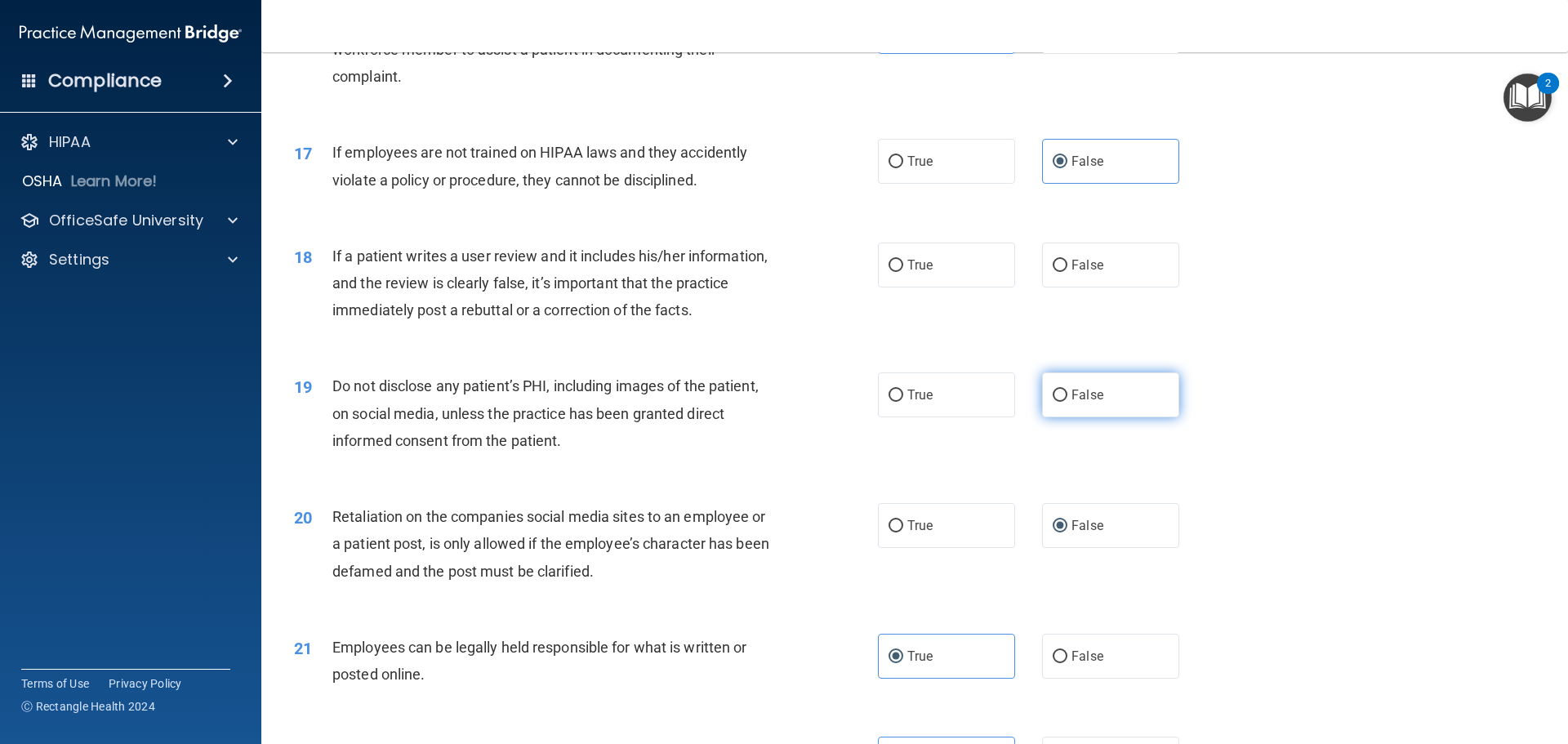
click at [1084, 402] on span "False" at bounding box center [1087, 395] width 31 height 15
click at [1068, 401] on input "False" at bounding box center [1059, 395] width 14 height 12
radio input "true"
click at [958, 417] on label "True" at bounding box center [946, 394] width 137 height 45
click at [903, 401] on input "True" at bounding box center [895, 395] width 14 height 12
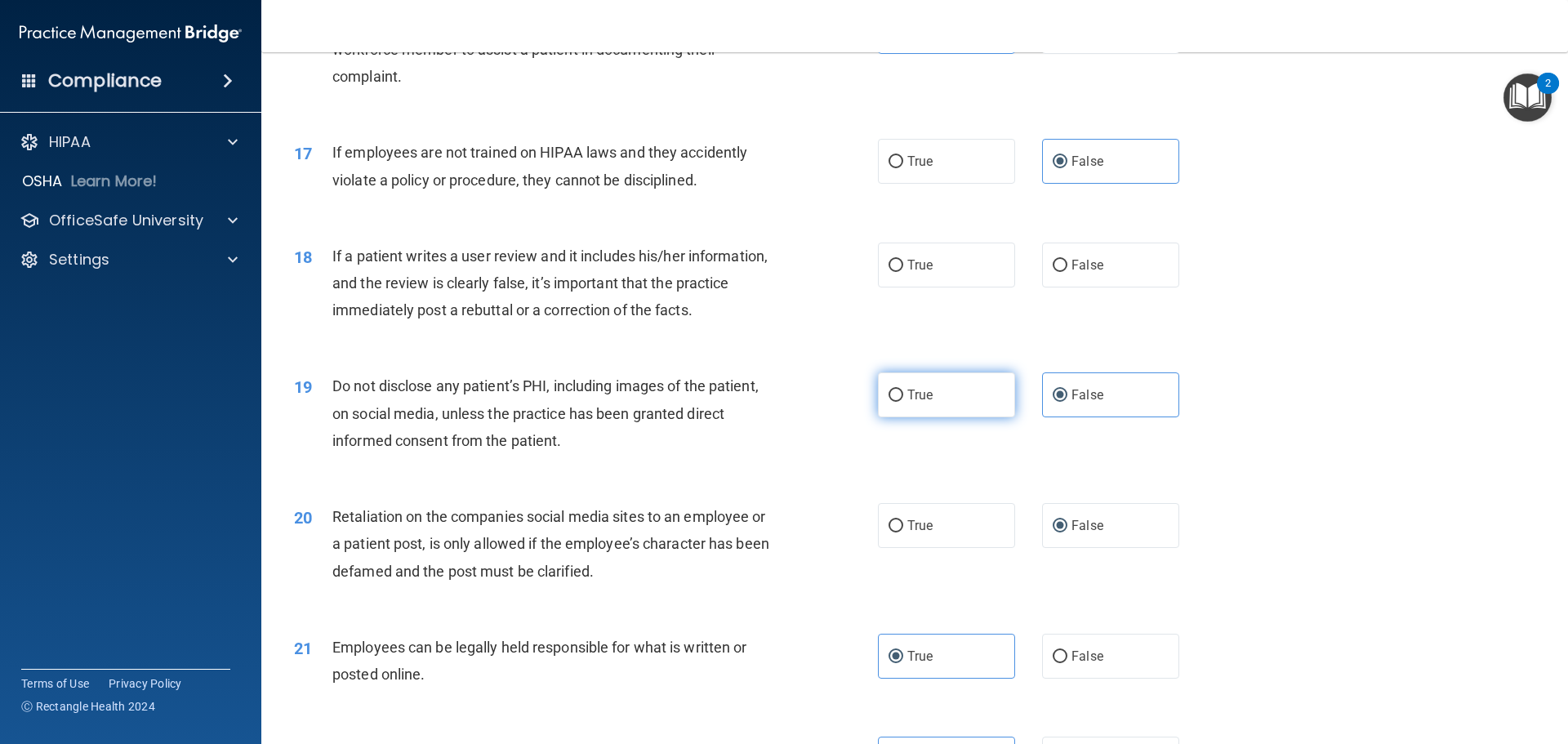
radio input "true"
radio input "false"
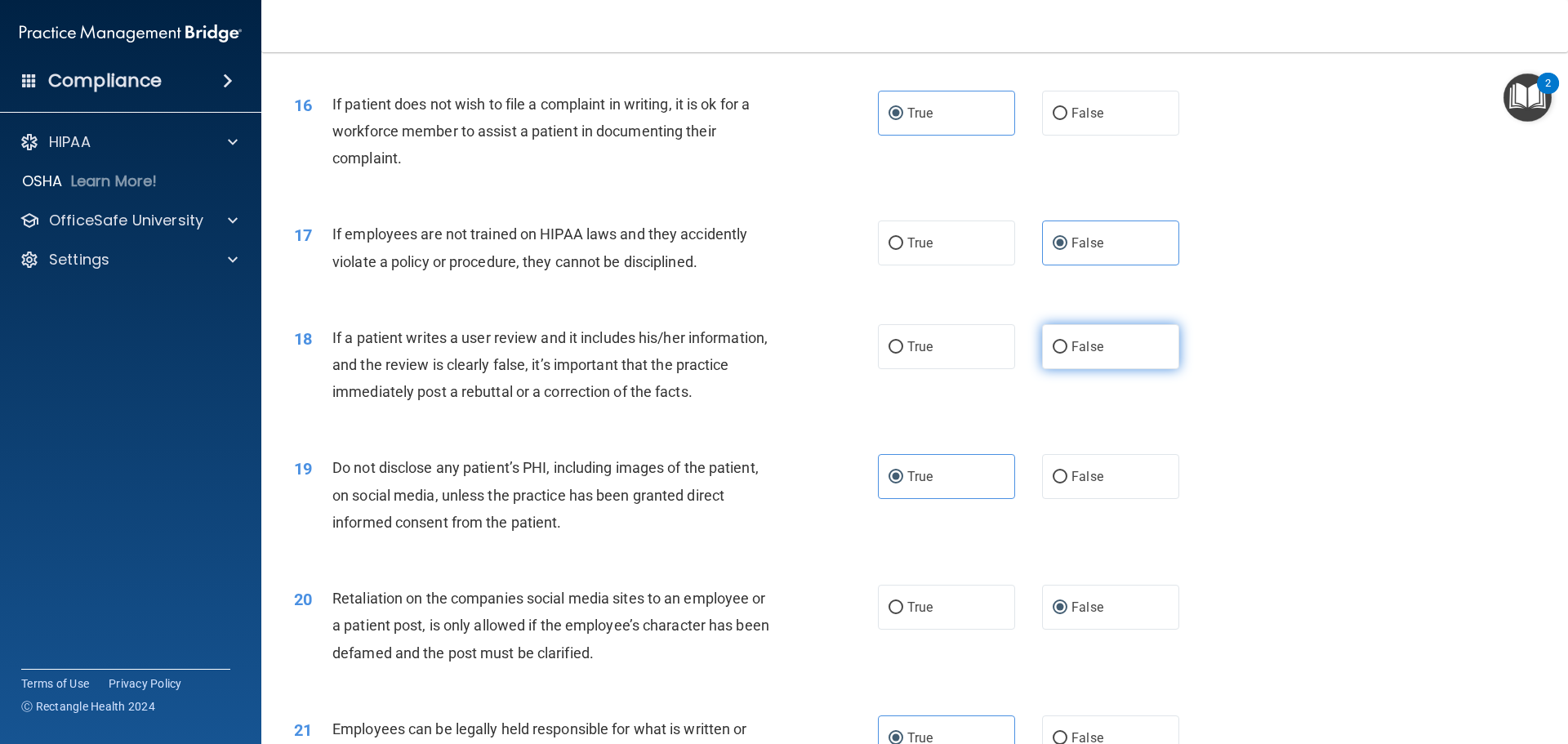
click at [1042, 362] on label "False" at bounding box center [1110, 346] width 137 height 45
click at [1052, 354] on input "False" at bounding box center [1059, 347] width 14 height 12
radio input "true"
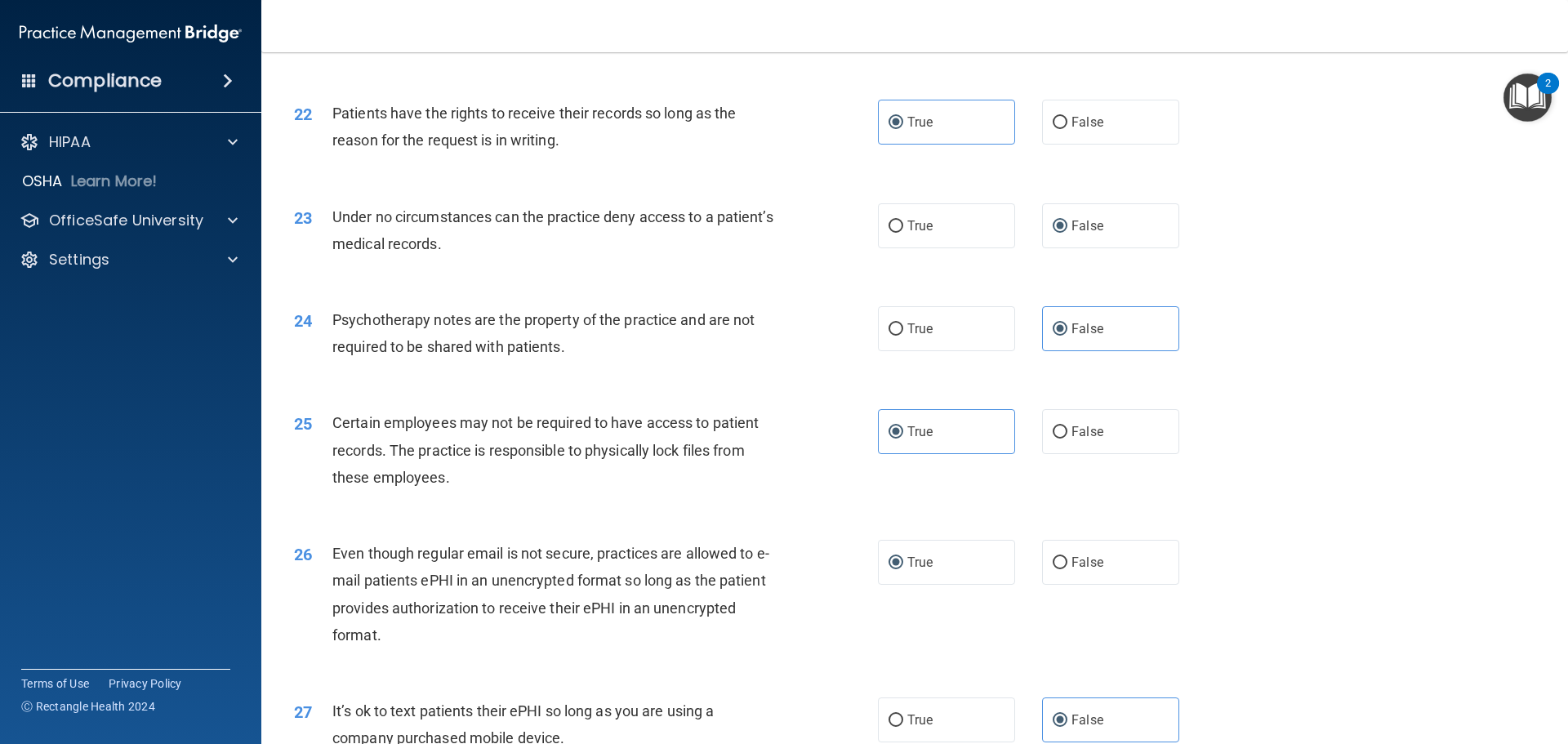
scroll to position [3355, 0]
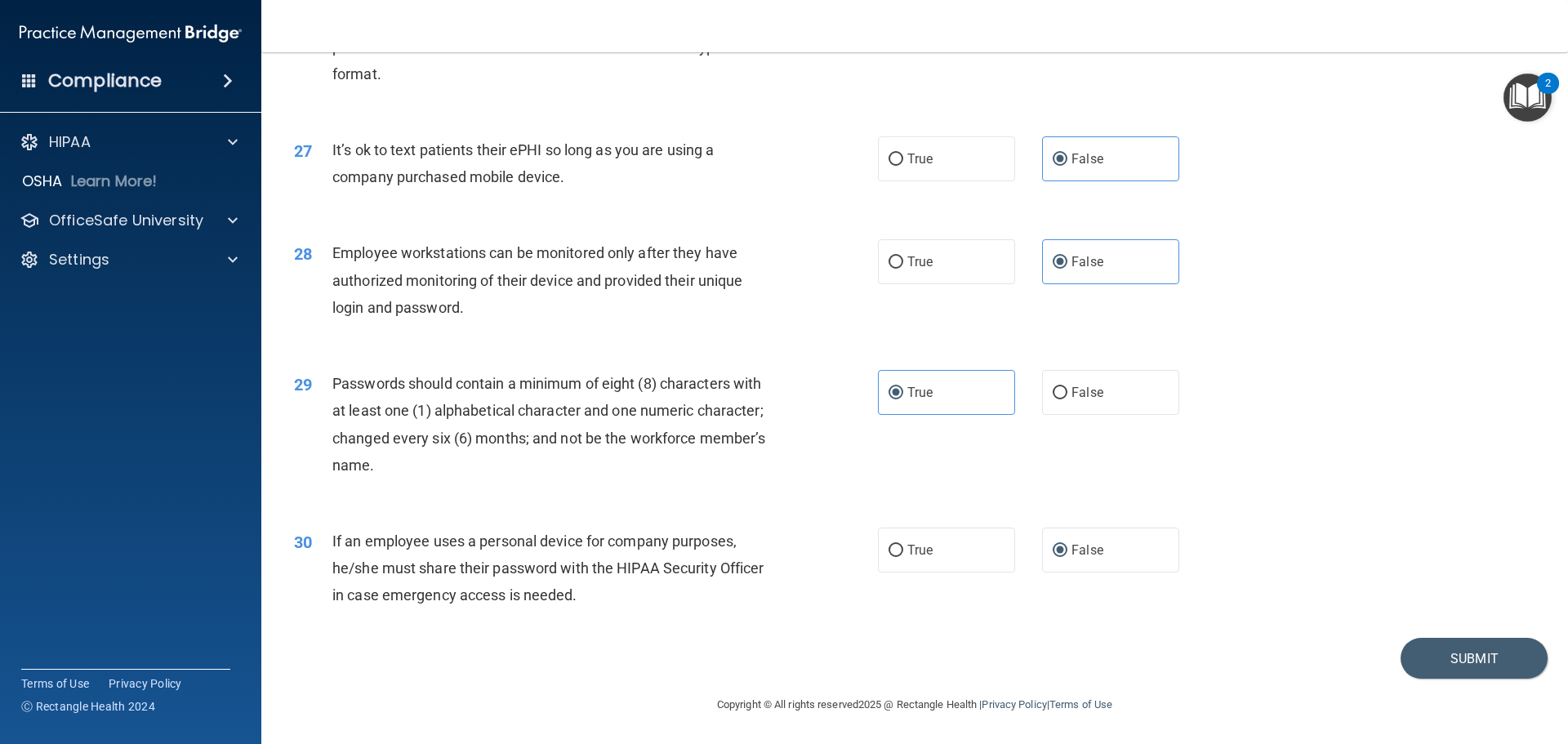
drag, startPoint x: 1263, startPoint y: 422, endPoint x: 1322, endPoint y: 782, distance: 364.8
click at [1453, 666] on button "Submit" at bounding box center [1474, 658] width 147 height 42
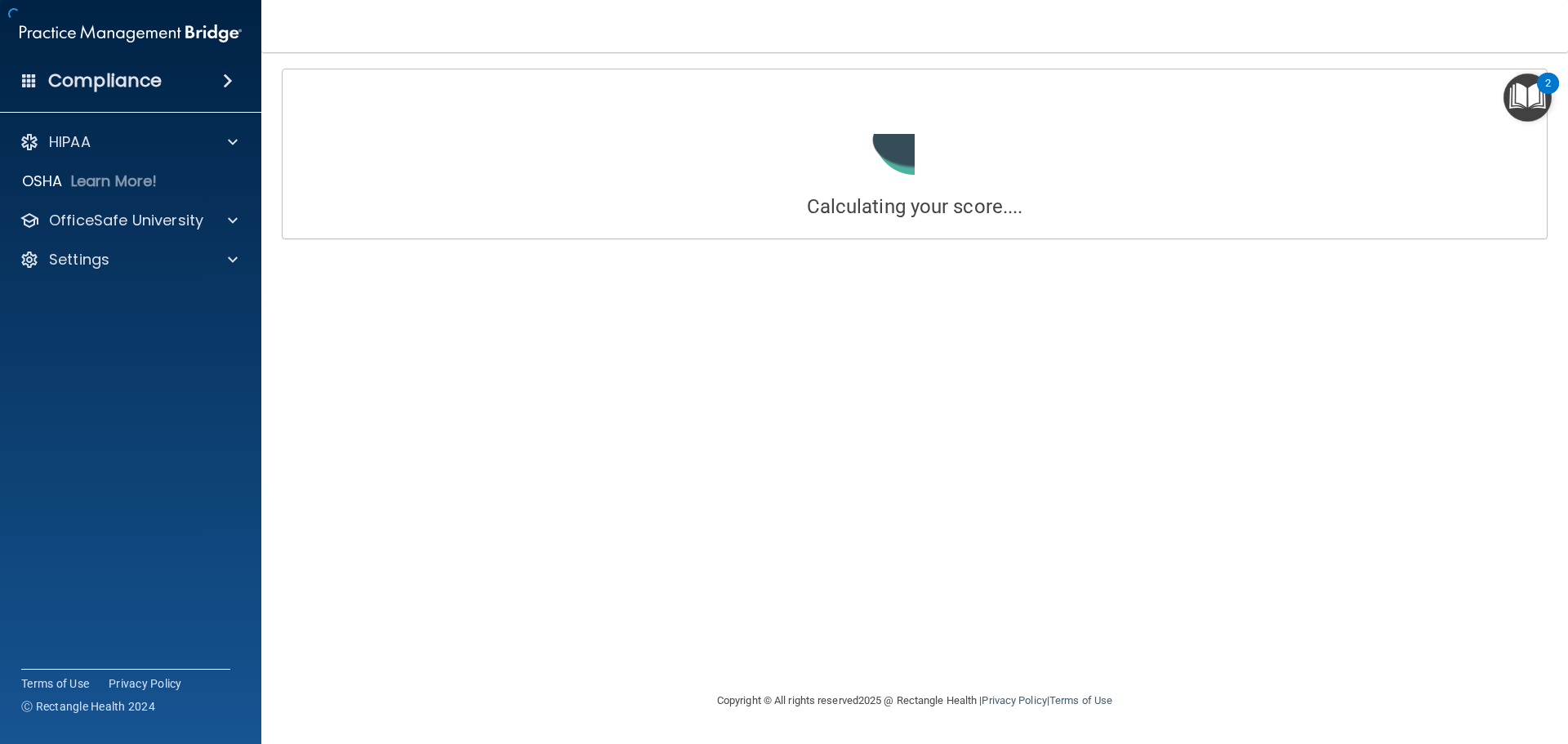
drag, startPoint x: 1336, startPoint y: 442, endPoint x: 1236, endPoint y: 164, distance: 295.4
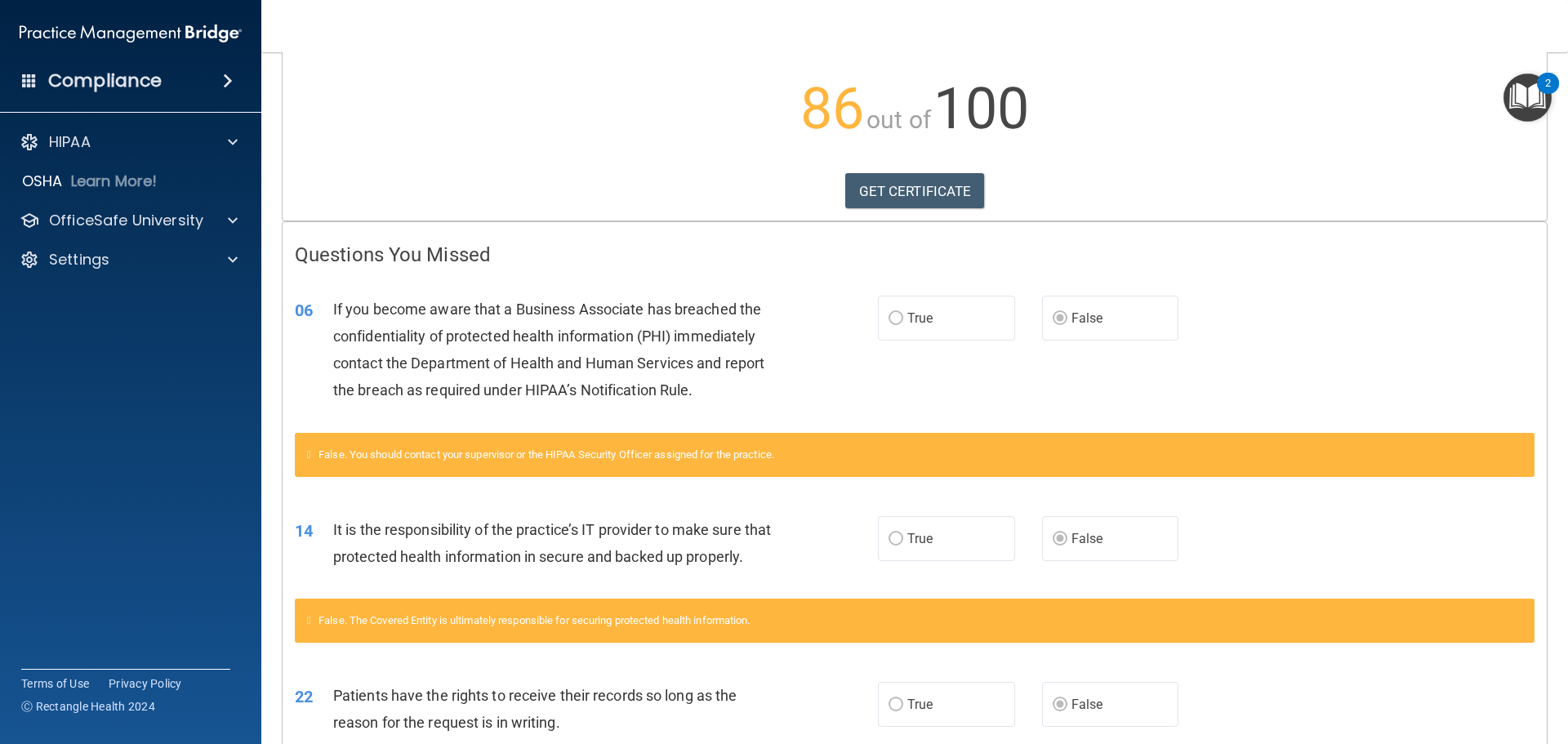
scroll to position [519, 0]
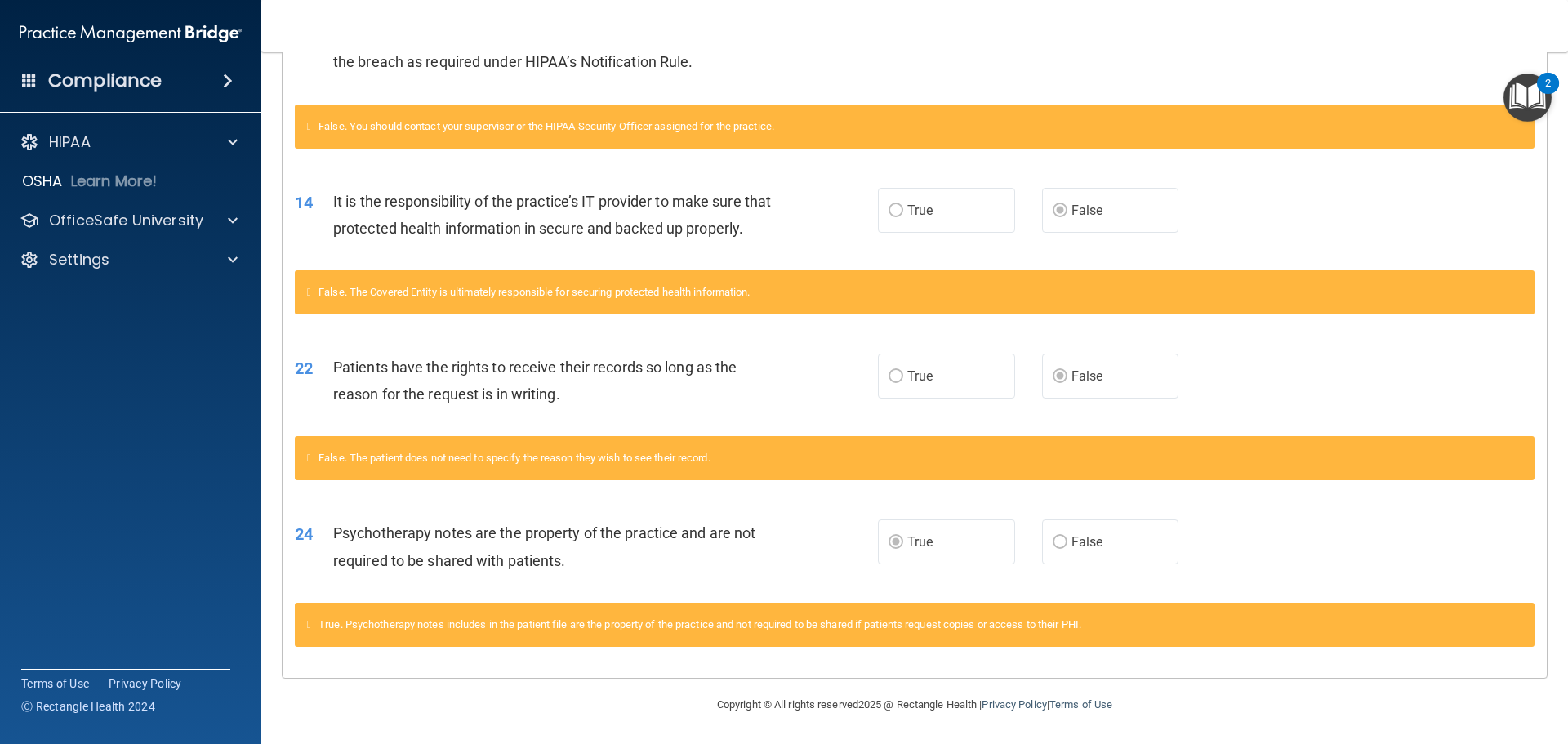
drag, startPoint x: 1259, startPoint y: 414, endPoint x: 1287, endPoint y: 619, distance: 206.9
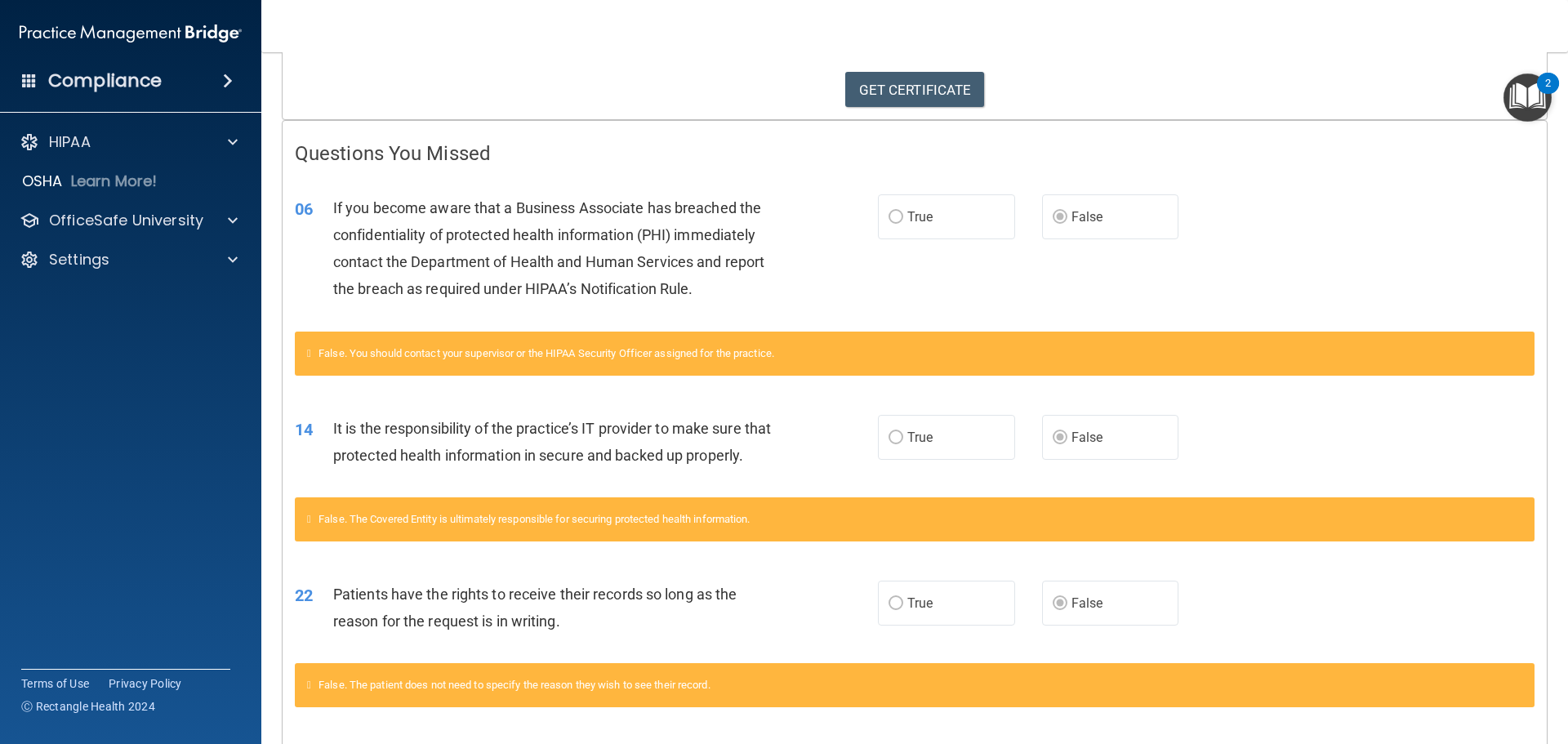
scroll to position [0, 0]
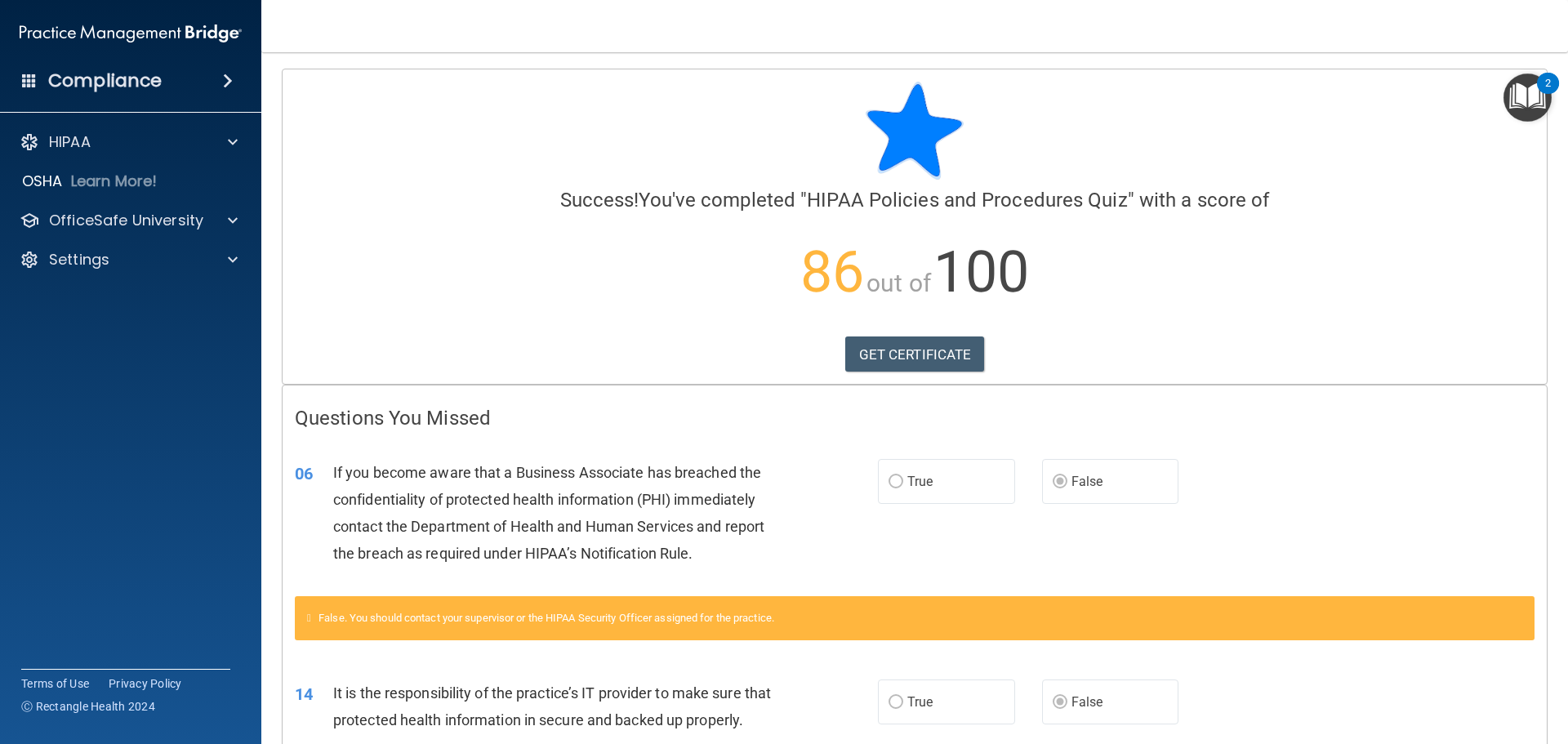
drag, startPoint x: 1274, startPoint y: 594, endPoint x: 1176, endPoint y: 306, distance: 304.2
click at [127, 217] on p "OfficeSafe University" at bounding box center [126, 220] width 154 height 20
click at [129, 263] on p "HIPAA Training" at bounding box center [78, 259] width 135 height 16
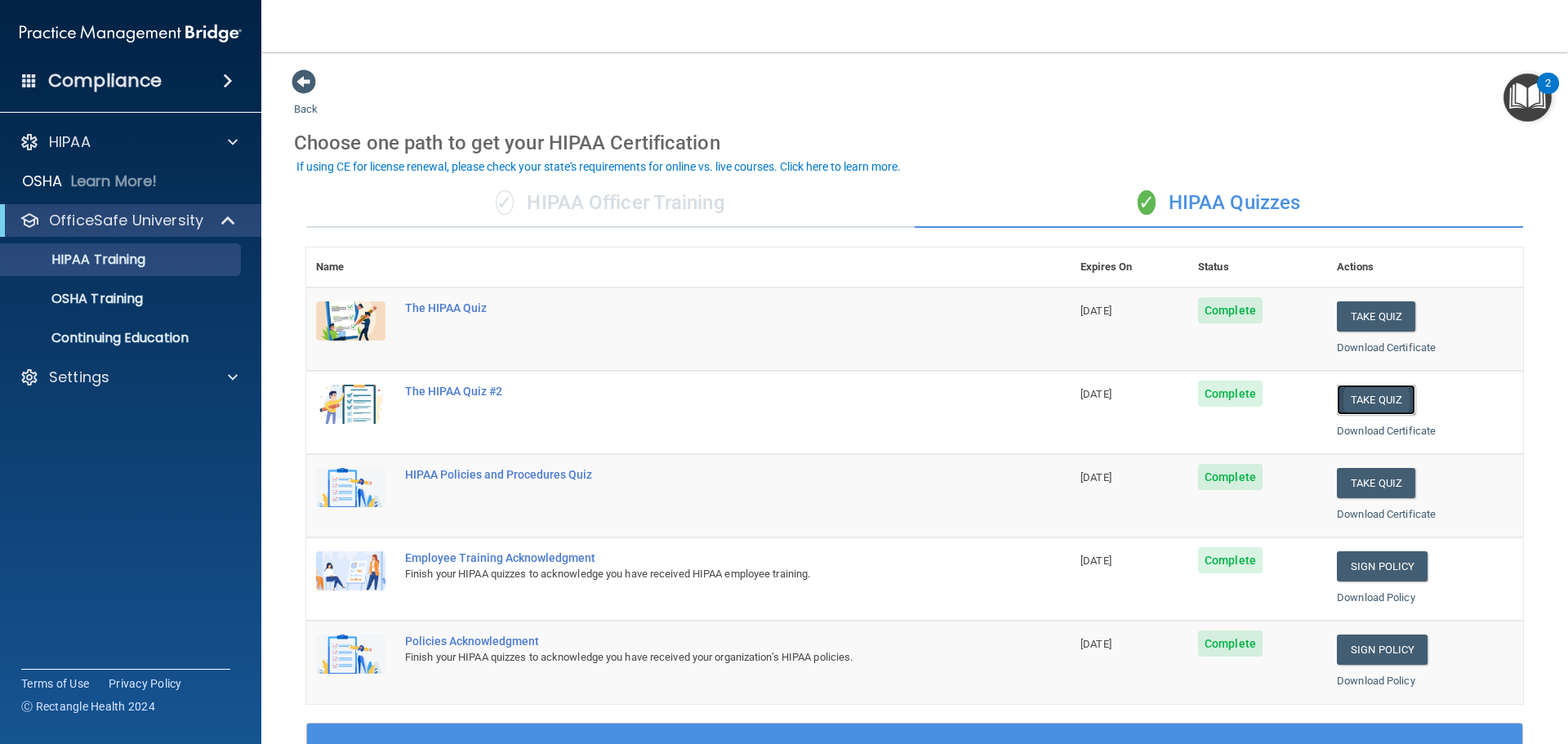
click at [1362, 397] on button "Take Quiz" at bounding box center [1376, 400] width 78 height 30
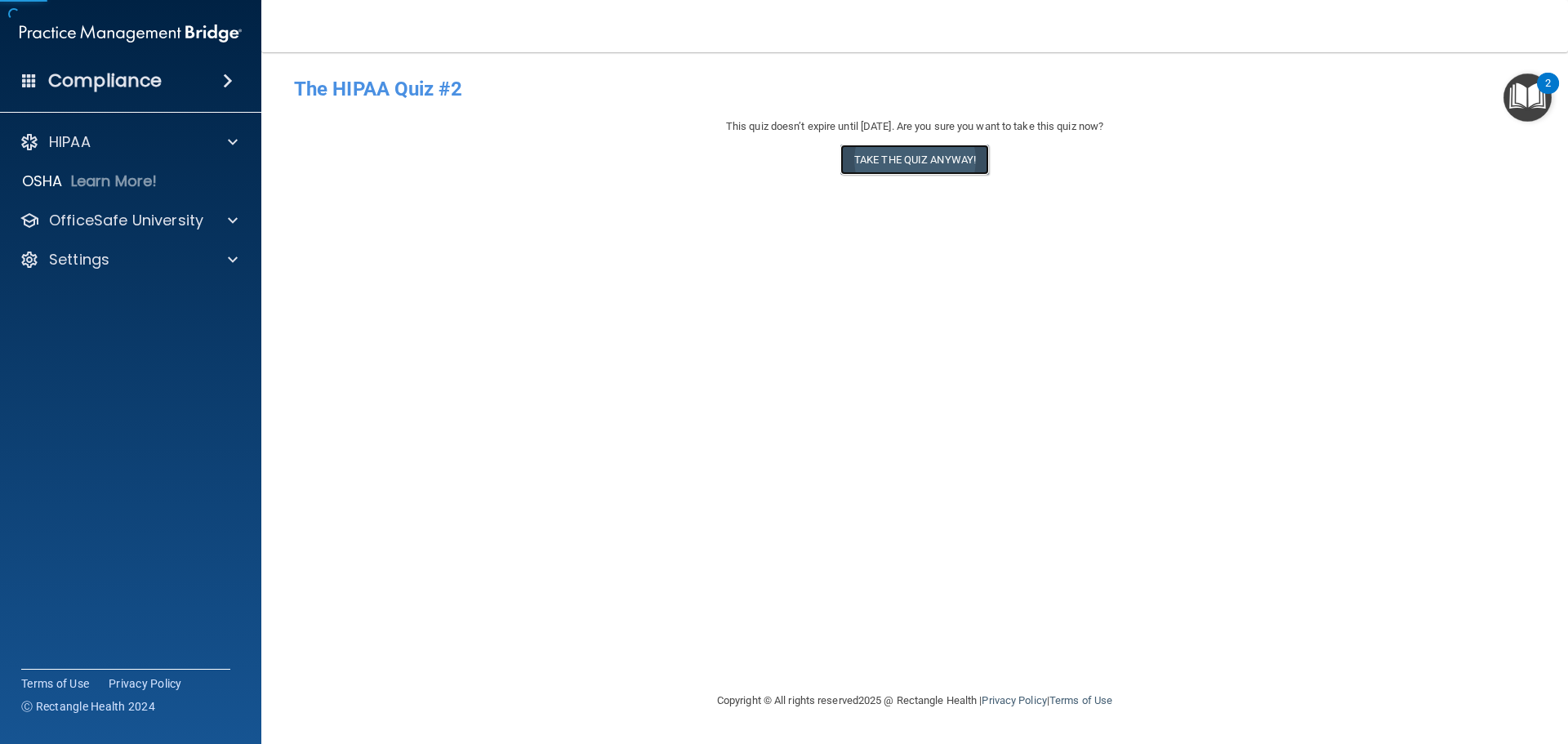
click at [872, 166] on button "Take the quiz anyway!" at bounding box center [914, 160] width 148 height 30
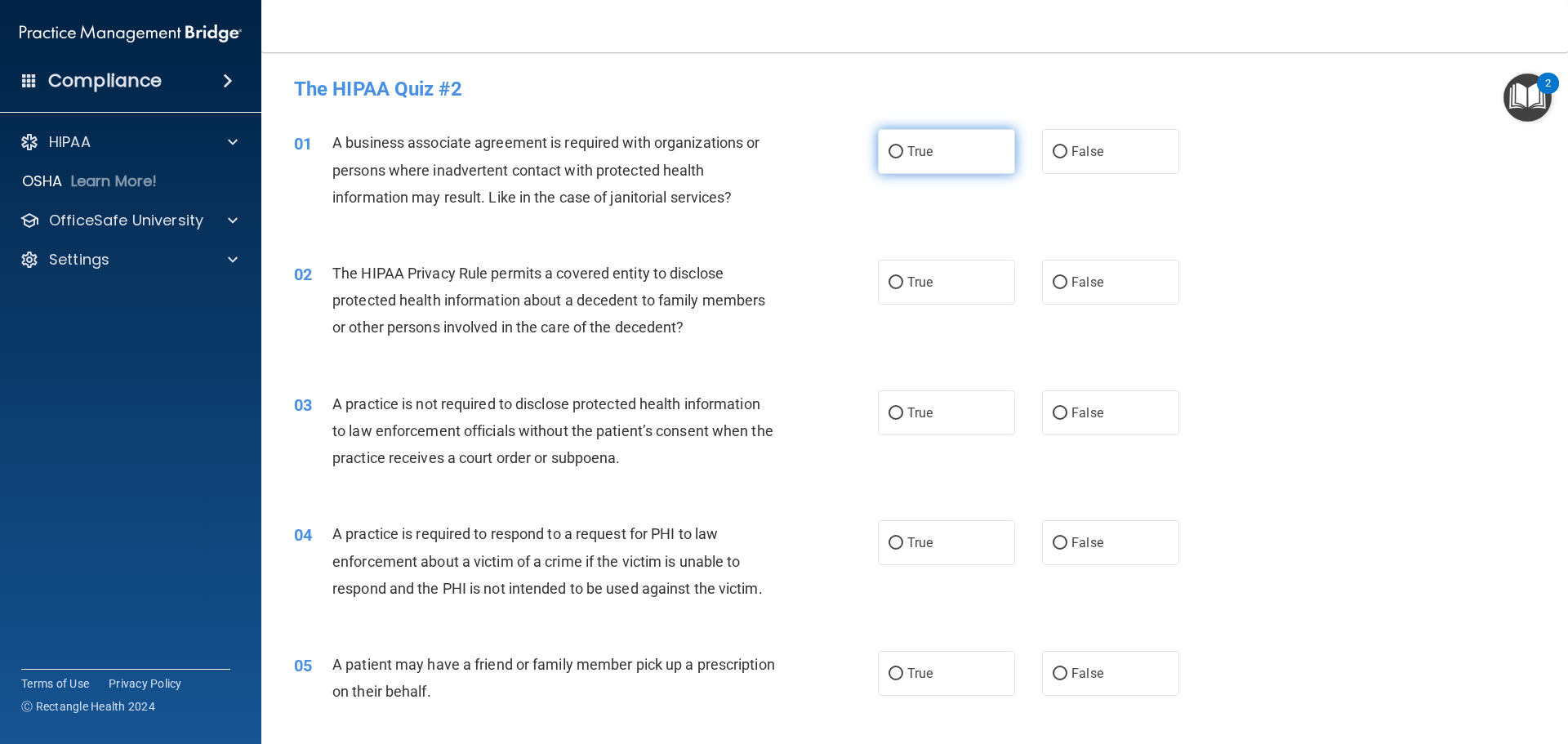
click at [900, 165] on label "True" at bounding box center [946, 151] width 137 height 45
click at [900, 158] on input "True" at bounding box center [895, 152] width 14 height 12
radio input "true"
click at [1090, 146] on span "False" at bounding box center [1087, 151] width 31 height 15
click at [1068, 147] on input "False" at bounding box center [1059, 152] width 14 height 12
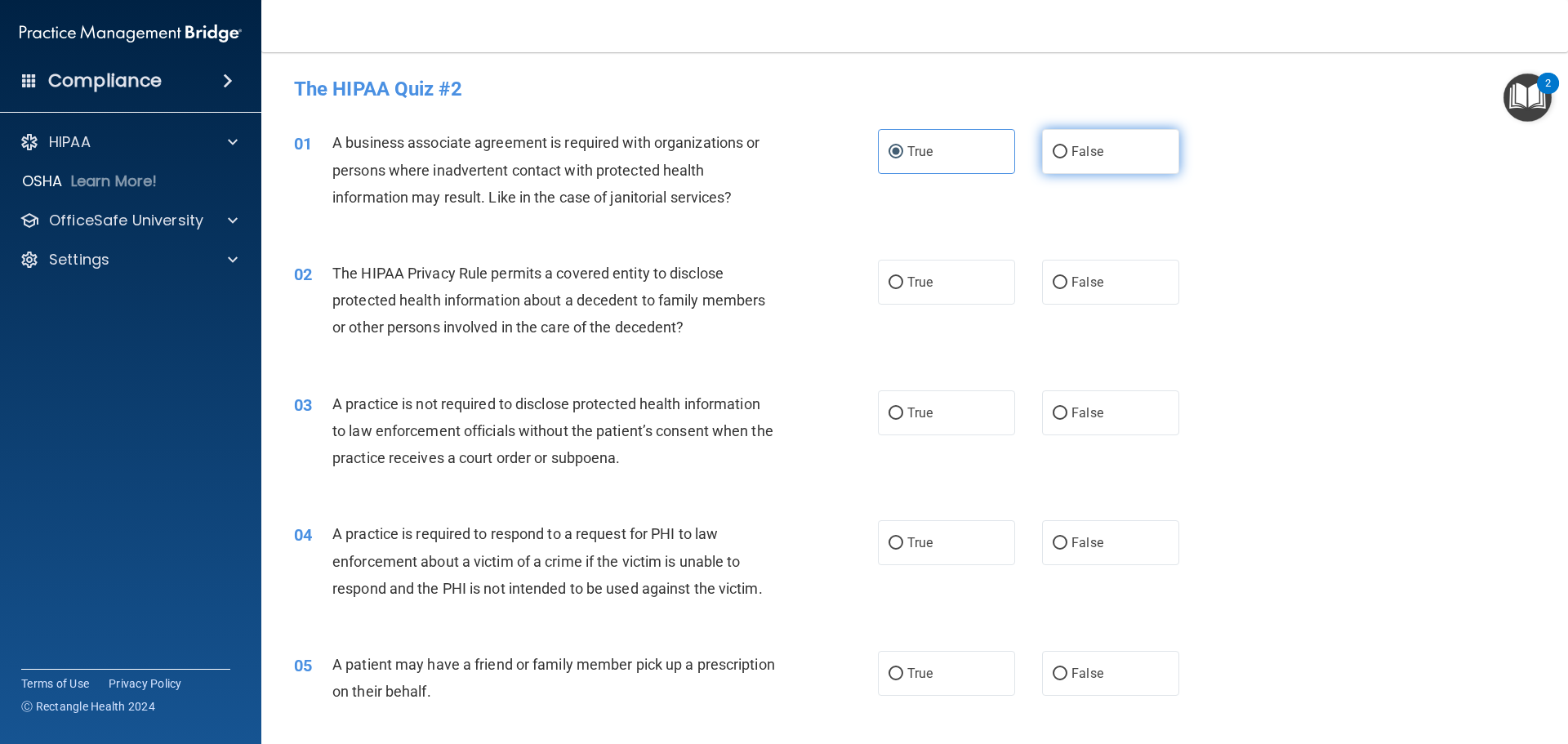
radio input "true"
radio input "false"
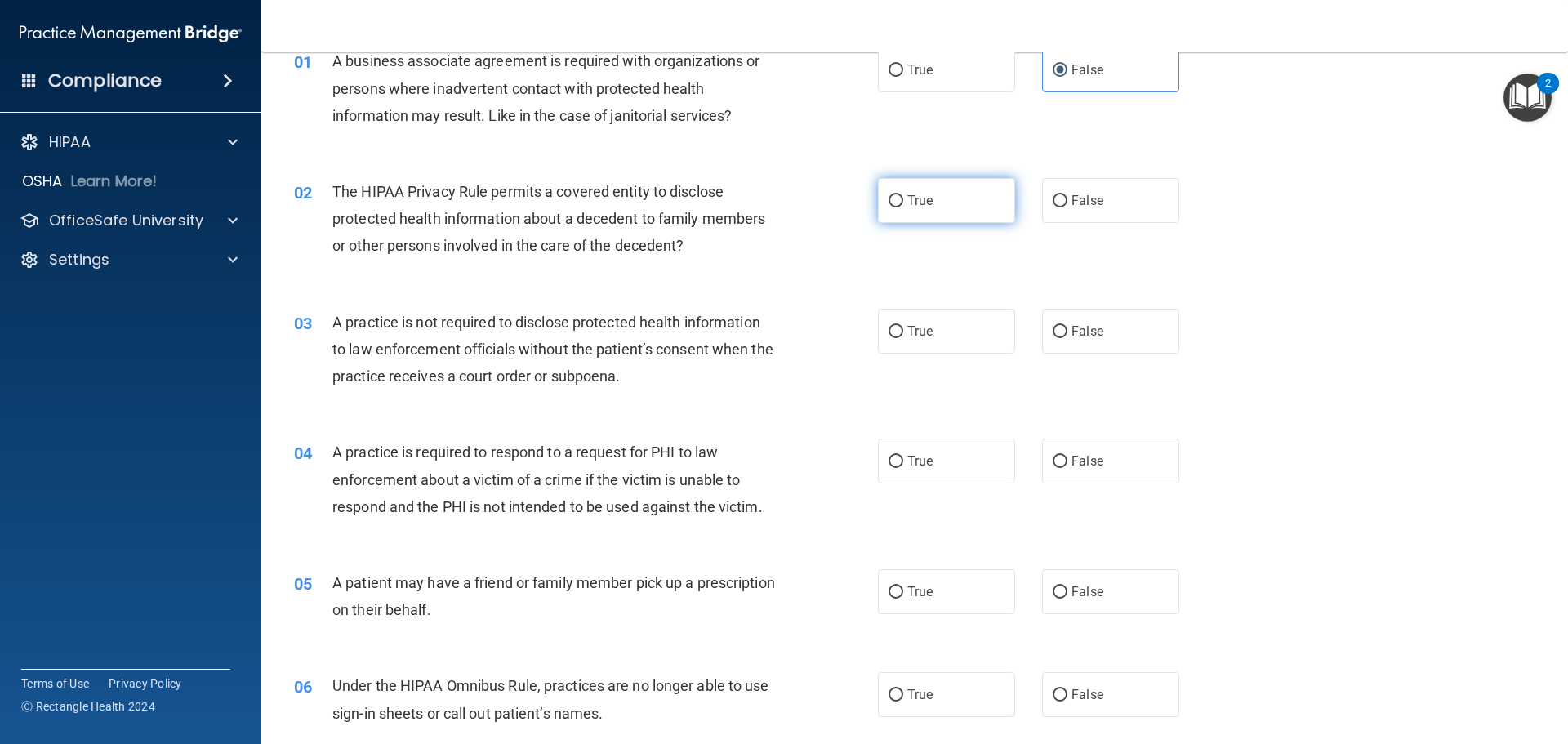
click at [936, 197] on label "True" at bounding box center [946, 200] width 137 height 45
click at [903, 197] on input "True" at bounding box center [895, 201] width 14 height 12
radio input "true"
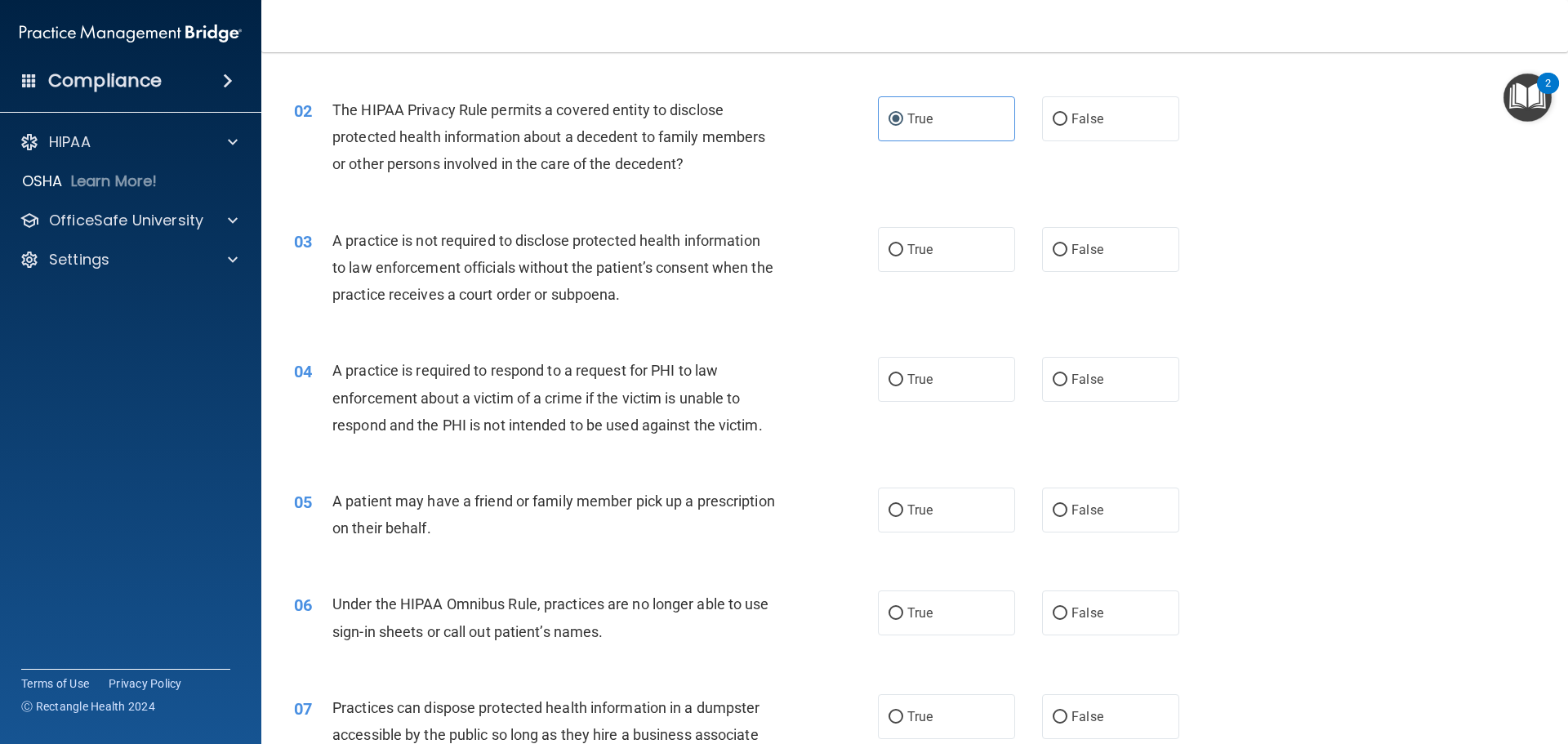
scroll to position [245, 0]
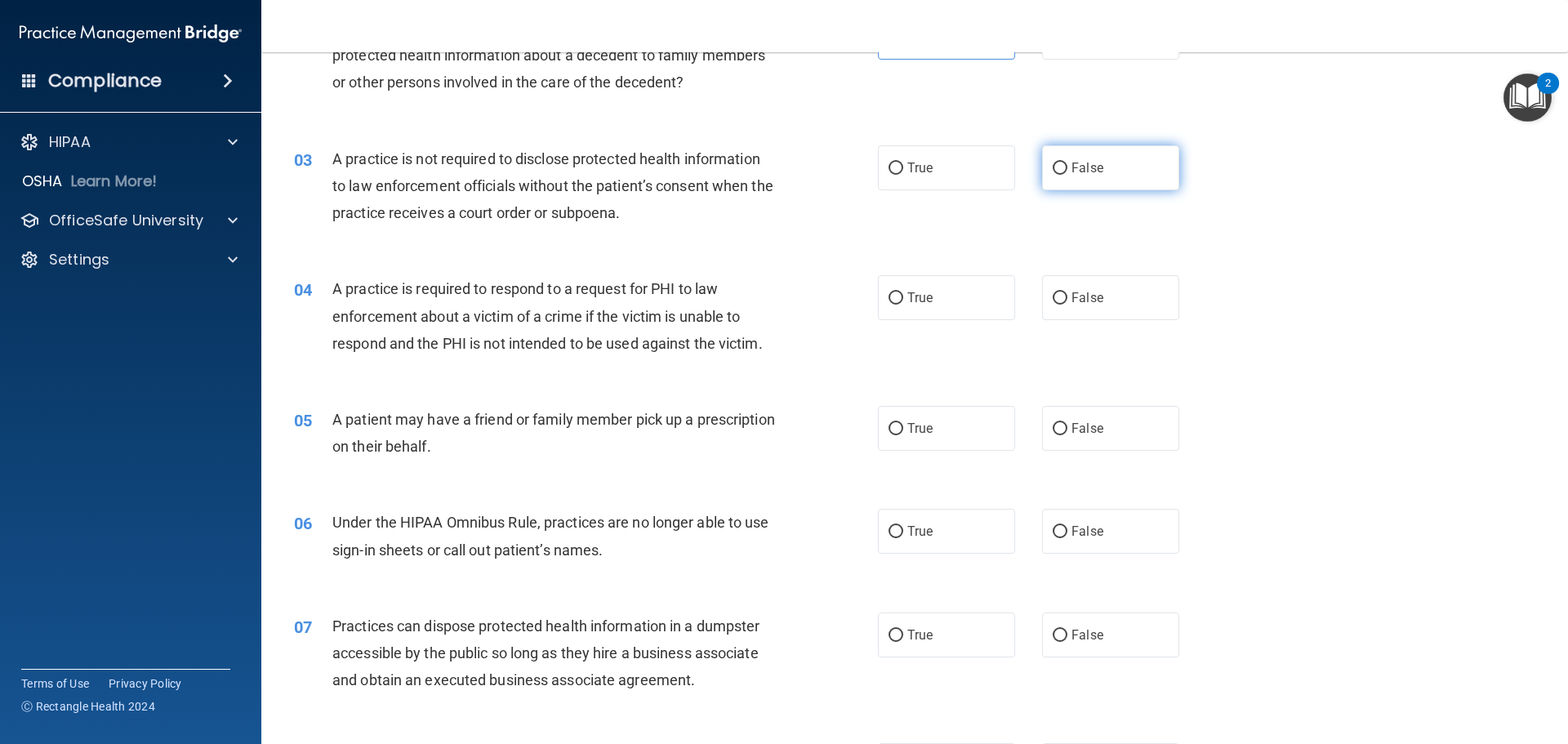
click at [1055, 173] on input "False" at bounding box center [1059, 168] width 14 height 12
radio input "true"
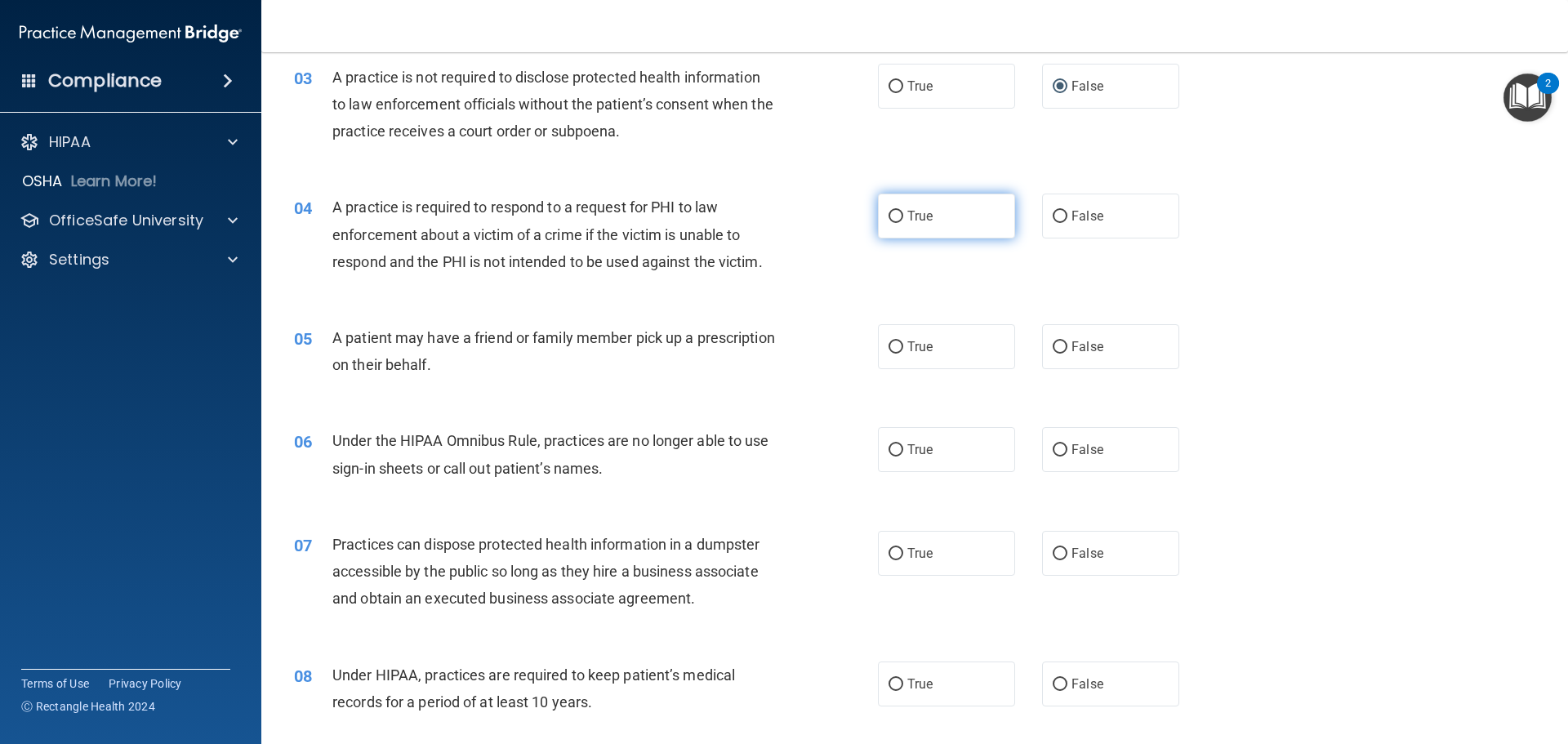
click at [887, 227] on label "True" at bounding box center [946, 215] width 137 height 45
click at [889, 223] on input "True" at bounding box center [895, 216] width 14 height 12
radio input "true"
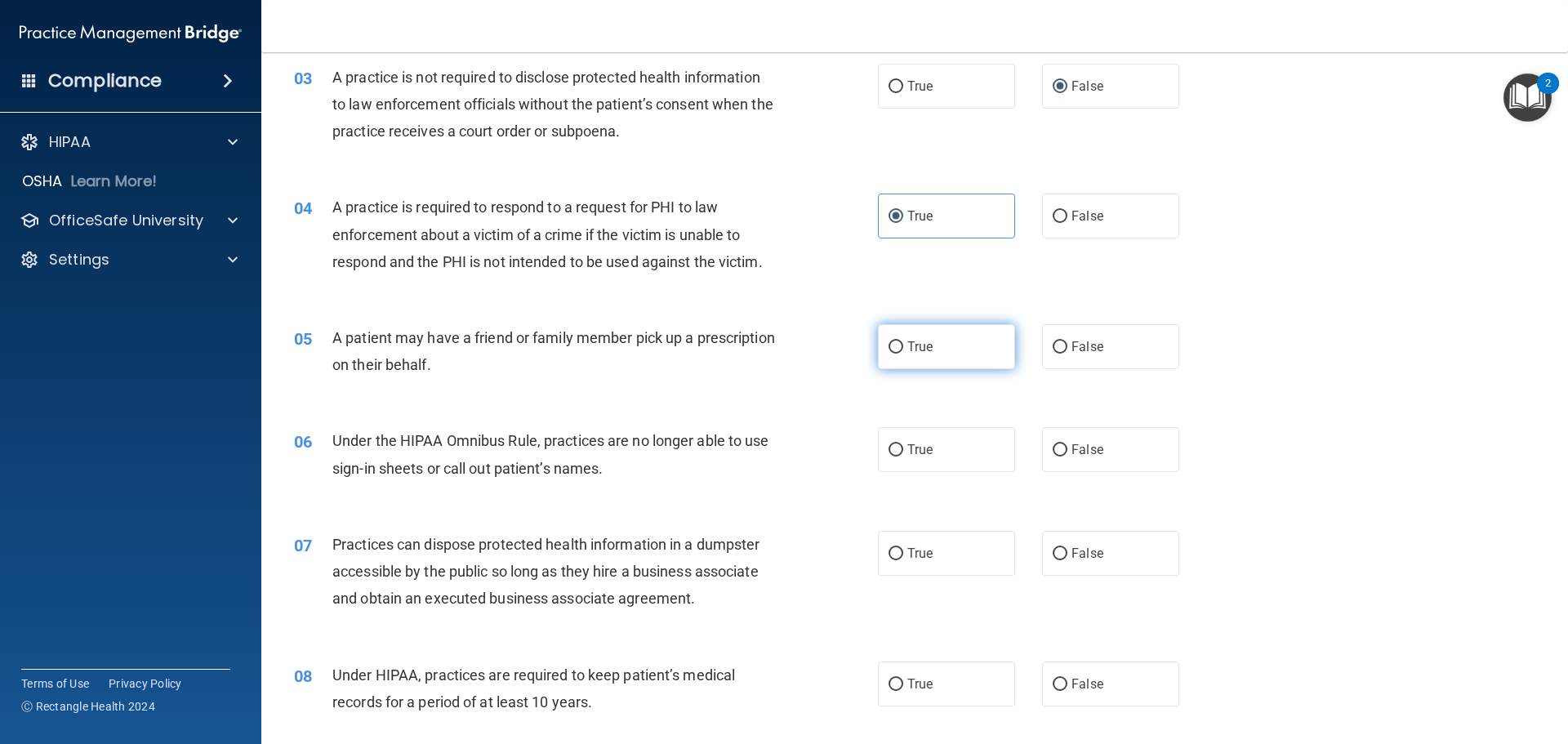
click at [976, 337] on label "True" at bounding box center [946, 346] width 137 height 45
click at [903, 342] on input "True" at bounding box center [895, 347] width 14 height 12
radio input "true"
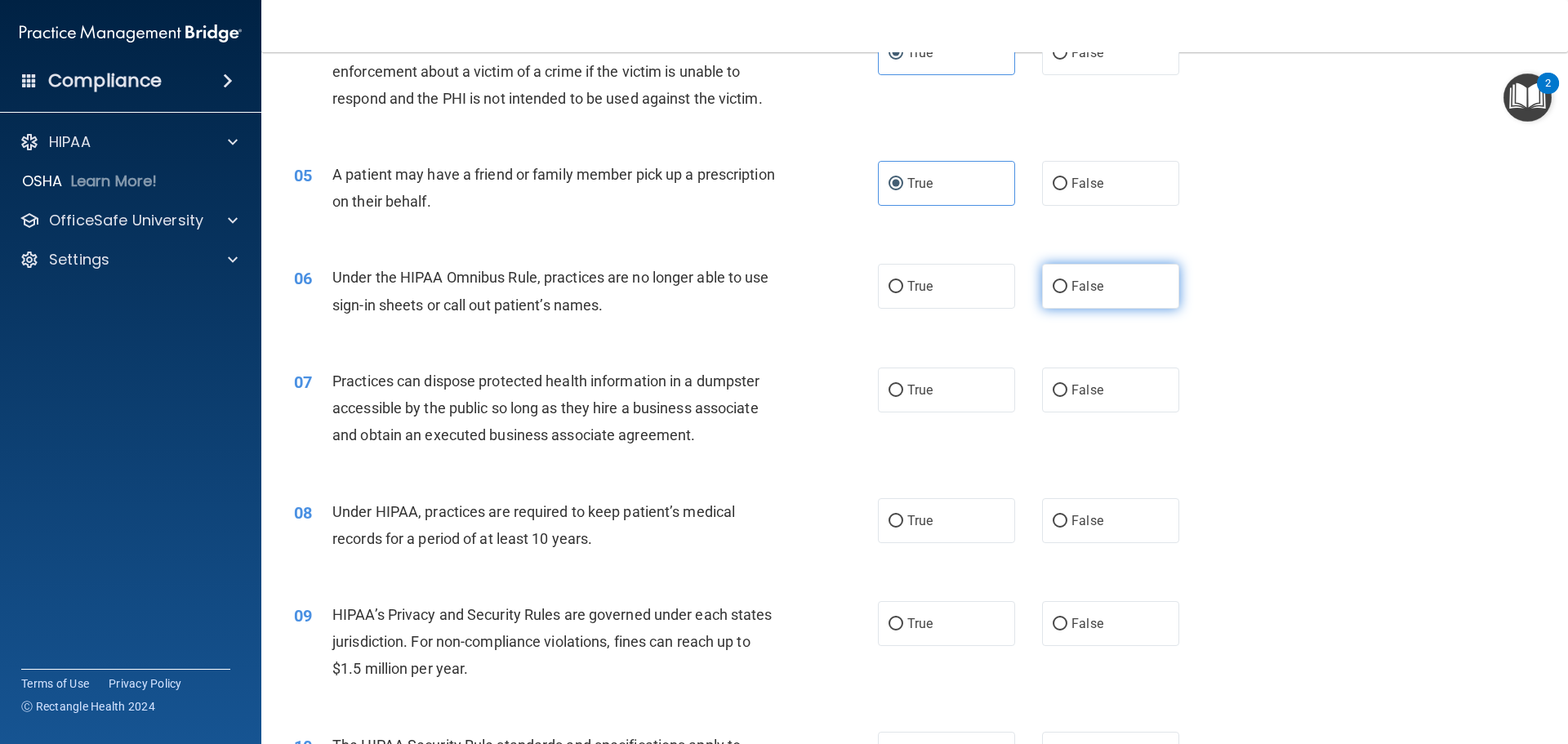
click at [1062, 296] on label "False" at bounding box center [1110, 285] width 137 height 45
click at [1062, 293] on input "False" at bounding box center [1059, 286] width 14 height 12
radio input "true"
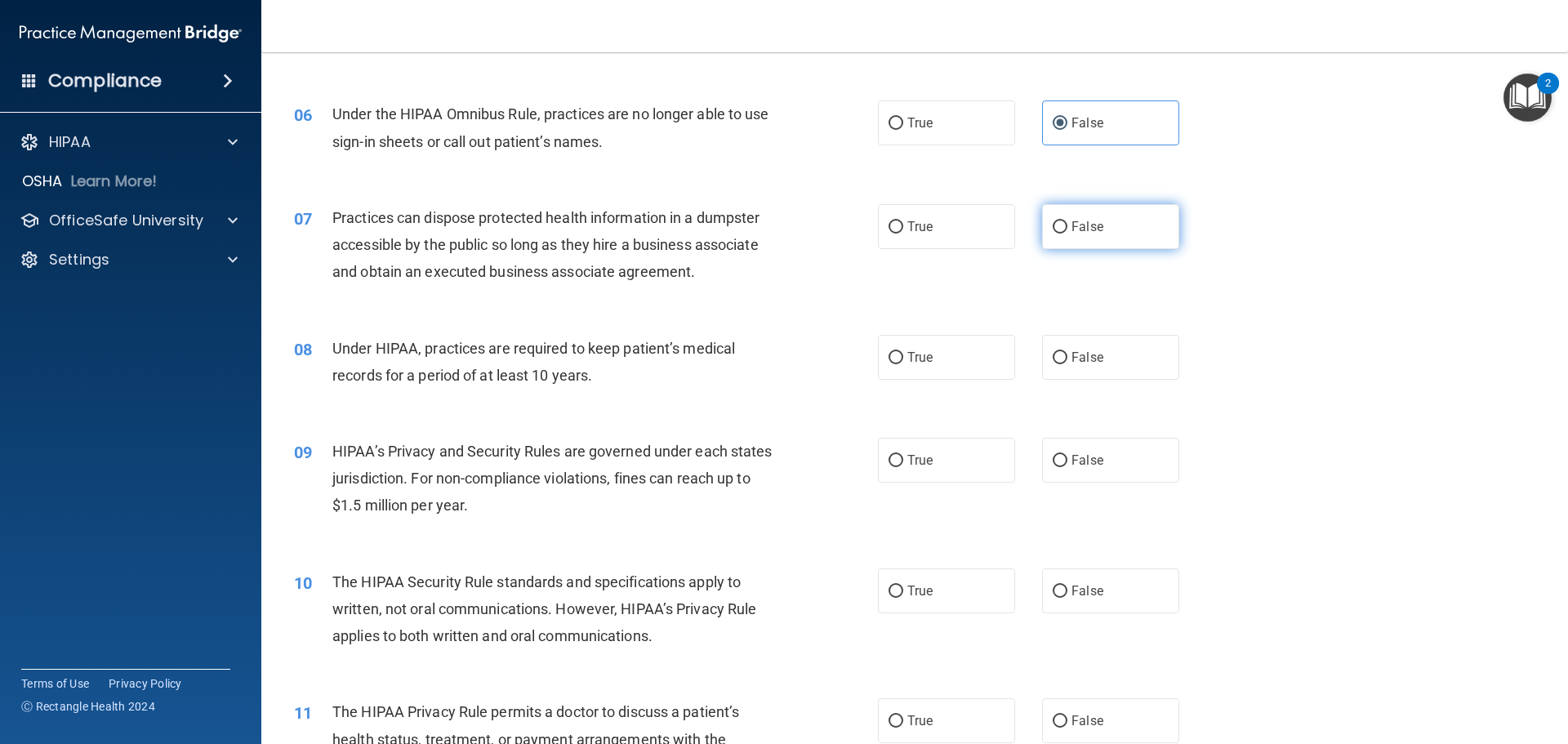
click at [1058, 230] on input "False" at bounding box center [1059, 227] width 14 height 12
radio input "true"
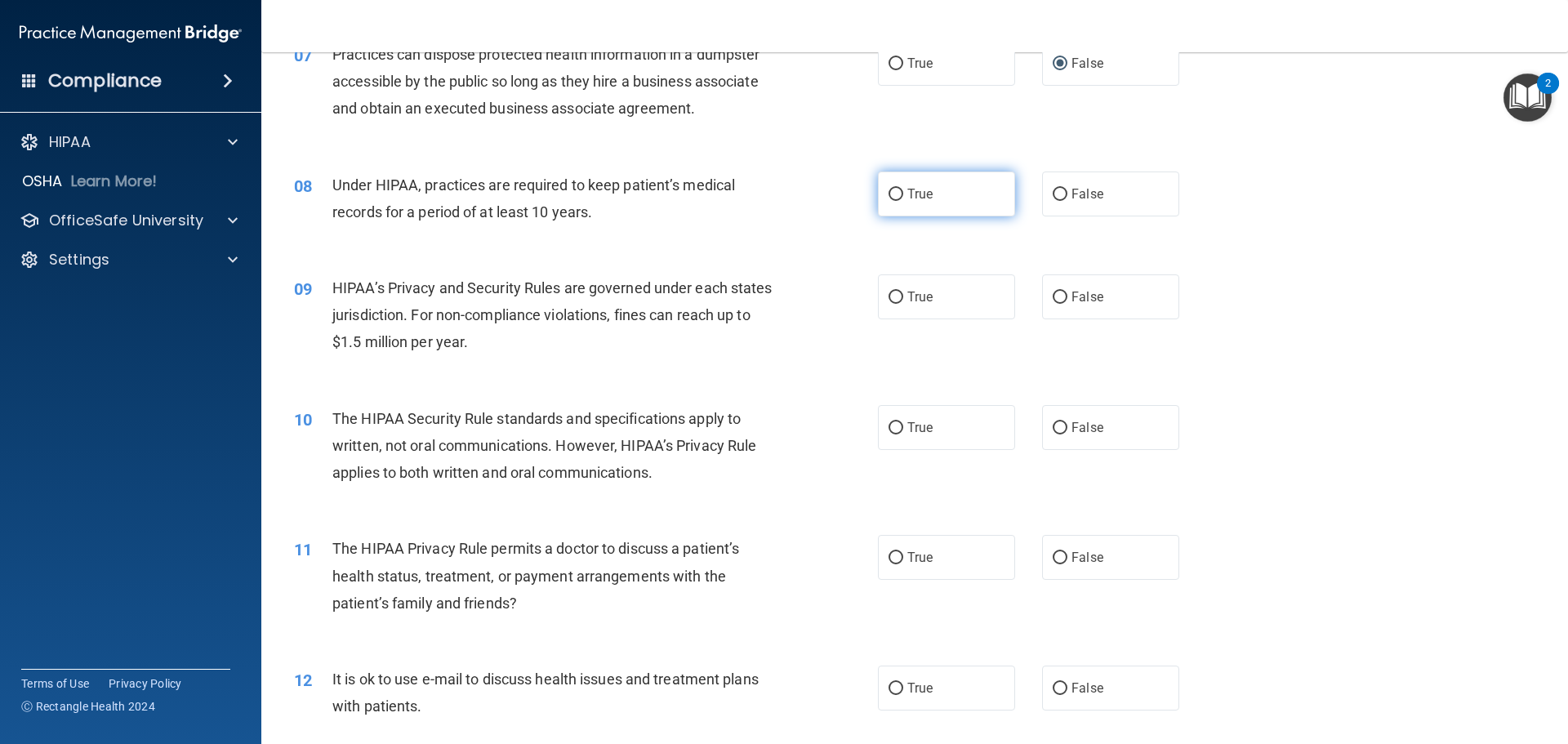
click at [912, 198] on span "True" at bounding box center [919, 194] width 26 height 15
click at [903, 198] on input "True" at bounding box center [895, 194] width 14 height 12
radio input "true"
click at [918, 314] on label "True" at bounding box center [946, 296] width 137 height 45
click at [903, 303] on input "True" at bounding box center [895, 297] width 14 height 12
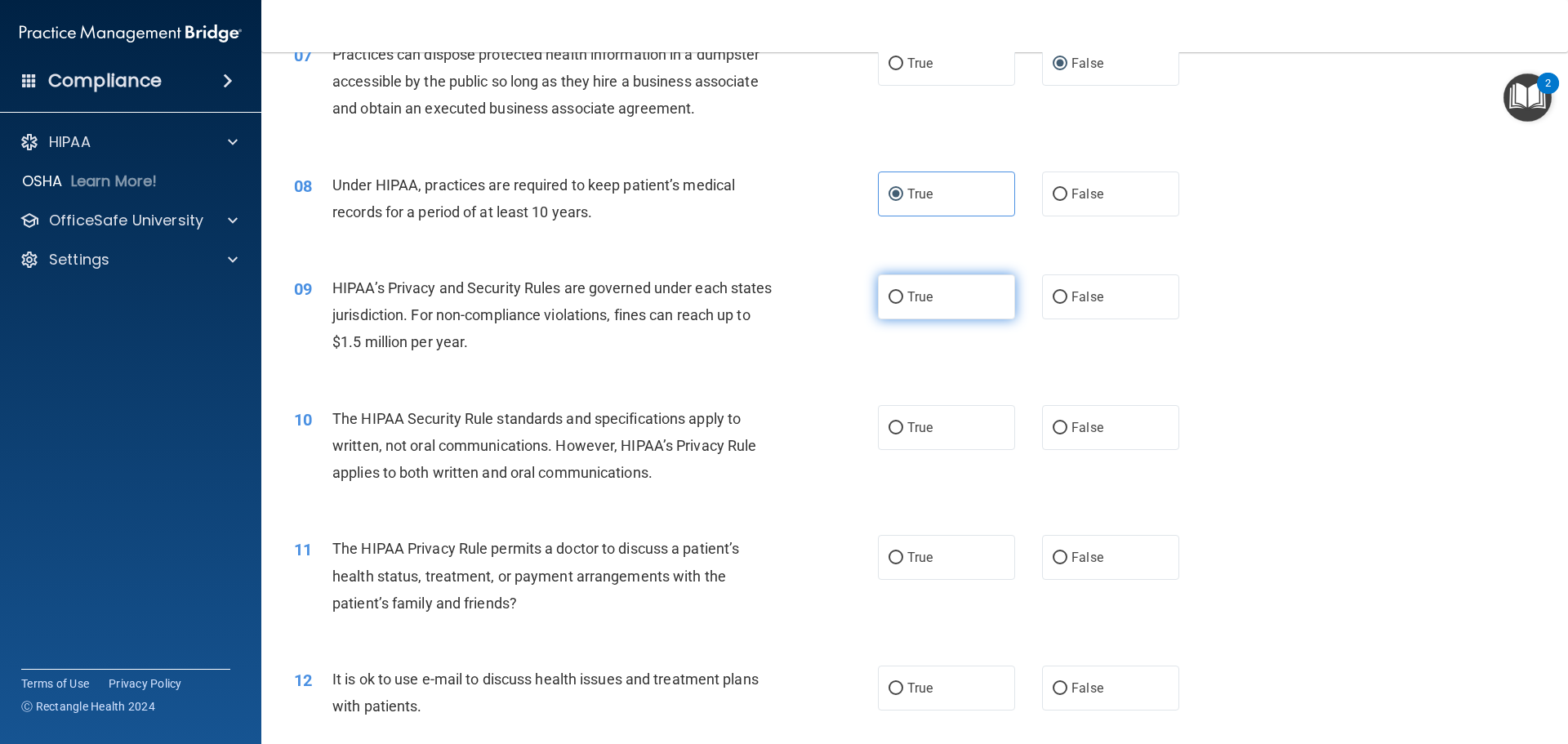
radio input "true"
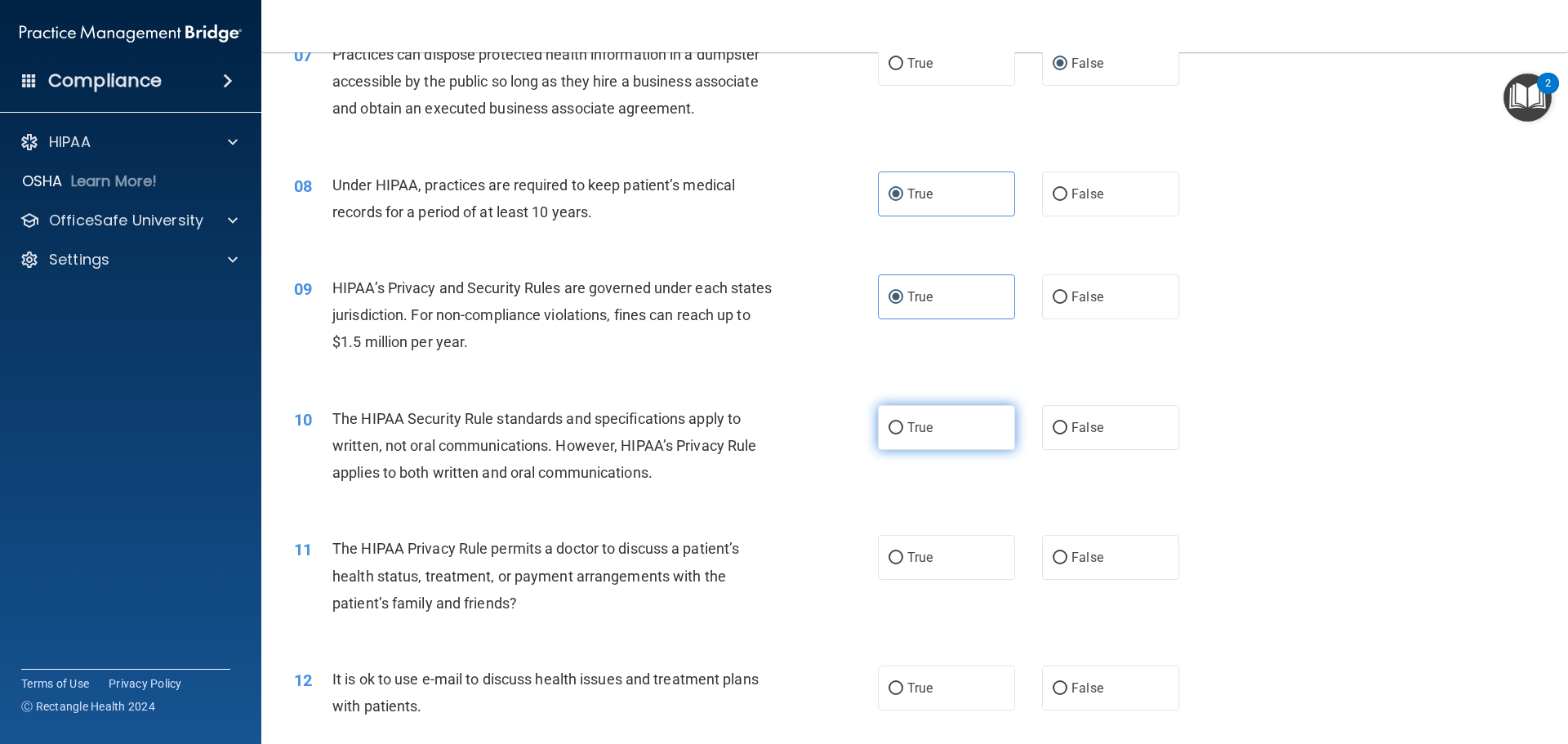
scroll to position [898, 0]
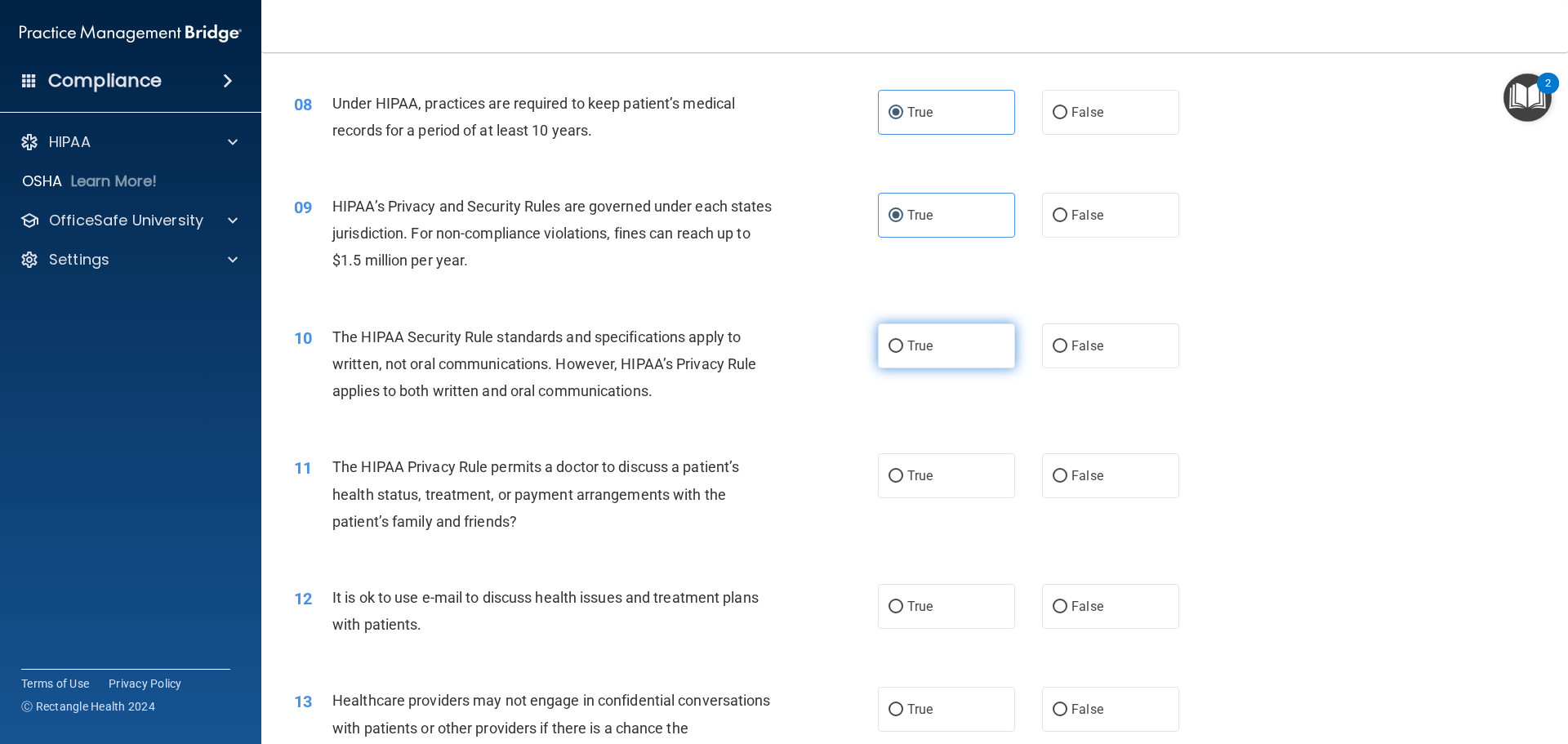
click at [942, 346] on label "True" at bounding box center [946, 345] width 137 height 45
click at [903, 346] on input "True" at bounding box center [895, 346] width 14 height 12
radio input "true"
click at [1045, 354] on label "False" at bounding box center [1110, 345] width 137 height 45
click at [1052, 353] on input "False" at bounding box center [1059, 346] width 14 height 12
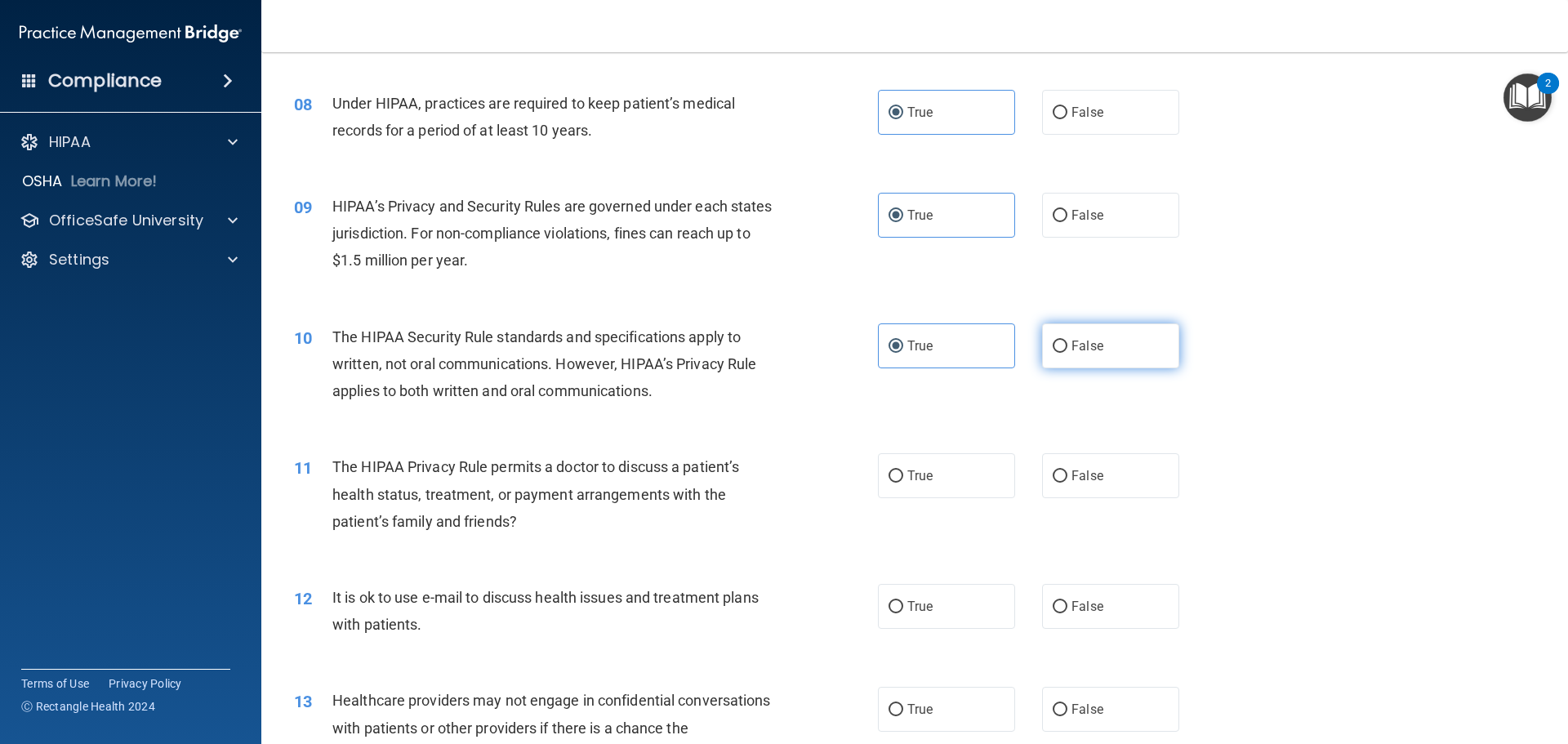
radio input "true"
click at [903, 354] on label "True" at bounding box center [946, 345] width 137 height 45
click at [903, 353] on input "True" at bounding box center [895, 346] width 14 height 12
radio input "true"
radio input "false"
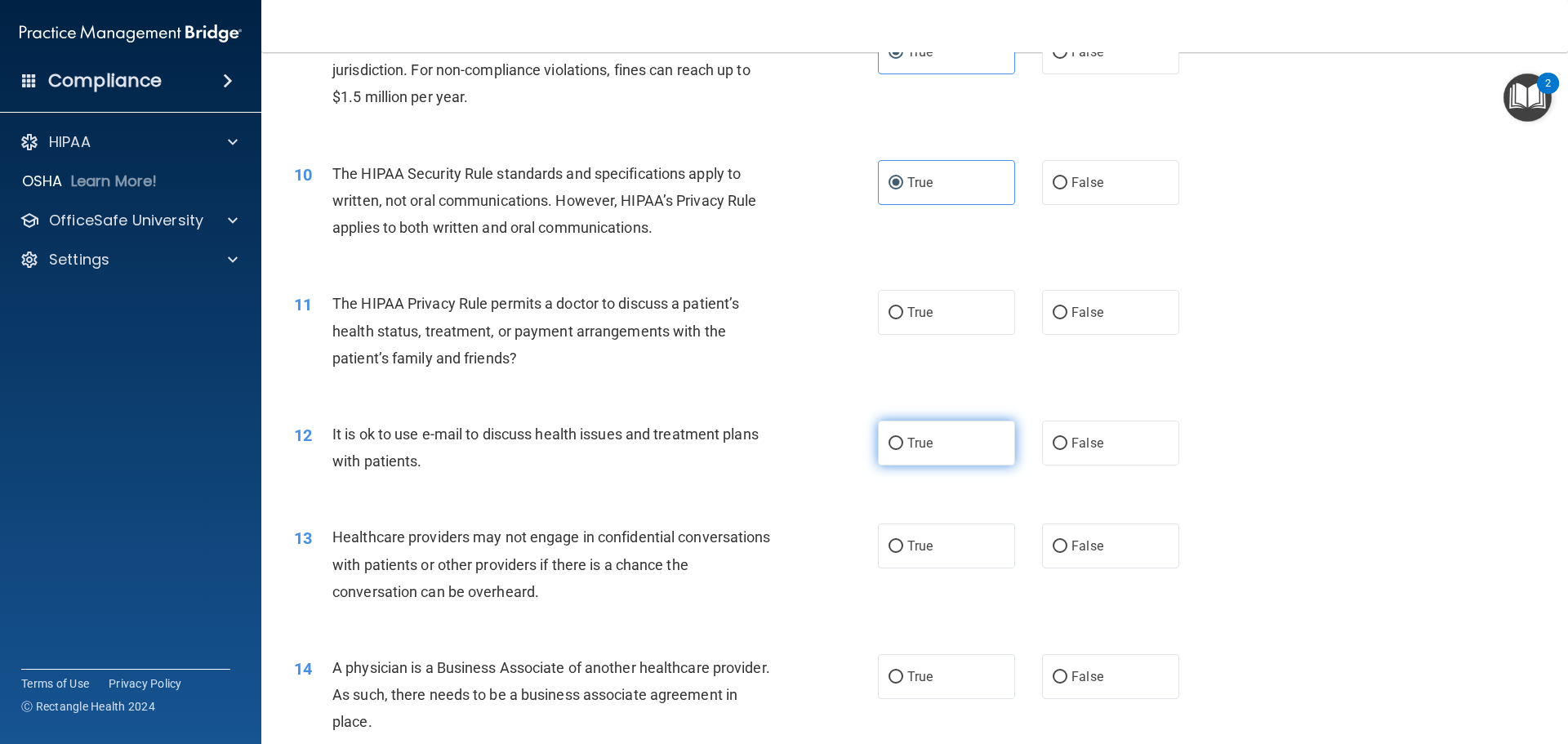
scroll to position [1143, 0]
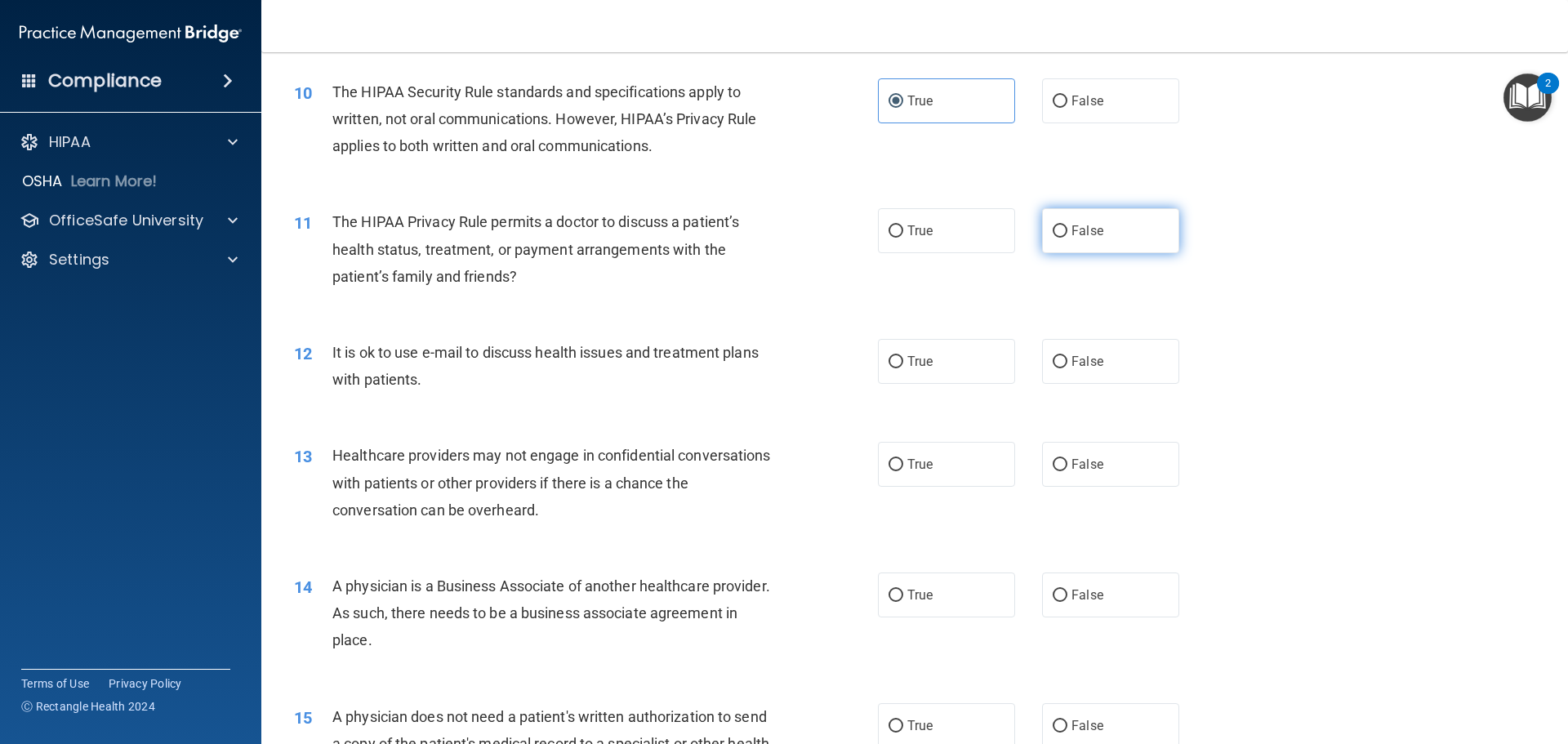
click at [1059, 227] on input "False" at bounding box center [1059, 231] width 14 height 12
radio input "true"
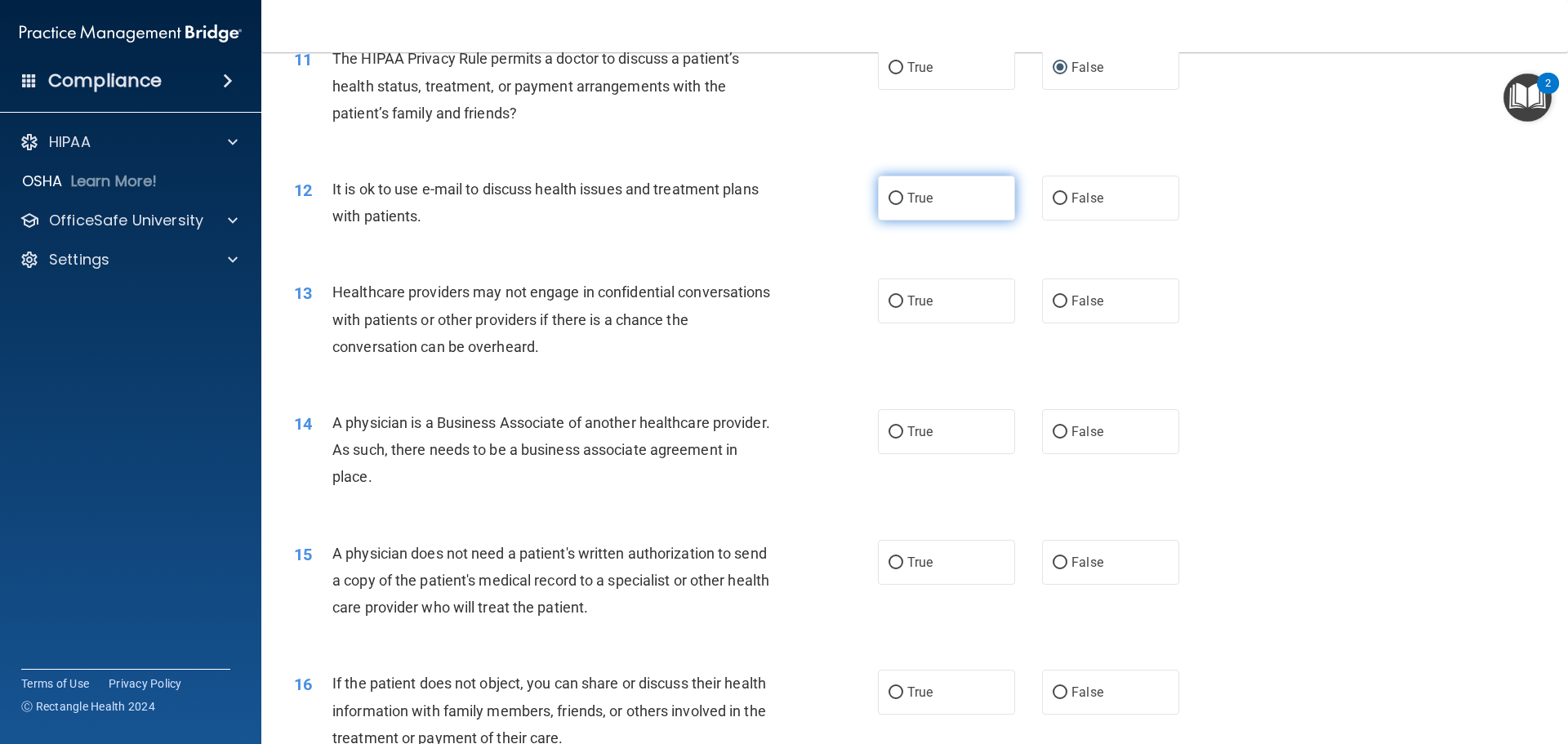
click at [912, 201] on span "True" at bounding box center [919, 198] width 26 height 15
click at [903, 201] on input "True" at bounding box center [895, 199] width 14 height 12
radio input "true"
click at [907, 296] on span "True" at bounding box center [919, 301] width 26 height 15
click at [903, 296] on input "True" at bounding box center [895, 302] width 14 height 12
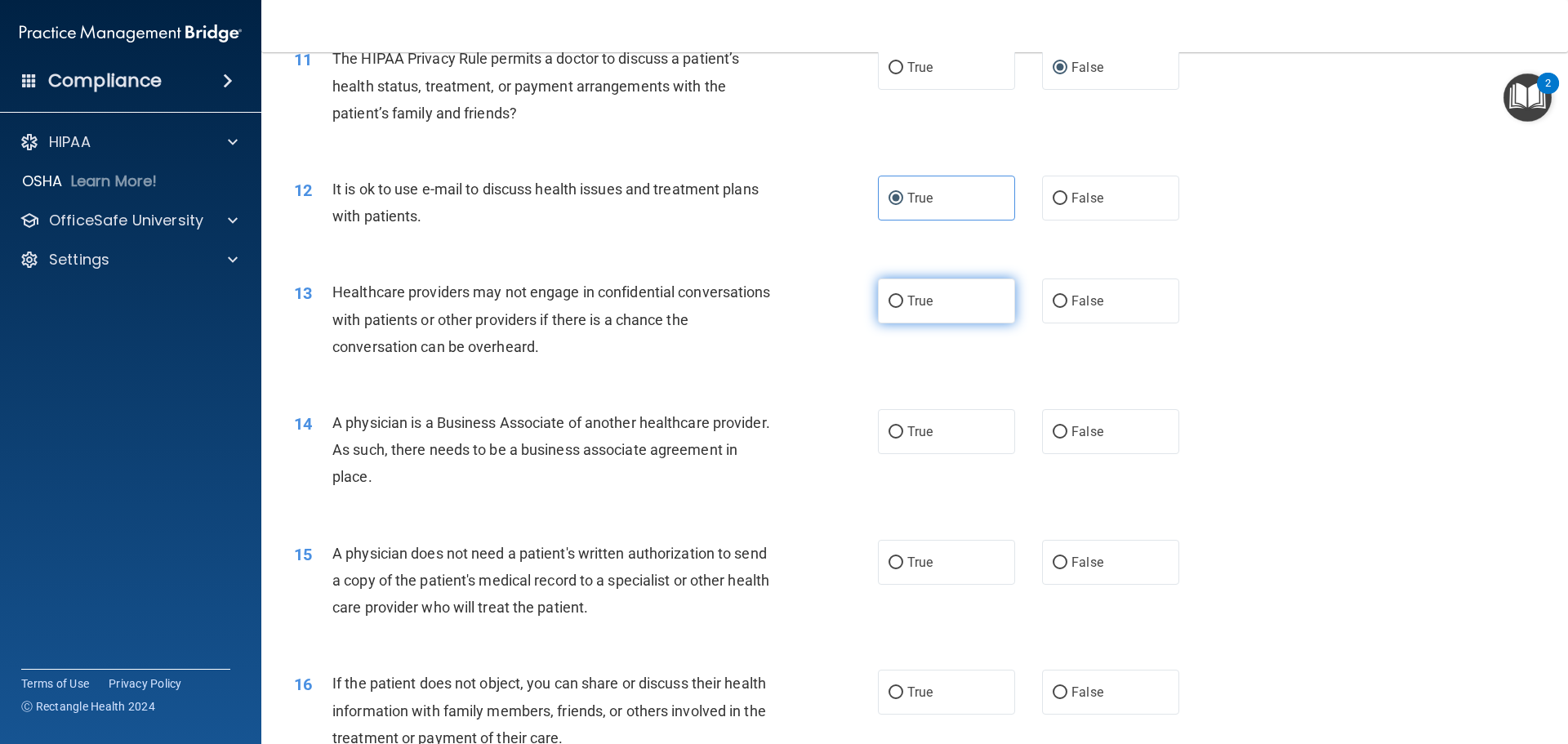
radio input "true"
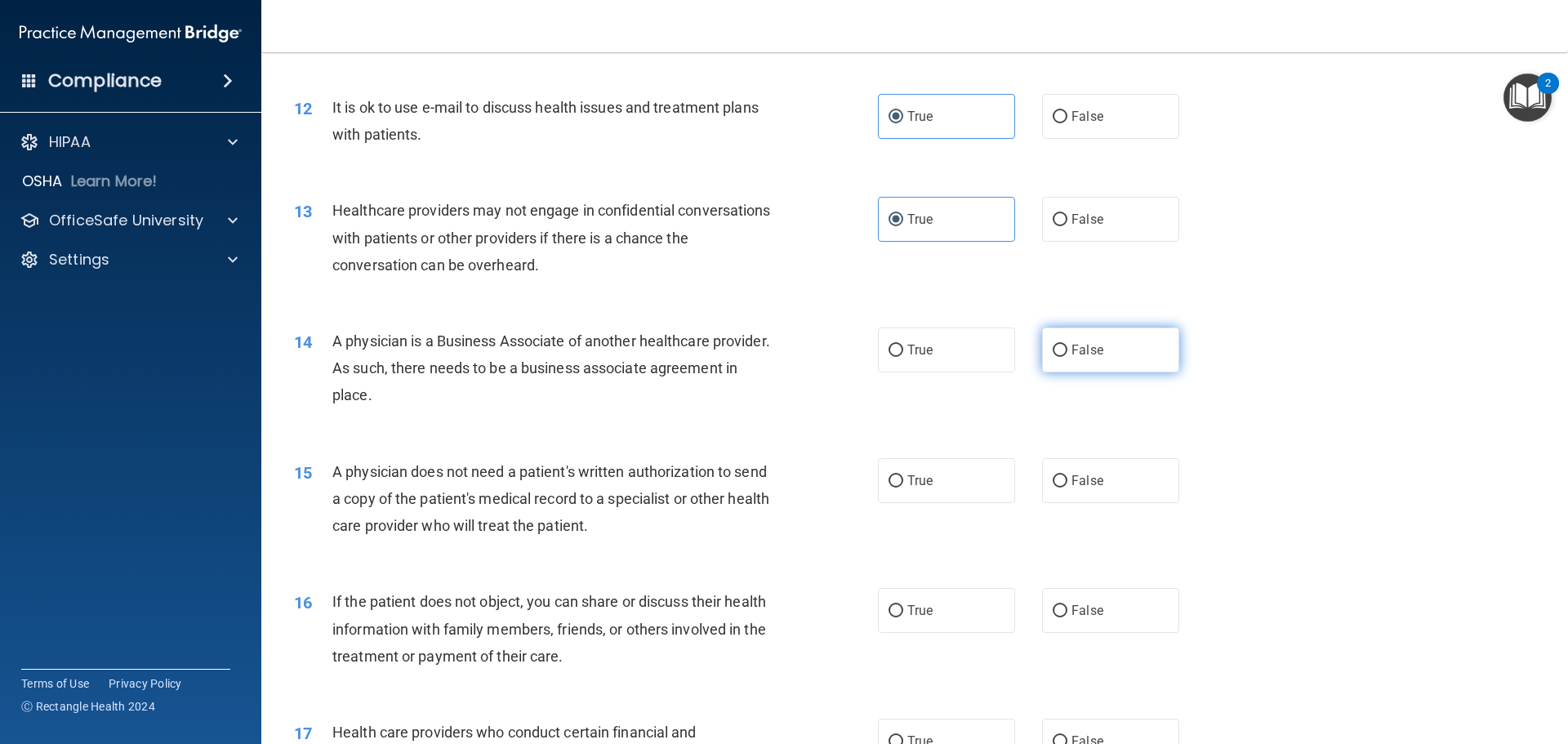
click at [1102, 338] on label "False" at bounding box center [1110, 349] width 137 height 45
click at [1068, 344] on input "False" at bounding box center [1059, 350] width 14 height 12
radio input "true"
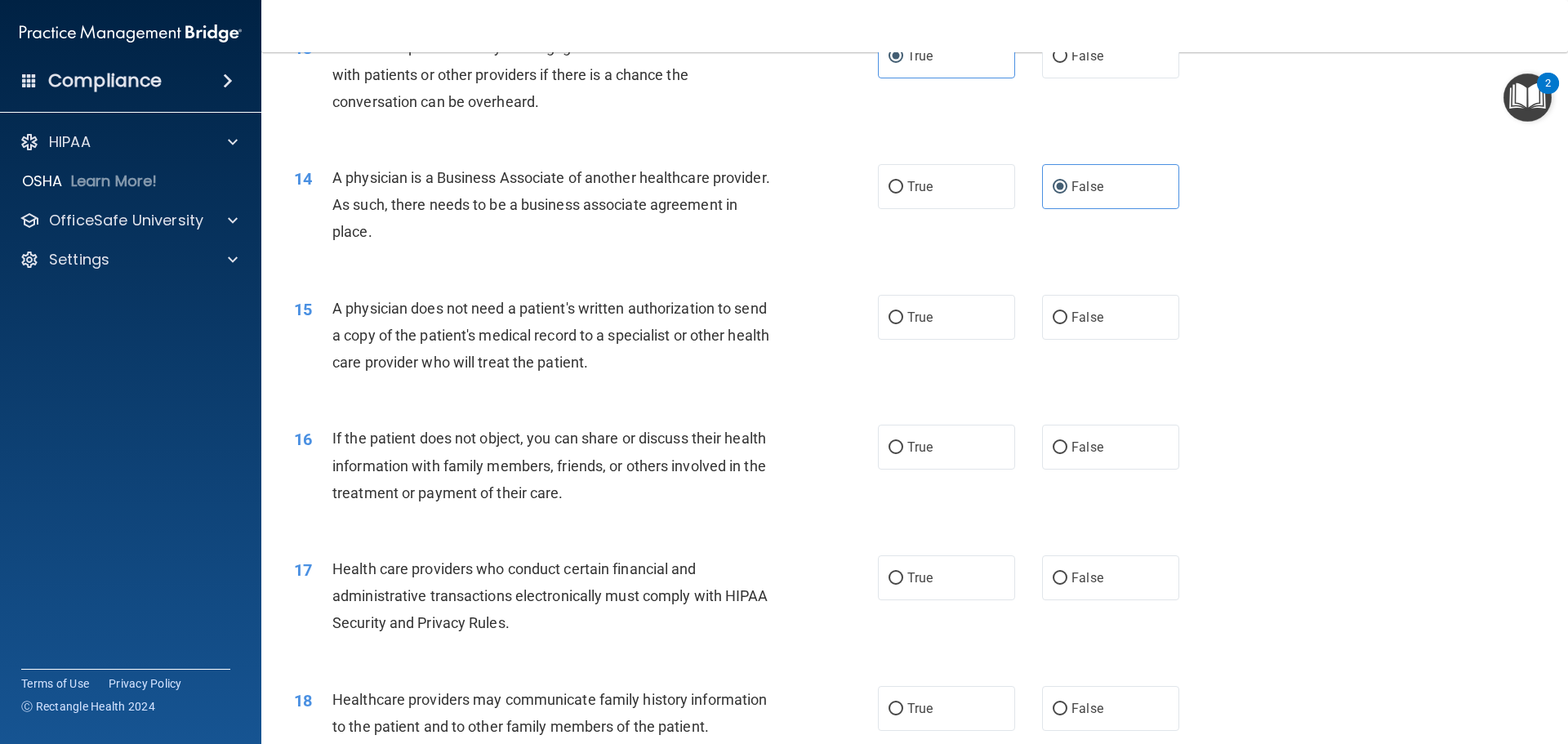
scroll to position [1633, 0]
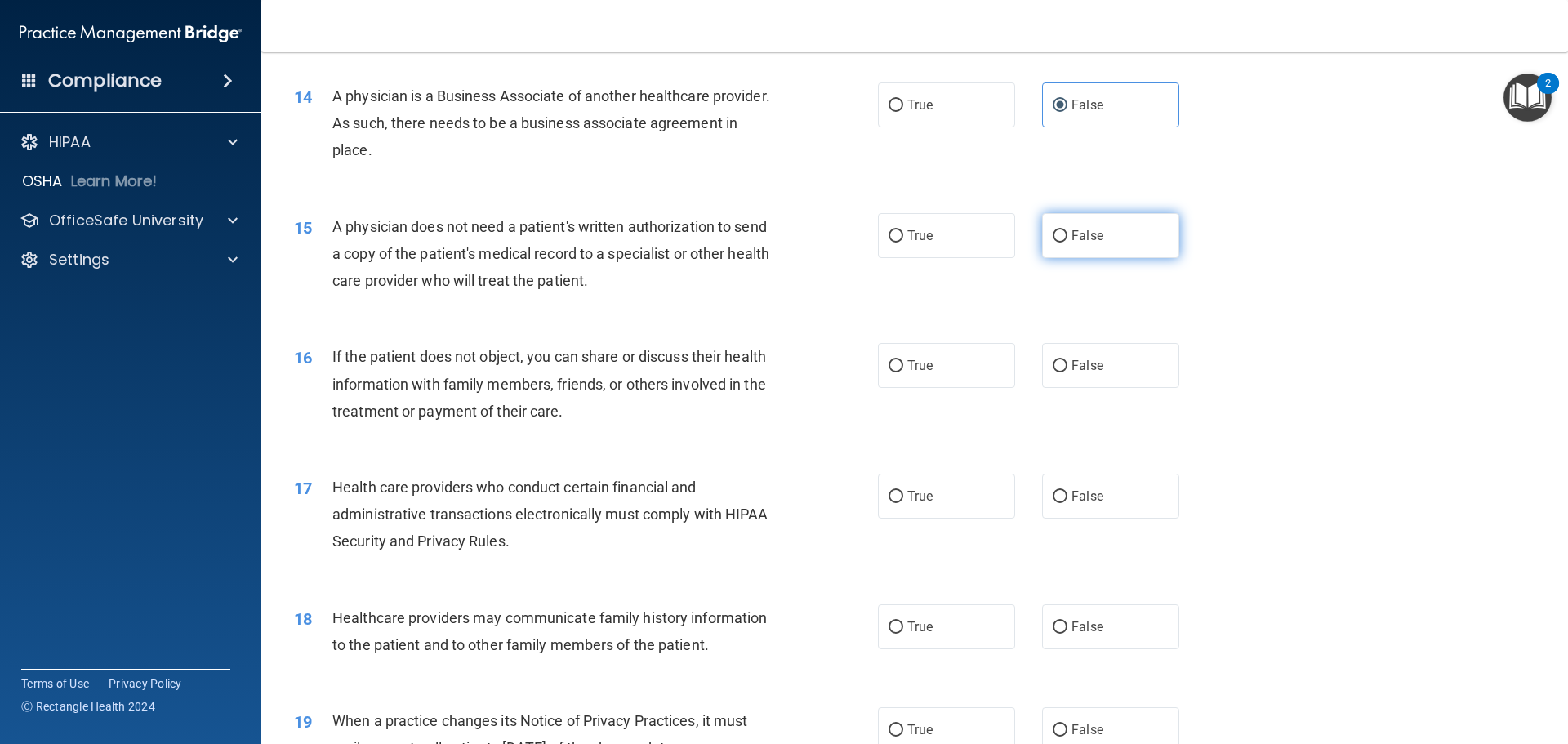
click at [1111, 241] on label "False" at bounding box center [1110, 235] width 137 height 45
click at [1068, 241] on input "False" at bounding box center [1059, 236] width 14 height 12
radio input "true"
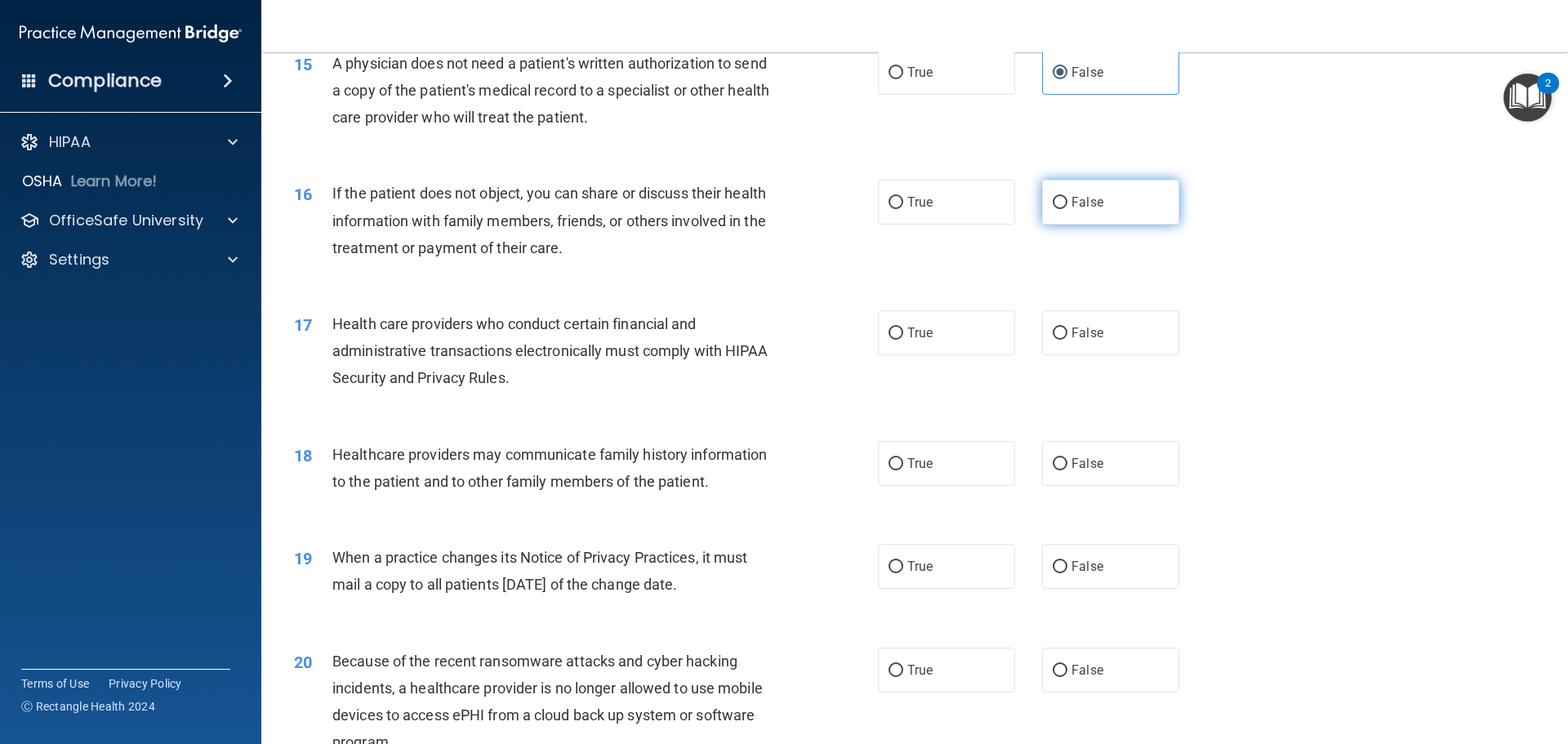
click at [1076, 205] on span "False" at bounding box center [1087, 202] width 31 height 15
click at [1068, 205] on input "False" at bounding box center [1059, 203] width 14 height 12
radio input "true"
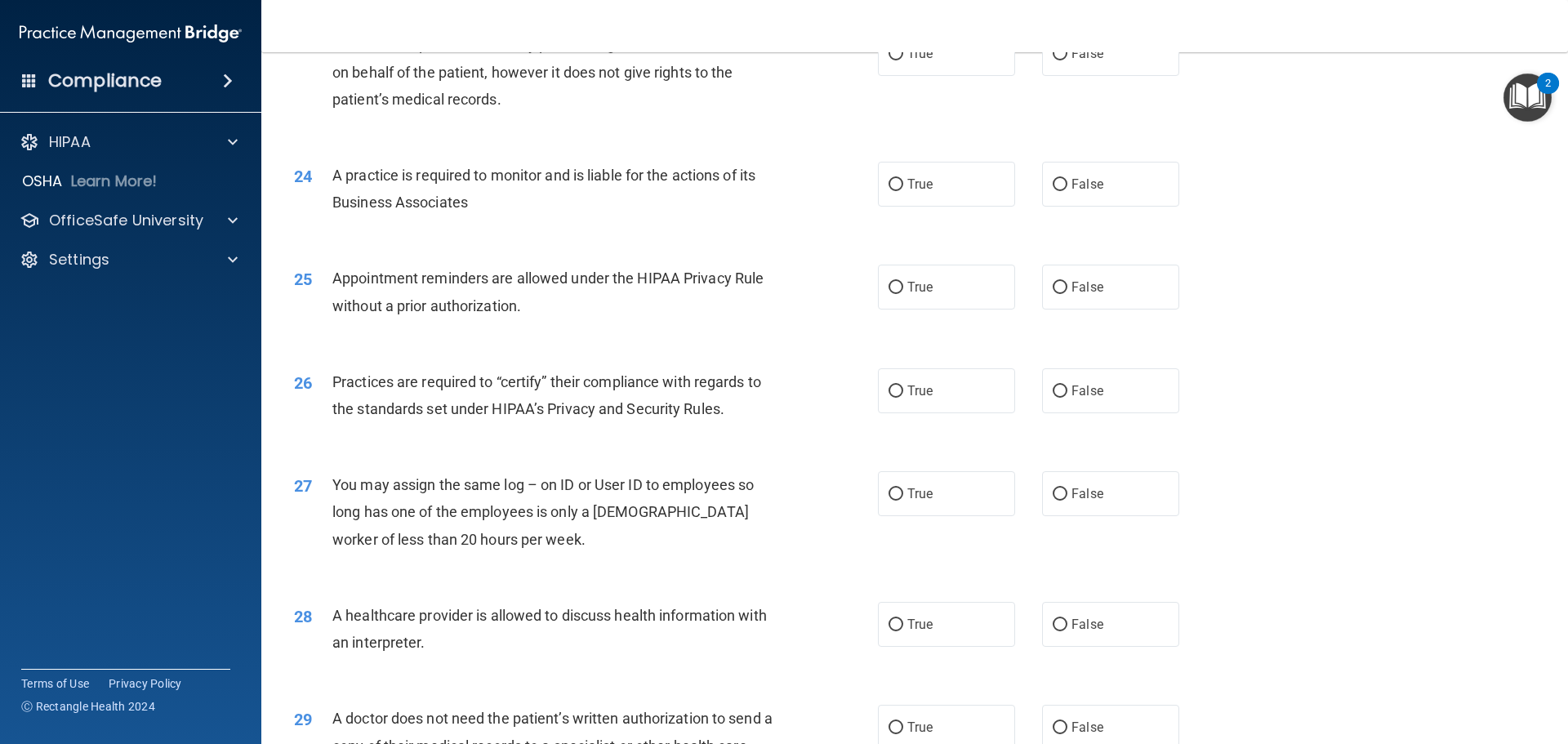
scroll to position [3057, 0]
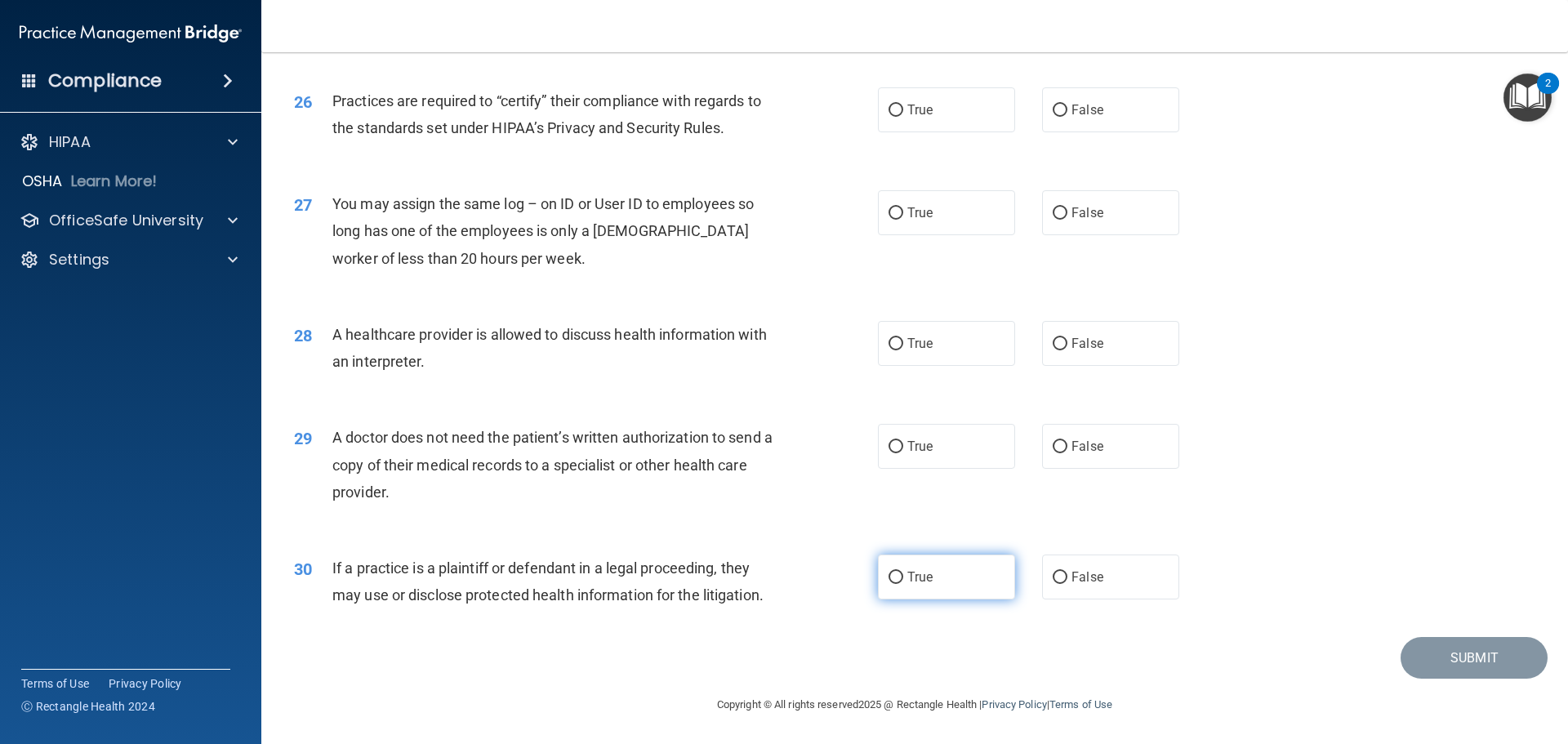
click at [923, 575] on span "True" at bounding box center [919, 577] width 26 height 15
click at [903, 575] on input "True" at bounding box center [895, 578] width 14 height 12
radio input "true"
click at [1052, 441] on input "False" at bounding box center [1059, 446] width 14 height 12
radio input "true"
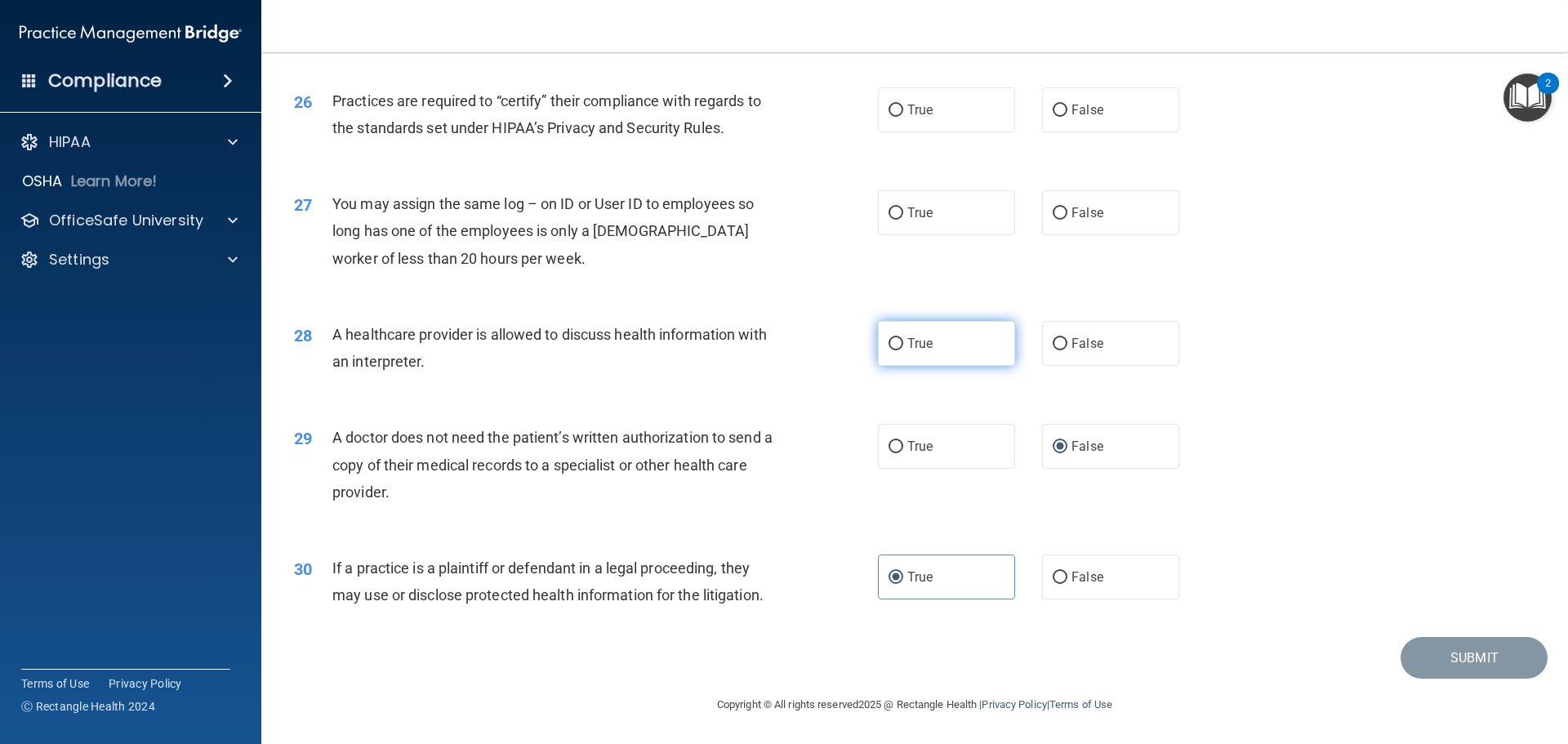
click at [901, 351] on label "True" at bounding box center [946, 343] width 137 height 45
click at [901, 350] on input "True" at bounding box center [895, 343] width 14 height 12
radio input "true"
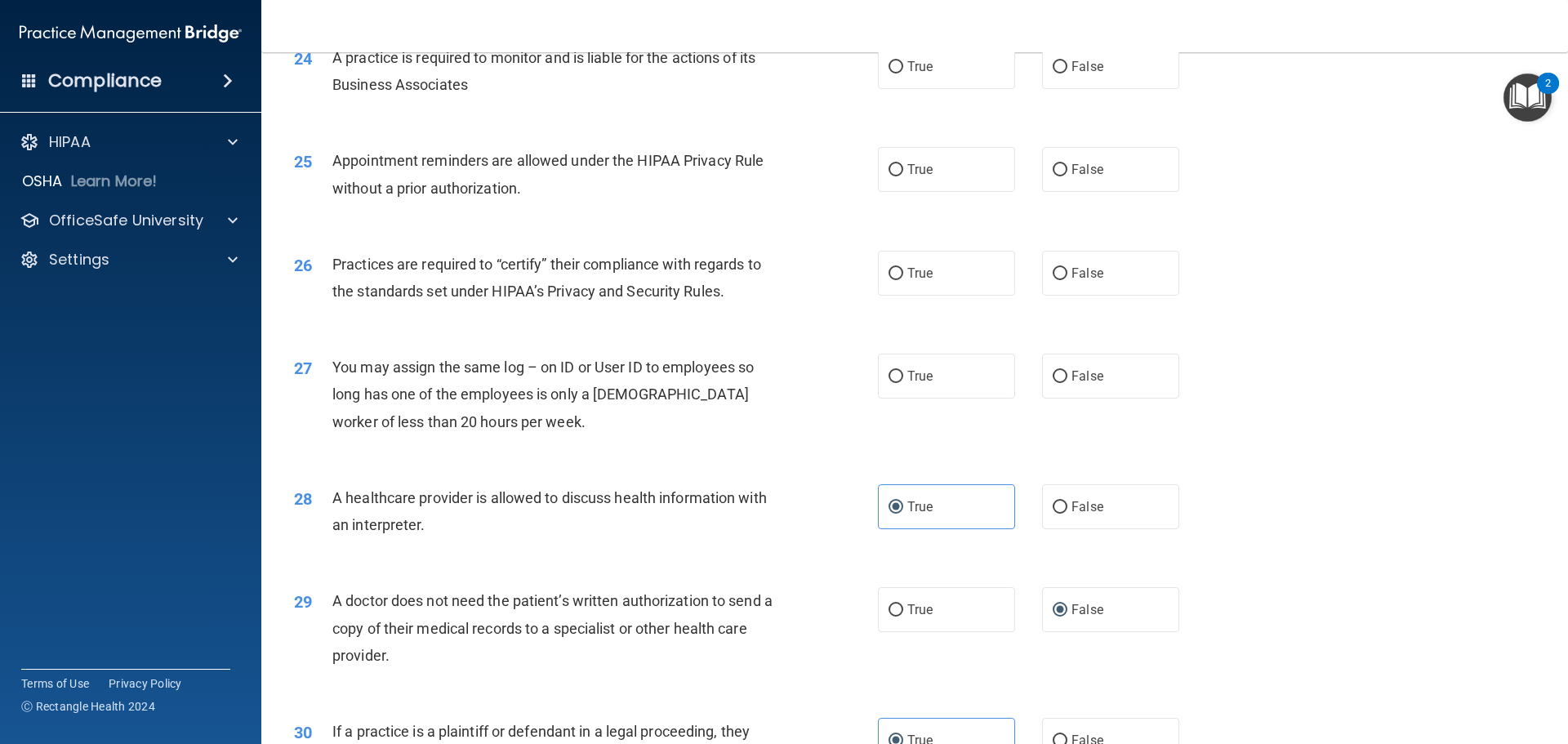
scroll to position [2811, 0]
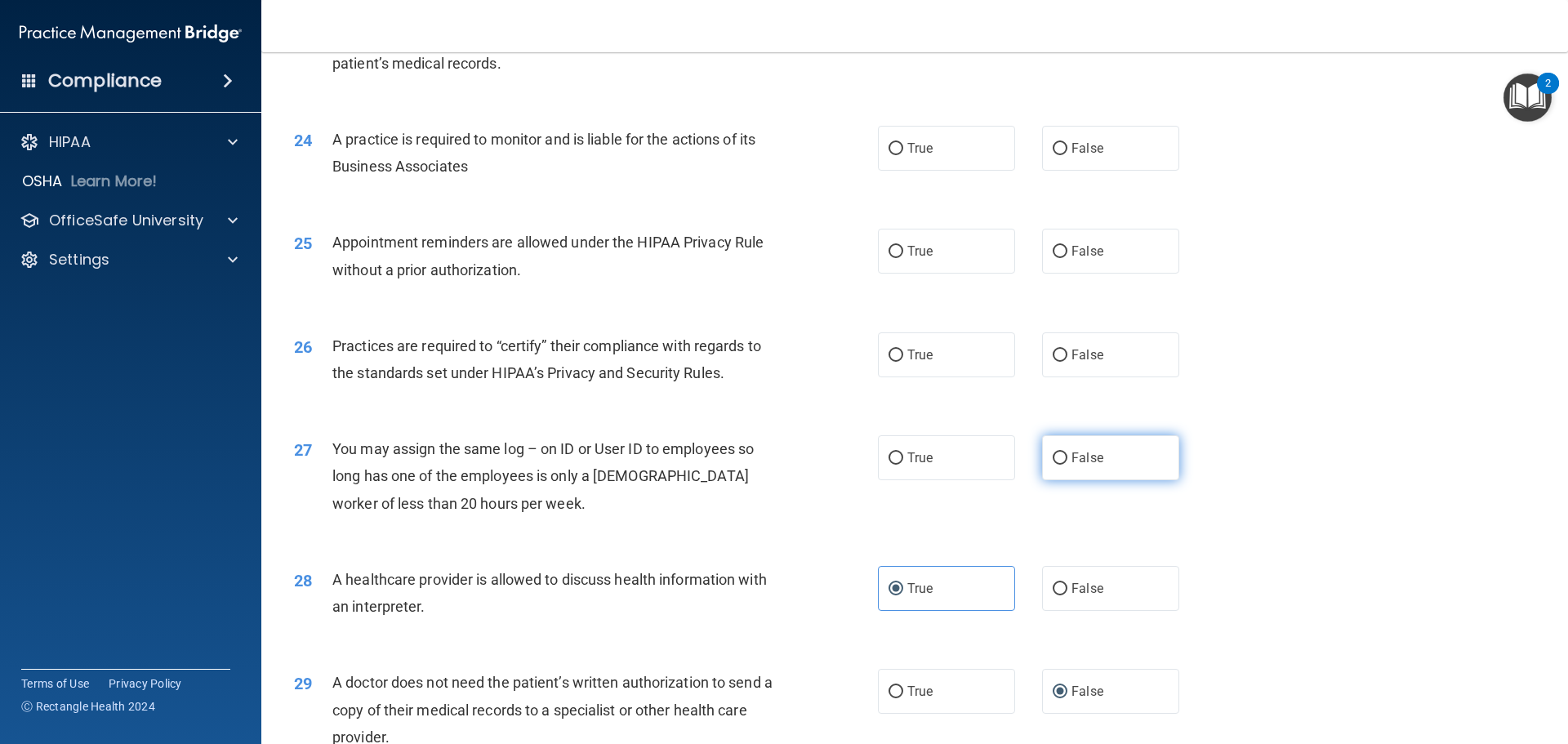
click at [1063, 453] on label "False" at bounding box center [1110, 457] width 137 height 45
click at [1063, 453] on input "False" at bounding box center [1059, 458] width 14 height 12
radio input "true"
click at [900, 364] on label "True" at bounding box center [946, 354] width 137 height 45
click at [900, 362] on input "True" at bounding box center [895, 355] width 14 height 12
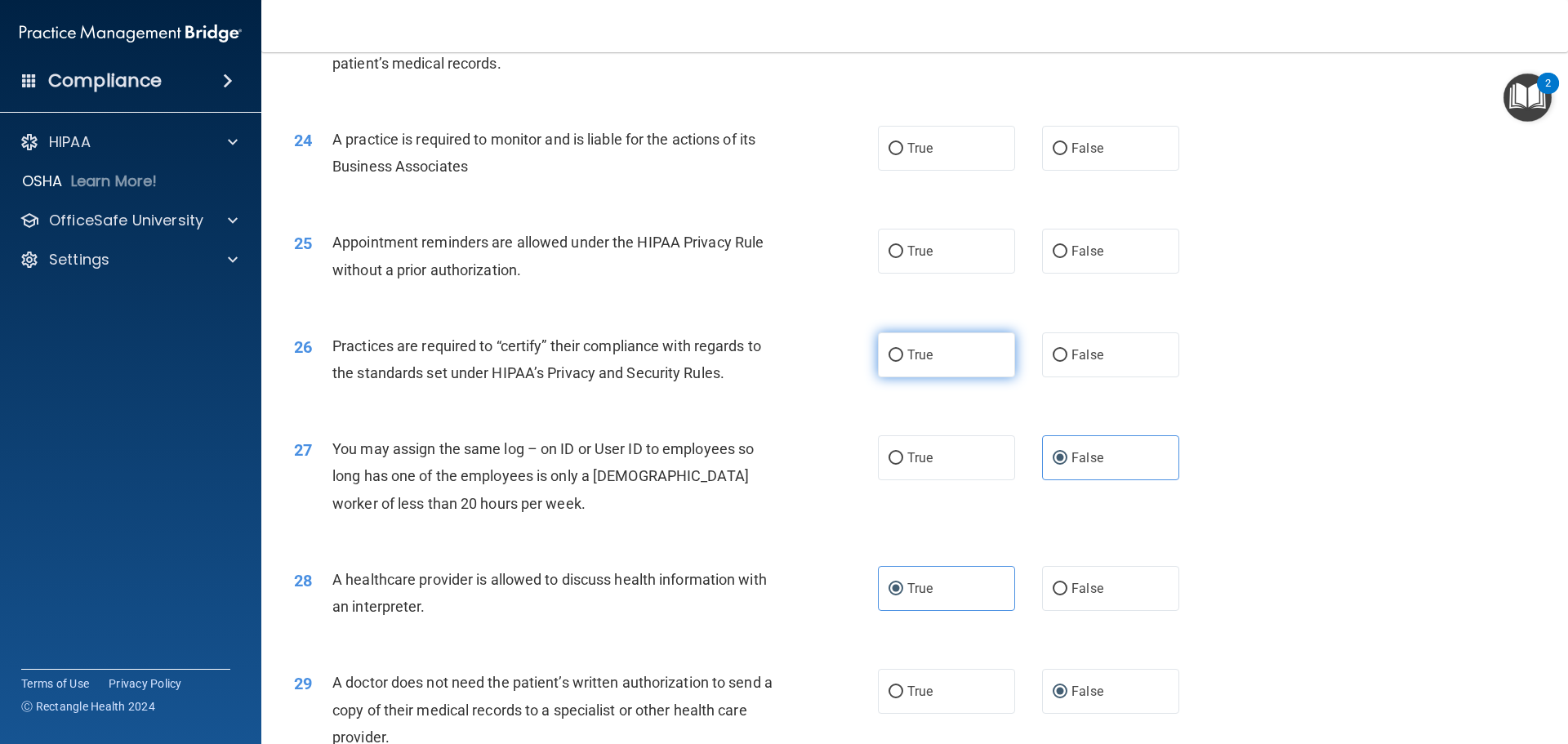
radio input "true"
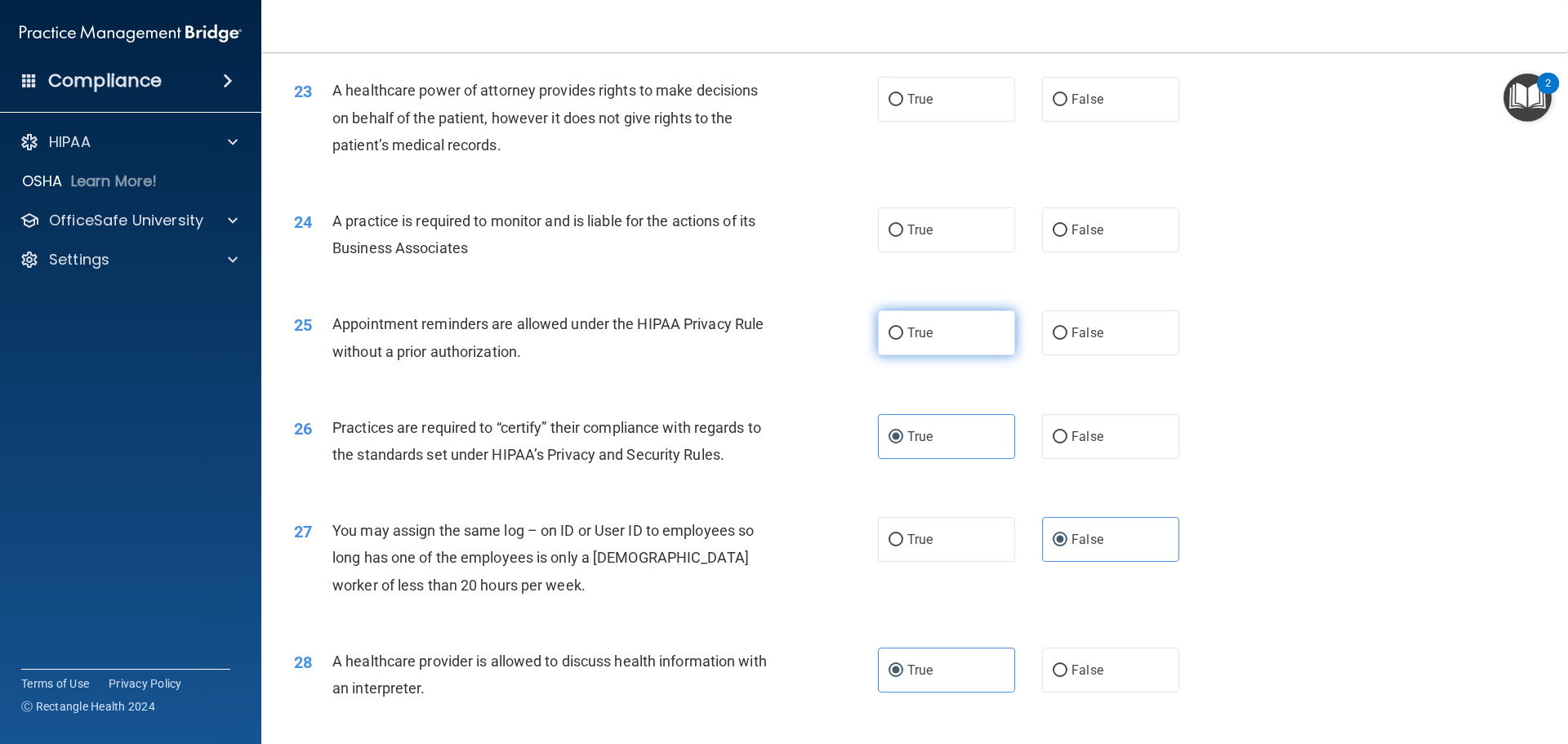
scroll to position [2567, 0]
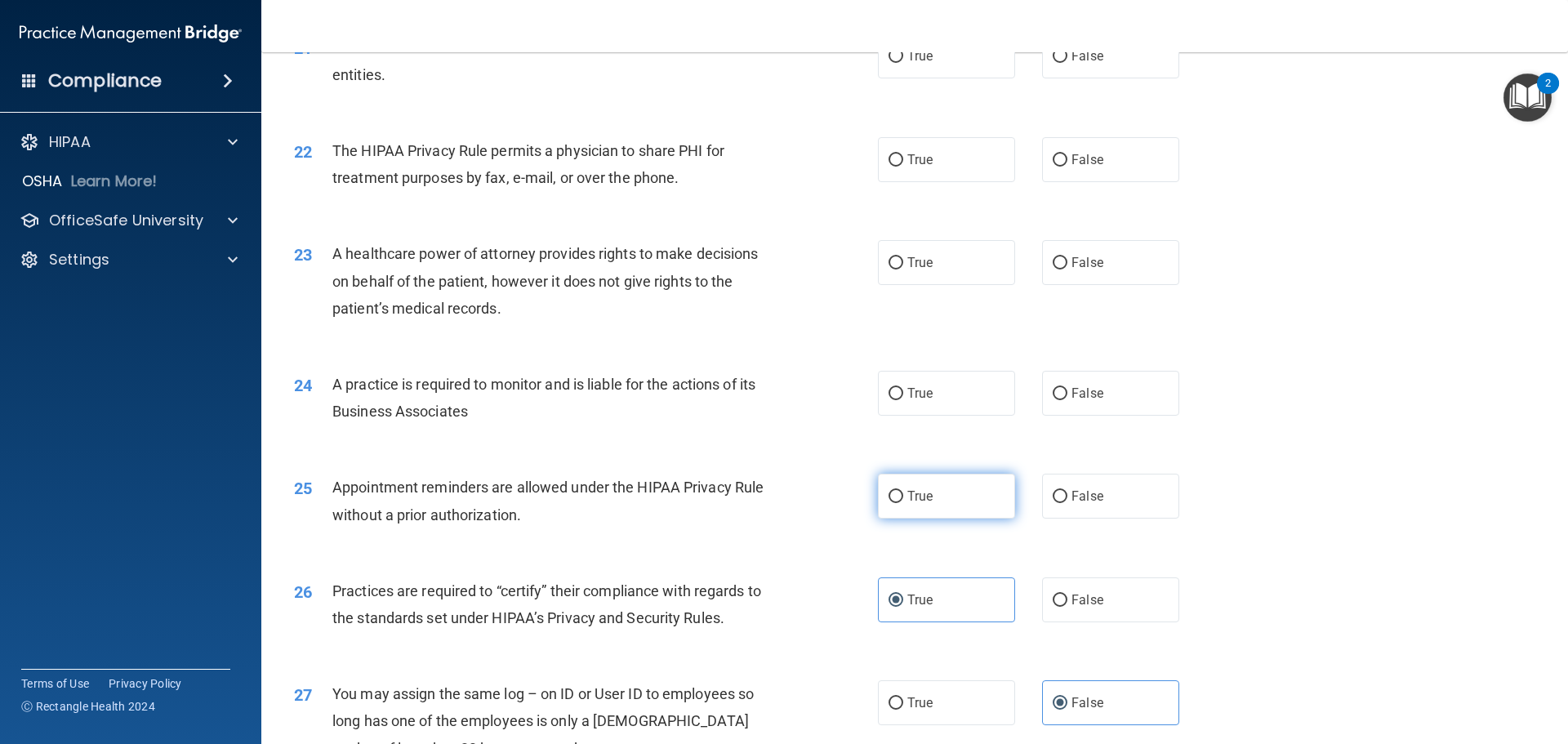
click at [924, 506] on label "True" at bounding box center [946, 496] width 137 height 45
click at [903, 503] on input "True" at bounding box center [895, 497] width 14 height 12
radio input "true"
click at [907, 401] on label "True" at bounding box center [946, 393] width 137 height 45
click at [903, 400] on input "True" at bounding box center [895, 394] width 14 height 12
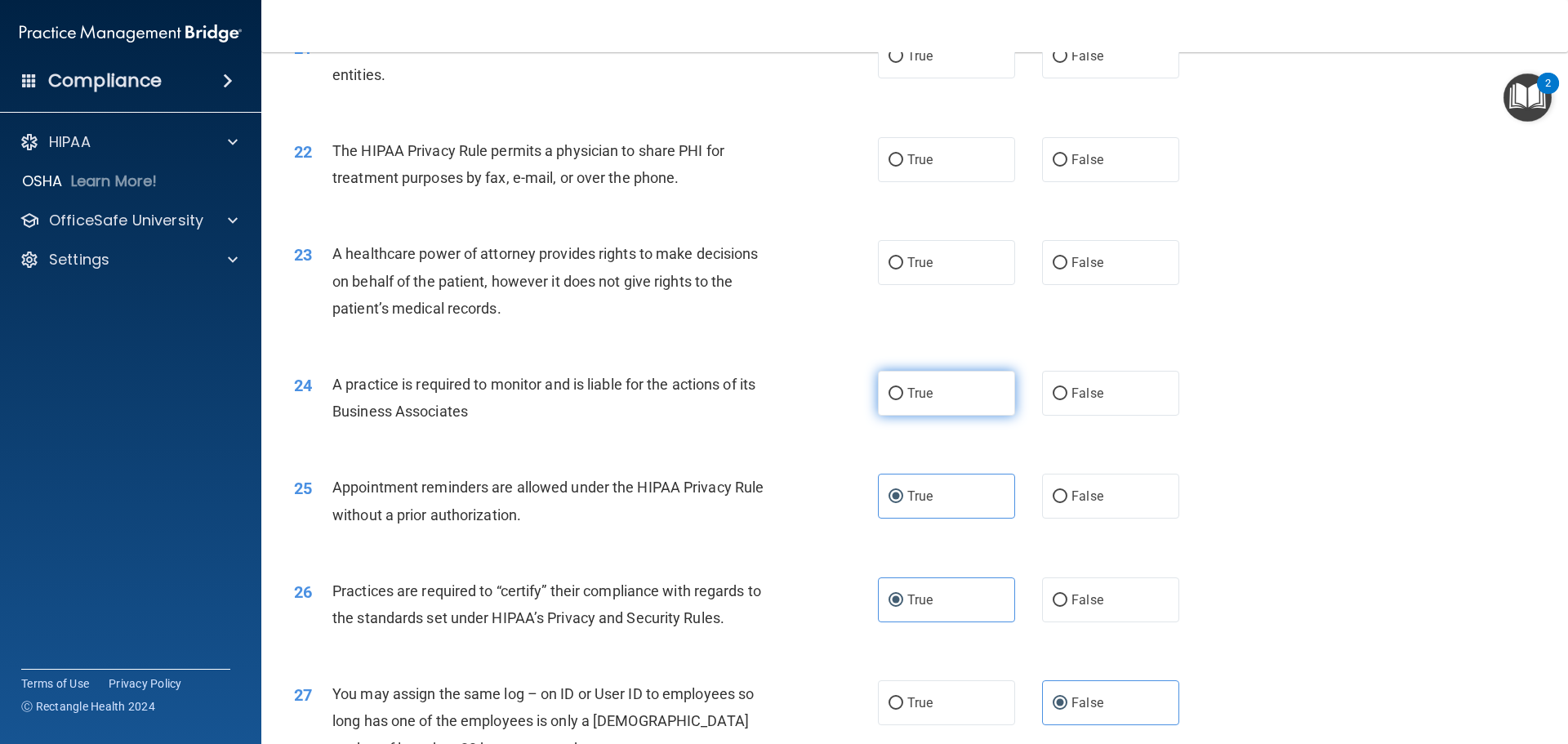
radio input "true"
click at [1057, 402] on label "False" at bounding box center [1110, 393] width 137 height 45
click at [1057, 400] on input "False" at bounding box center [1059, 394] width 14 height 12
radio input "true"
radio input "false"
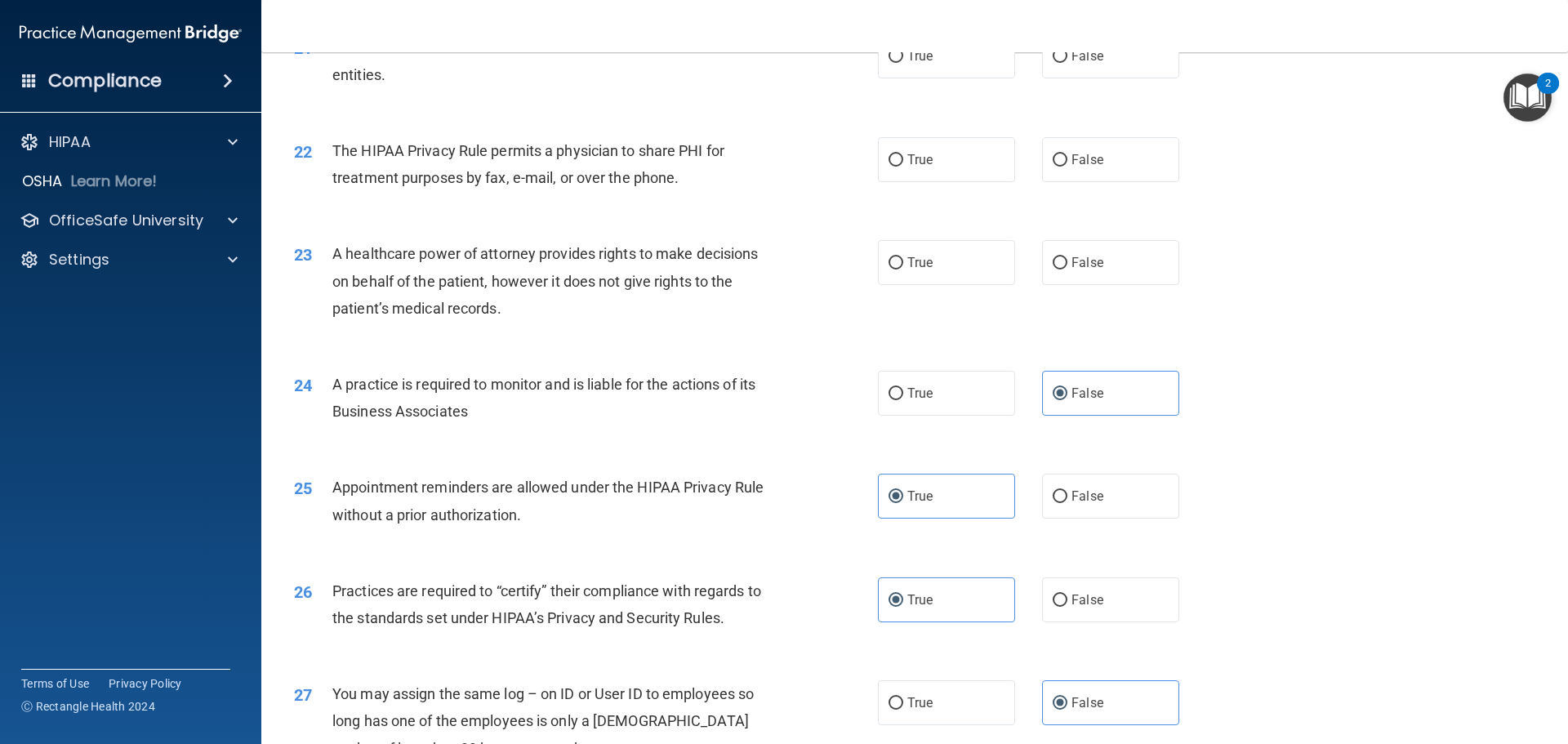
scroll to position [2403, 0]
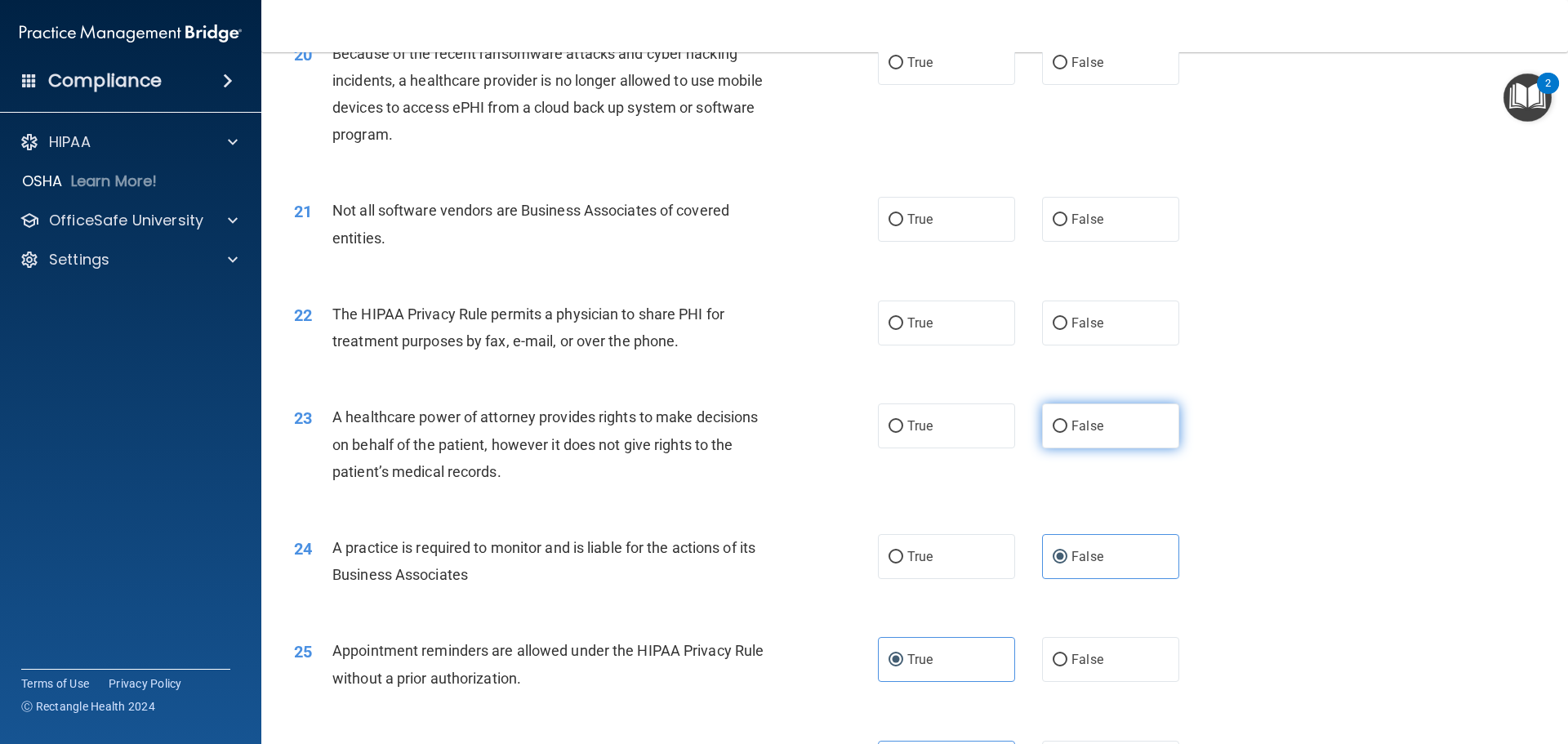
click at [1096, 423] on label "False" at bounding box center [1110, 425] width 137 height 45
click at [1068, 423] on input "False" at bounding box center [1059, 426] width 14 height 12
radio input "true"
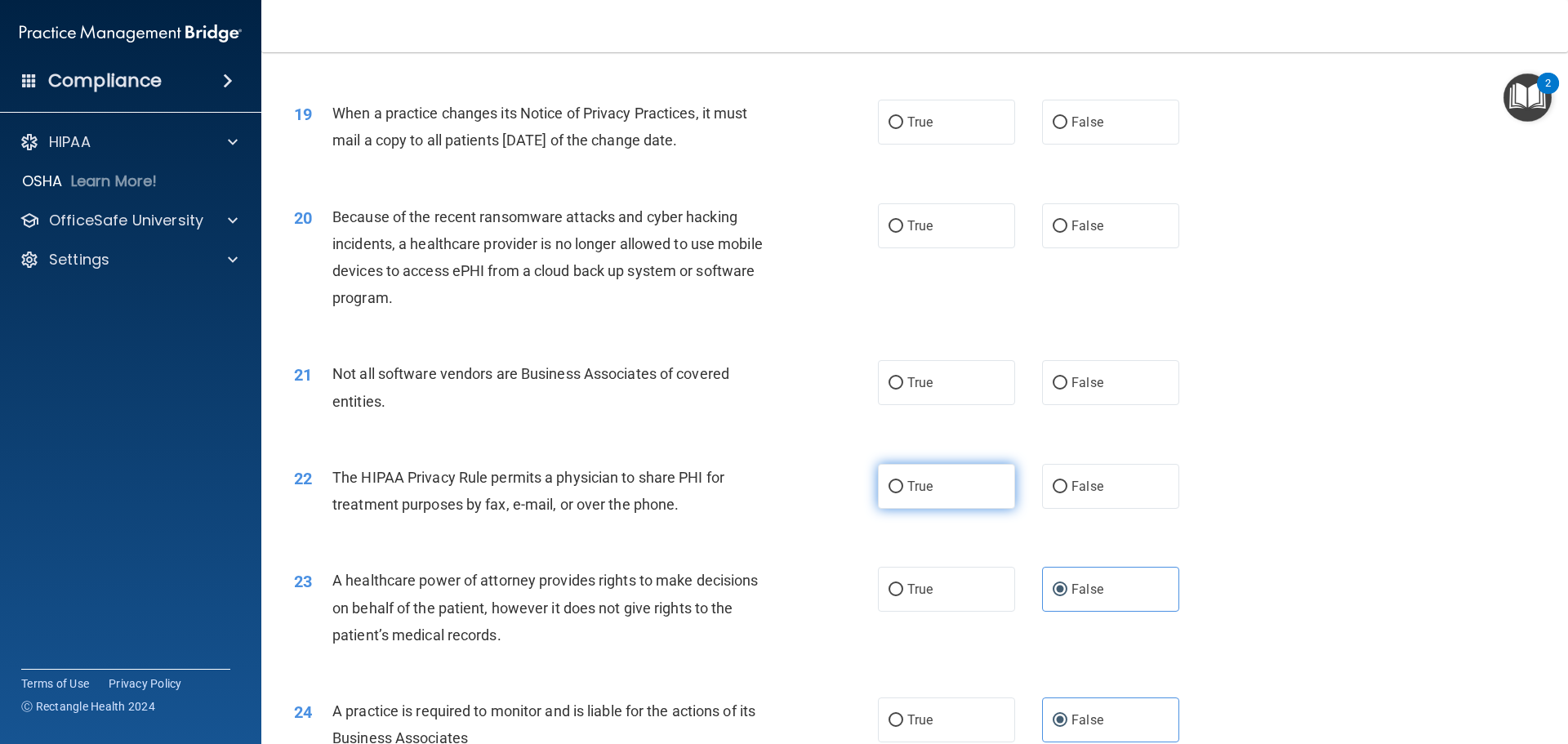
click at [907, 479] on span "True" at bounding box center [919, 486] width 26 height 15
click at [903, 480] on input "True" at bounding box center [895, 486] width 14 height 12
radio input "true"
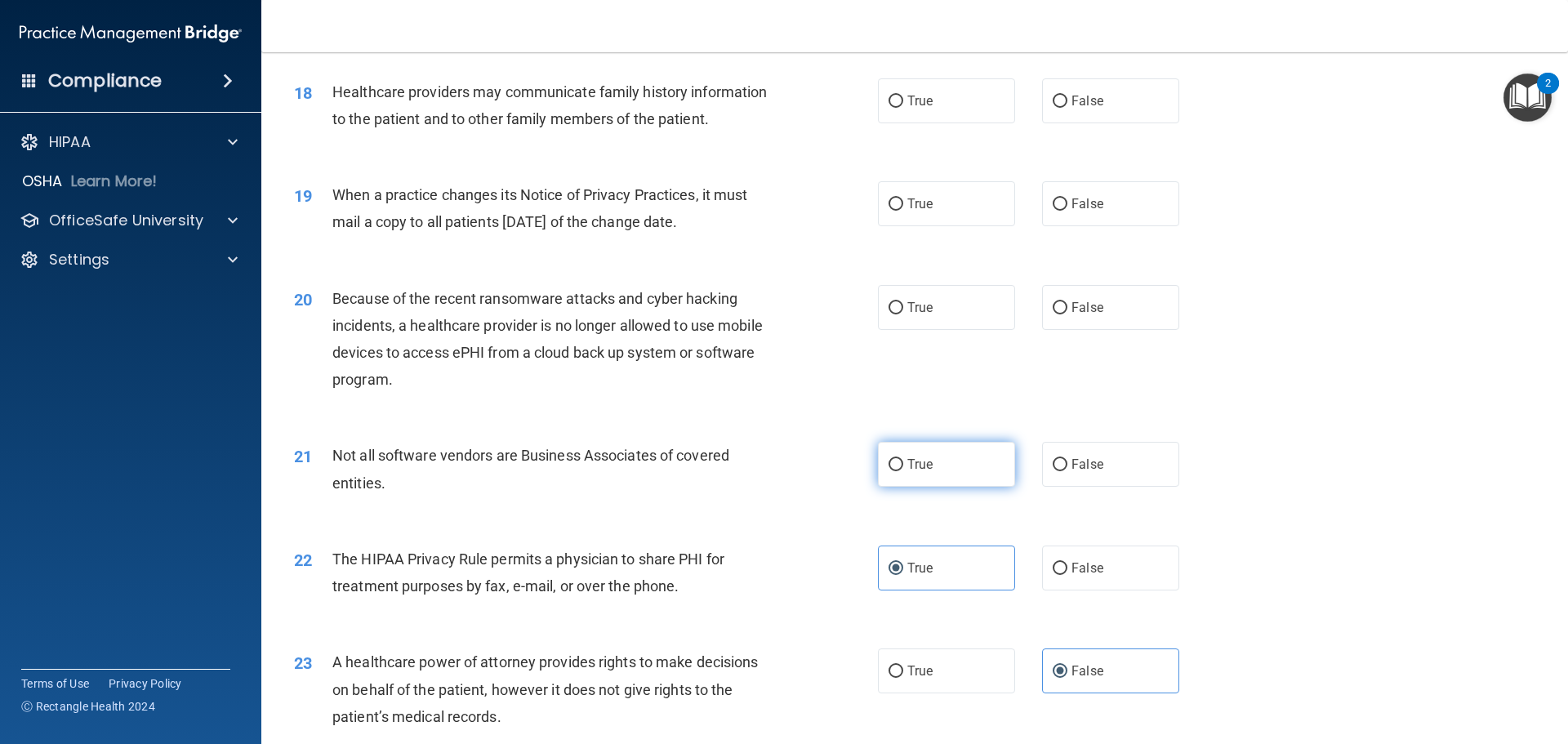
click at [939, 475] on label "True" at bounding box center [946, 463] width 137 height 45
click at [903, 471] on input "True" at bounding box center [895, 464] width 14 height 12
radio input "true"
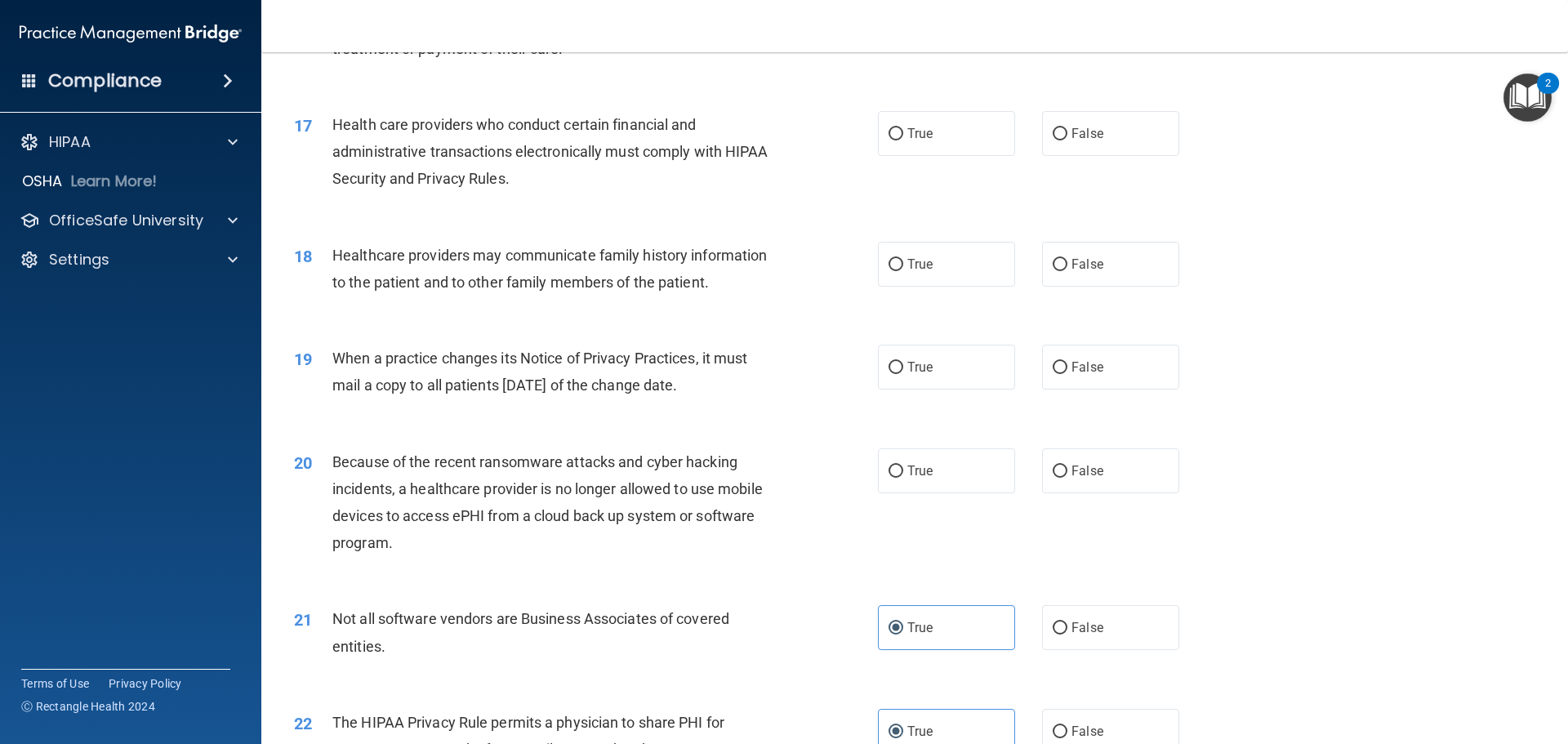
click at [1021, 442] on div "20 Because of the recent ransomware attacks and cyber hacking incidents, a heal…" at bounding box center [914, 507] width 1265 height 158
click at [1030, 456] on div "True False" at bounding box center [1042, 470] width 329 height 45
click at [1063, 473] on label "False" at bounding box center [1110, 470] width 137 height 45
click at [1063, 473] on input "False" at bounding box center [1059, 471] width 14 height 12
radio input "true"
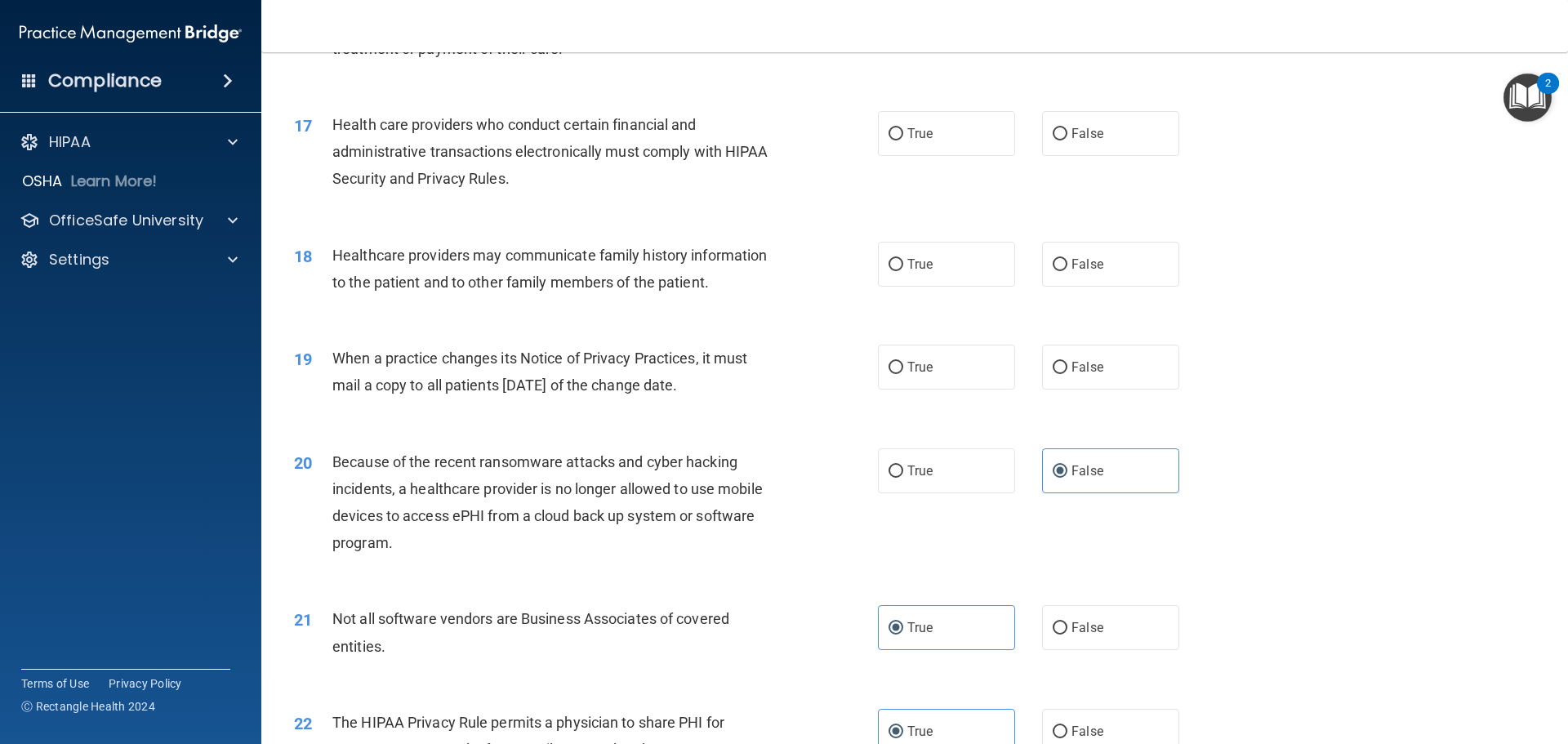
scroll to position [1913, 0]
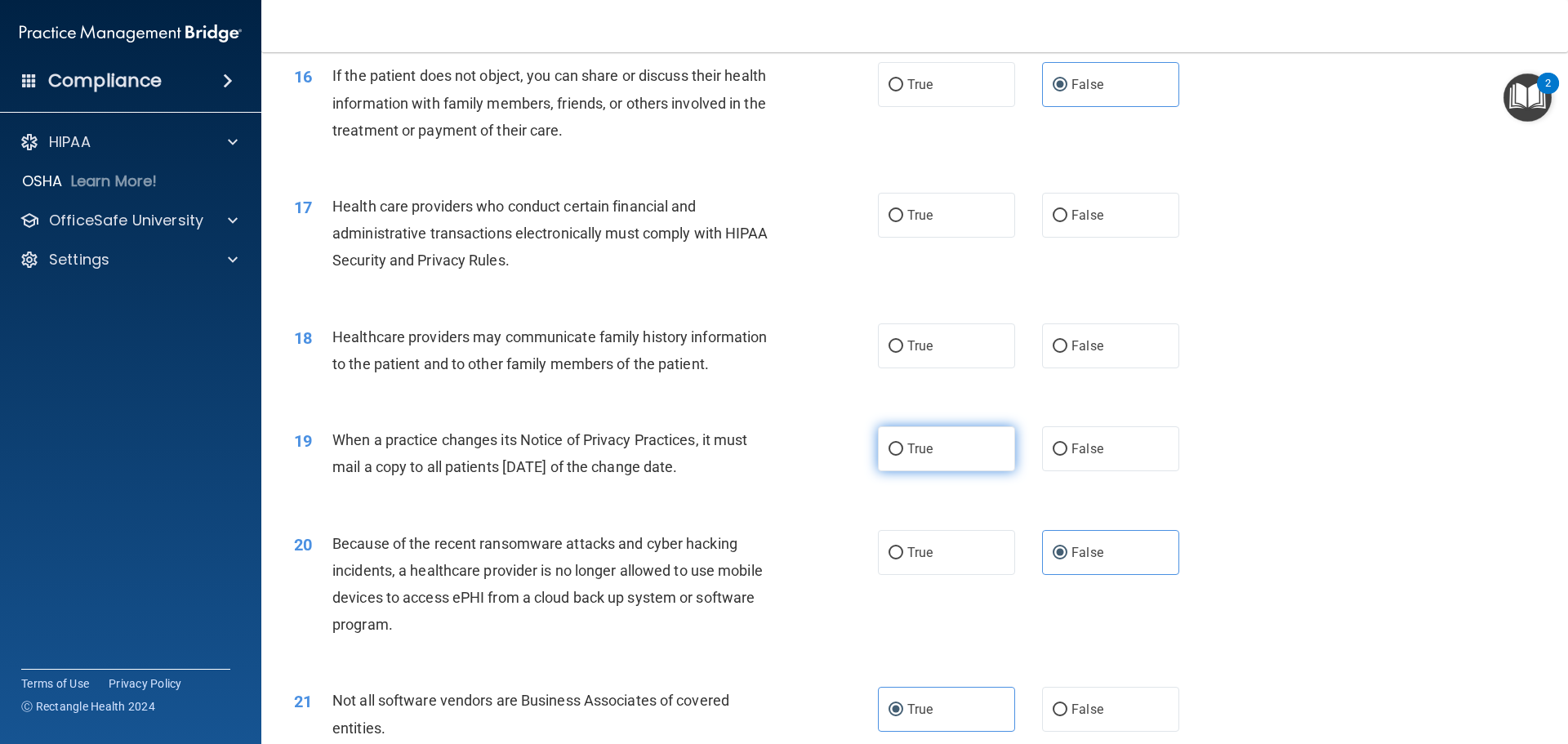
click at [915, 444] on span "True" at bounding box center [919, 448] width 26 height 15
click at [903, 444] on input "True" at bounding box center [895, 449] width 14 height 12
radio input "true"
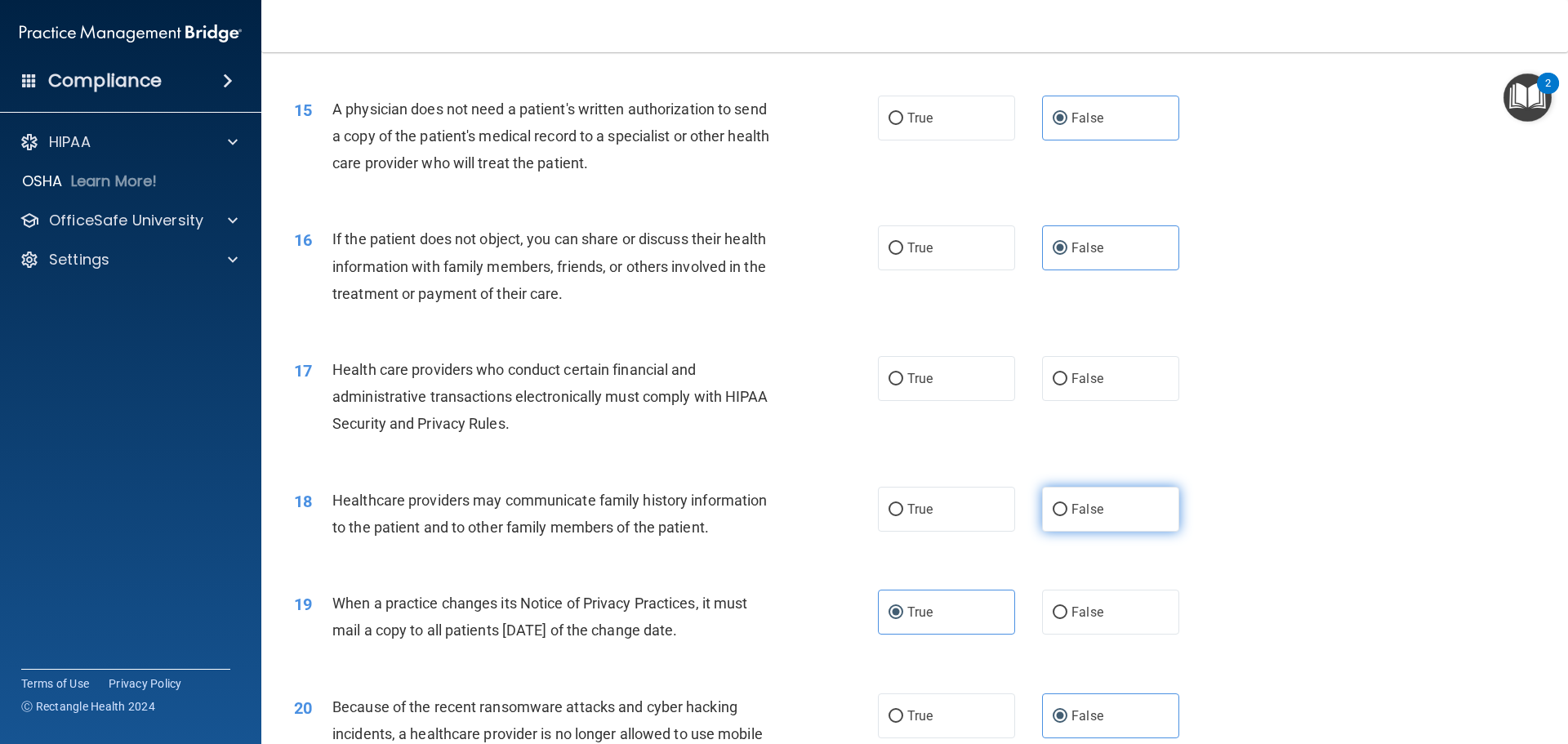
click at [1062, 509] on label "False" at bounding box center [1110, 508] width 137 height 45
click at [1062, 509] on input "False" at bounding box center [1059, 509] width 14 height 12
radio input "true"
click at [941, 384] on label "True" at bounding box center [946, 378] width 137 height 45
click at [903, 384] on input "True" at bounding box center [895, 379] width 14 height 12
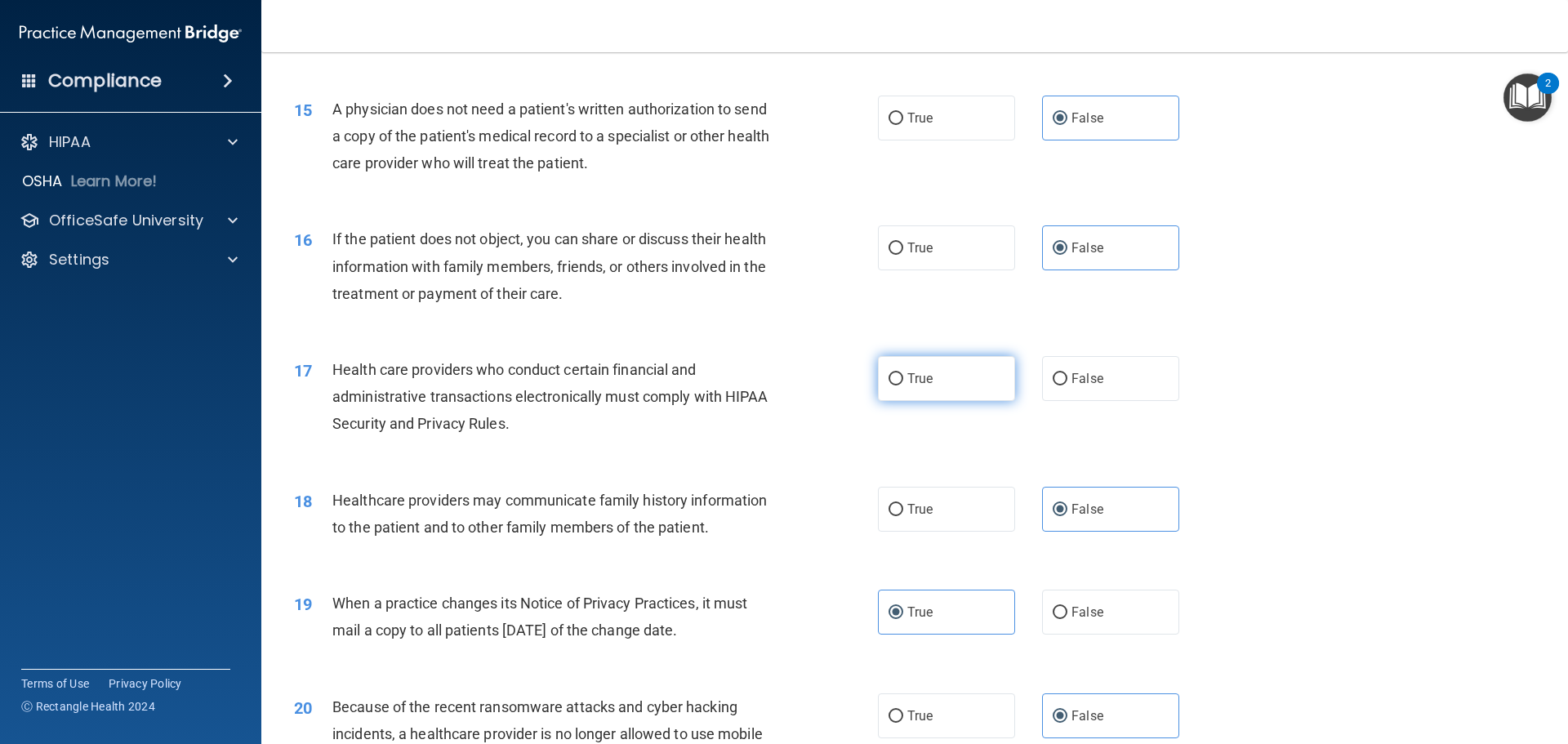
radio input "true"
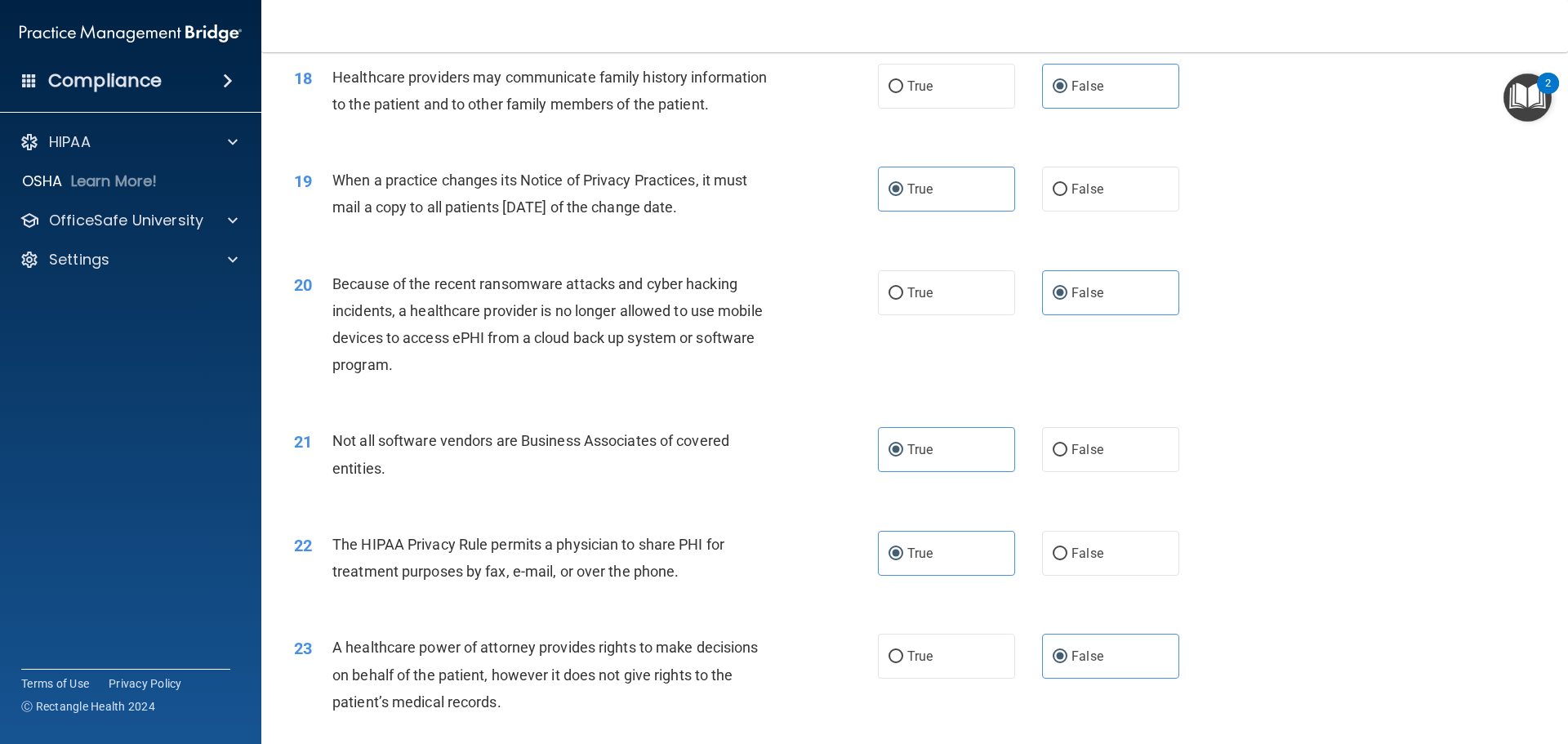
scroll to position [3057, 0]
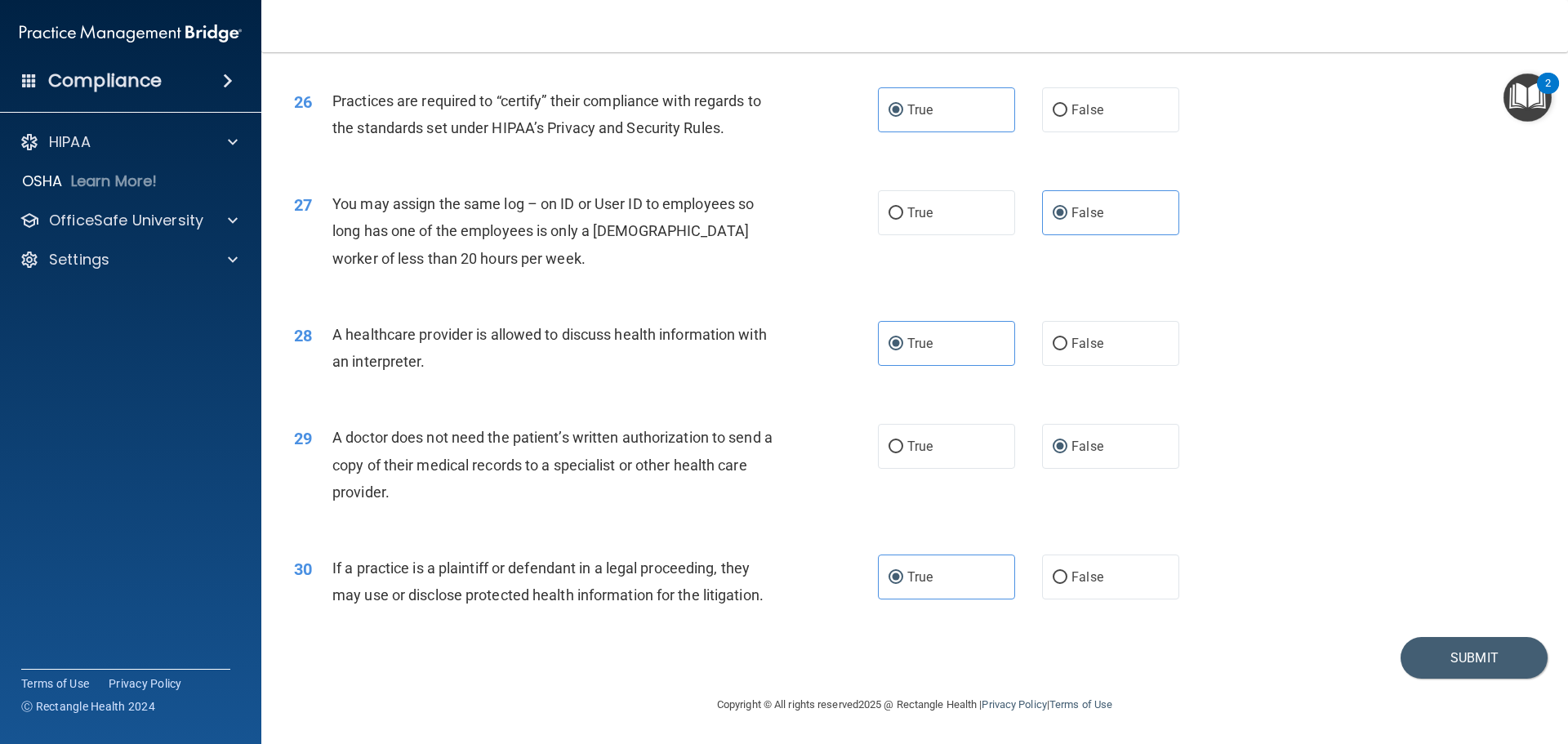
drag, startPoint x: 1263, startPoint y: 377, endPoint x: 1295, endPoint y: 674, distance: 298.7
click at [1435, 664] on button "Submit" at bounding box center [1474, 657] width 147 height 42
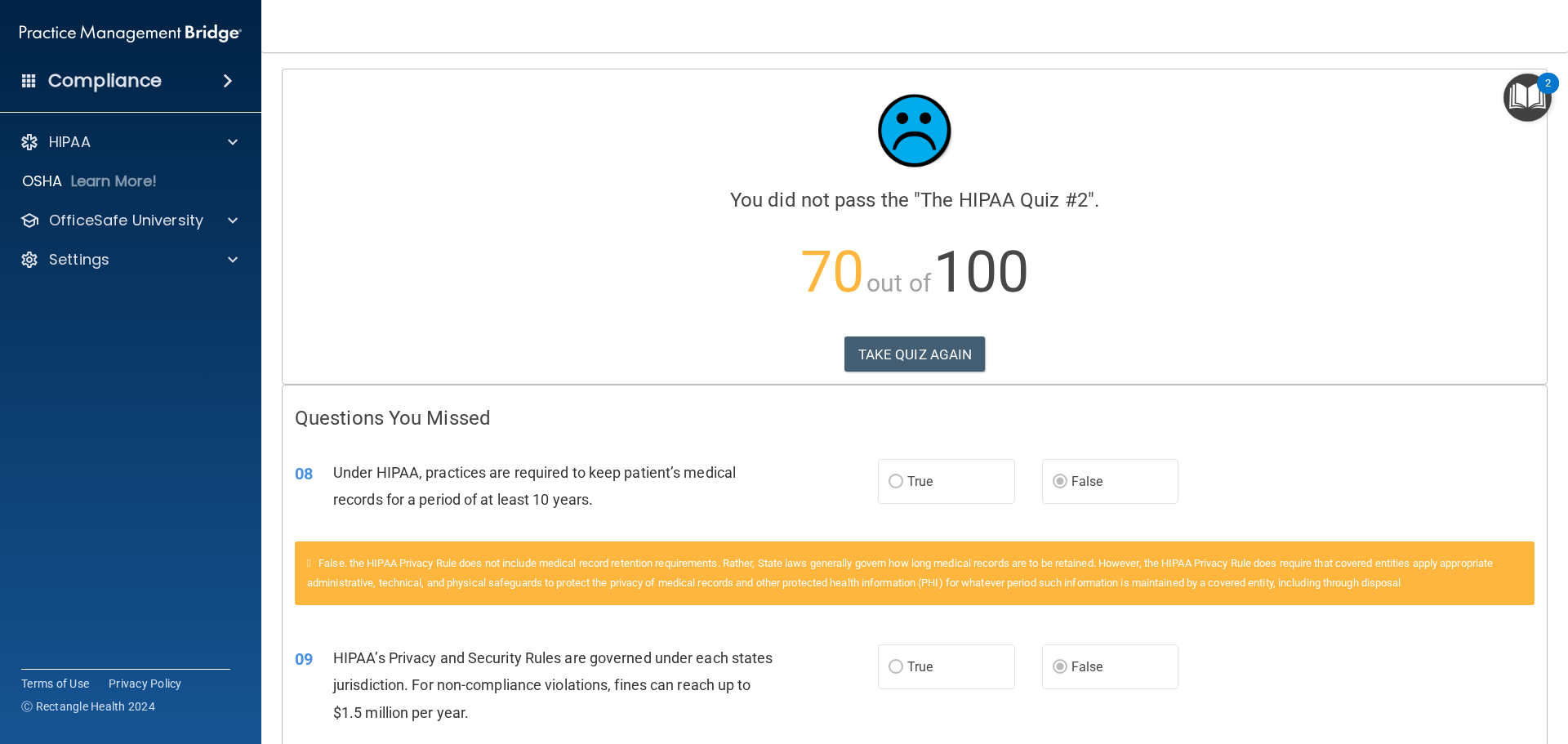
click at [696, 475] on span "Under HIPAA, practices are required to keep patient’s medical records for a per…" at bounding box center [534, 485] width 402 height 44
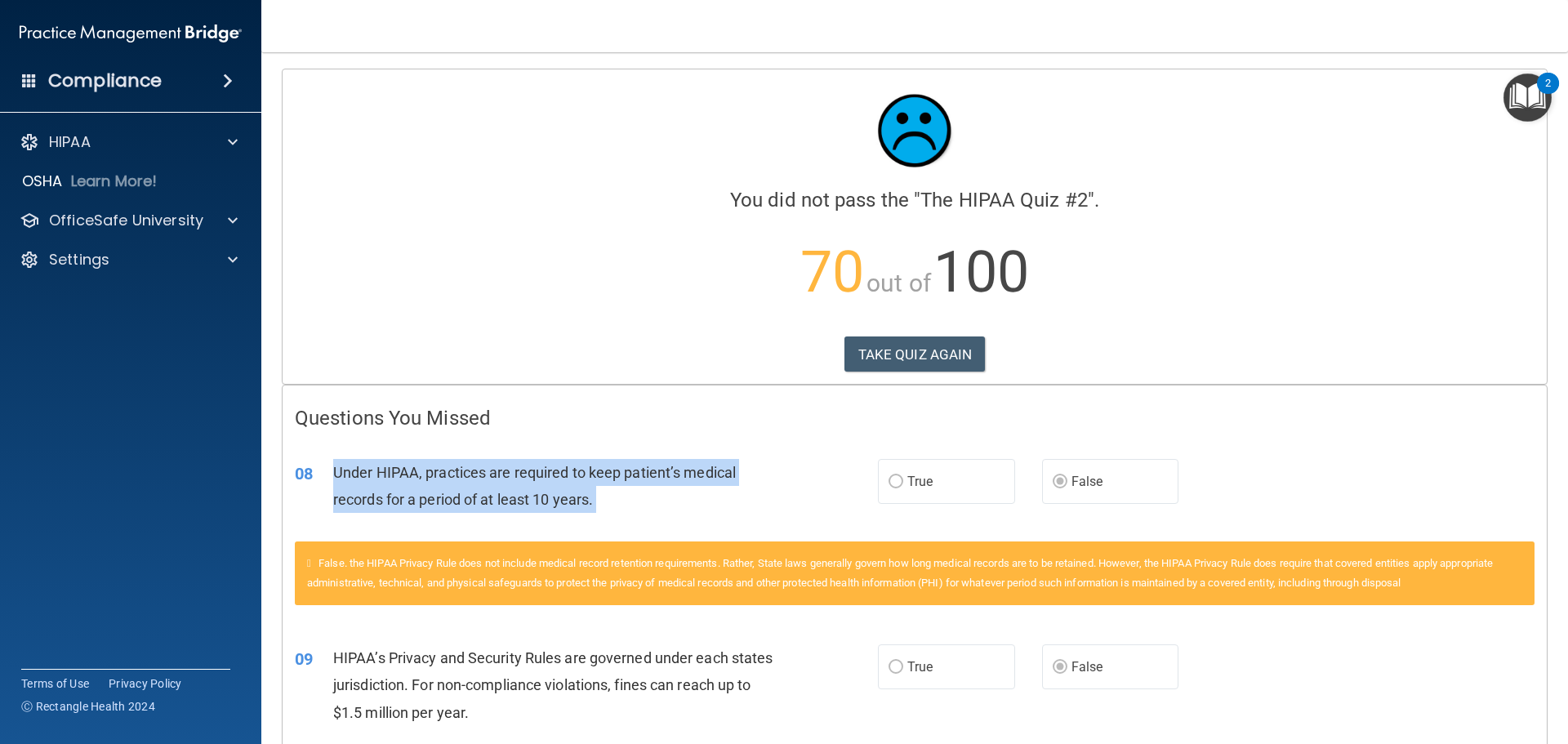
click at [696, 475] on span "Under HIPAA, practices are required to keep patient’s medical records for a per…" at bounding box center [534, 485] width 402 height 44
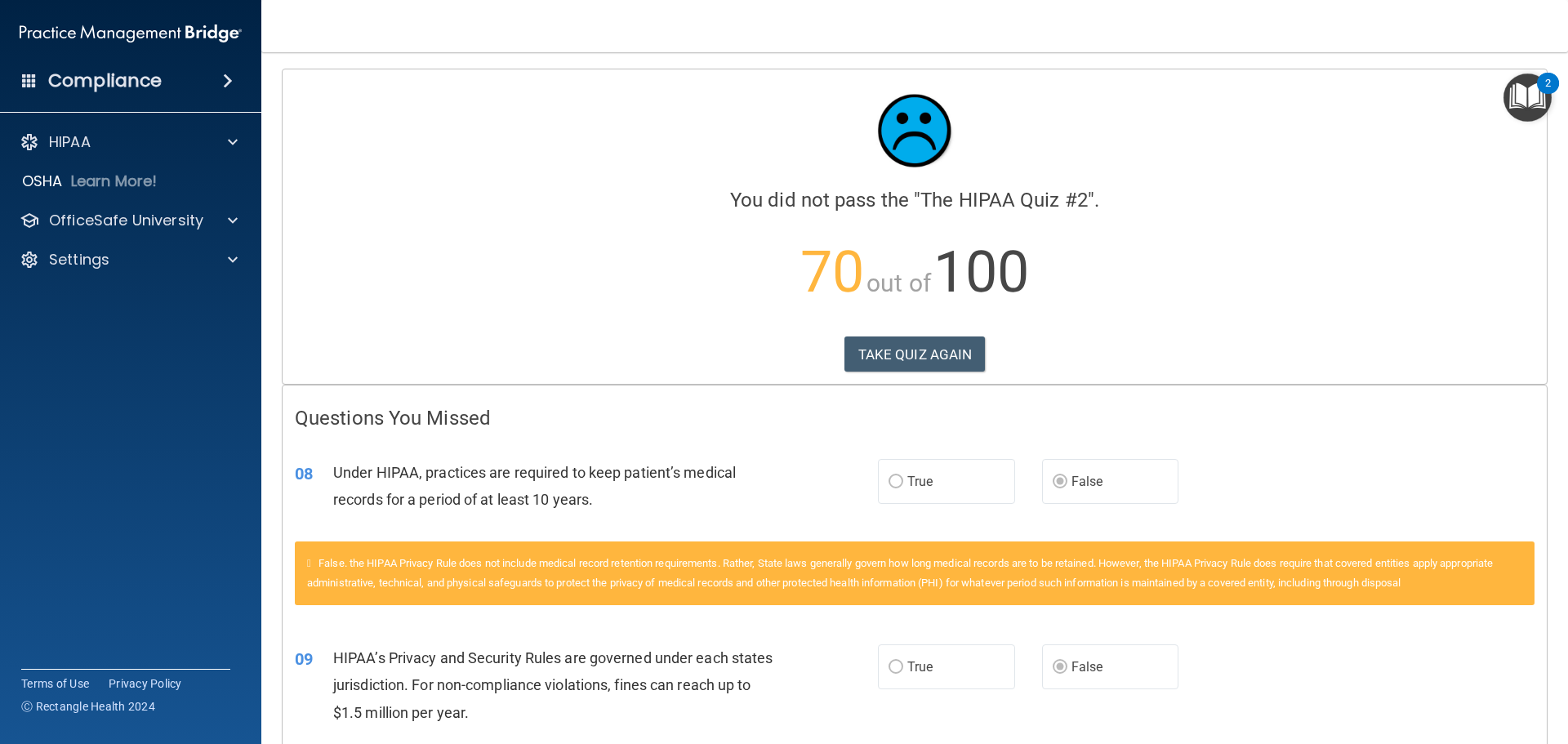
click at [791, 551] on div "False. the HIPAA Privacy Rule does not include medical record retention require…" at bounding box center [914, 573] width 1240 height 64
drag, startPoint x: 945, startPoint y: 676, endPoint x: 747, endPoint y: 39, distance: 667.1
click at [891, 358] on button "TAKE QUIZ AGAIN" at bounding box center [914, 355] width 141 height 36
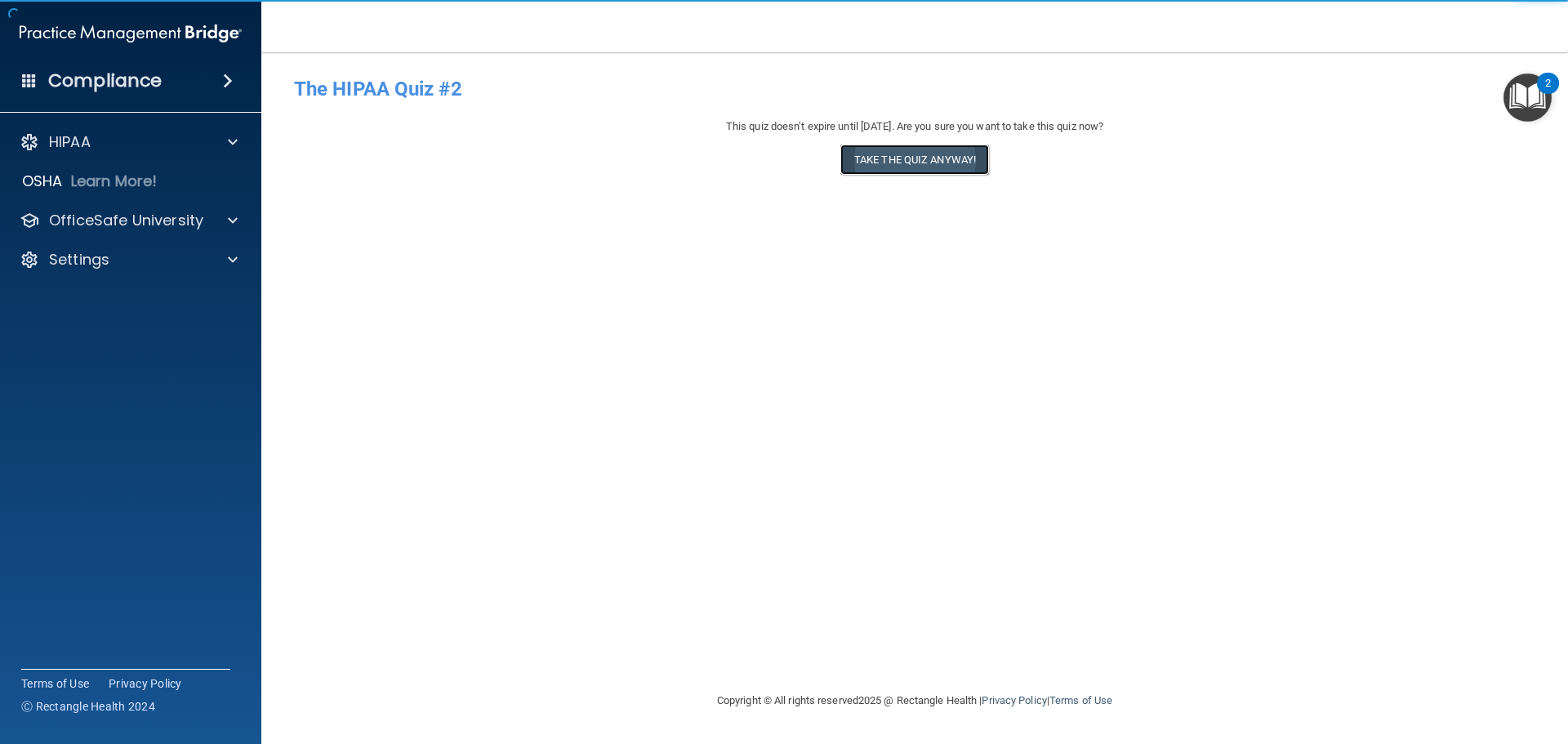
click at [906, 156] on button "Take the quiz anyway!" at bounding box center [914, 160] width 148 height 30
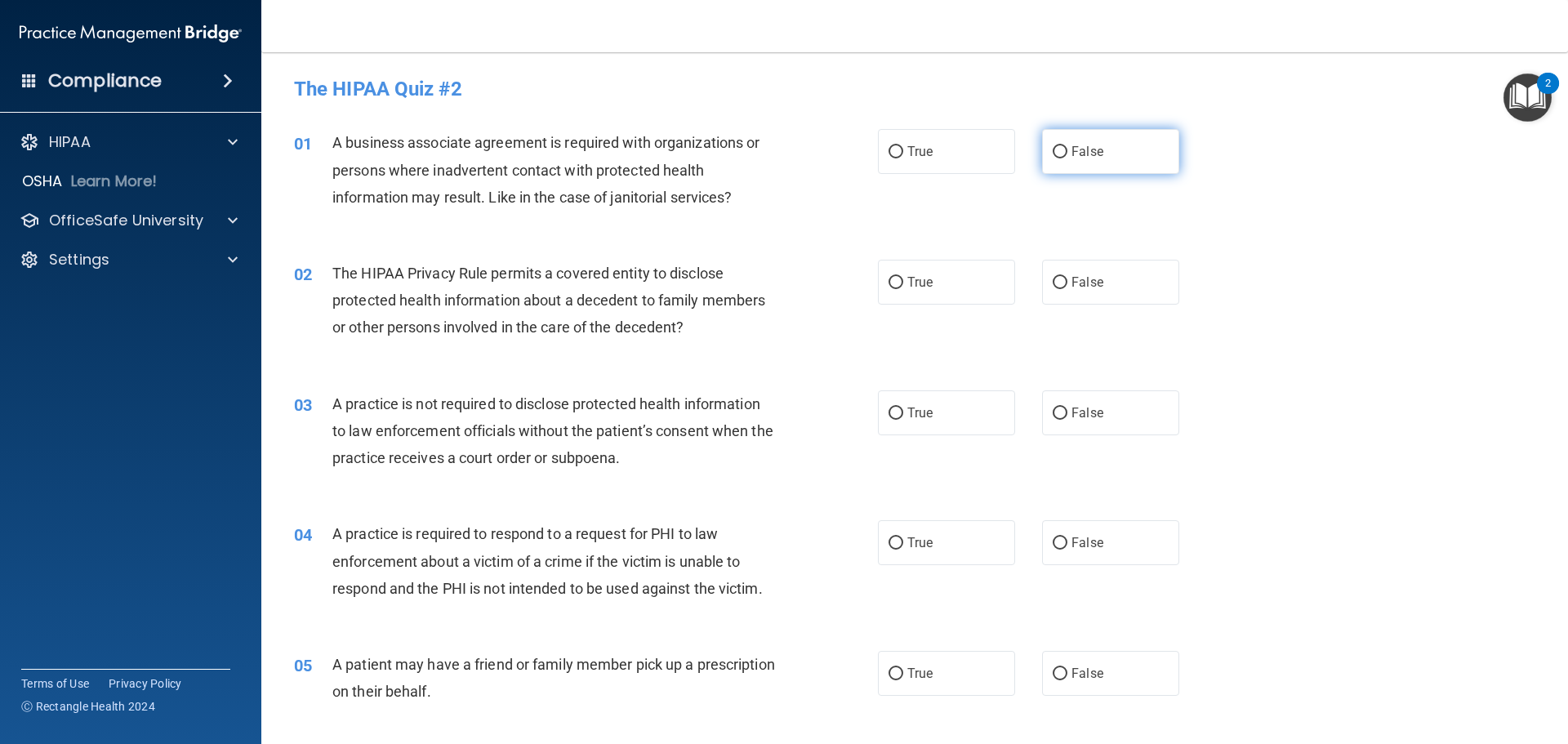
click at [1042, 166] on label "False" at bounding box center [1110, 151] width 137 height 45
click at [1052, 158] on input "False" at bounding box center [1059, 152] width 14 height 12
radio input "true"
click at [964, 286] on label "True" at bounding box center [946, 282] width 137 height 45
click at [903, 286] on input "True" at bounding box center [895, 283] width 14 height 12
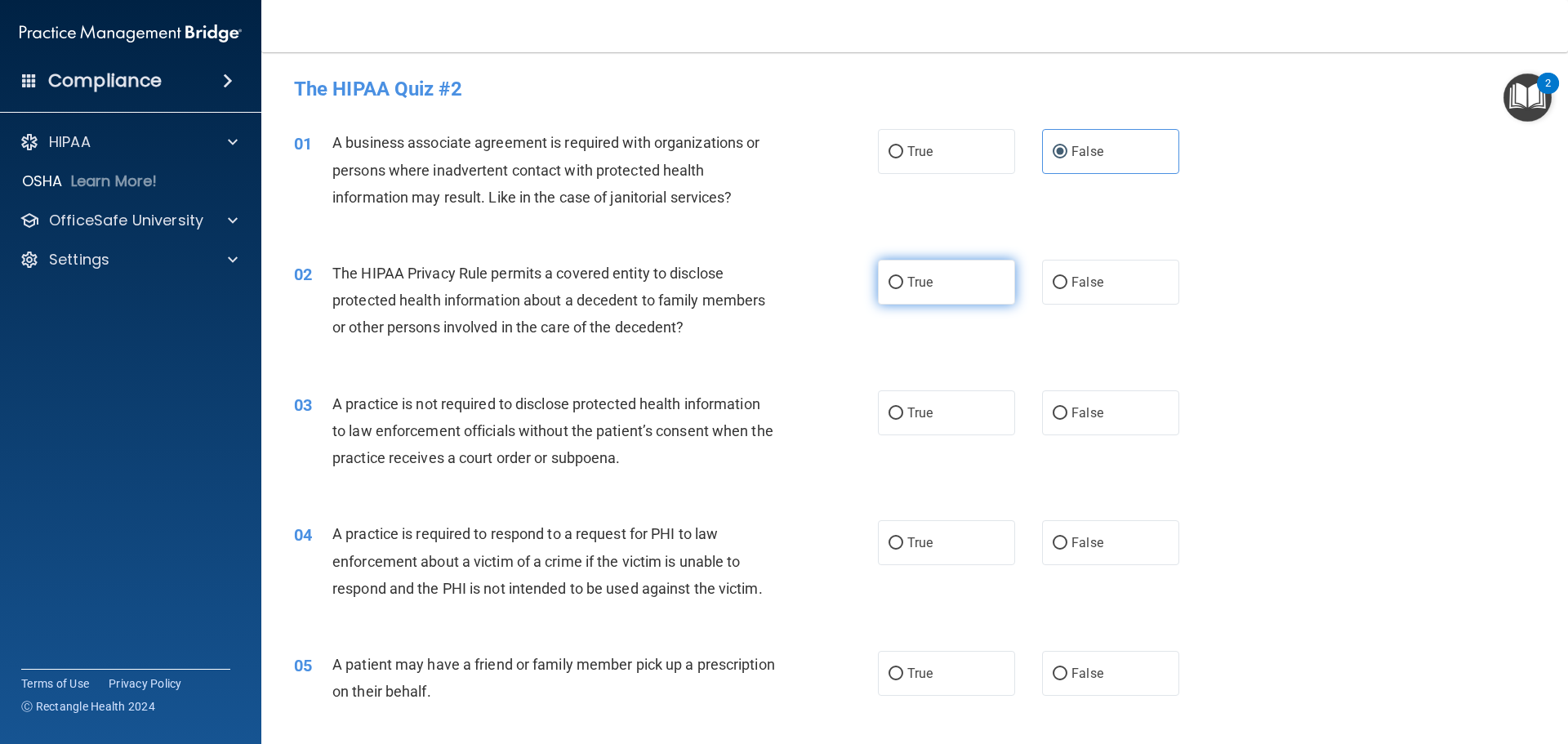
radio input "true"
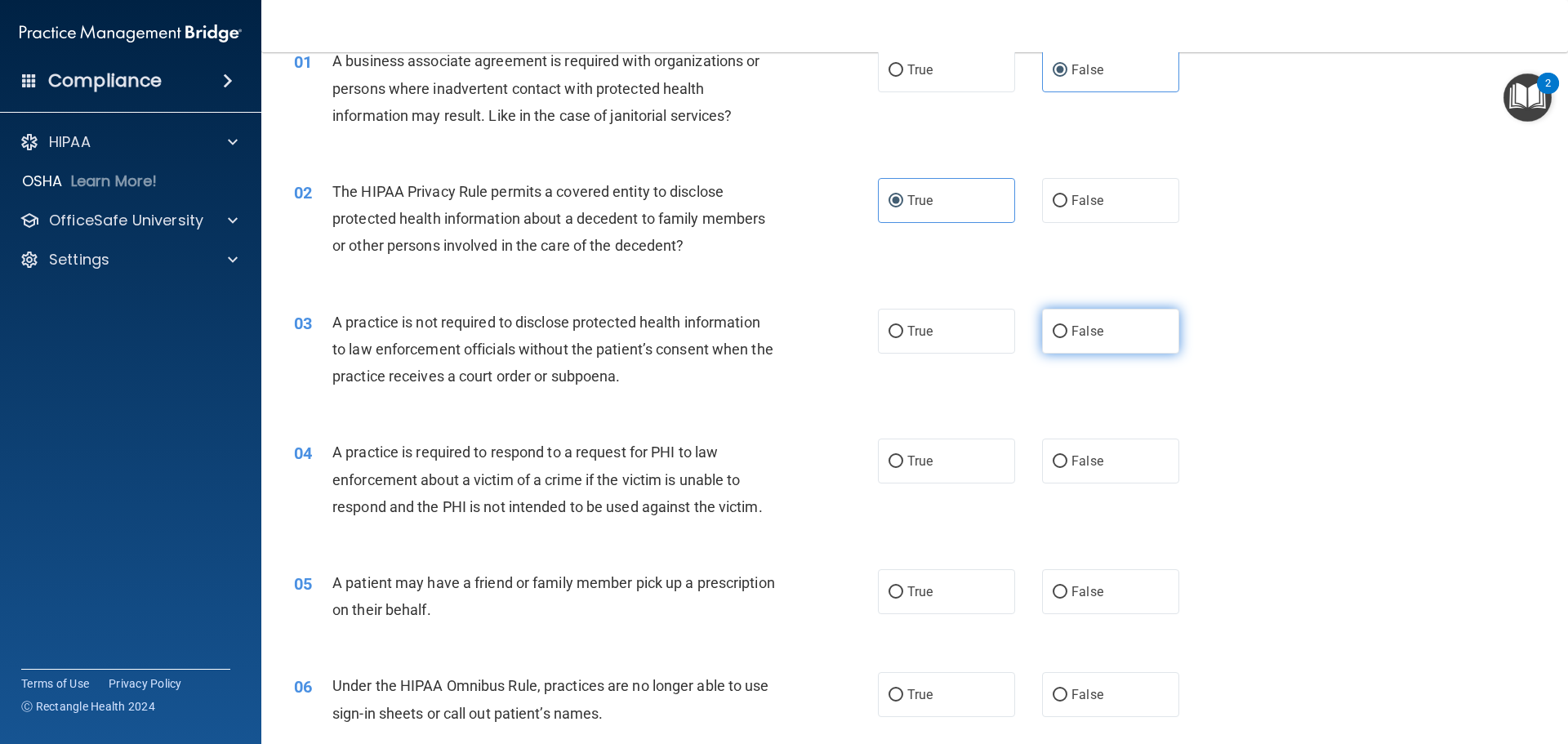
click at [1042, 337] on label "False" at bounding box center [1110, 330] width 137 height 45
click at [1052, 337] on input "False" at bounding box center [1059, 331] width 14 height 12
radio input "true"
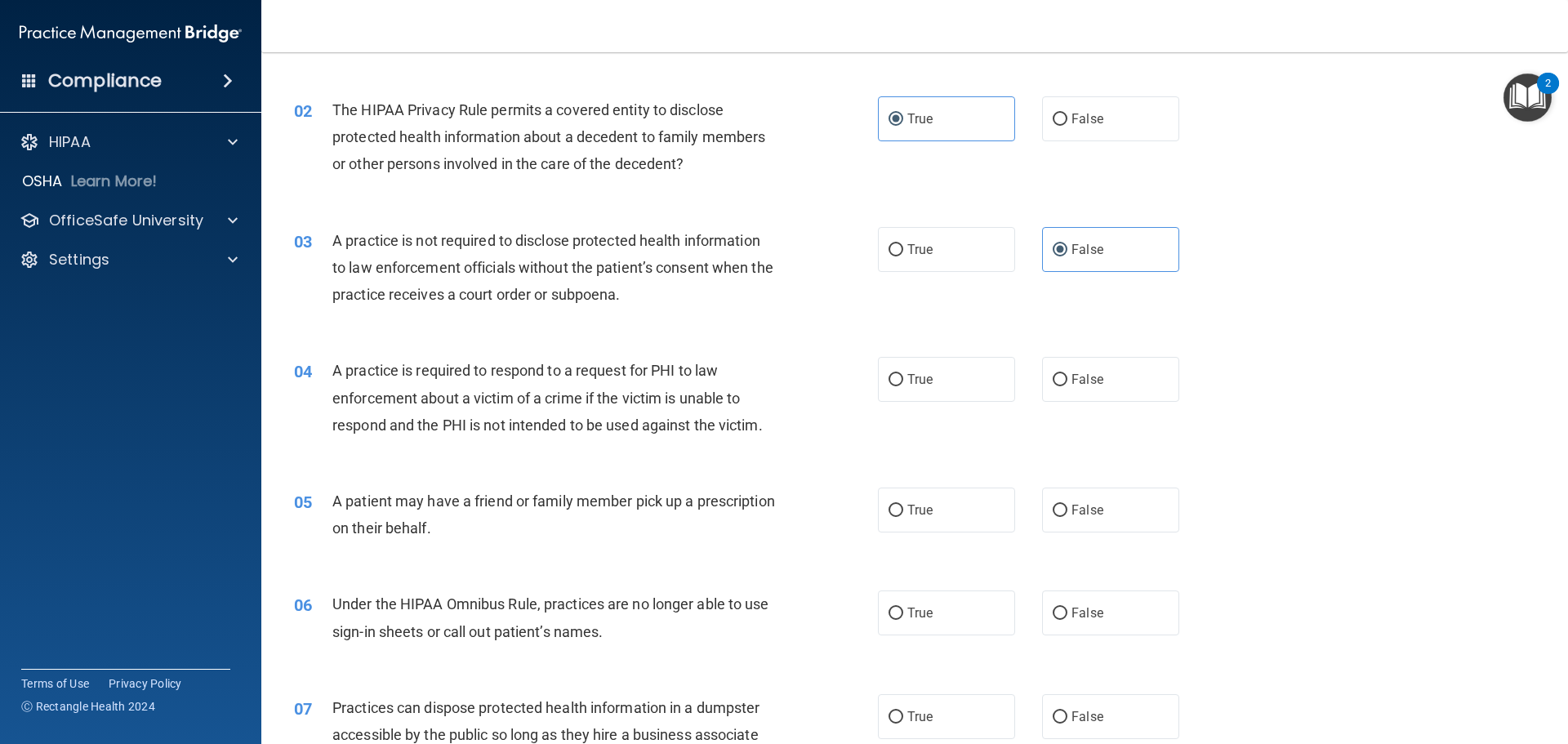
scroll to position [245, 0]
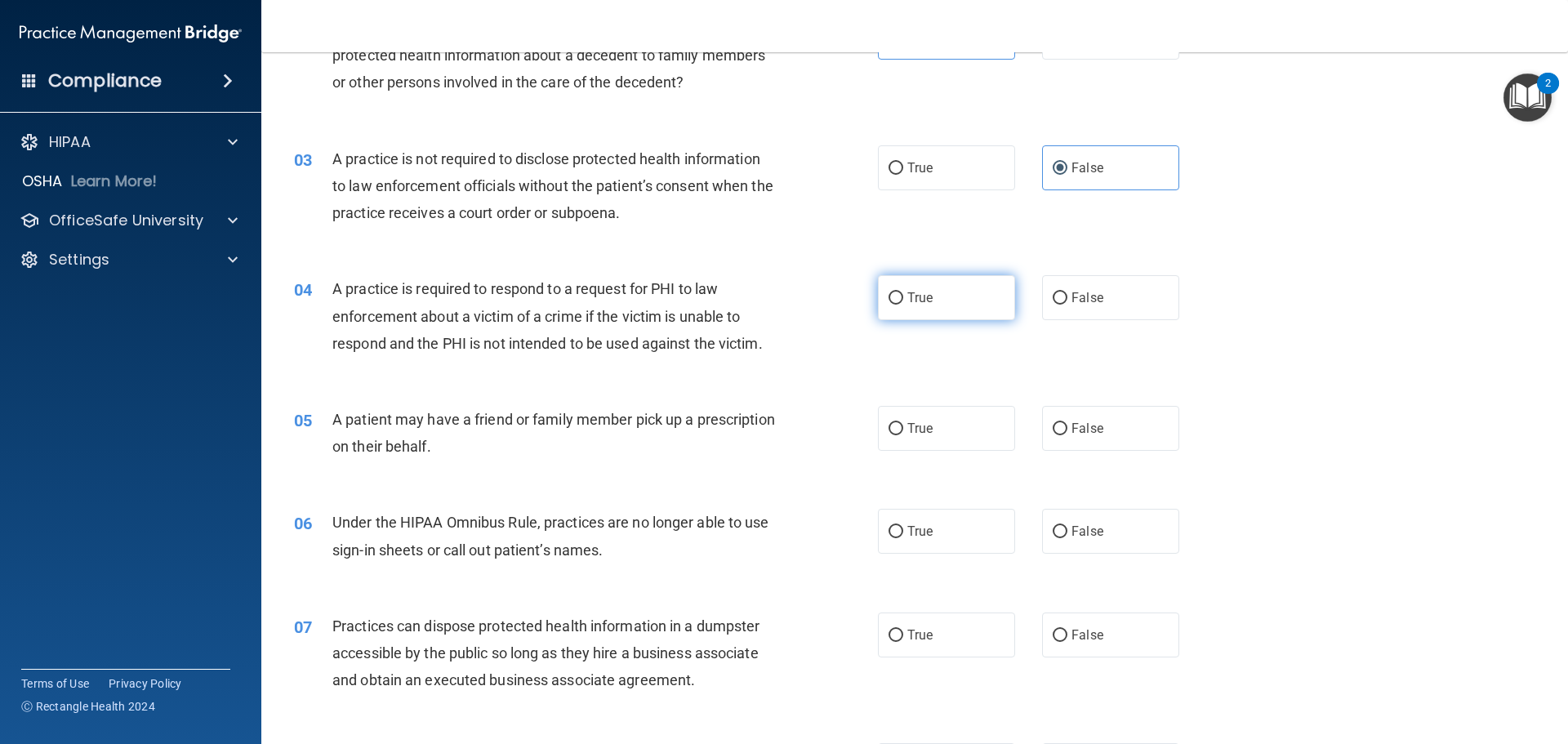
click at [907, 294] on span "True" at bounding box center [919, 298] width 26 height 15
click at [903, 294] on input "True" at bounding box center [895, 298] width 14 height 12
radio input "true"
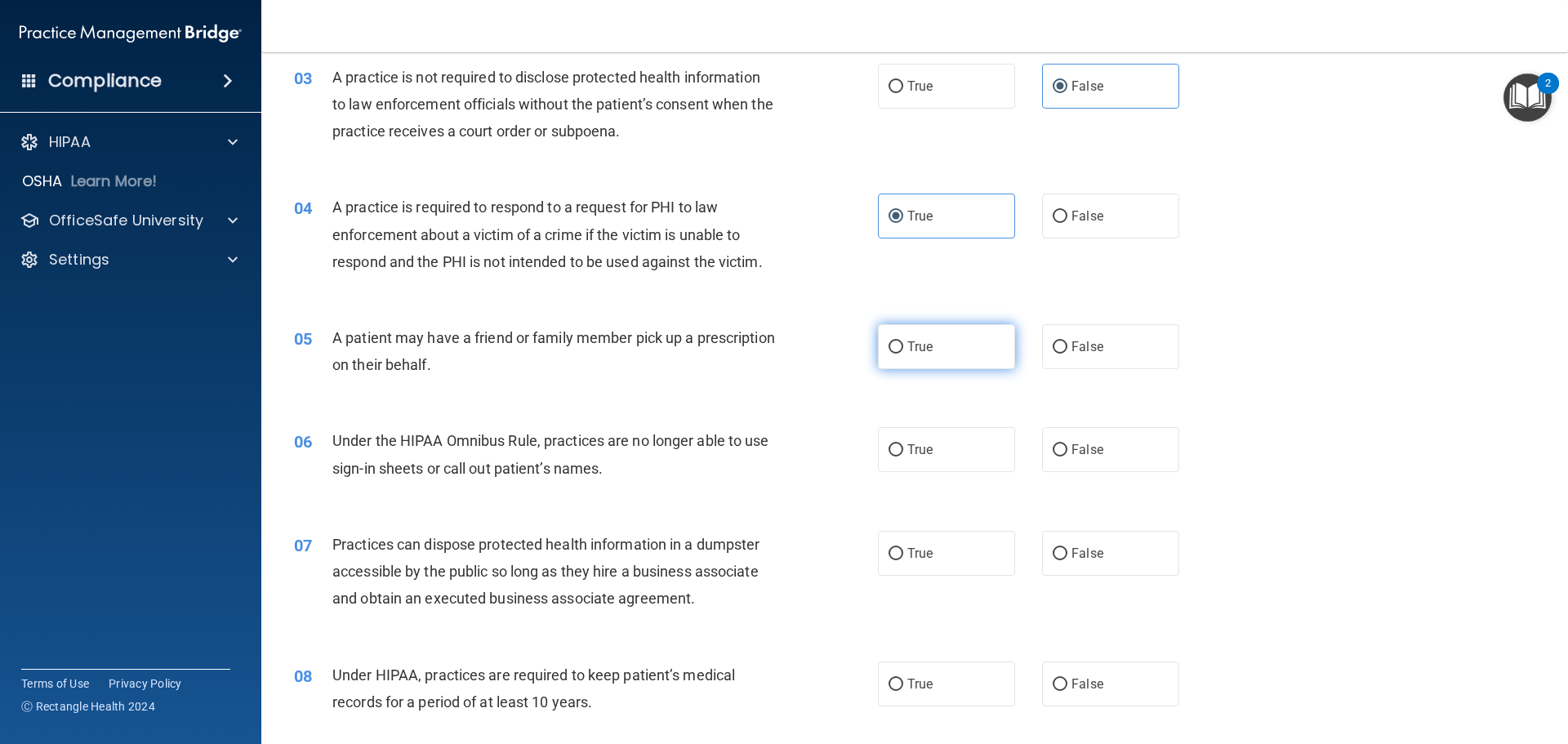
click at [926, 354] on label "True" at bounding box center [946, 346] width 137 height 45
click at [903, 354] on input "True" at bounding box center [895, 347] width 14 height 12
radio input "true"
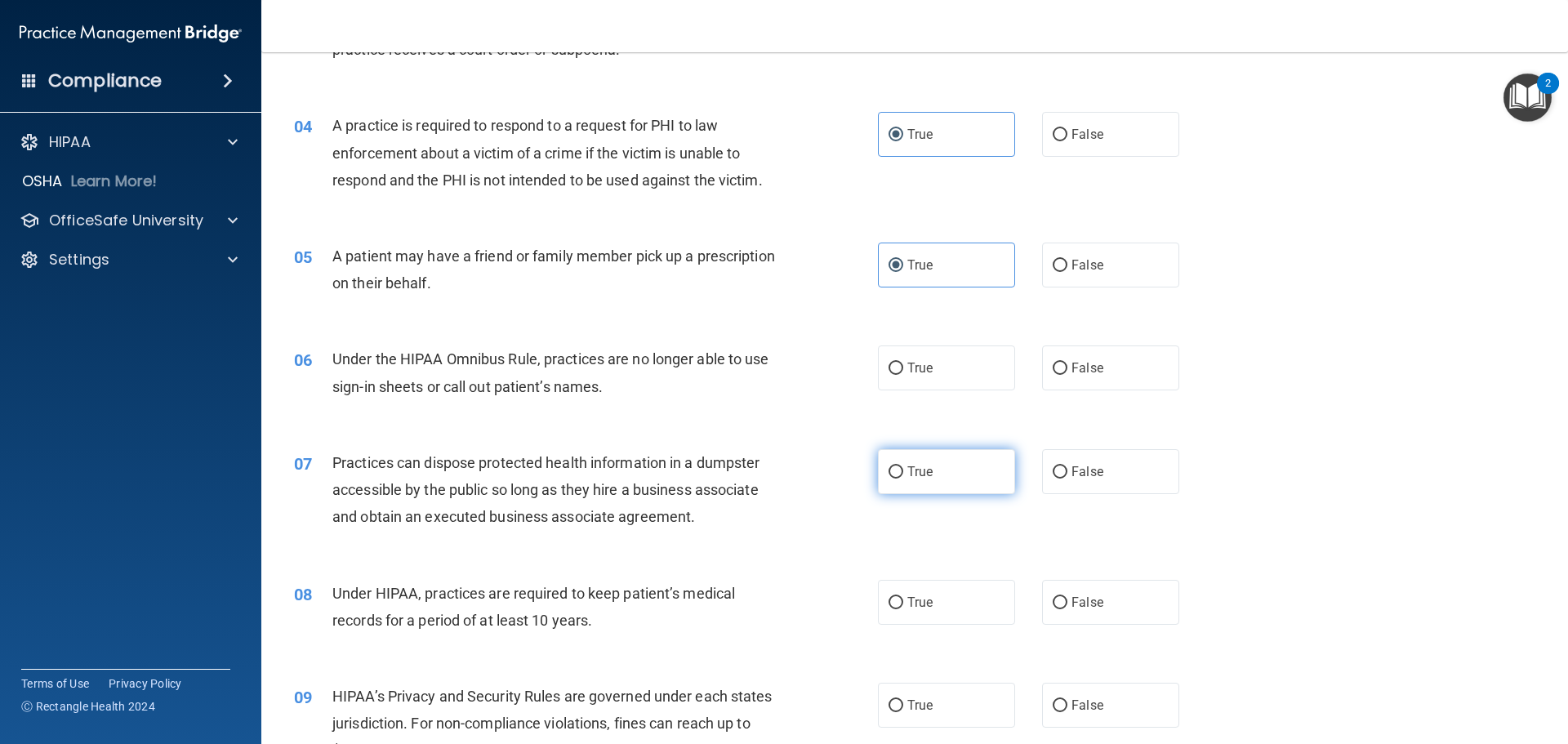
scroll to position [490, 0]
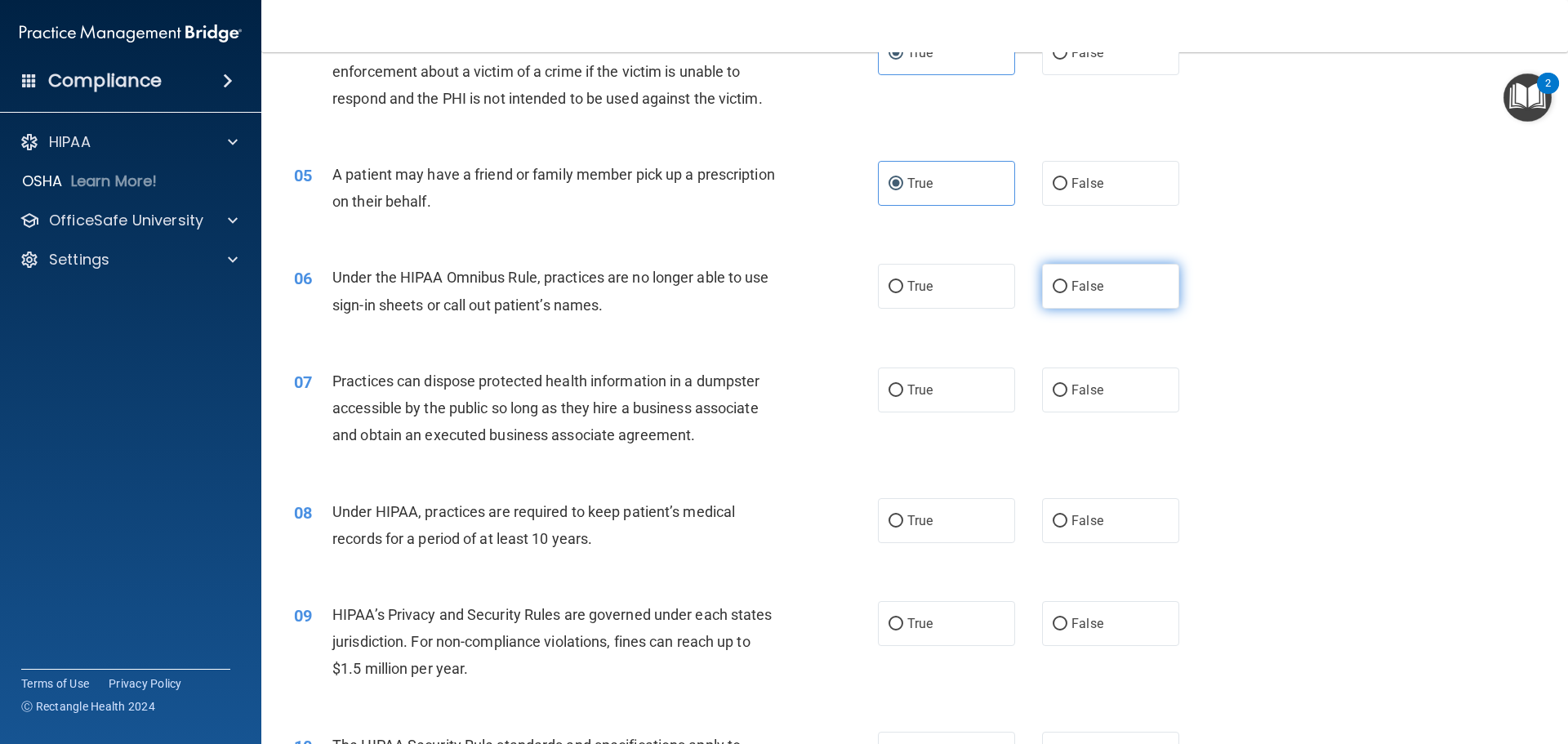
click at [1056, 303] on label "False" at bounding box center [1110, 285] width 137 height 45
click at [1056, 293] on input "False" at bounding box center [1059, 286] width 14 height 12
radio input "true"
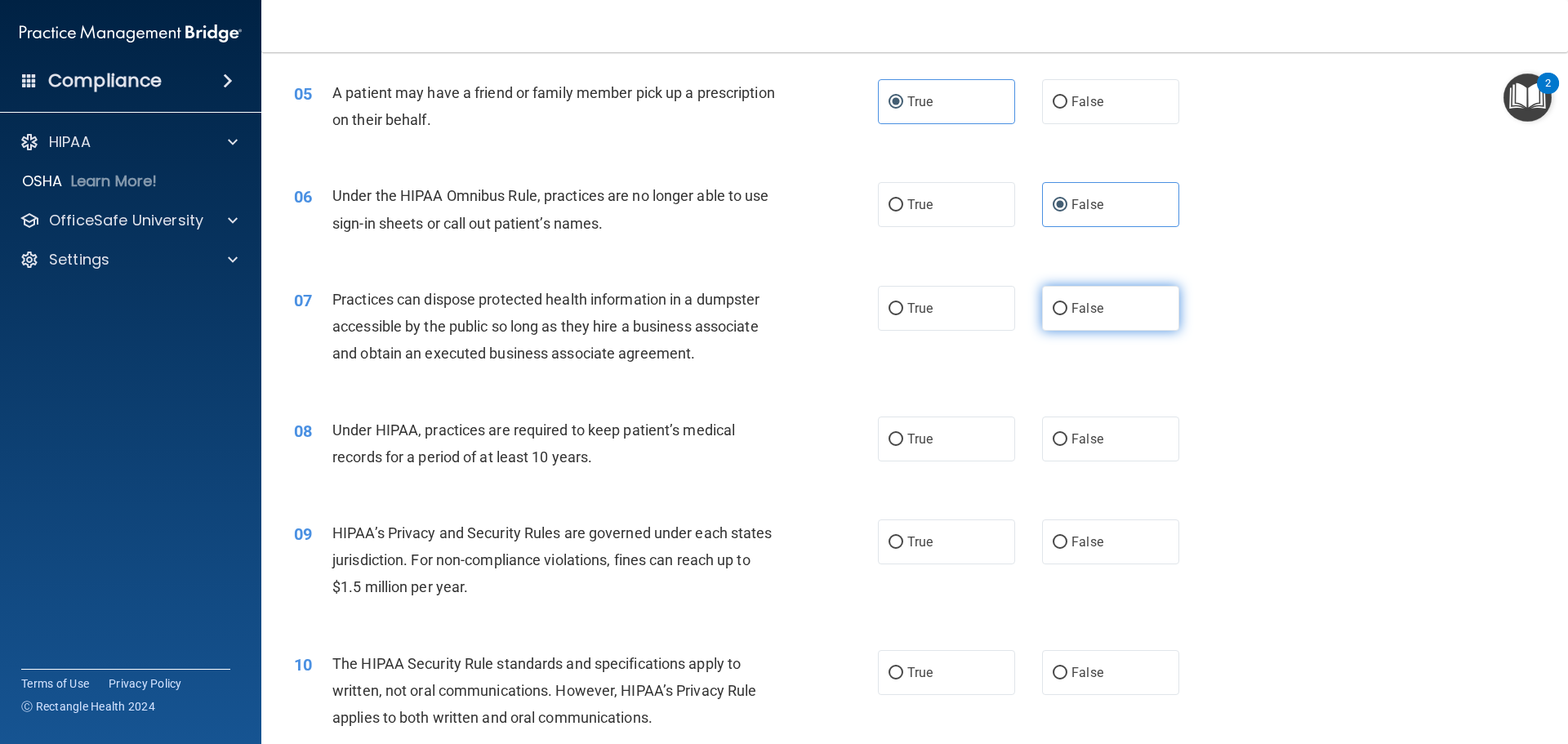
click at [1057, 319] on label "False" at bounding box center [1110, 307] width 137 height 45
click at [1057, 315] on input "False" at bounding box center [1059, 308] width 14 height 12
radio input "true"
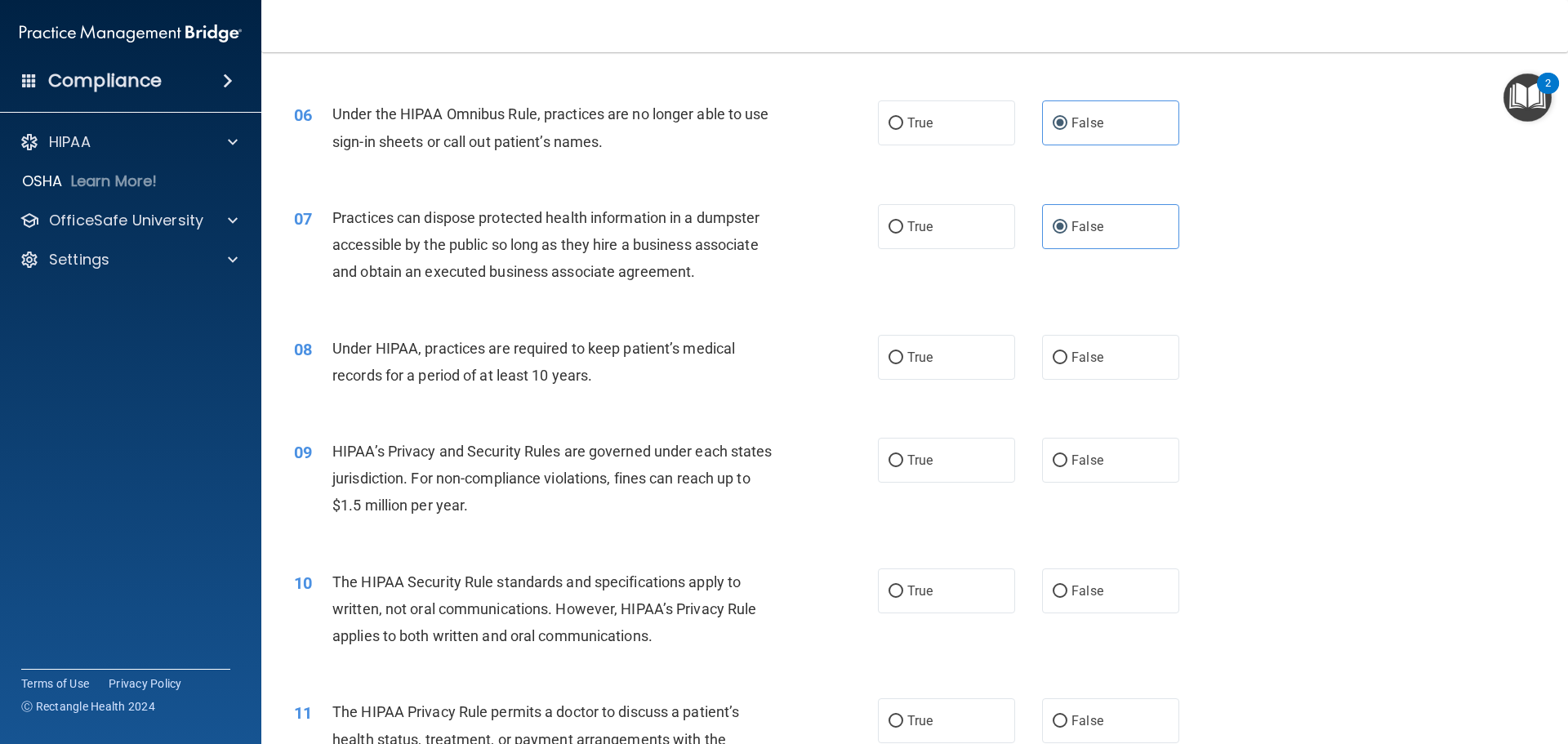
scroll to position [734, 0]
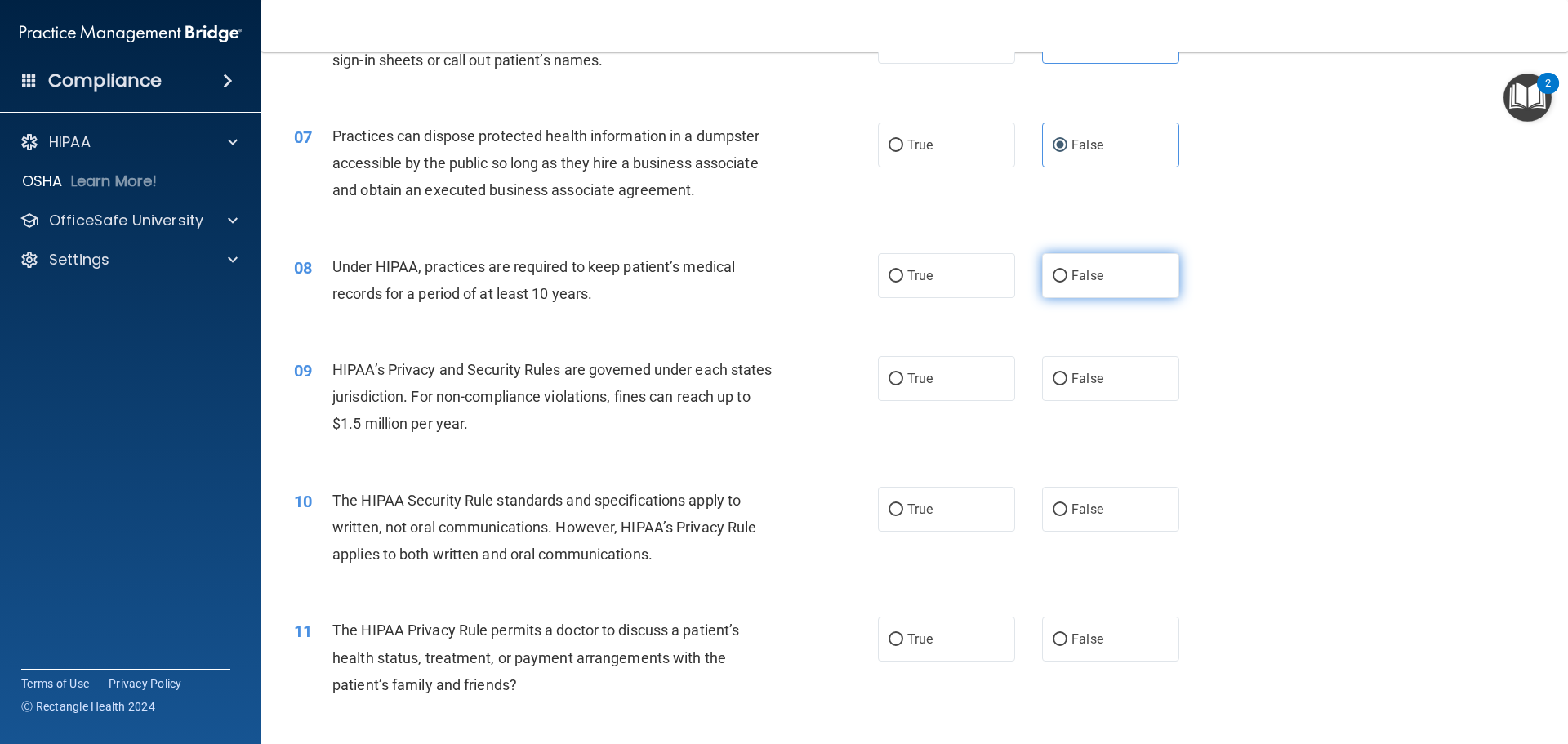
click at [1052, 274] on input "False" at bounding box center [1059, 276] width 14 height 12
radio input "true"
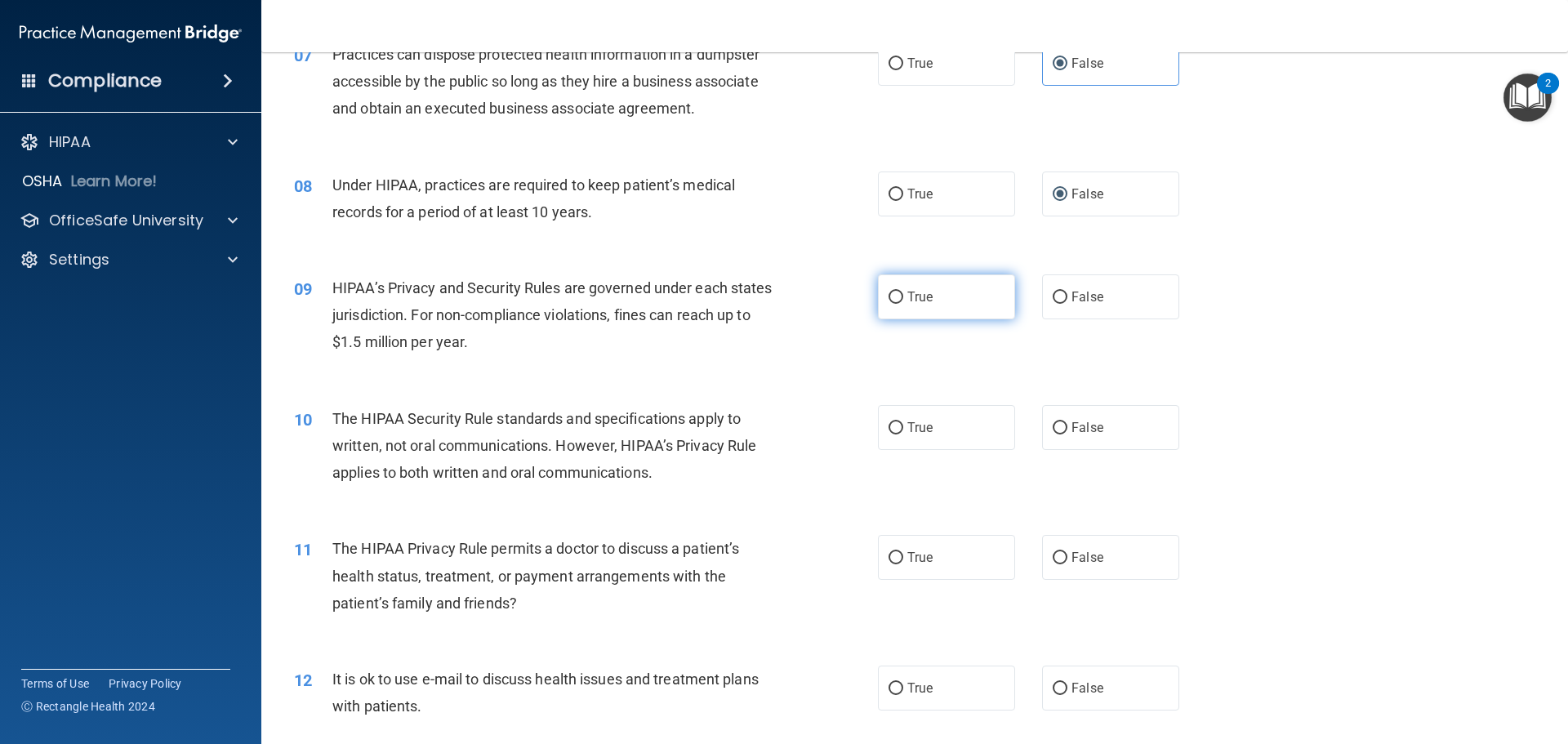
click at [947, 295] on label "True" at bounding box center [946, 296] width 137 height 45
click at [903, 295] on input "True" at bounding box center [895, 297] width 14 height 12
radio input "true"
click at [1042, 291] on label "False" at bounding box center [1110, 296] width 137 height 45
click at [1052, 291] on input "False" at bounding box center [1059, 297] width 14 height 12
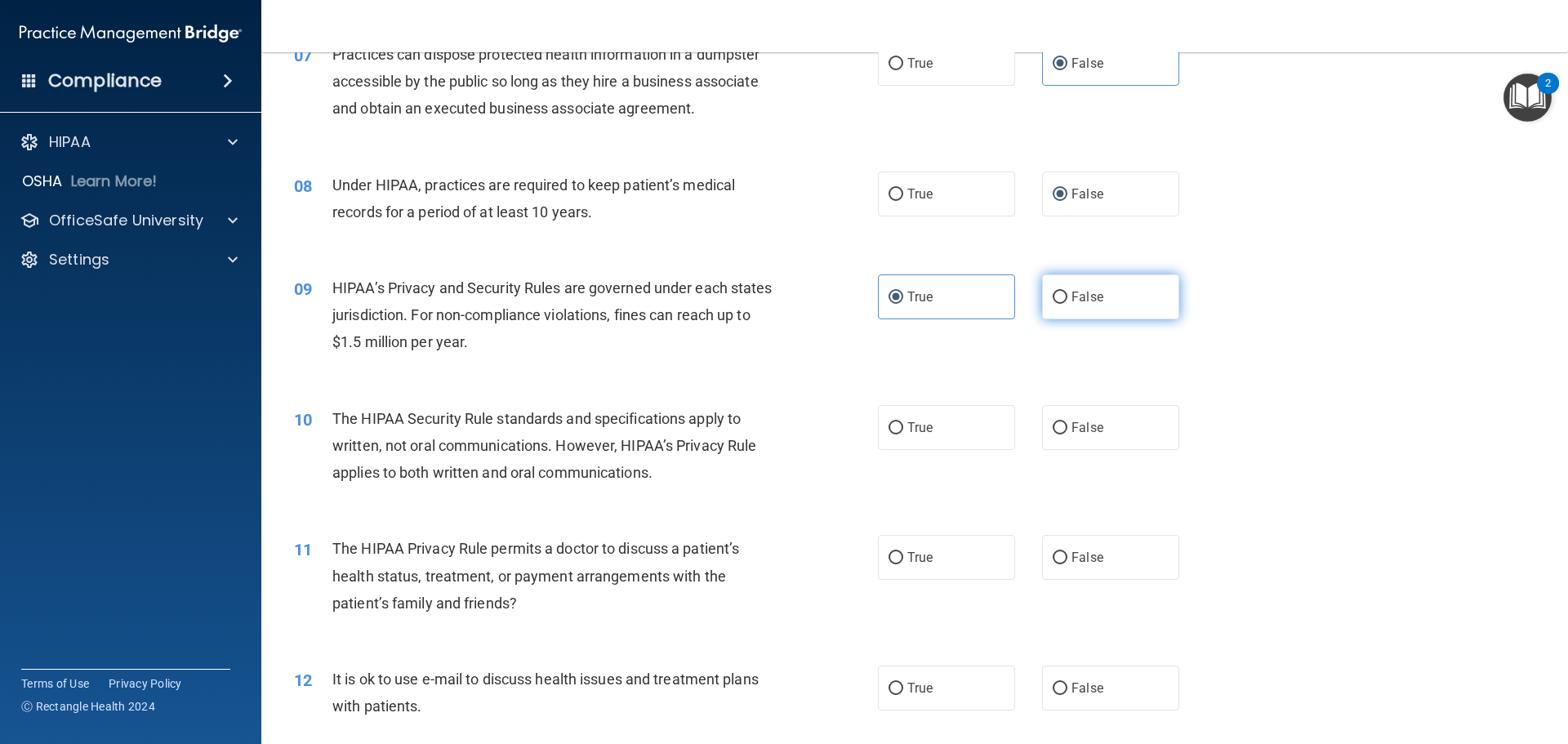
radio input "true"
radio input "false"
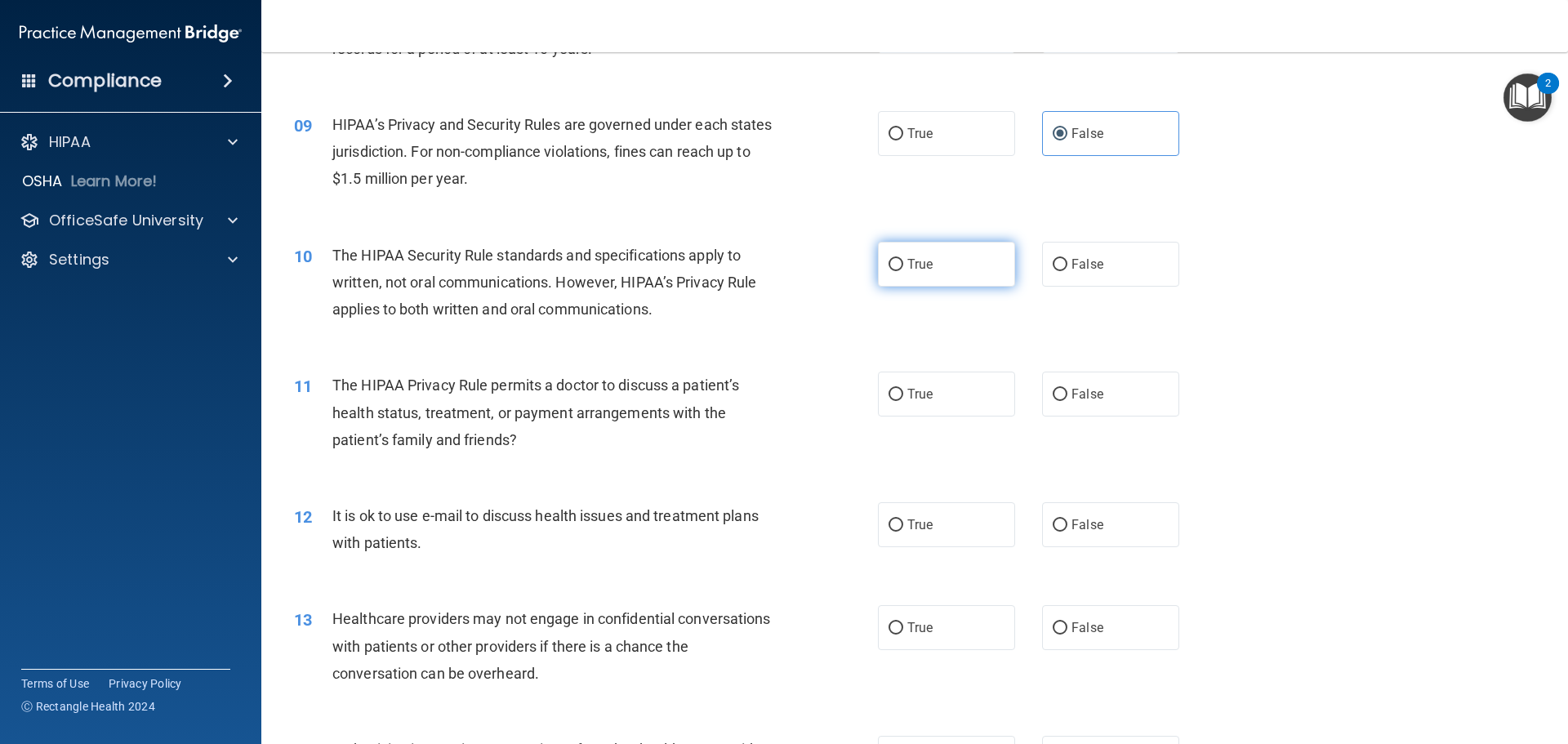
click at [957, 264] on label "True" at bounding box center [946, 264] width 137 height 45
click at [903, 264] on input "True" at bounding box center [895, 264] width 14 height 12
radio input "true"
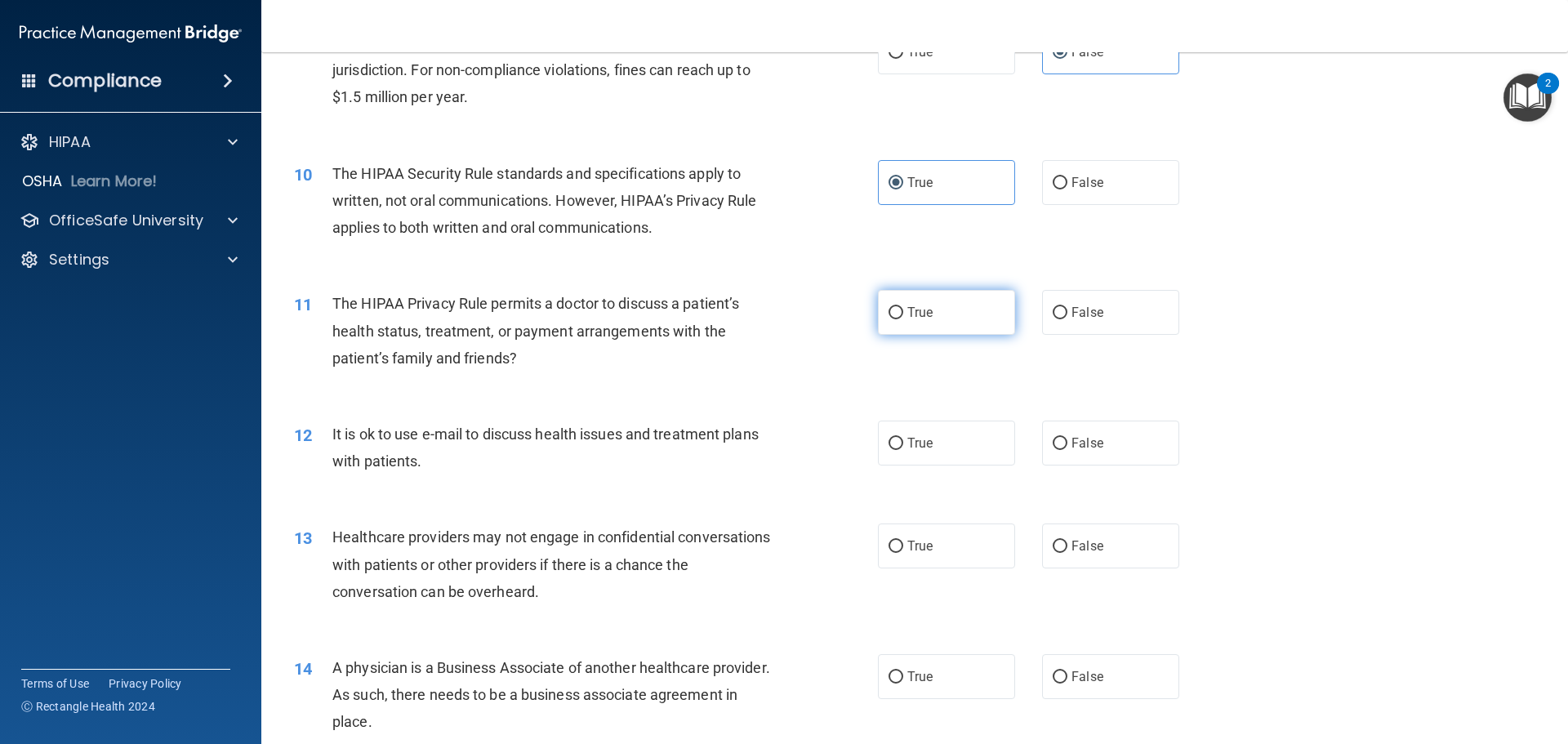
click at [952, 320] on label "True" at bounding box center [946, 312] width 137 height 45
click at [903, 320] on input "True" at bounding box center [895, 313] width 14 height 12
radio input "true"
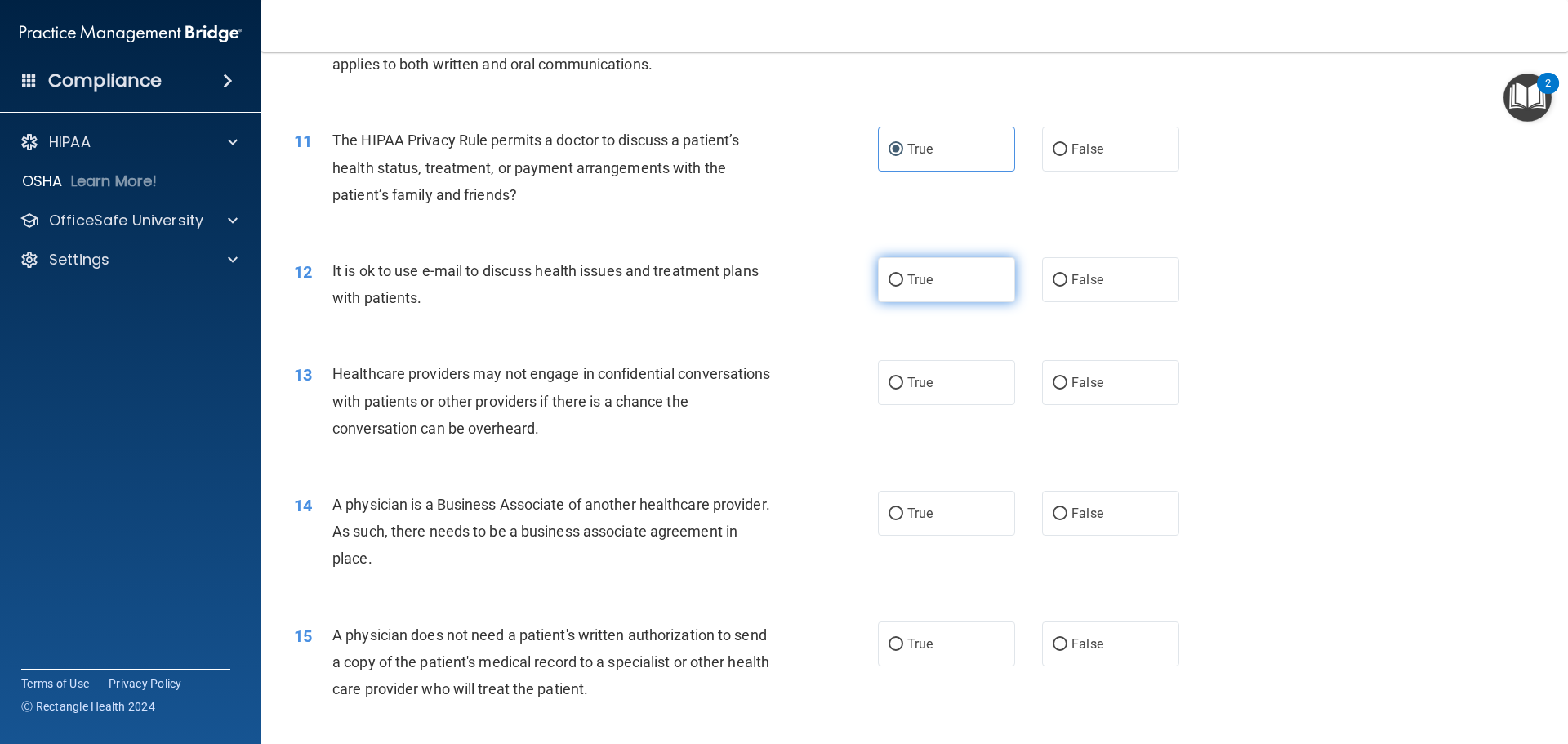
click at [913, 290] on label "True" at bounding box center [946, 279] width 137 height 45
click at [903, 286] on input "True" at bounding box center [895, 280] width 14 height 12
radio input "true"
click at [908, 372] on label "True" at bounding box center [946, 382] width 137 height 45
click at [903, 377] on input "True" at bounding box center [895, 382] width 14 height 12
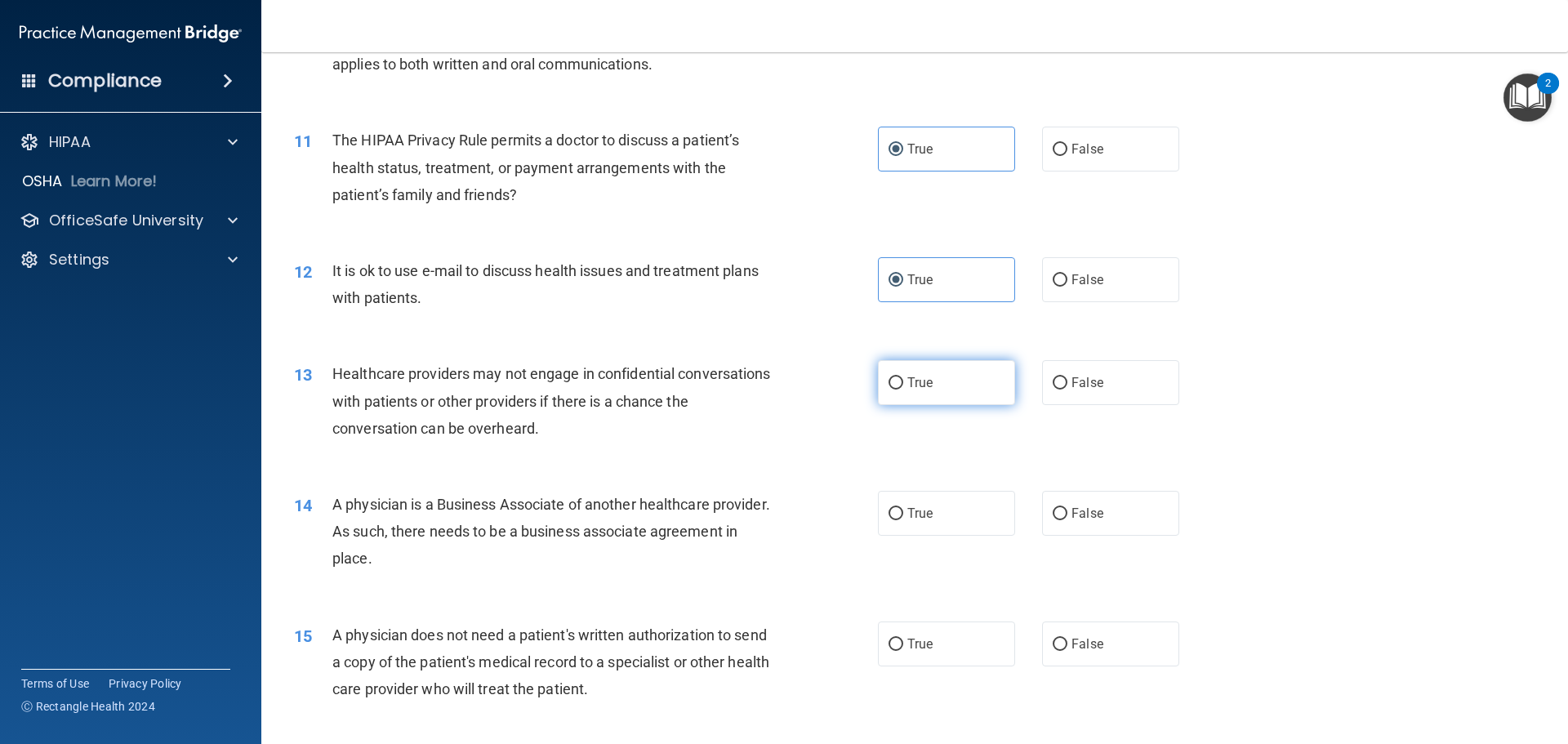
radio input "true"
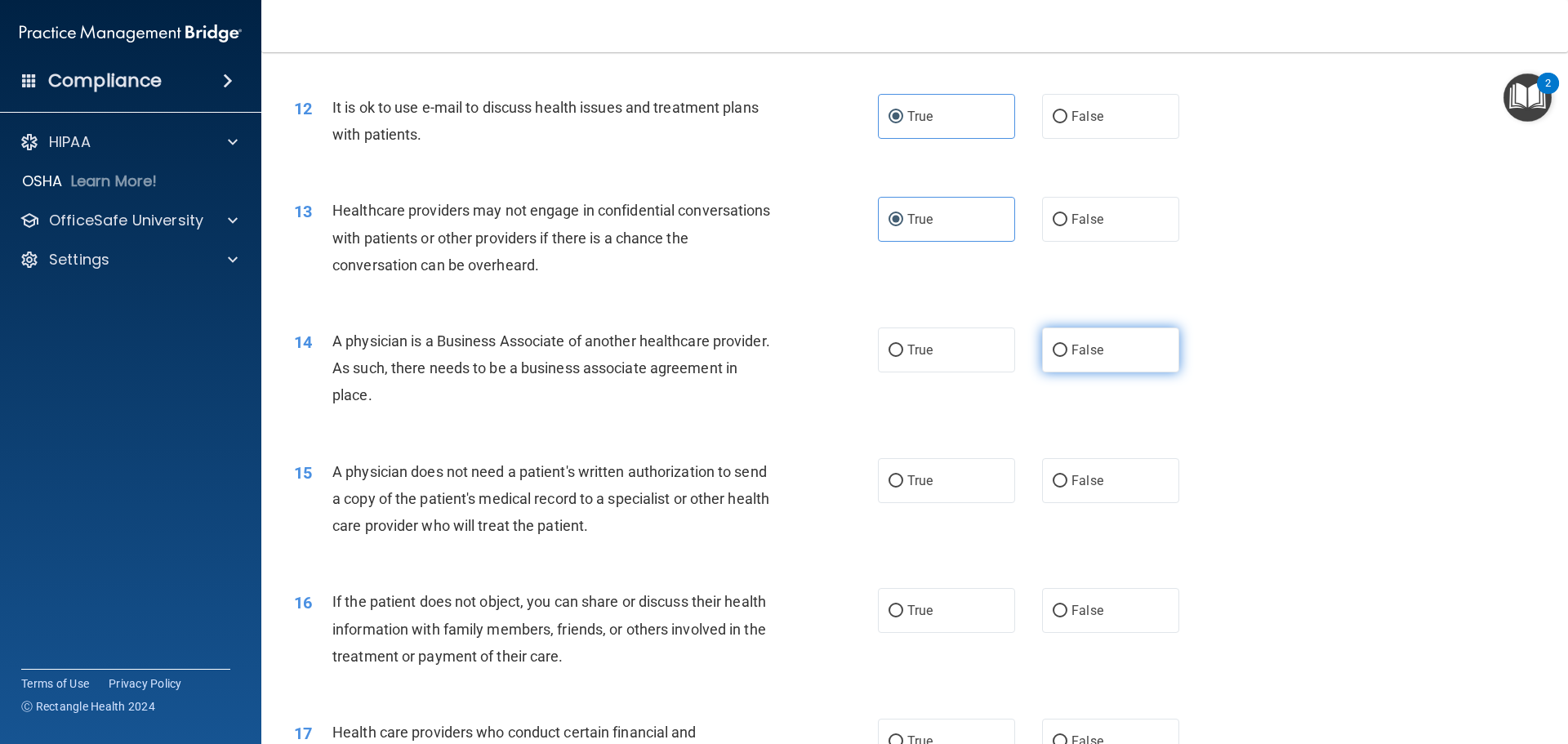
click at [1072, 358] on label "False" at bounding box center [1110, 349] width 137 height 45
click at [1068, 357] on input "False" at bounding box center [1059, 350] width 14 height 12
radio input "true"
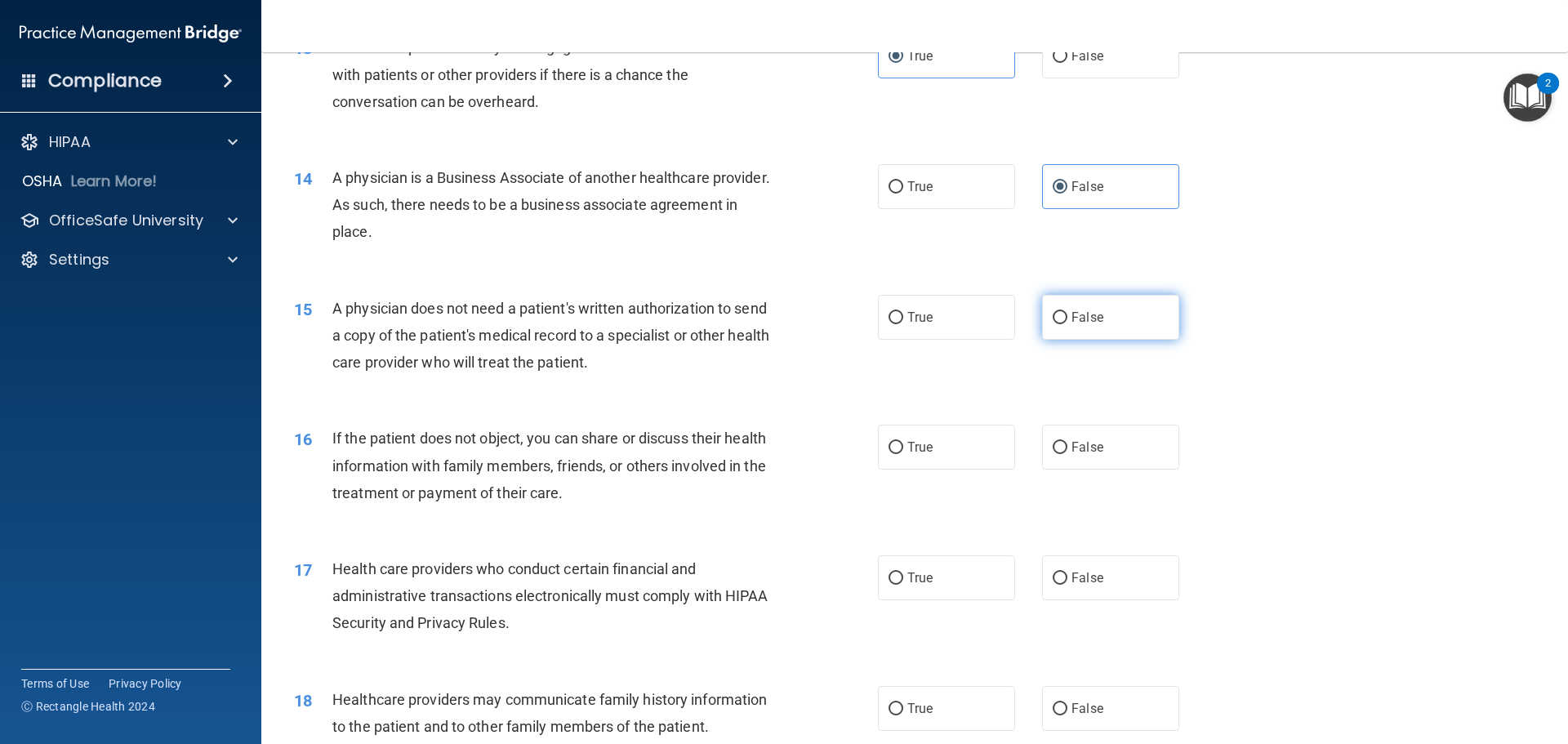
click at [1052, 314] on input "False" at bounding box center [1059, 318] width 14 height 12
radio input "true"
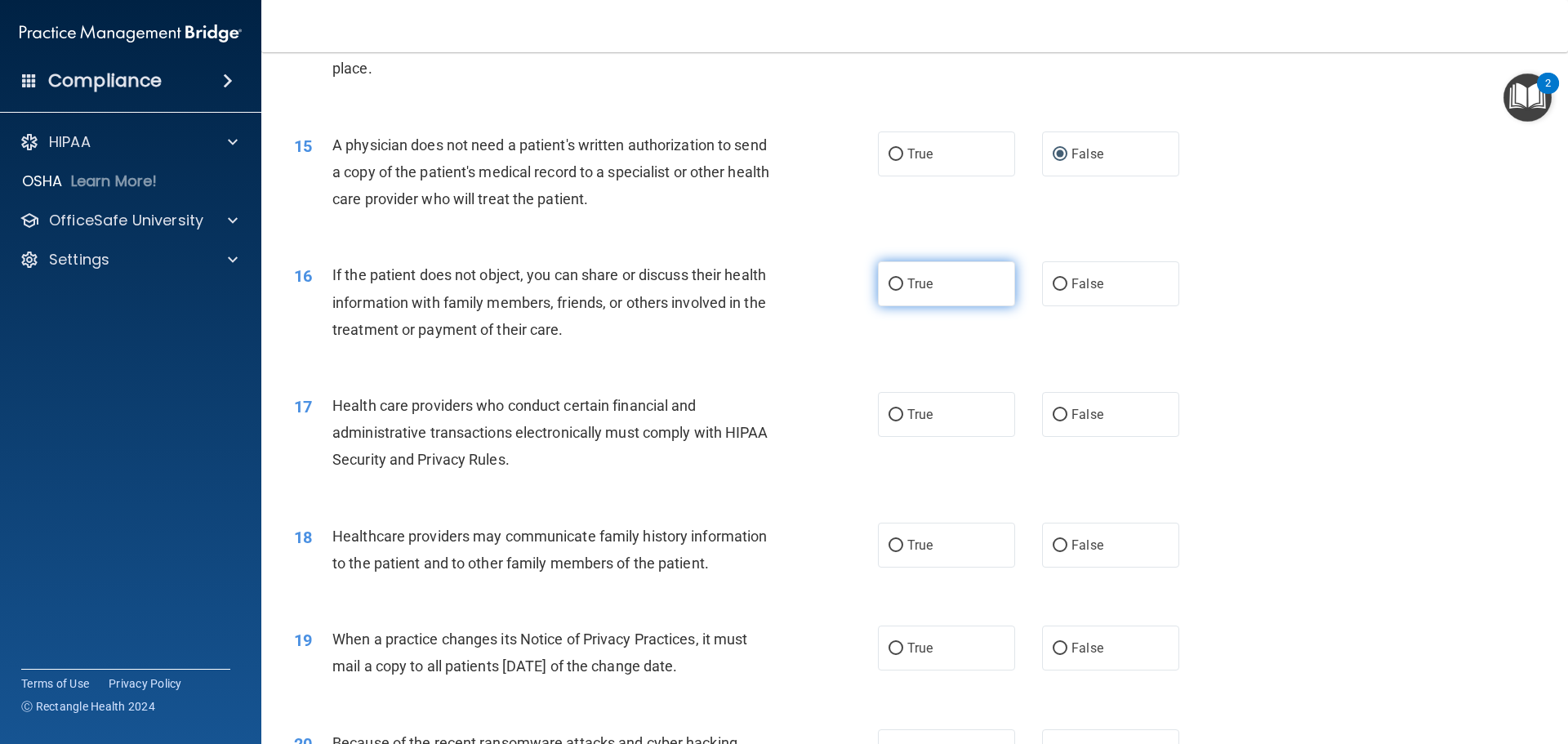
click at [920, 289] on span "True" at bounding box center [919, 284] width 26 height 15
click at [903, 289] on input "True" at bounding box center [895, 284] width 14 height 12
radio input "true"
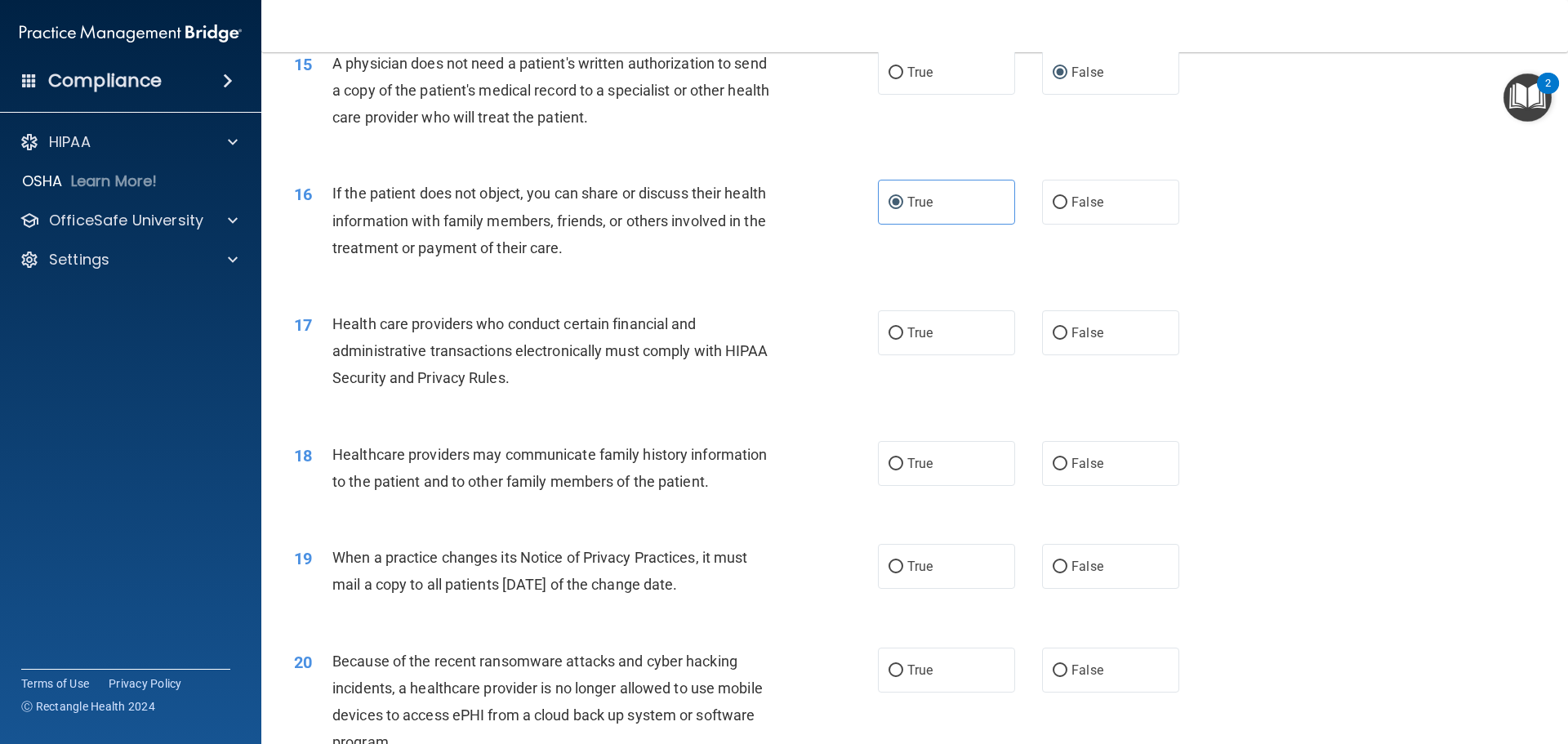
scroll to position [1878, 0]
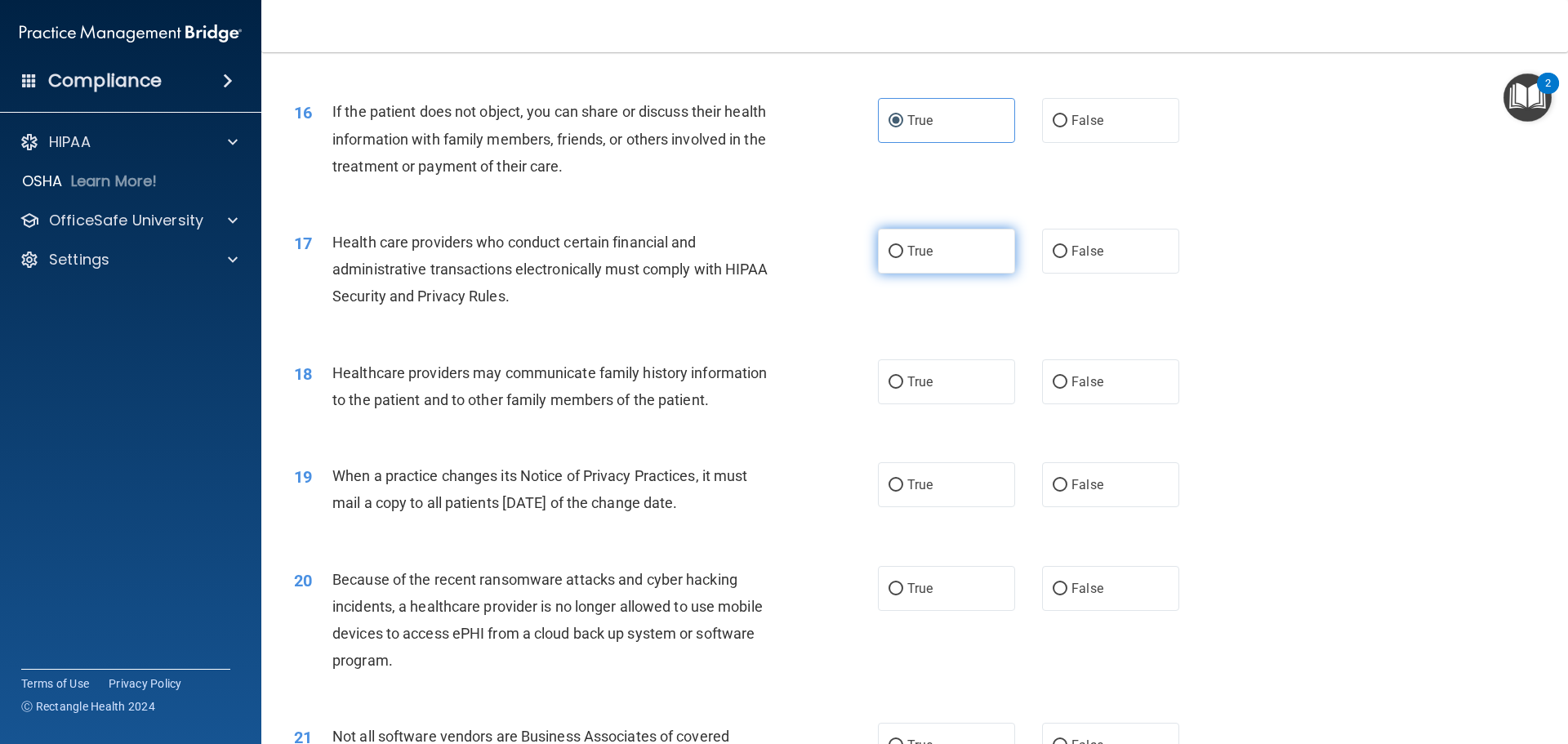
click at [942, 267] on label "True" at bounding box center [946, 250] width 137 height 45
click at [903, 258] on input "True" at bounding box center [895, 251] width 14 height 12
radio input "true"
click at [1071, 383] on span "False" at bounding box center [1087, 382] width 31 height 15
click at [1068, 383] on input "False" at bounding box center [1059, 382] width 14 height 12
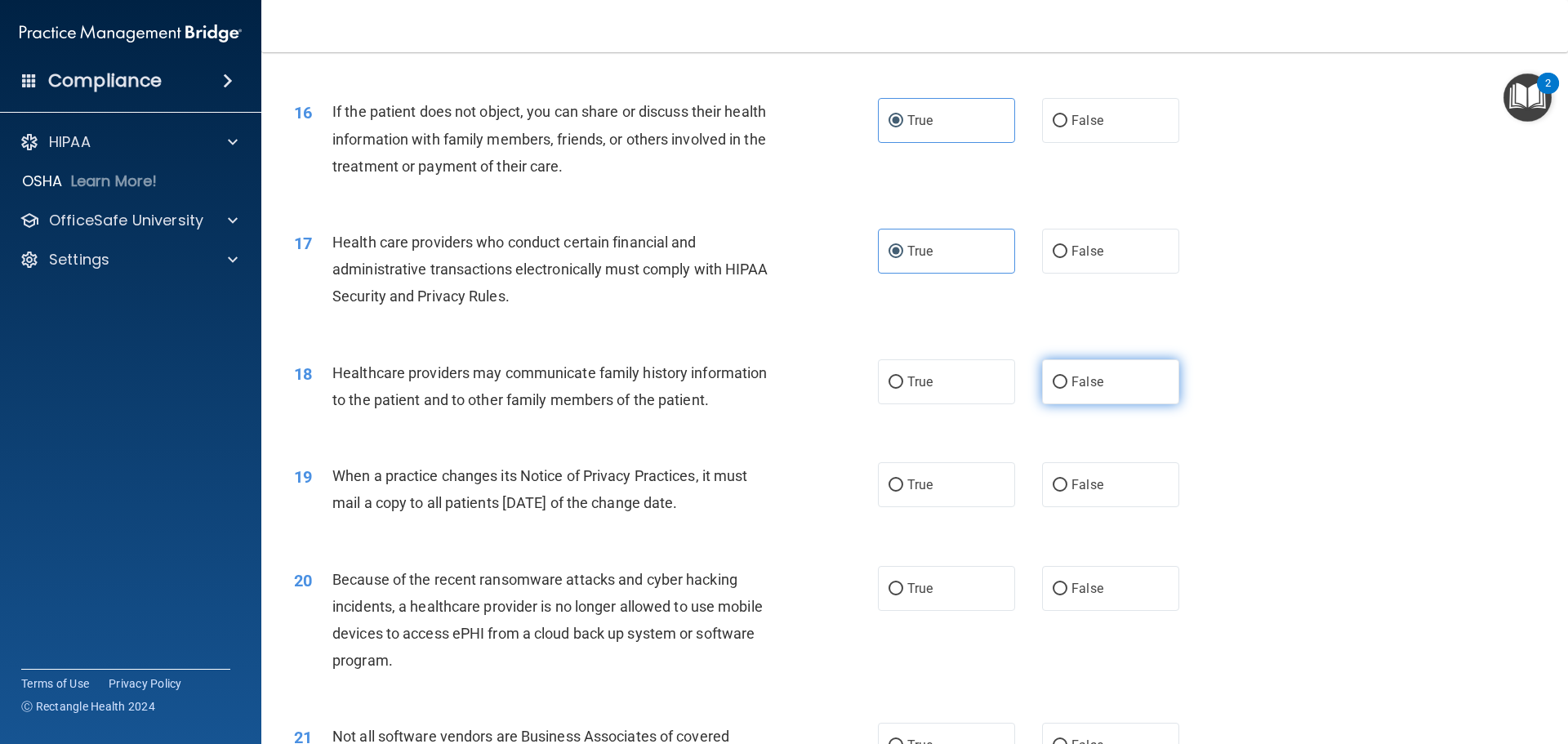
radio input "true"
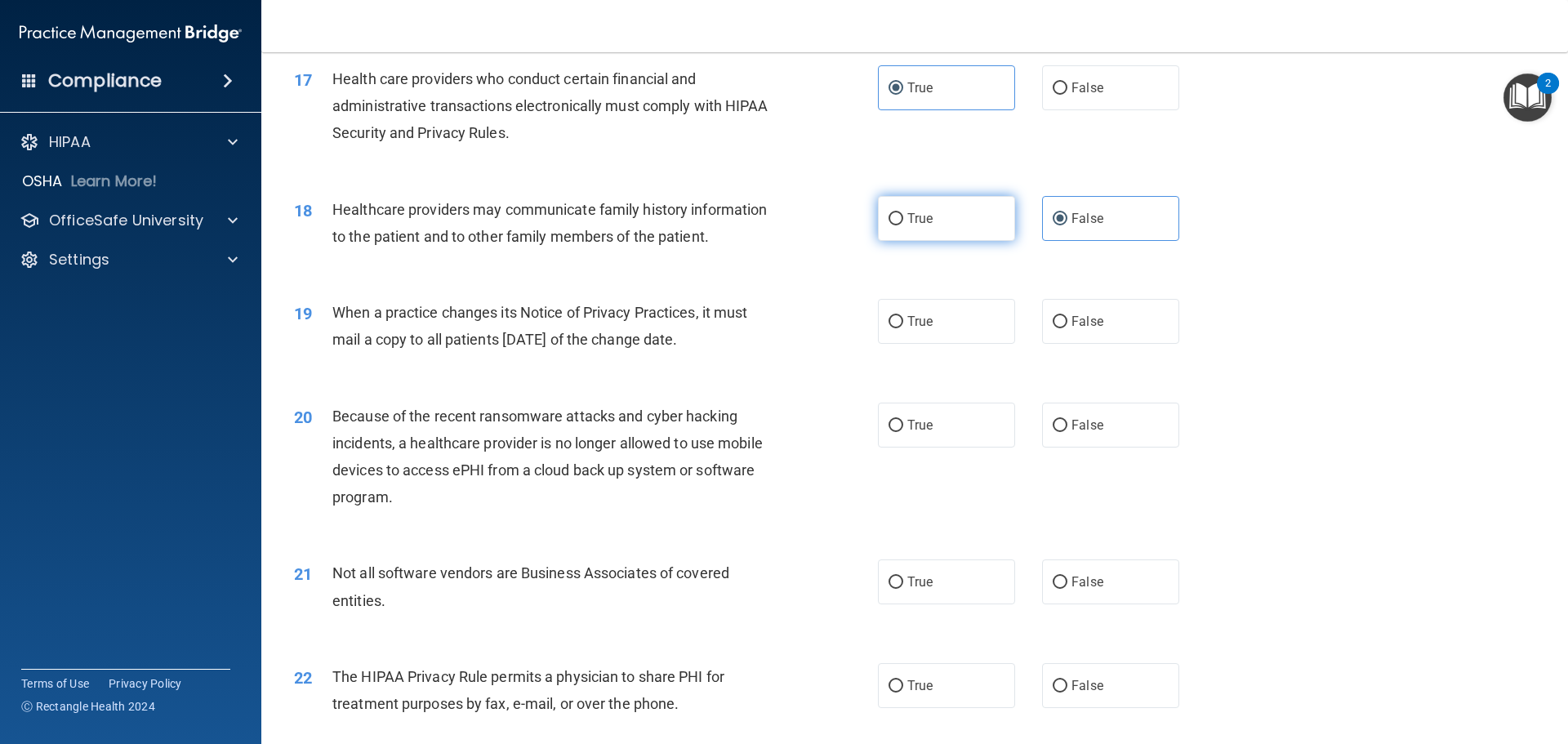
click at [889, 216] on input "True" at bounding box center [895, 219] width 14 height 12
radio input "true"
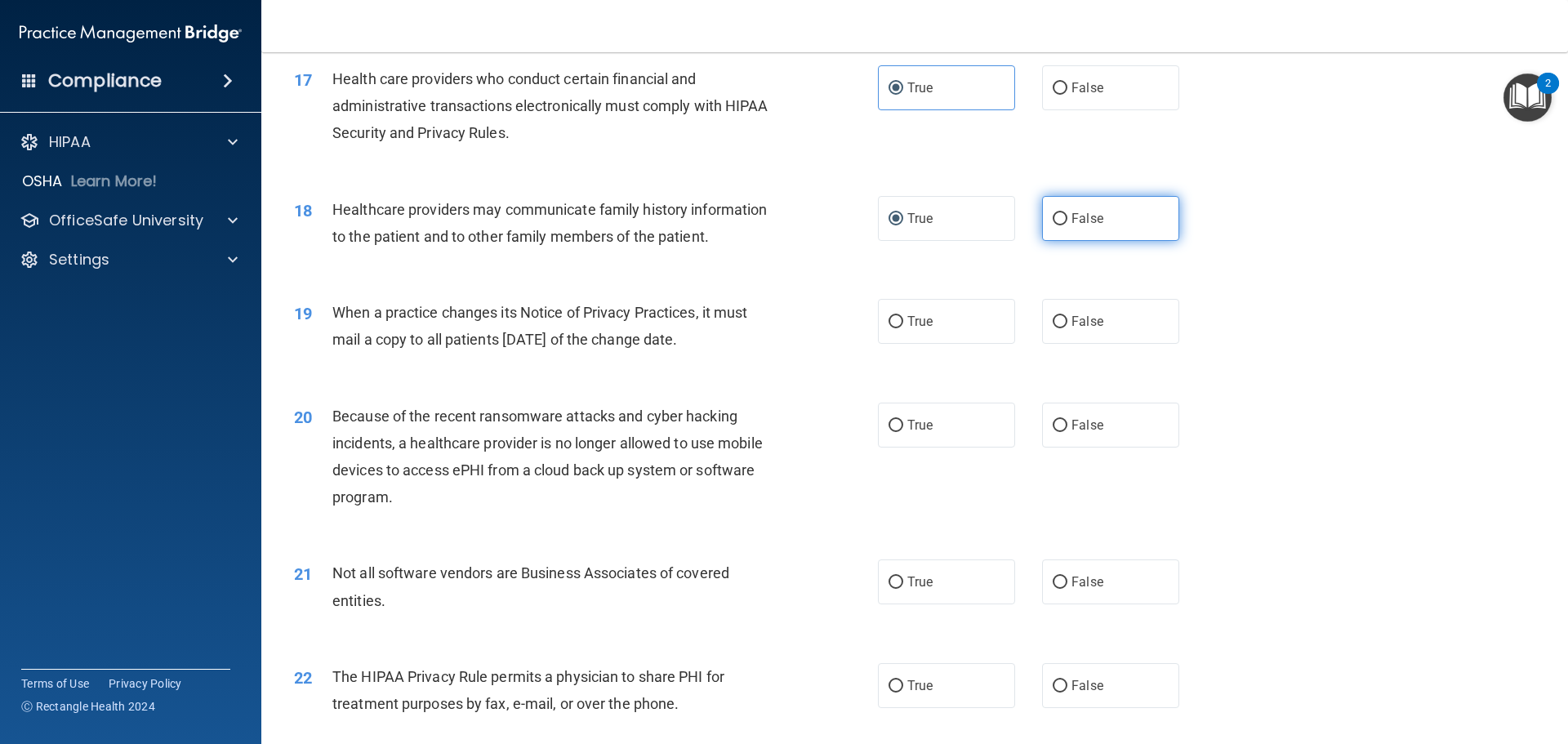
click at [1086, 233] on label "False" at bounding box center [1110, 218] width 137 height 45
click at [1068, 225] on input "False" at bounding box center [1059, 219] width 14 height 12
radio input "true"
radio input "false"
click at [946, 325] on label "True" at bounding box center [946, 321] width 137 height 45
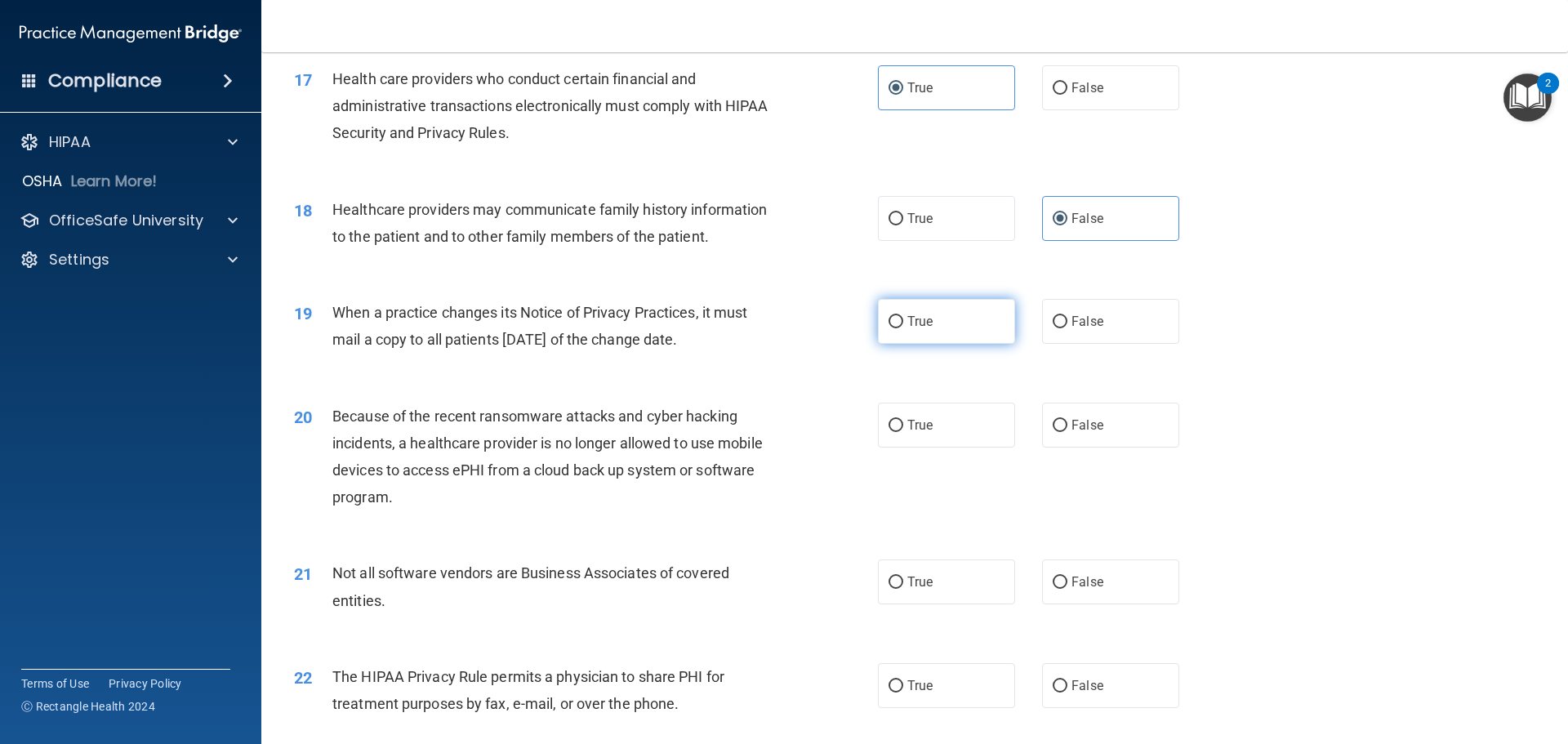
click at [903, 325] on input "True" at bounding box center [895, 322] width 14 height 12
radio input "true"
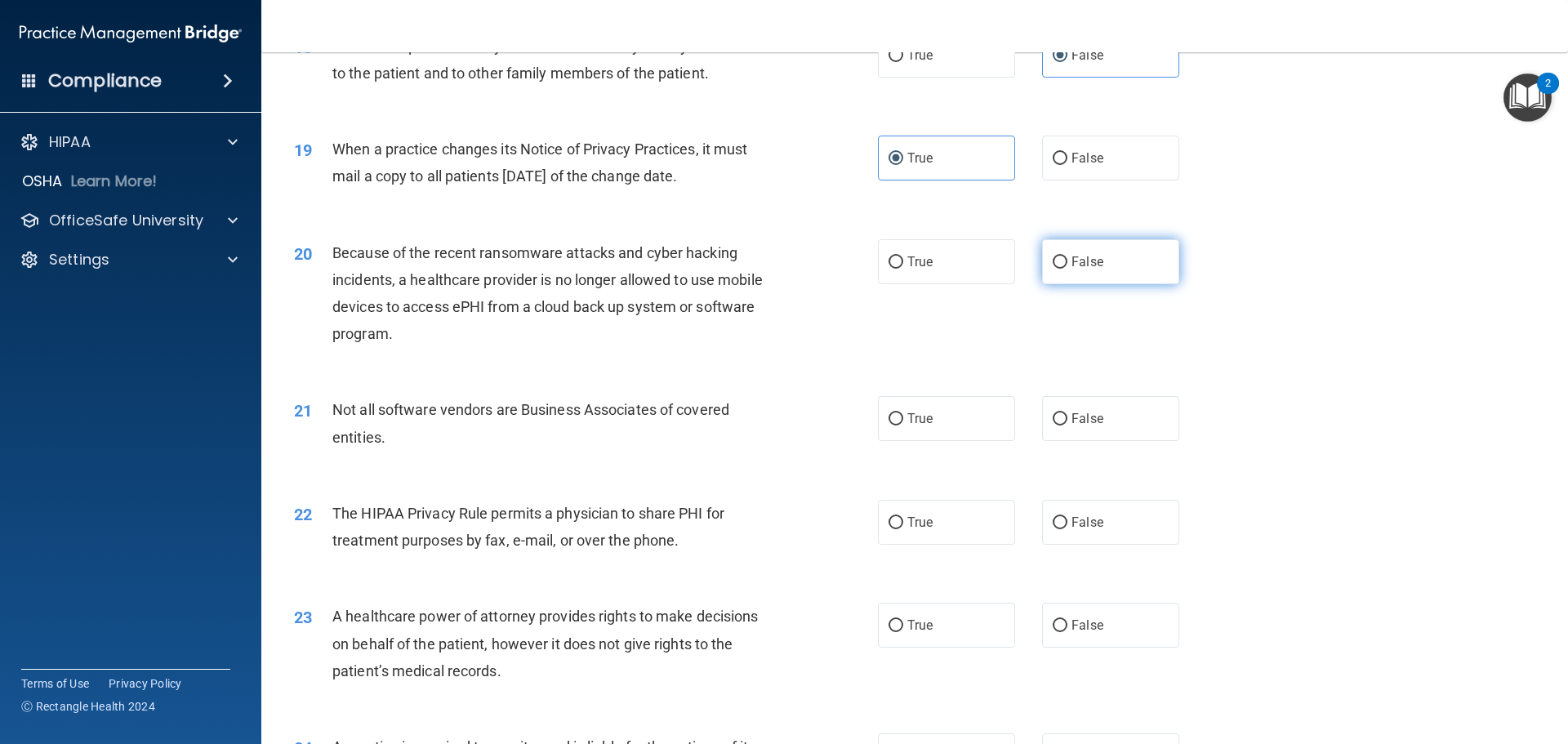
click at [1100, 280] on label "False" at bounding box center [1110, 261] width 137 height 45
click at [1068, 268] on input "False" at bounding box center [1059, 262] width 14 height 12
radio input "true"
click at [918, 421] on span "True" at bounding box center [919, 419] width 26 height 15
click at [903, 421] on input "True" at bounding box center [895, 419] width 14 height 12
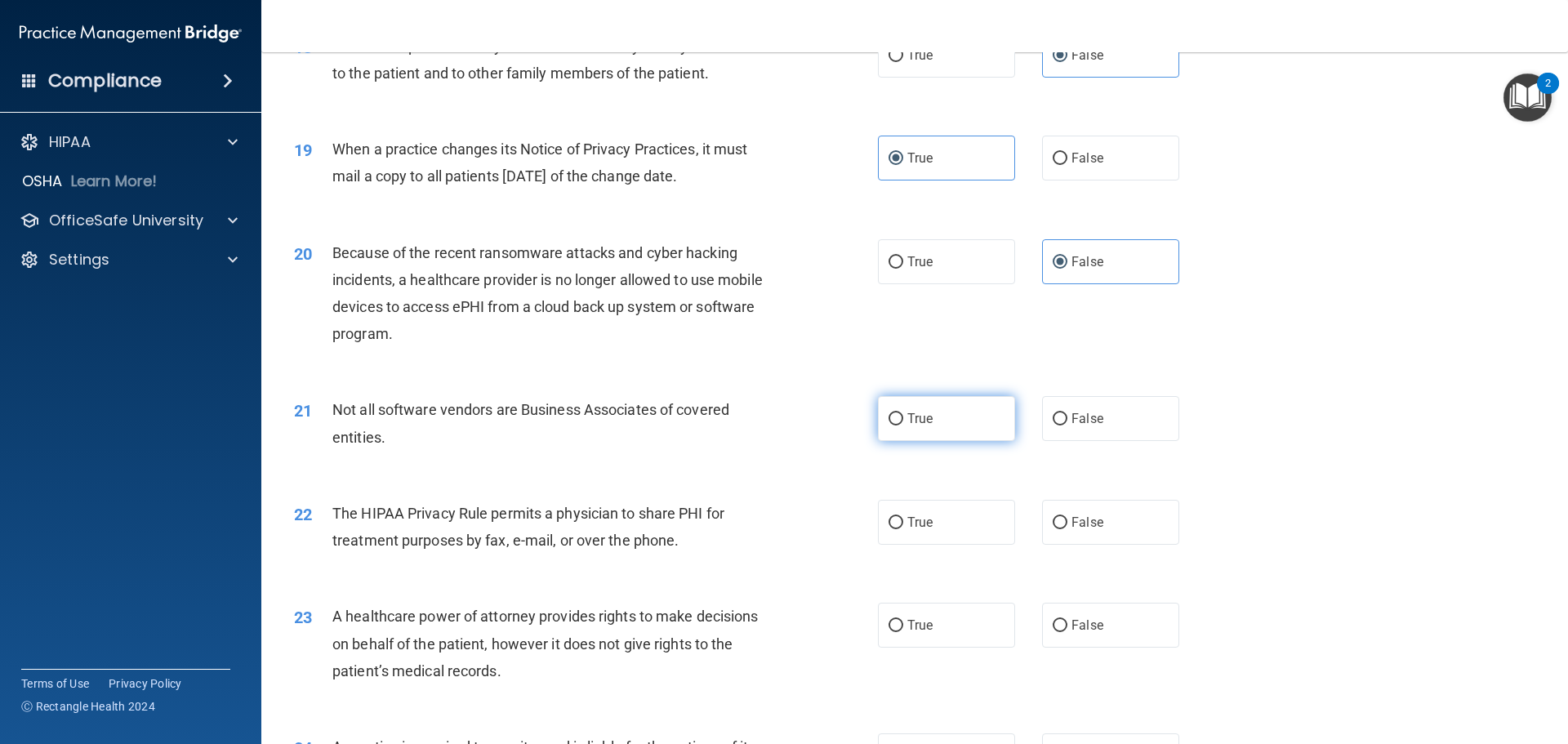
radio input "true"
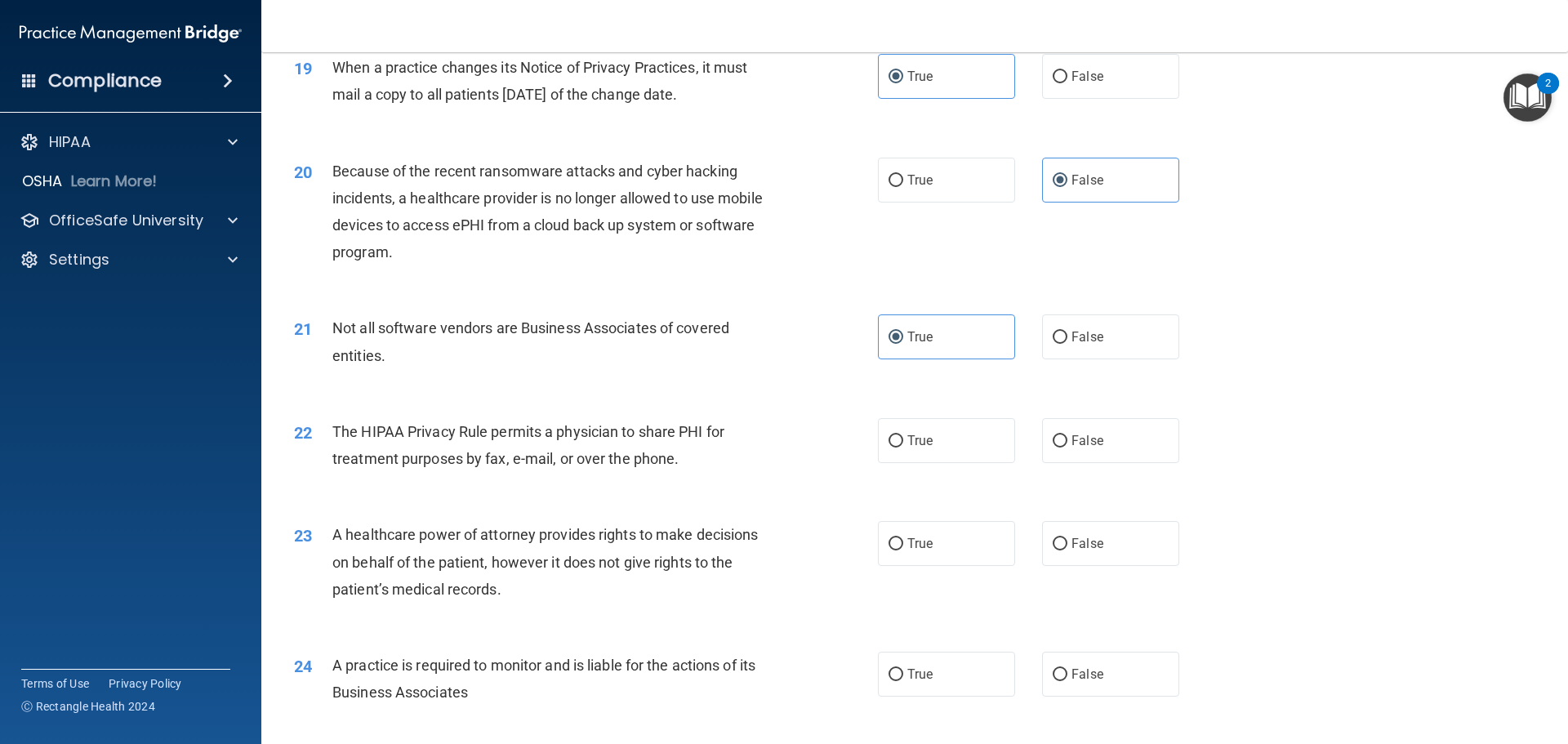
scroll to position [2368, 0]
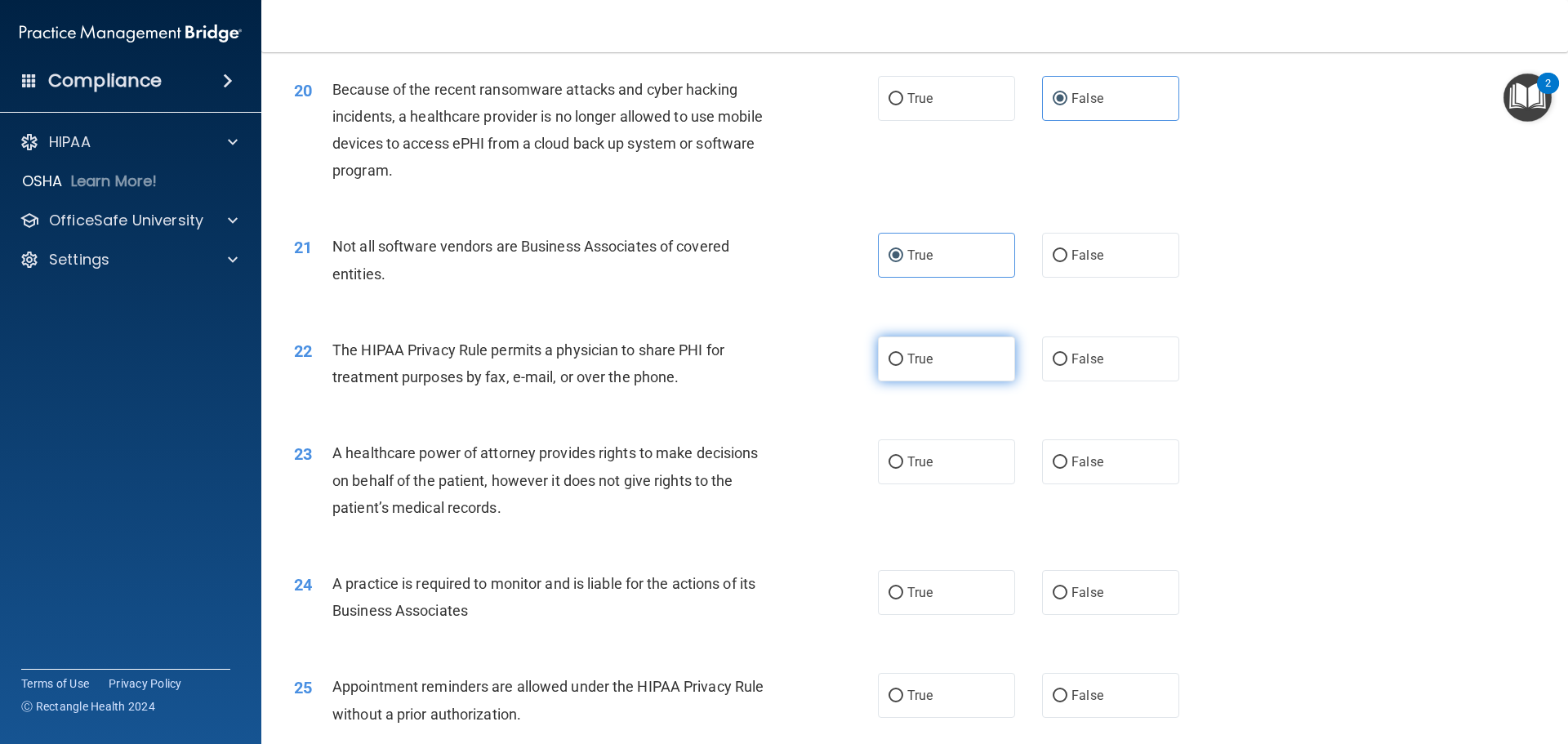
click at [917, 365] on span "True" at bounding box center [919, 359] width 26 height 15
click at [903, 365] on input "True" at bounding box center [895, 360] width 14 height 12
radio input "true"
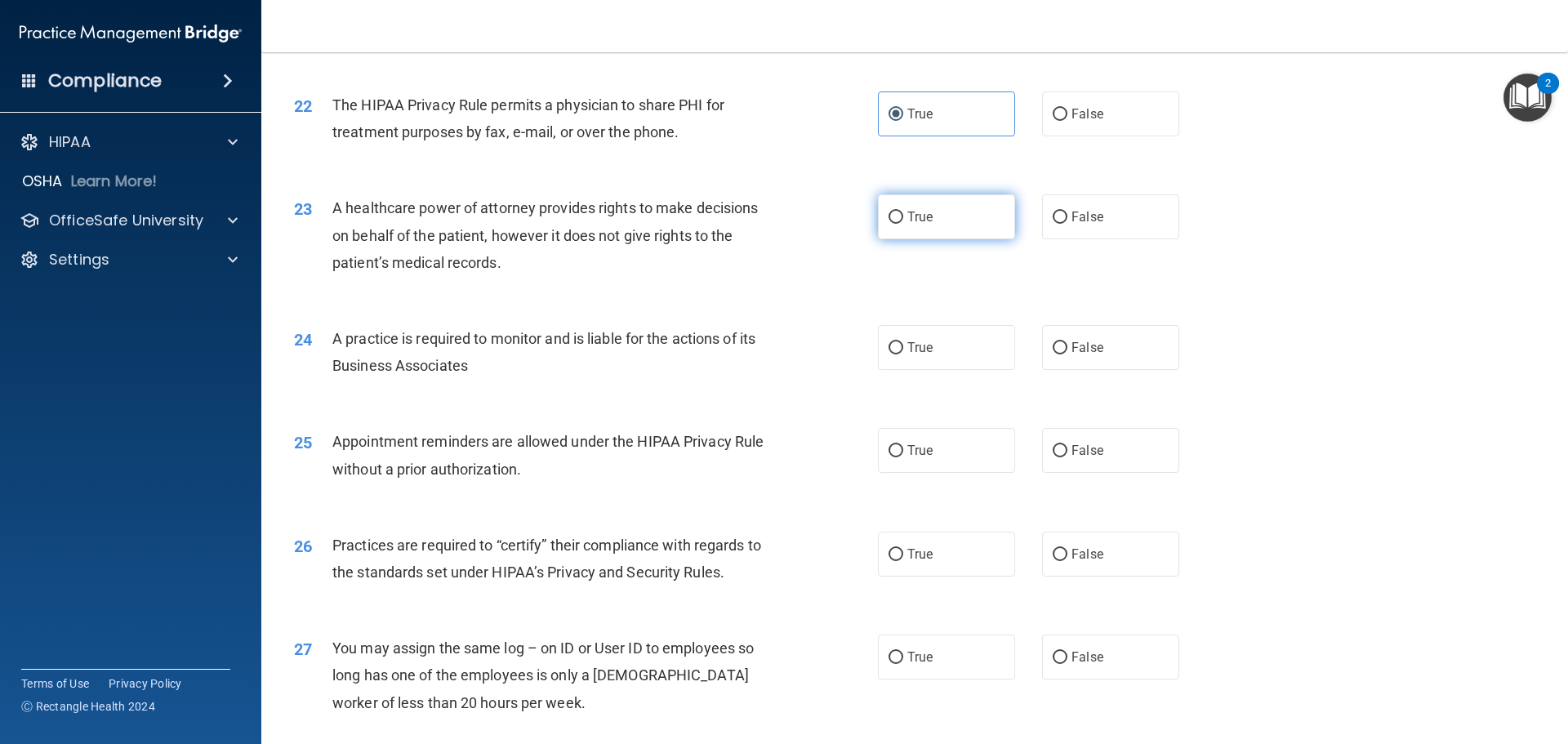
click at [917, 222] on span "True" at bounding box center [919, 217] width 26 height 15
click at [903, 222] on input "True" at bounding box center [895, 217] width 14 height 12
radio input "true"
click at [1083, 356] on label "False" at bounding box center [1110, 347] width 137 height 45
click at [1068, 354] on input "False" at bounding box center [1059, 348] width 14 height 12
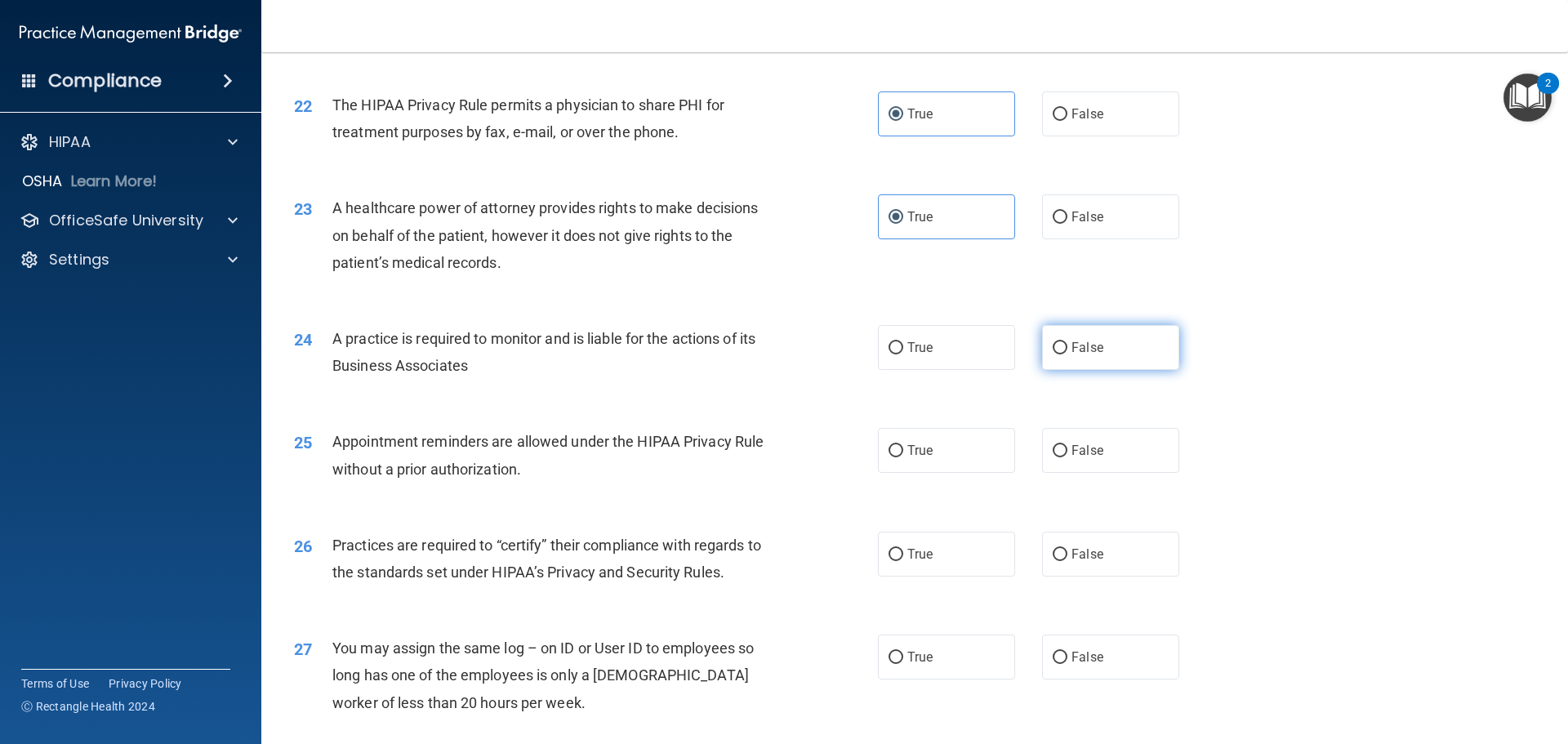
radio input "true"
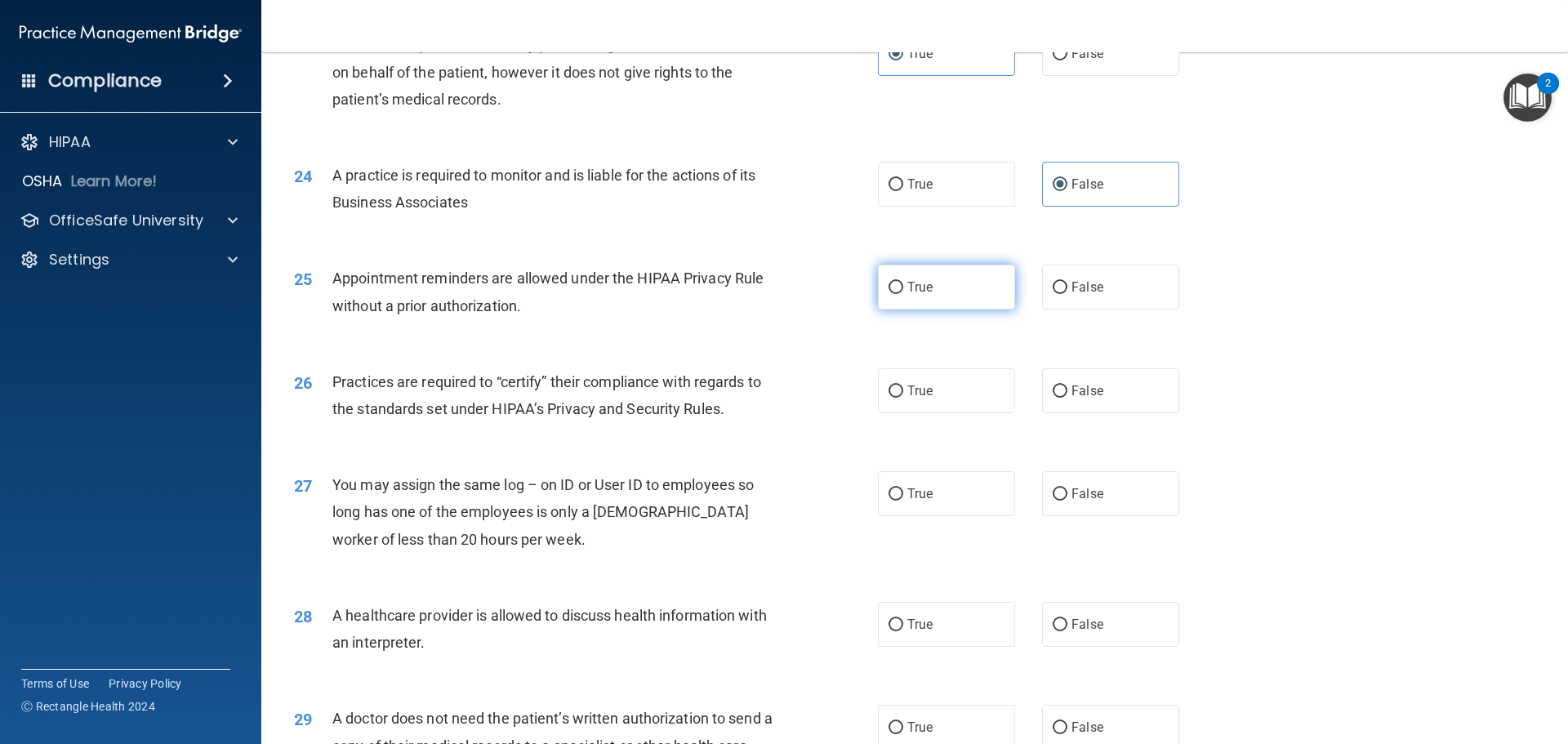
click at [919, 296] on label "True" at bounding box center [946, 286] width 137 height 45
click at [903, 294] on input "True" at bounding box center [895, 287] width 14 height 12
radio input "true"
click at [938, 399] on label "True" at bounding box center [946, 390] width 137 height 45
click at [903, 398] on input "True" at bounding box center [895, 391] width 14 height 12
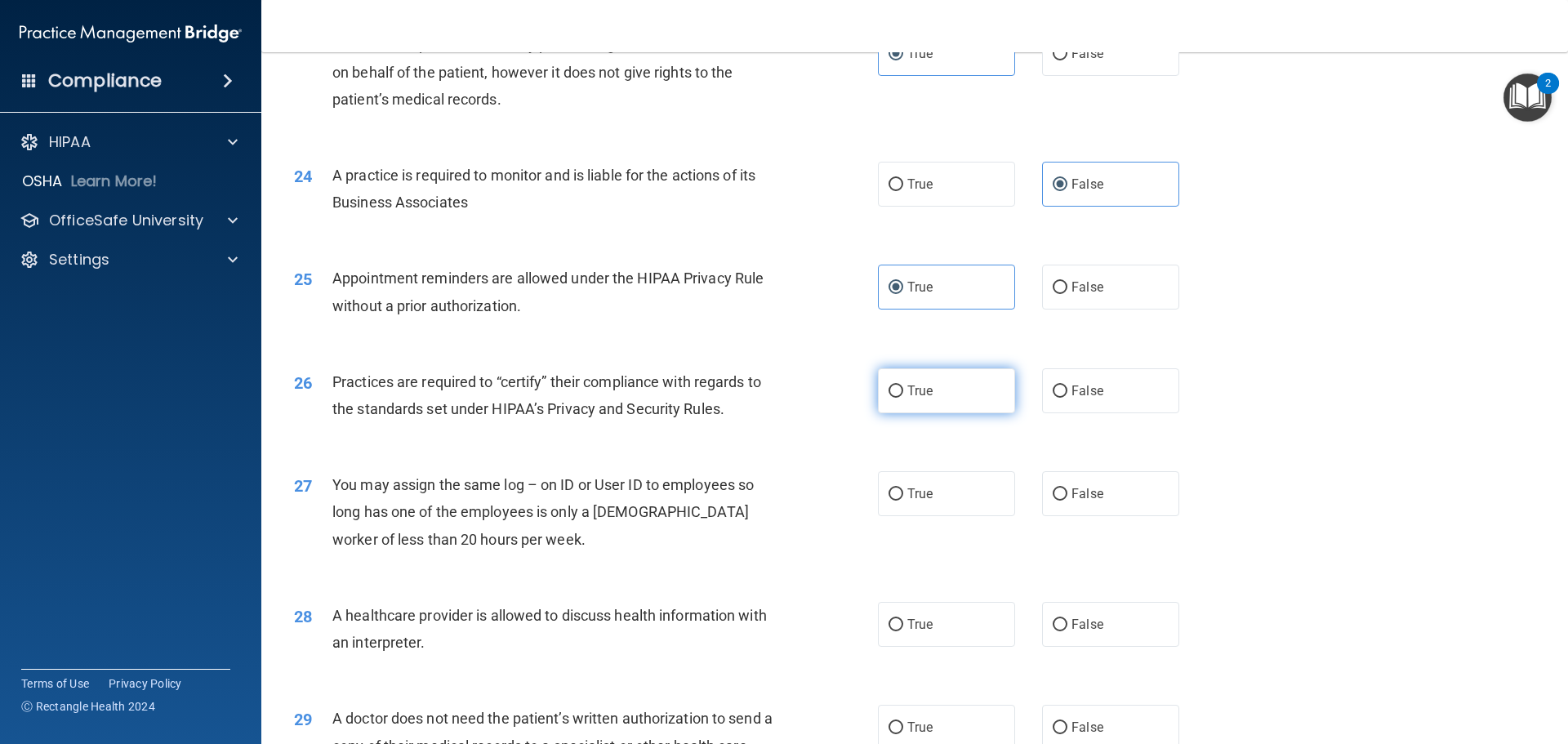
radio input "true"
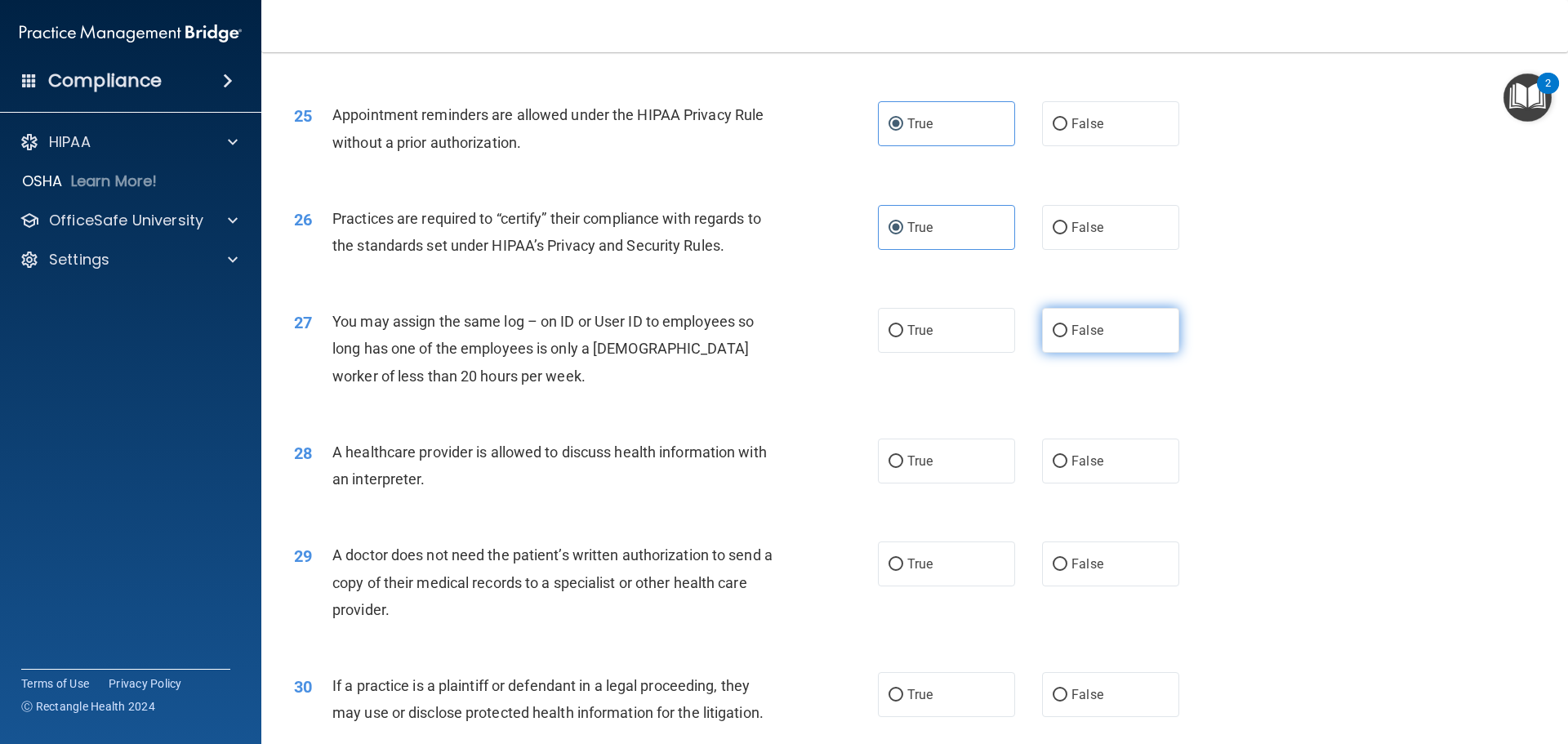
click at [1071, 329] on span "False" at bounding box center [1087, 330] width 31 height 15
click at [1068, 329] on input "False" at bounding box center [1059, 331] width 14 height 12
radio input "true"
click at [926, 459] on span "True" at bounding box center [919, 460] width 26 height 15
click at [903, 459] on input "True" at bounding box center [895, 461] width 14 height 12
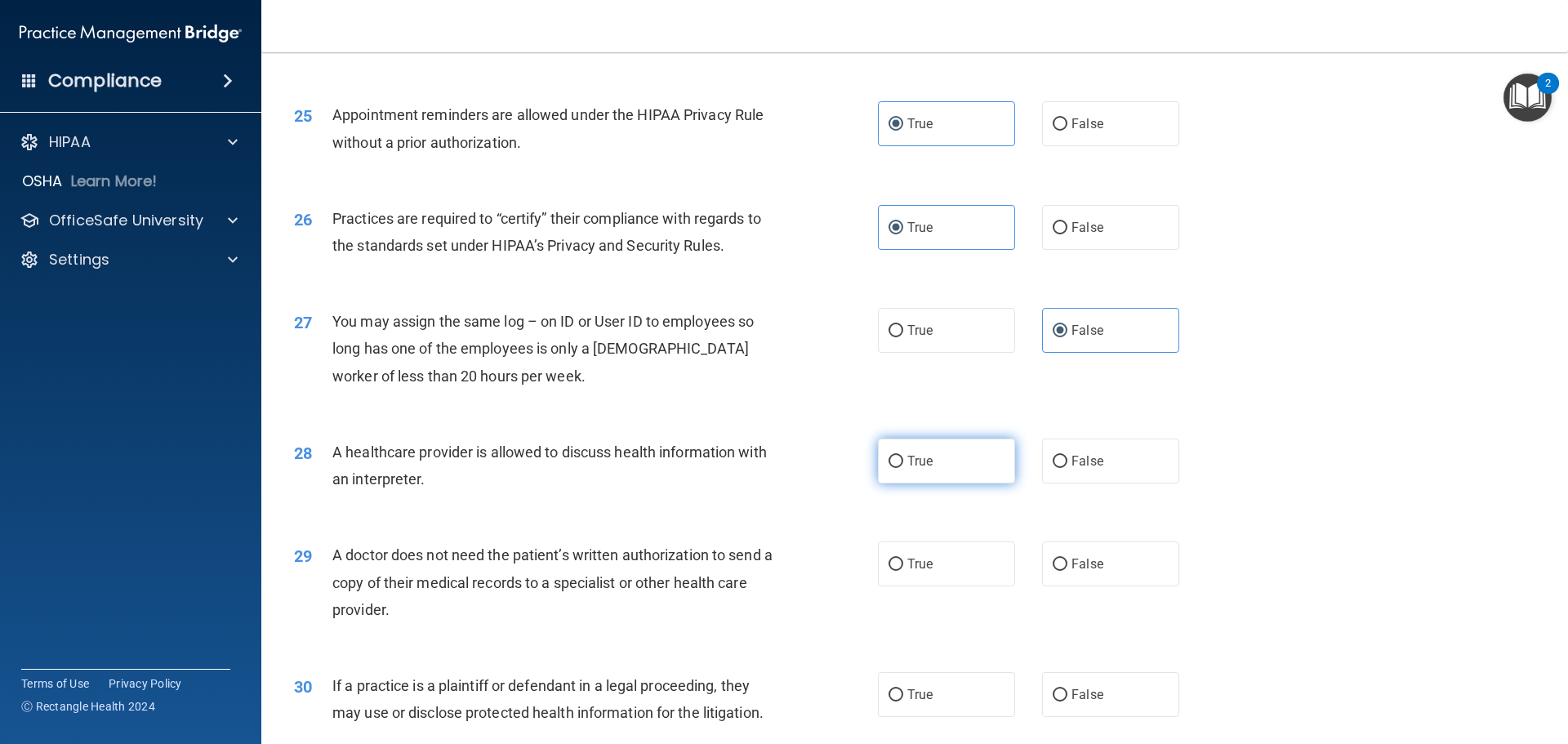
radio input "true"
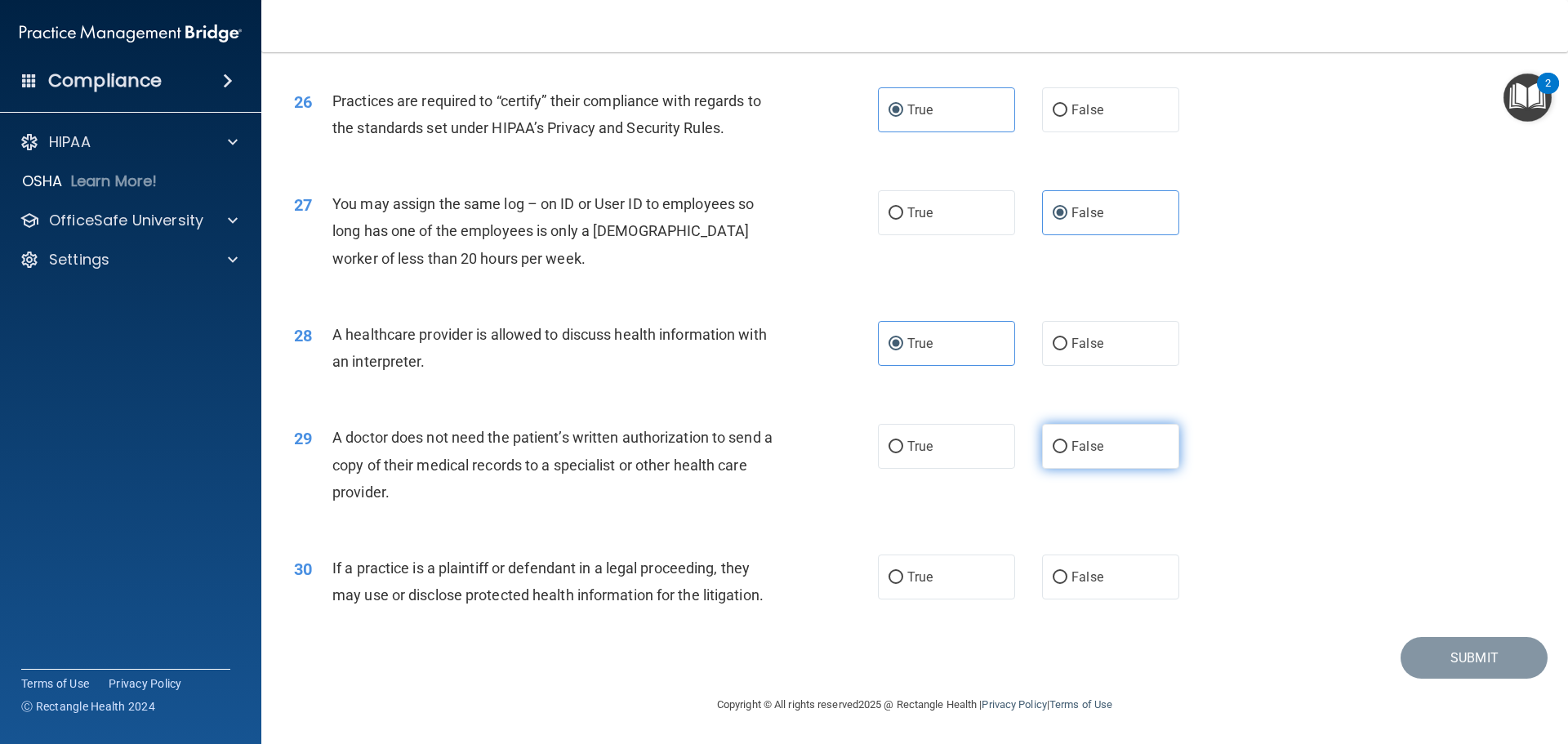
click at [1056, 451] on input "False" at bounding box center [1059, 446] width 14 height 12
radio input "true"
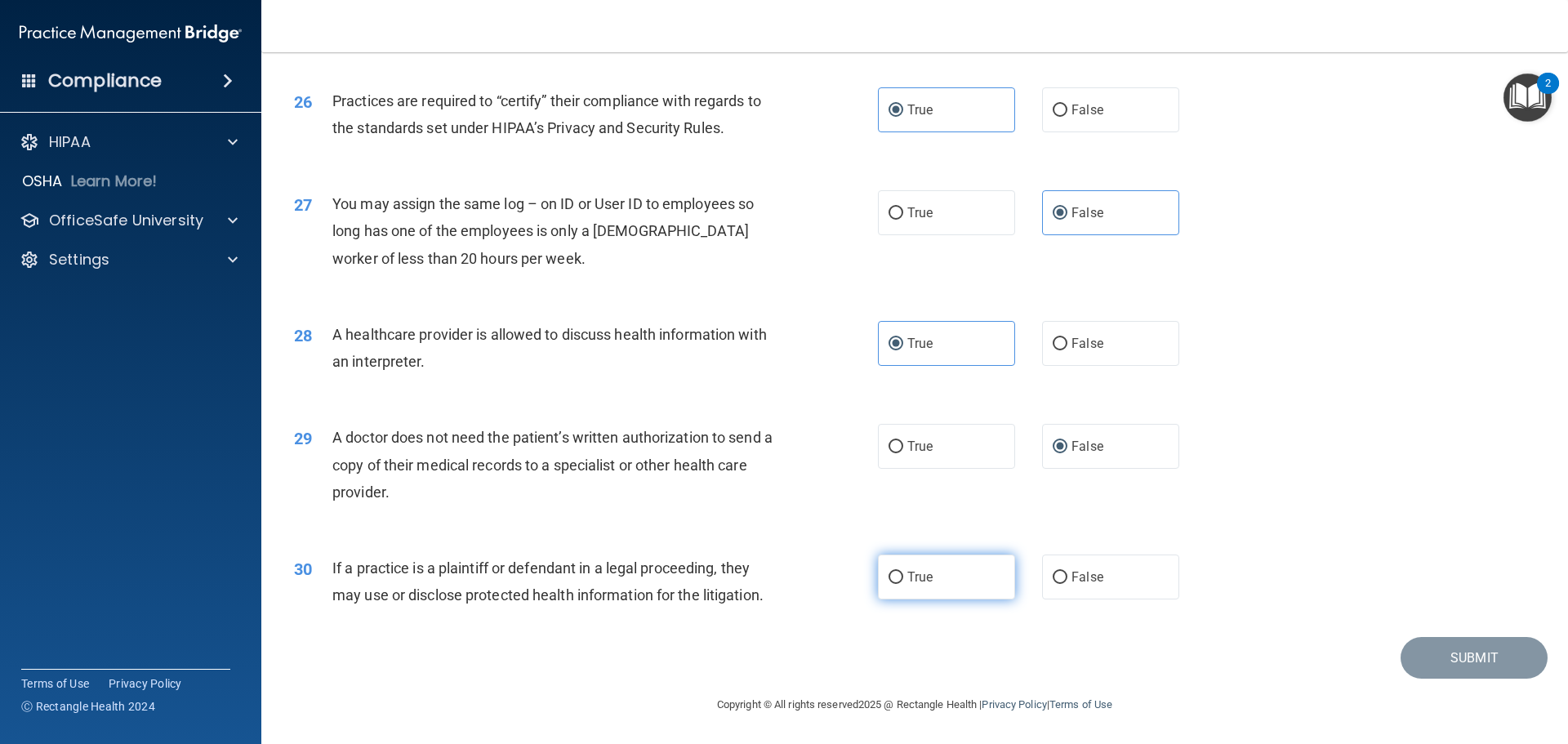
click at [981, 577] on label "True" at bounding box center [946, 577] width 137 height 45
click at [903, 577] on input "True" at bounding box center [895, 578] width 14 height 12
radio input "true"
click at [1435, 657] on button "Submit" at bounding box center [1474, 657] width 147 height 42
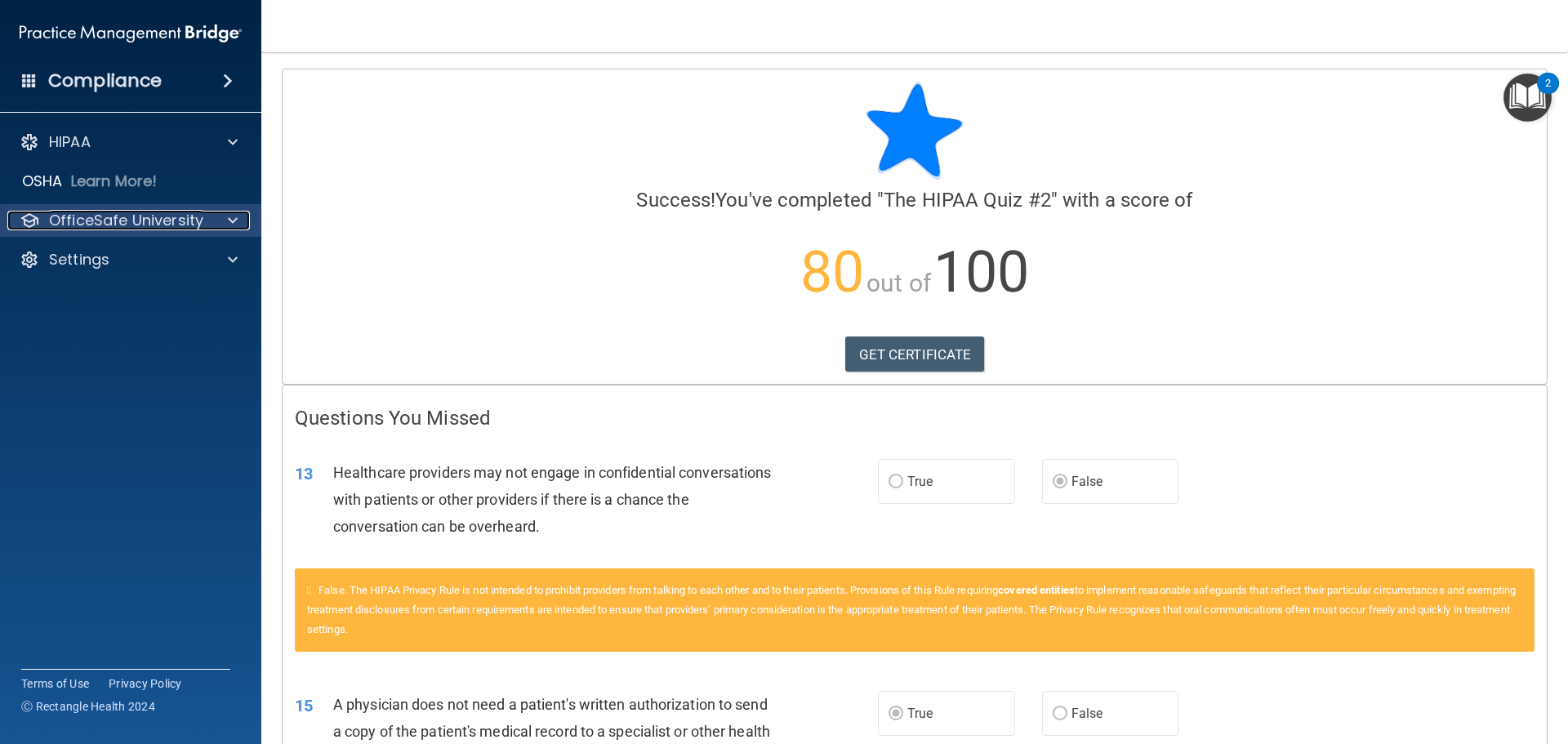
click at [139, 224] on p "OfficeSafe University" at bounding box center [126, 220] width 154 height 20
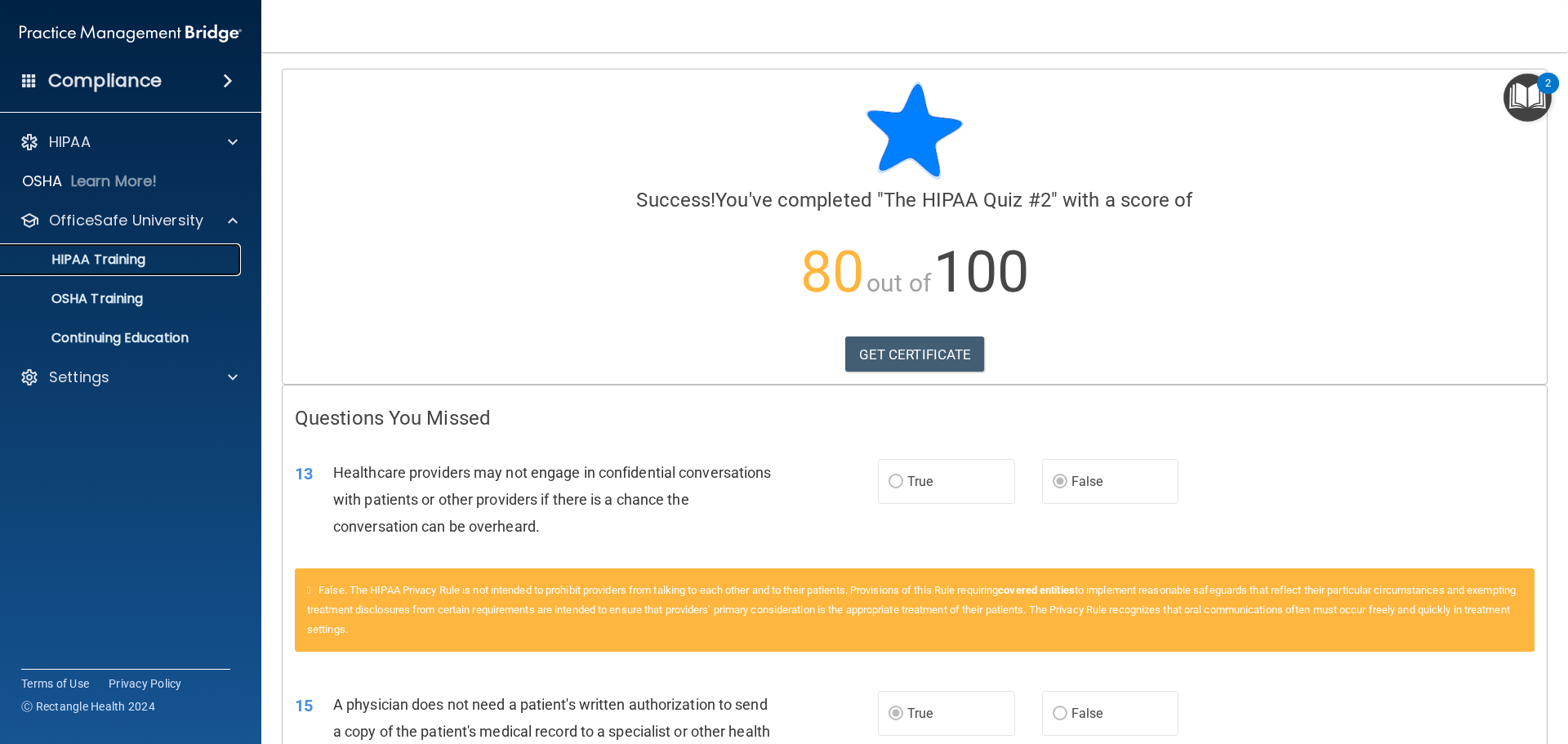
click at [129, 257] on p "HIPAA Training" at bounding box center [78, 259] width 135 height 16
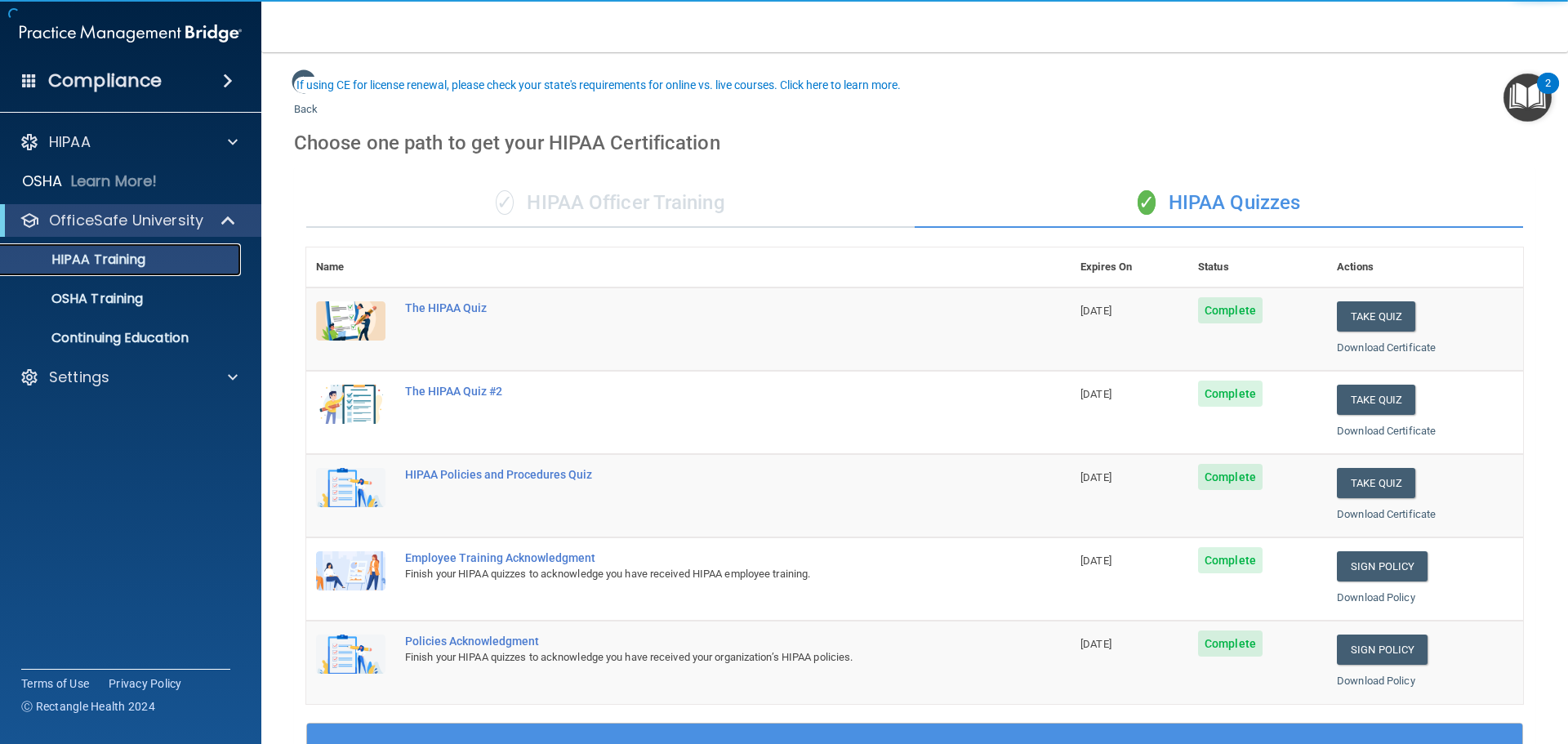
scroll to position [82, 0]
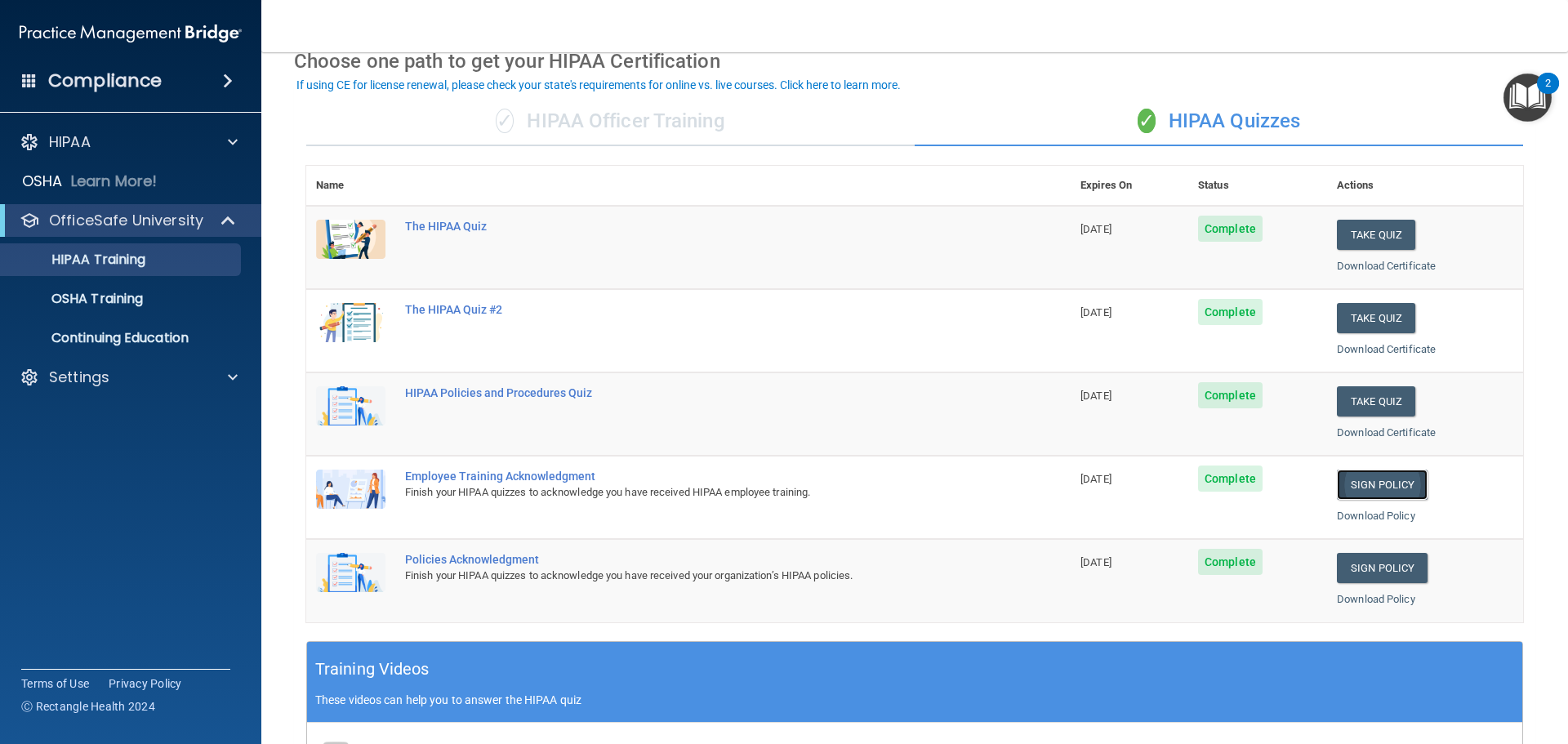
click at [1355, 481] on link "Sign Policy" at bounding box center [1382, 484] width 90 height 30
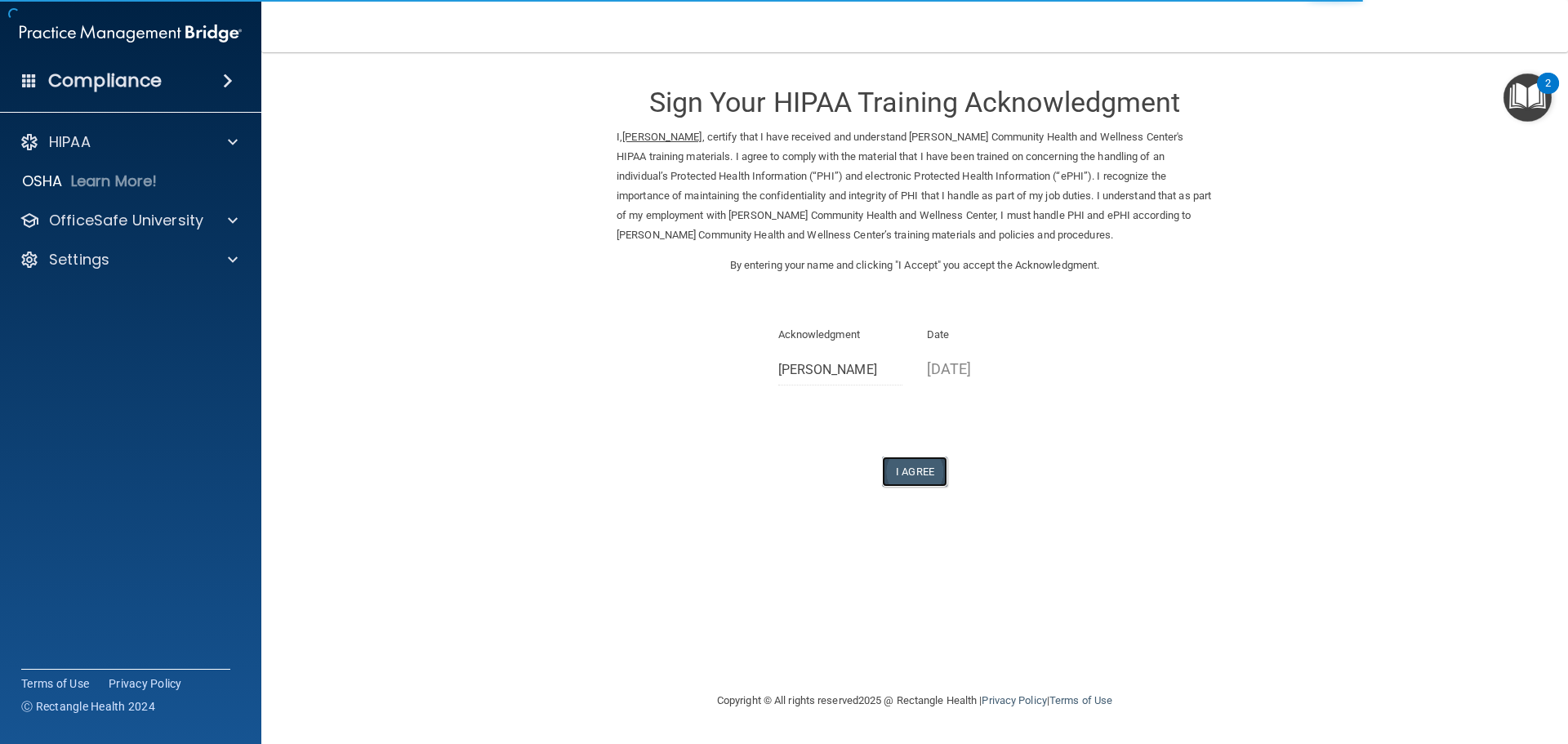
click at [925, 469] on button "I Agree" at bounding box center [914, 472] width 66 height 30
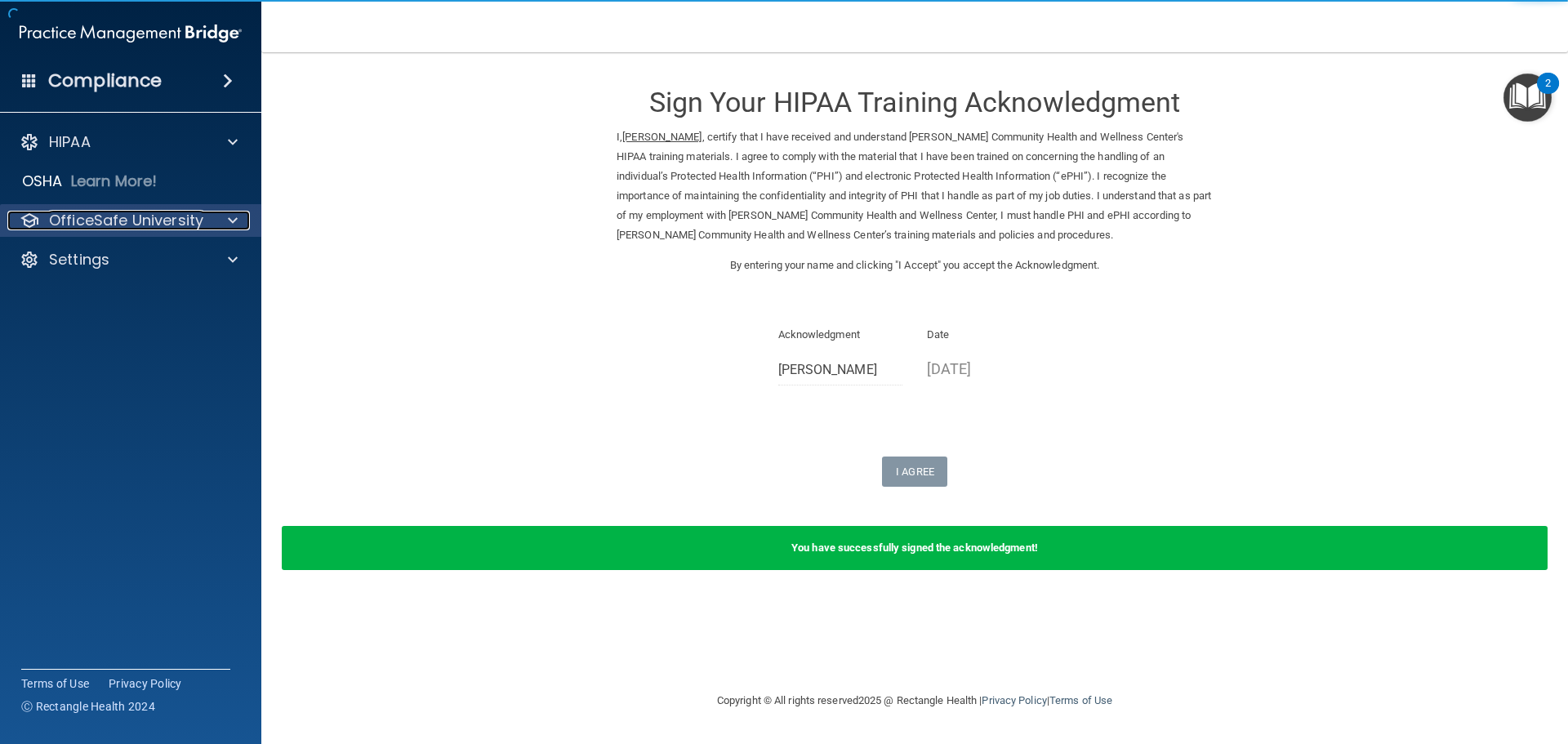
click at [144, 223] on p "OfficeSafe University" at bounding box center [126, 220] width 154 height 20
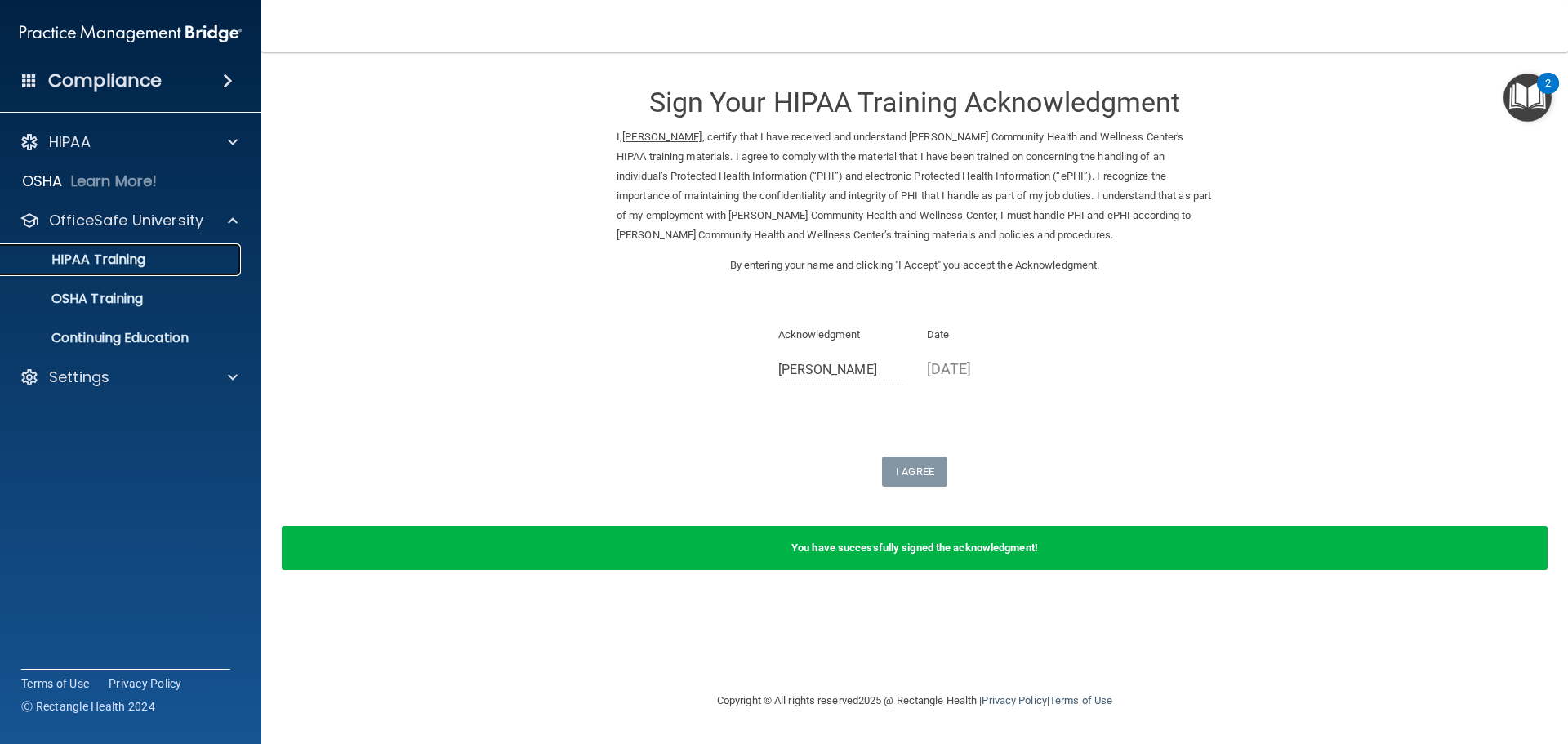
click at [164, 261] on div "HIPAA Training" at bounding box center [122, 259] width 223 height 16
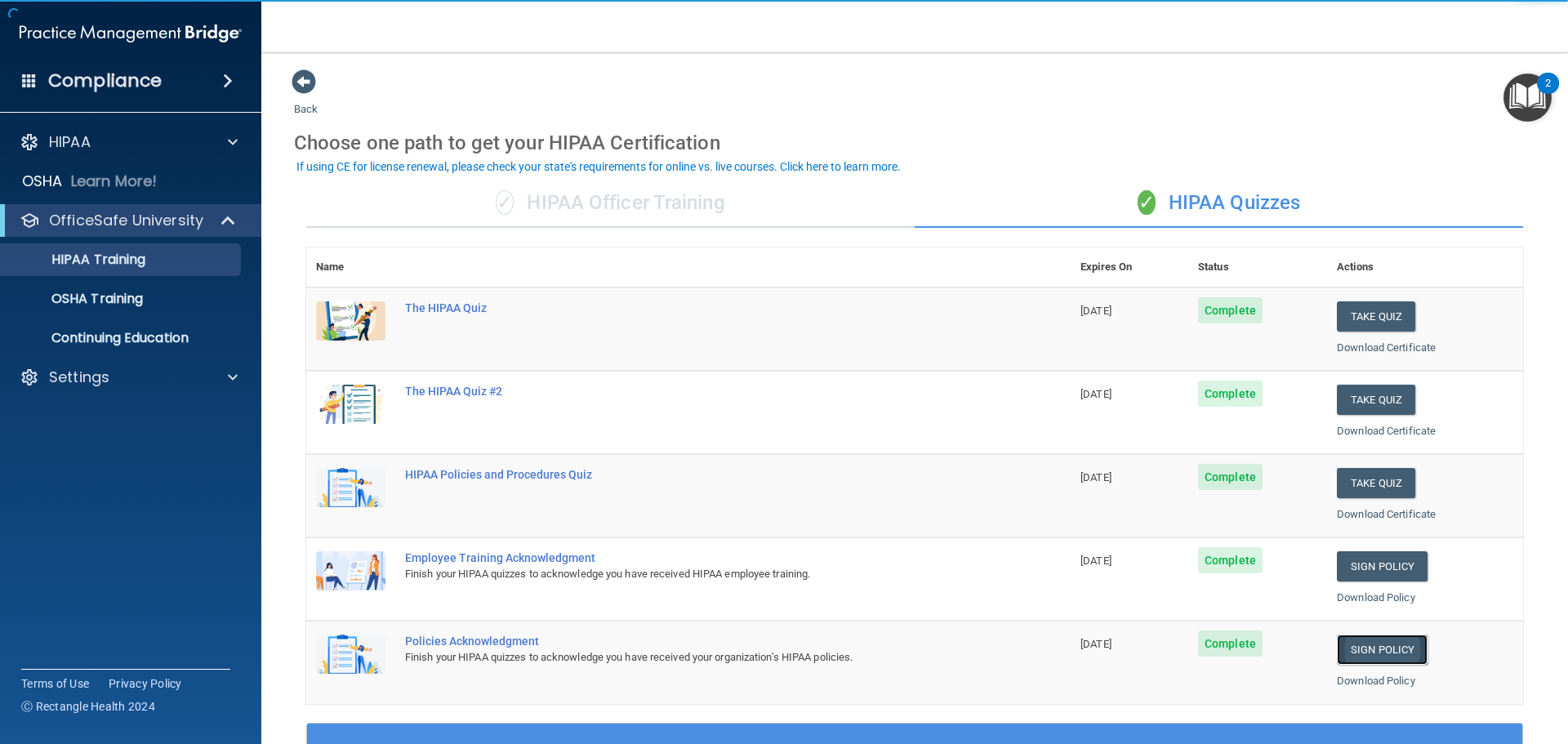
click at [1403, 650] on link "Sign Policy" at bounding box center [1382, 650] width 90 height 30
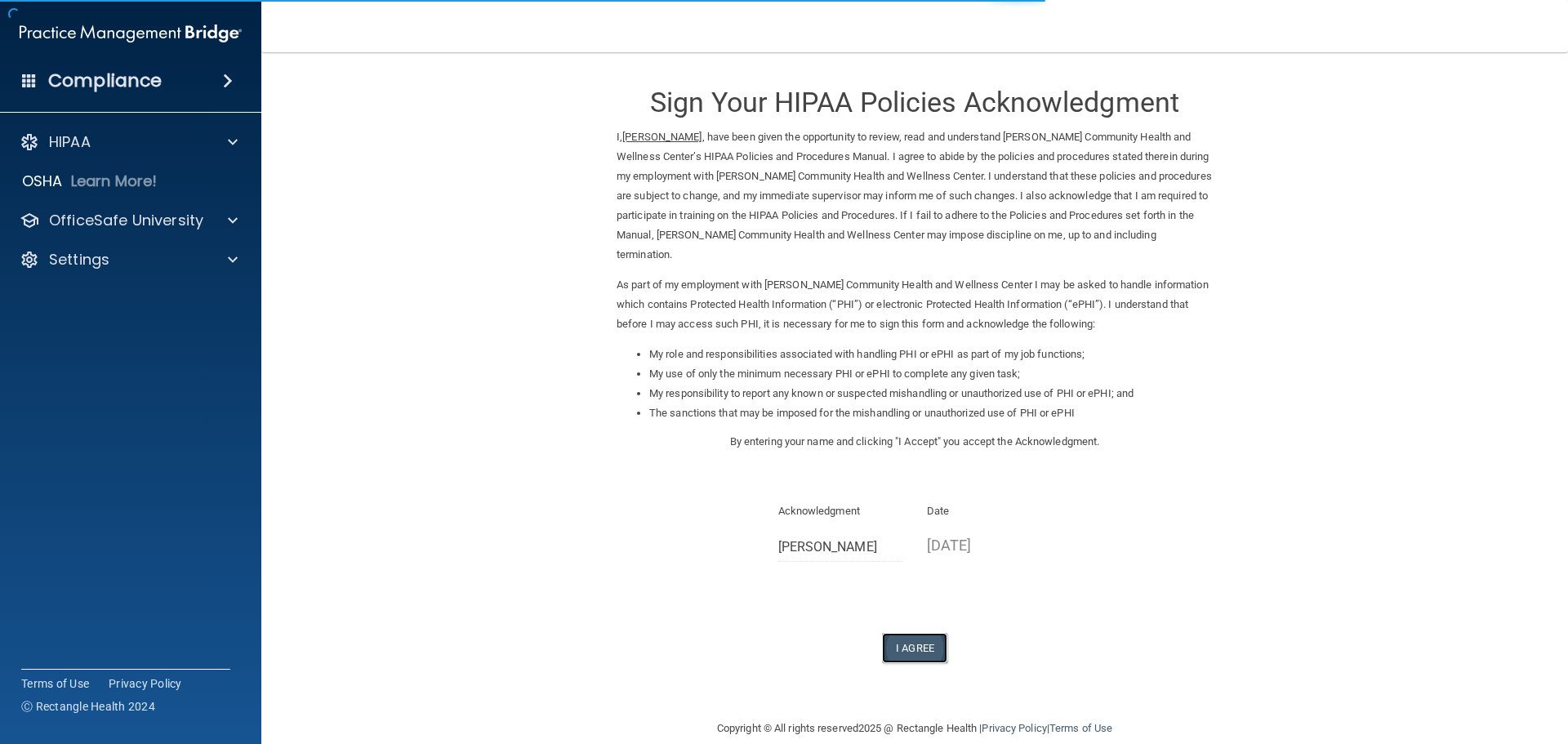
click at [921, 633] on button "I Agree" at bounding box center [914, 648] width 66 height 30
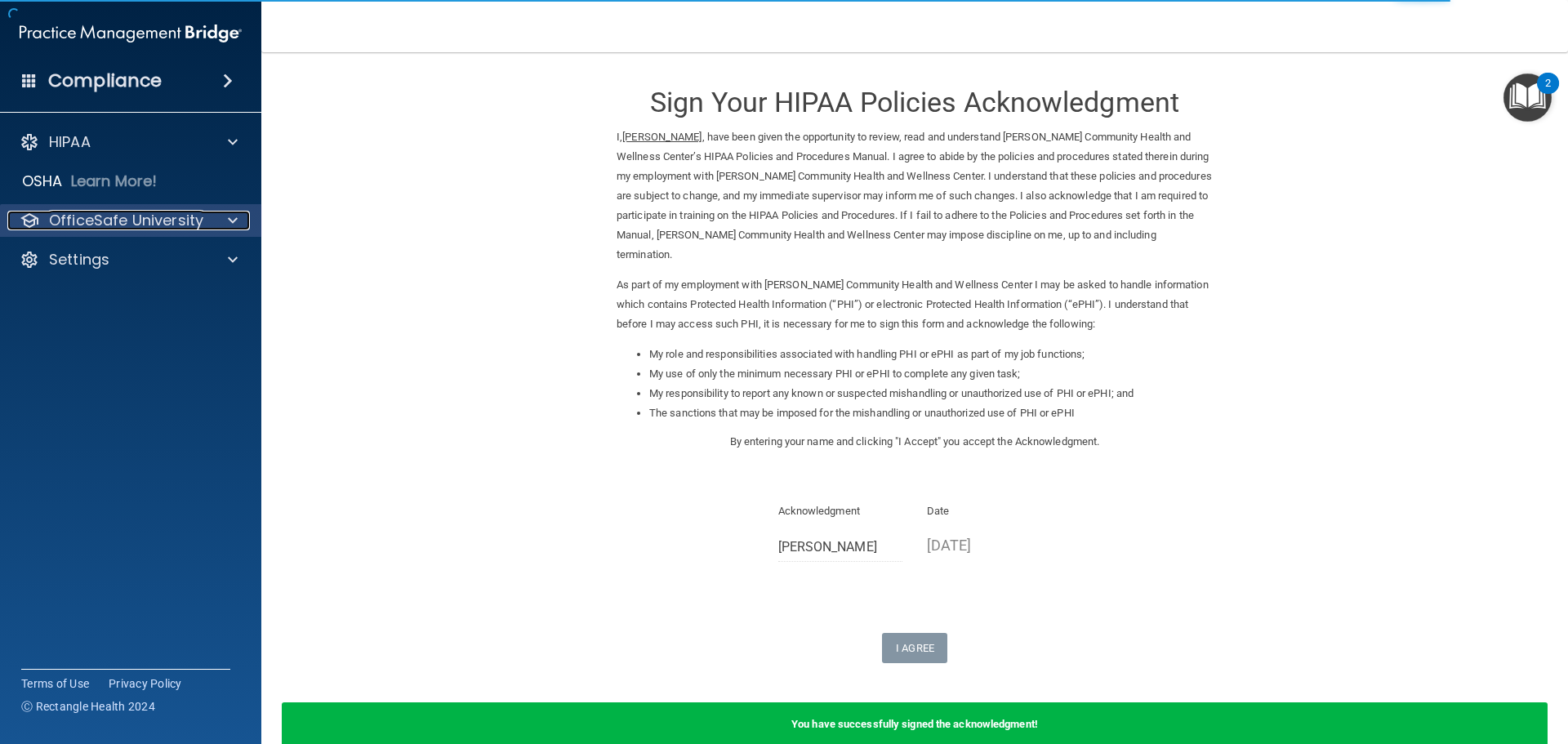
click at [107, 219] on p "OfficeSafe University" at bounding box center [126, 220] width 154 height 20
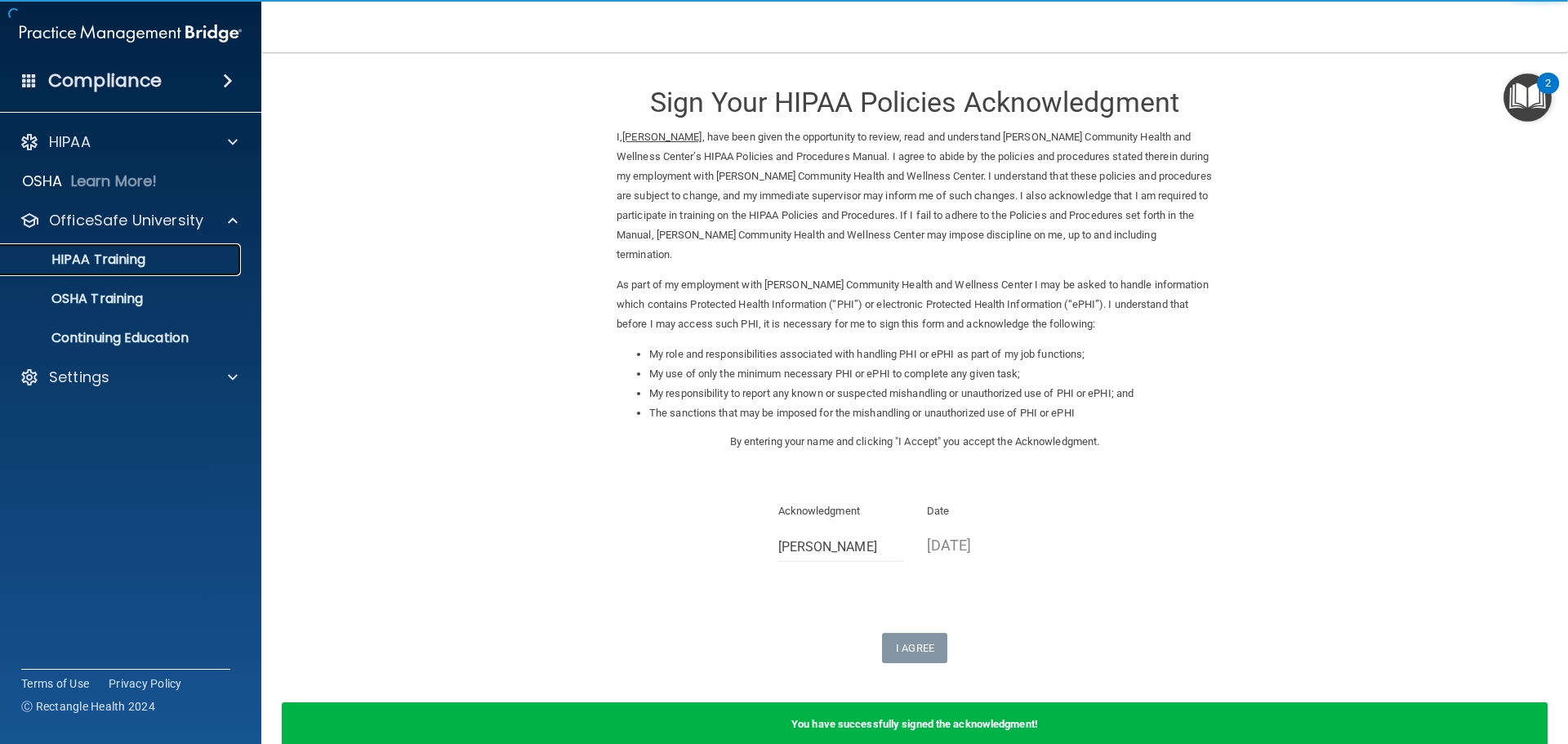
click at [167, 259] on div "HIPAA Training" at bounding box center [122, 259] width 223 height 16
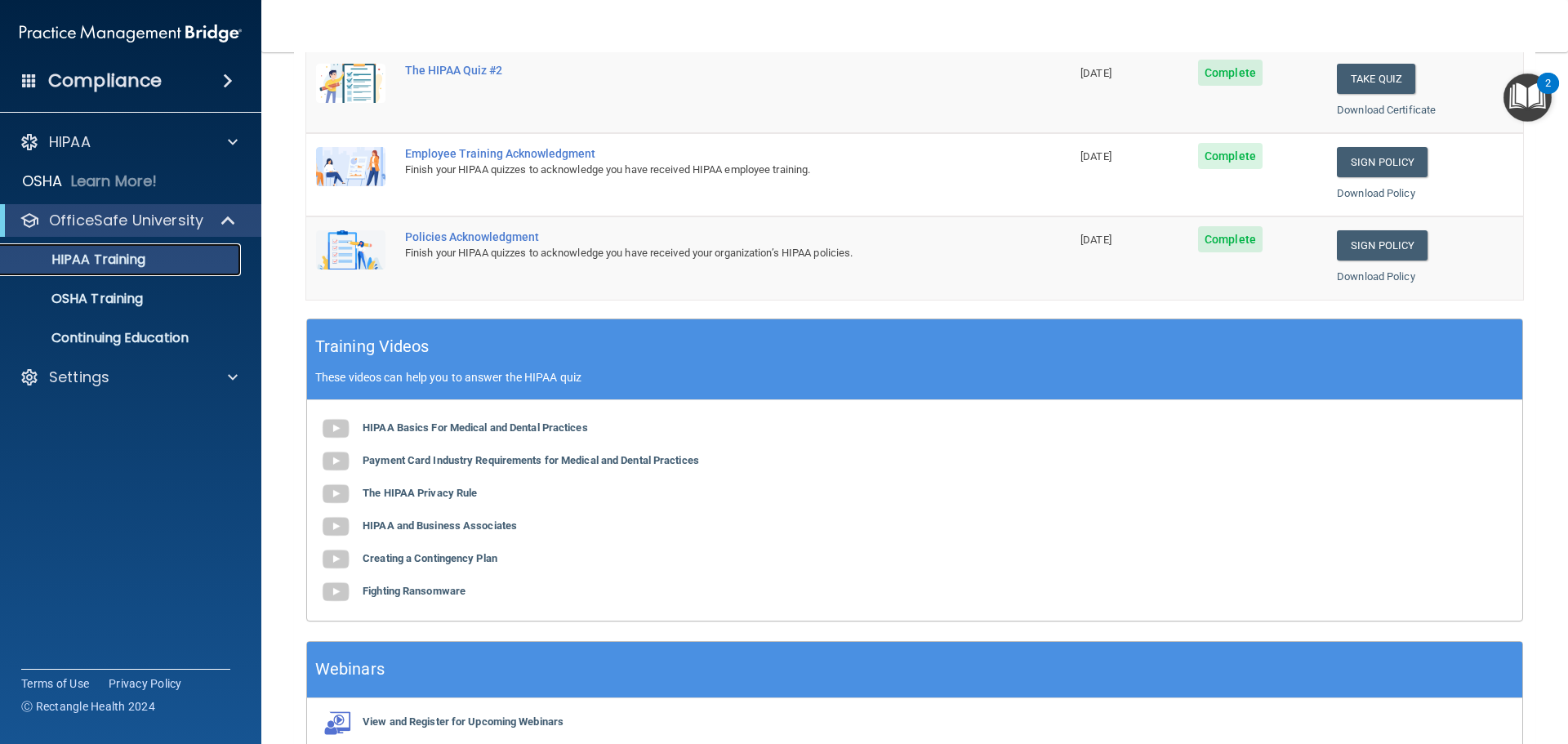
scroll to position [486, 0]
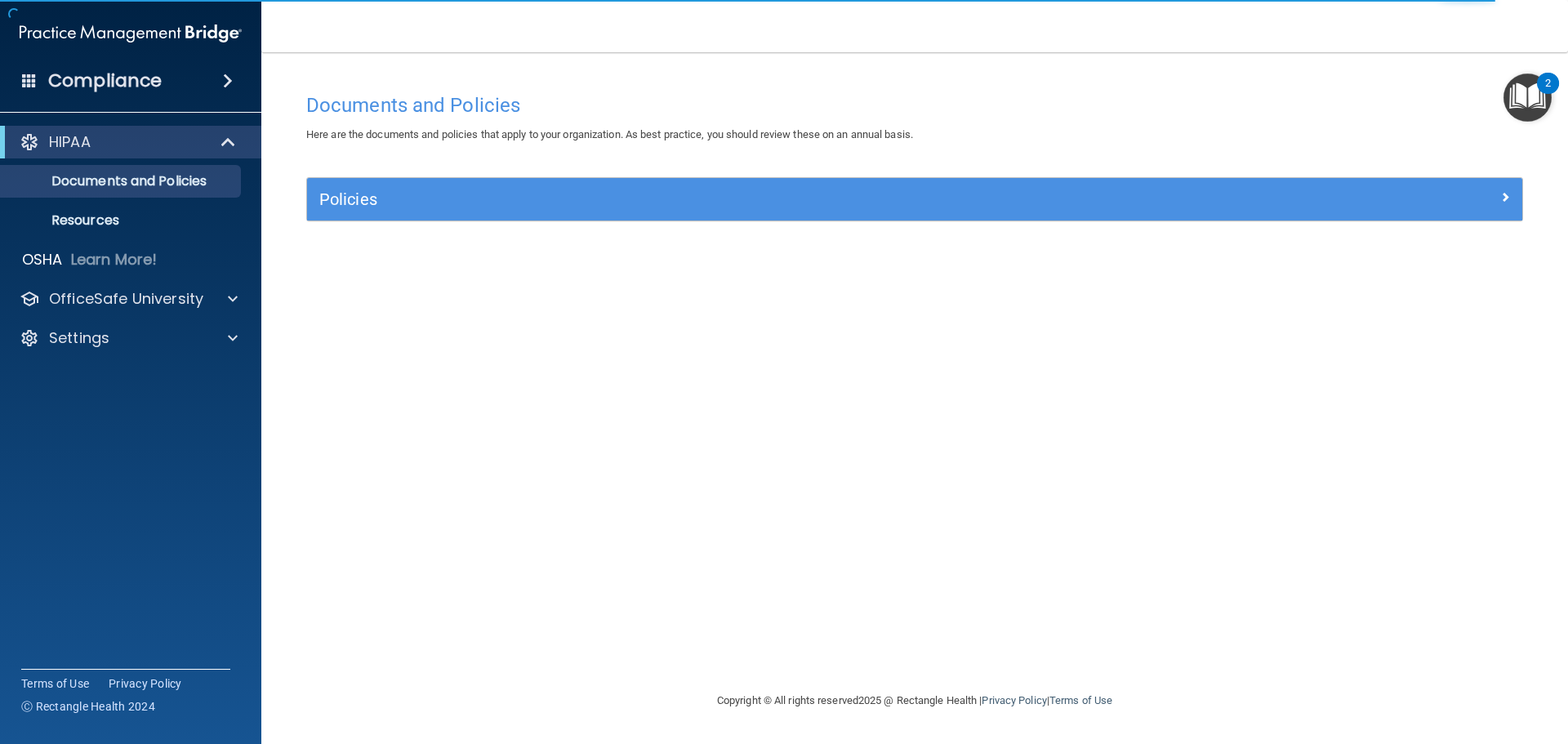
click at [220, 279] on div "HIPAA Documents and Policies Report an Incident Business Associates Emergency P…" at bounding box center [130, 243] width 262 height 248
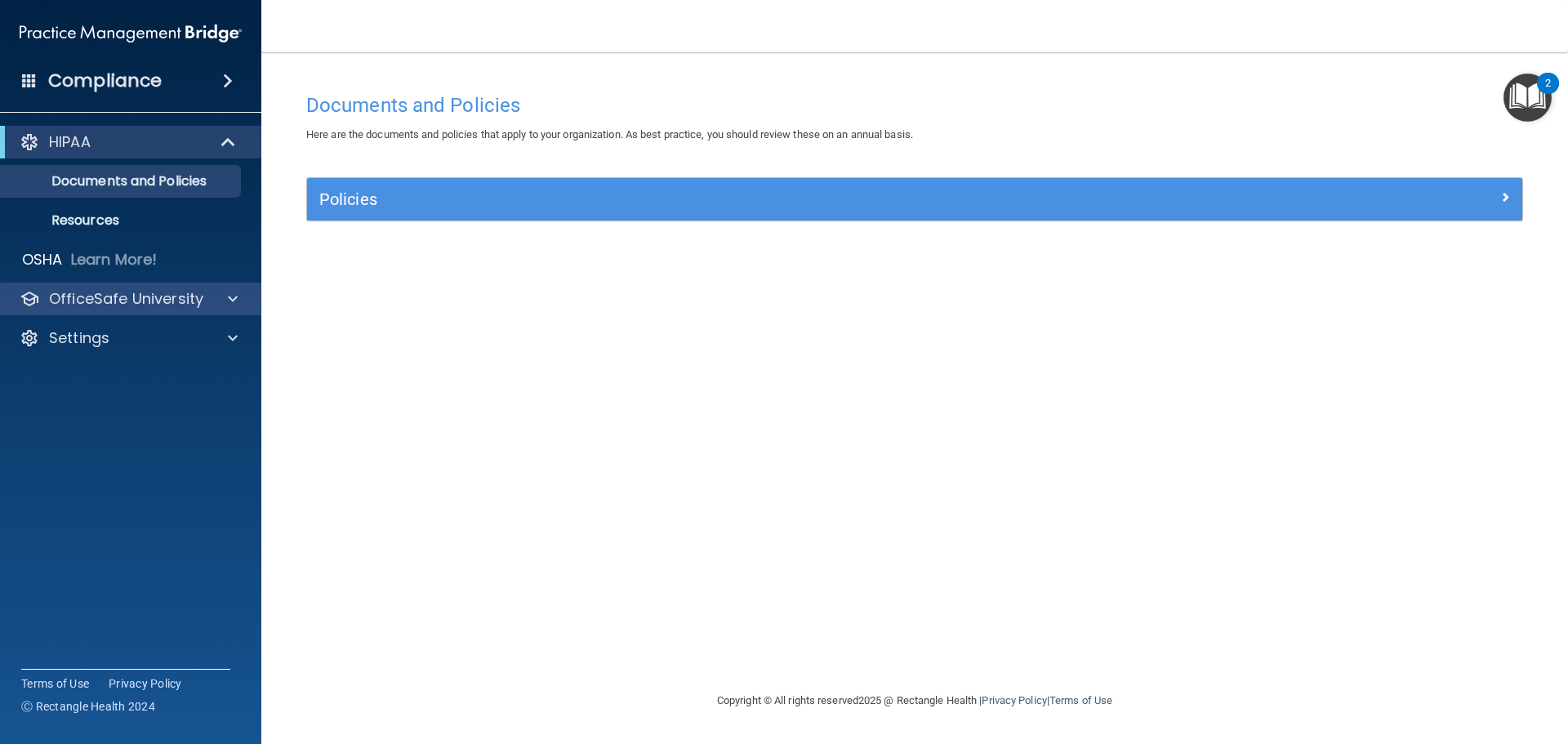
click at [131, 284] on div "OfficeSafe University" at bounding box center [130, 299] width 262 height 32
click at [193, 303] on p "OfficeSafe University" at bounding box center [126, 299] width 154 height 20
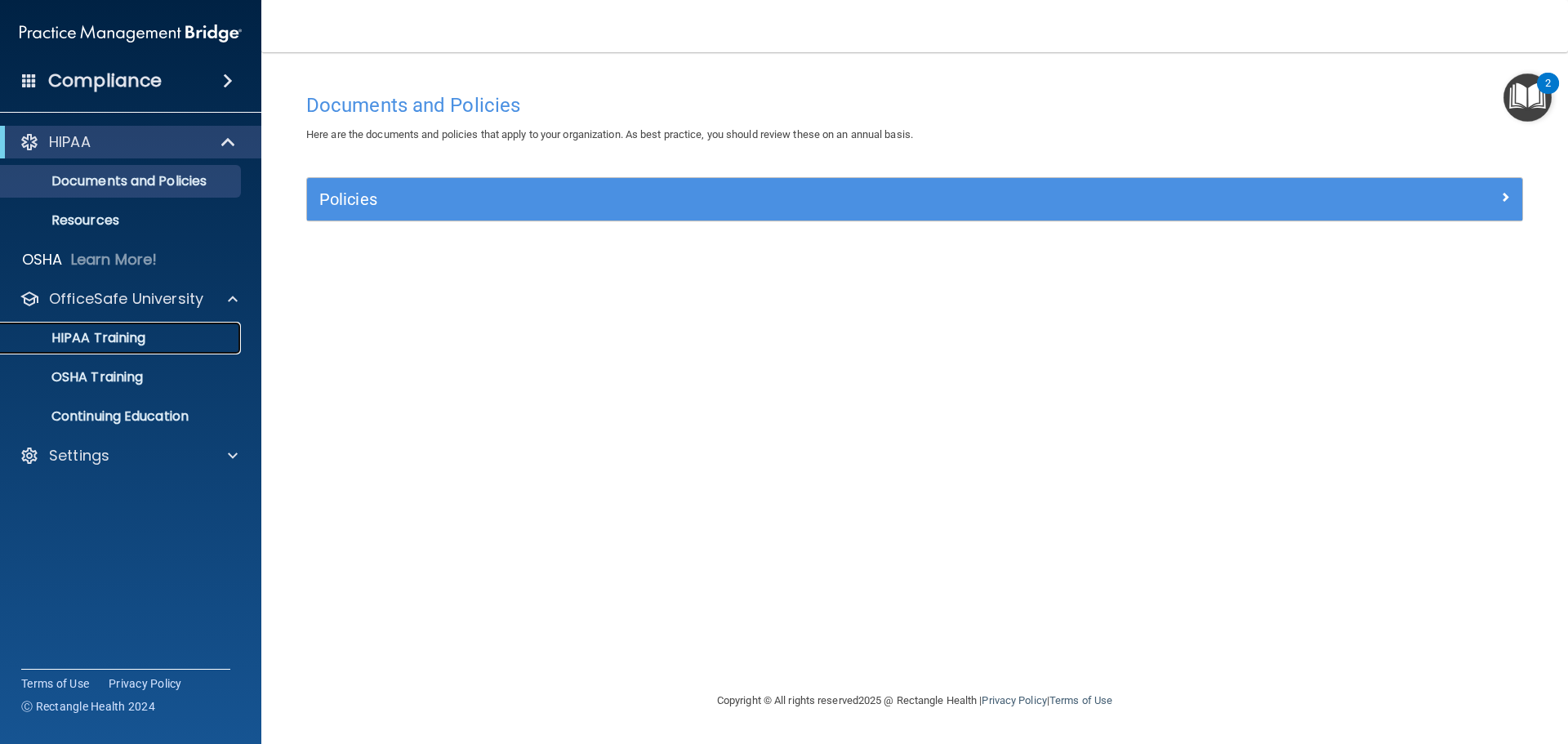
click at [155, 336] on div "HIPAA Training" at bounding box center [122, 338] width 223 height 16
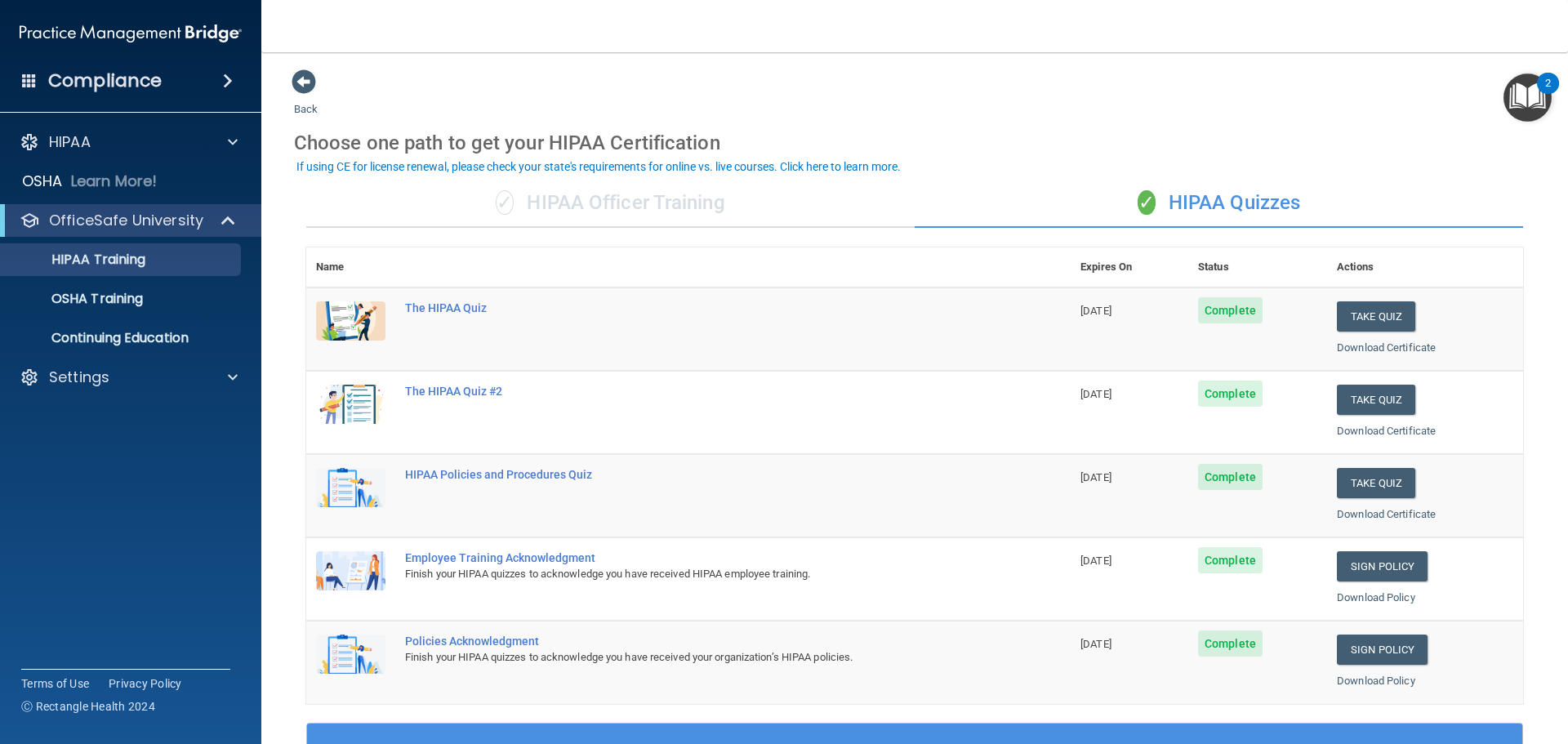
drag, startPoint x: 592, startPoint y: 692, endPoint x: 518, endPoint y: 429, distance: 273.2
click at [164, 29] on img at bounding box center [130, 33] width 222 height 32
click at [24, 78] on span at bounding box center [29, 79] width 14 height 14
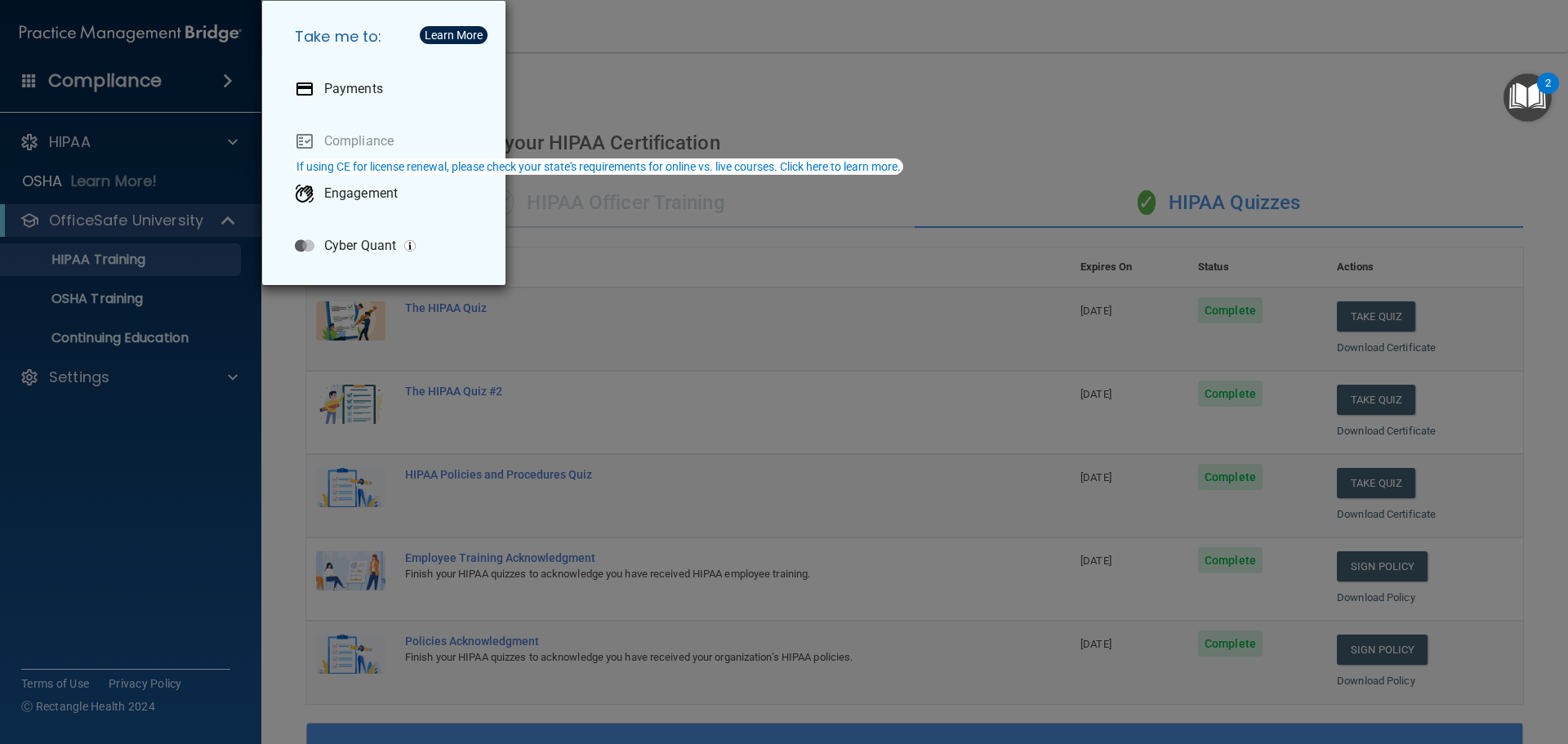
click at [142, 26] on div "Take me to: Payments Compliance Engagement Cyber Quant" at bounding box center [784, 372] width 1568 height 744
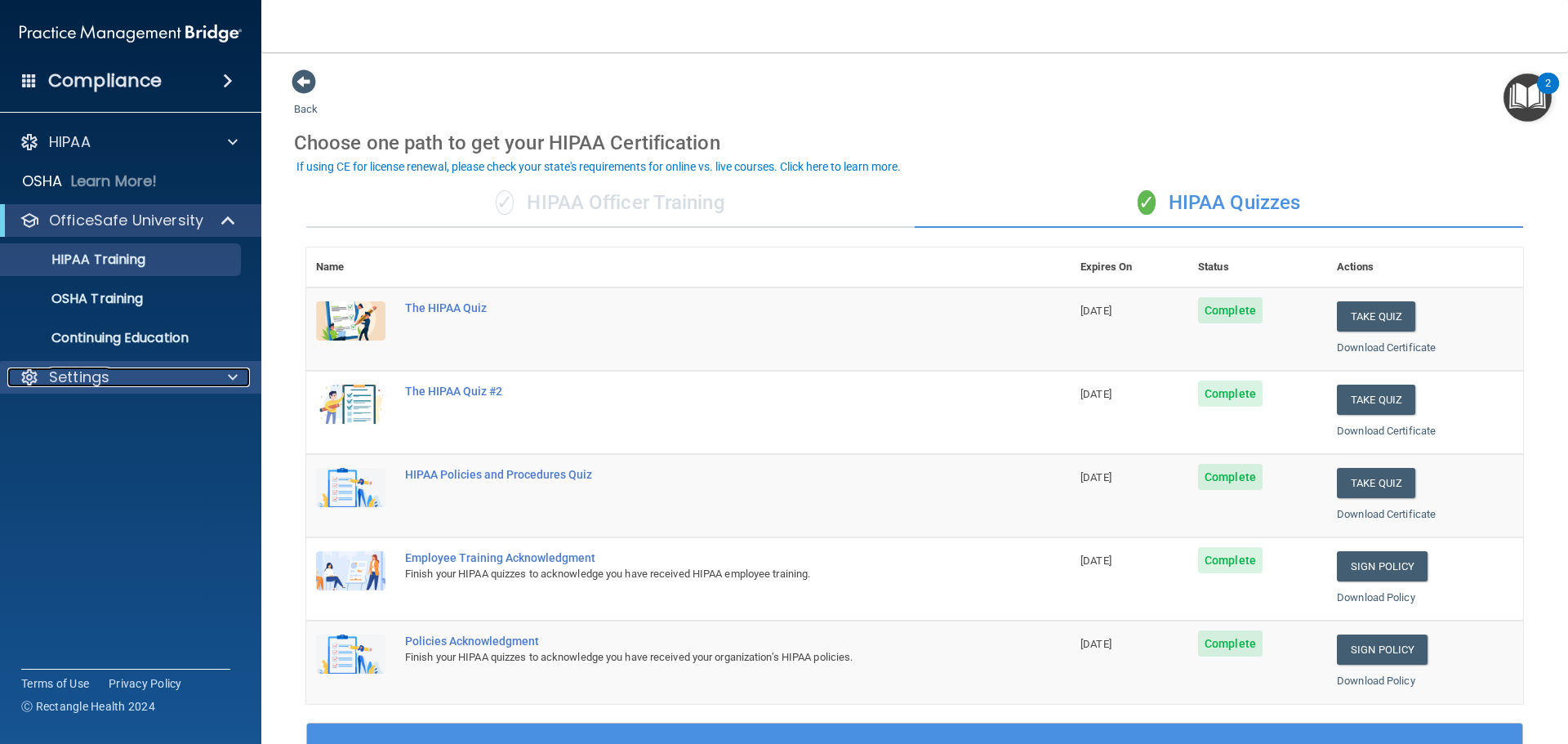
click at [118, 378] on div "Settings" at bounding box center [108, 377] width 203 height 20
click at [168, 728] on div "Compliance HIPAA Documents and Policies Report an Incident Business Associates …" at bounding box center [130, 372] width 262 height 744
click at [116, 705] on span "Ⓒ Rectangle Health 2024" at bounding box center [88, 706] width 134 height 16
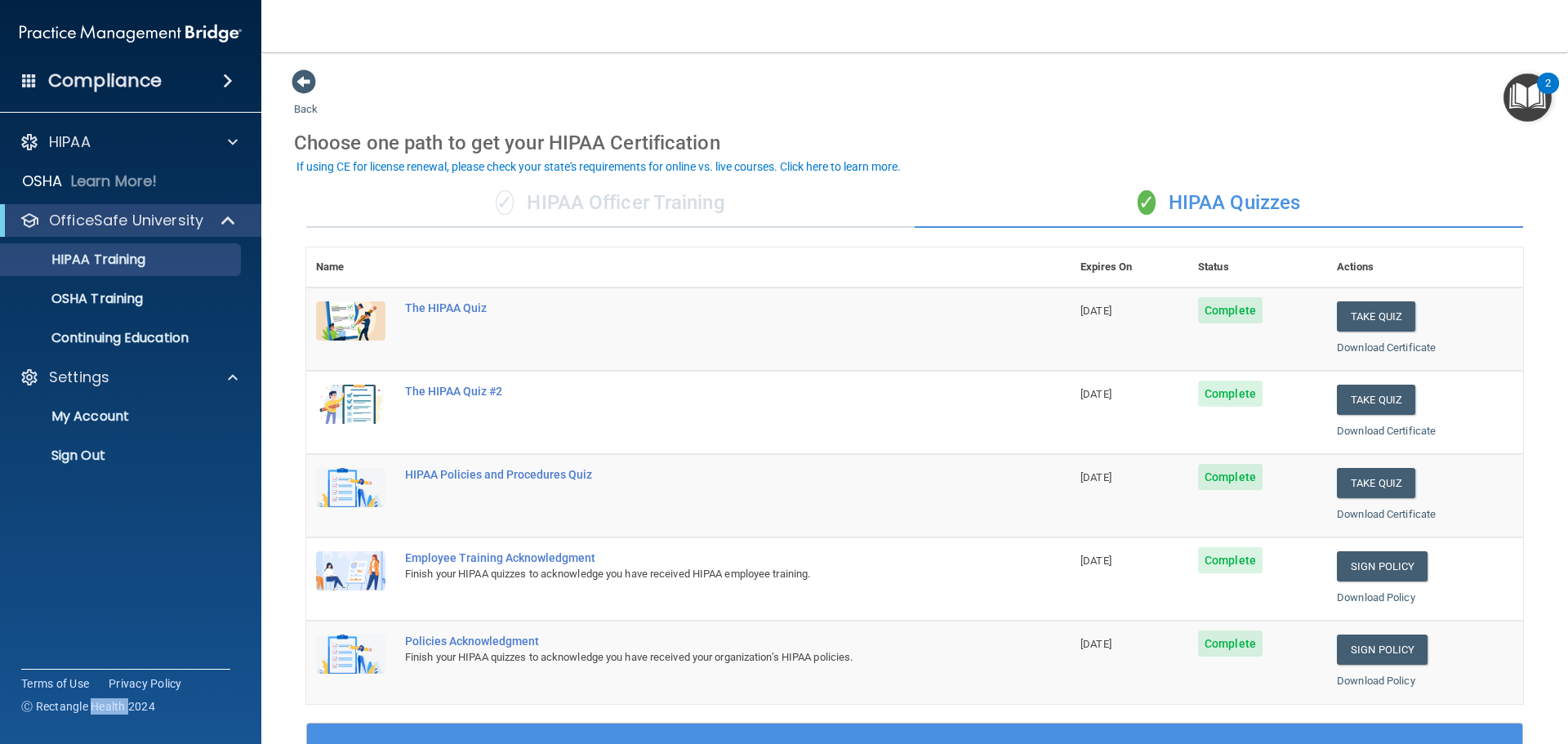
click at [116, 705] on span "Ⓒ Rectangle Health 2024" at bounding box center [88, 706] width 134 height 16
click at [203, 728] on div "Compliance HIPAA Documents and Policies Report an Incident Business Associates …" at bounding box center [130, 372] width 262 height 744
drag, startPoint x: 734, startPoint y: 588, endPoint x: 717, endPoint y: 166, distance: 422.3
